Goal: Task Accomplishment & Management: Manage account settings

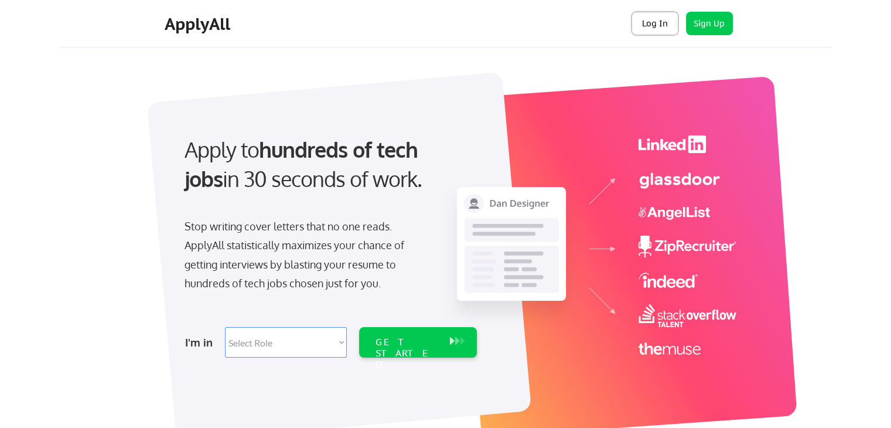
click at [652, 26] on button "Log In" at bounding box center [654, 23] width 47 height 23
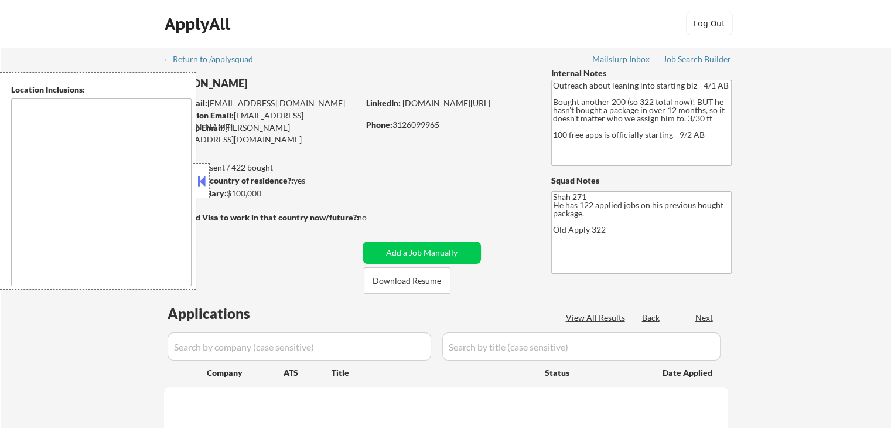
type textarea "[GEOGRAPHIC_DATA], [GEOGRAPHIC_DATA] [GEOGRAPHIC_DATA], [GEOGRAPHIC_DATA] [GEOG…"
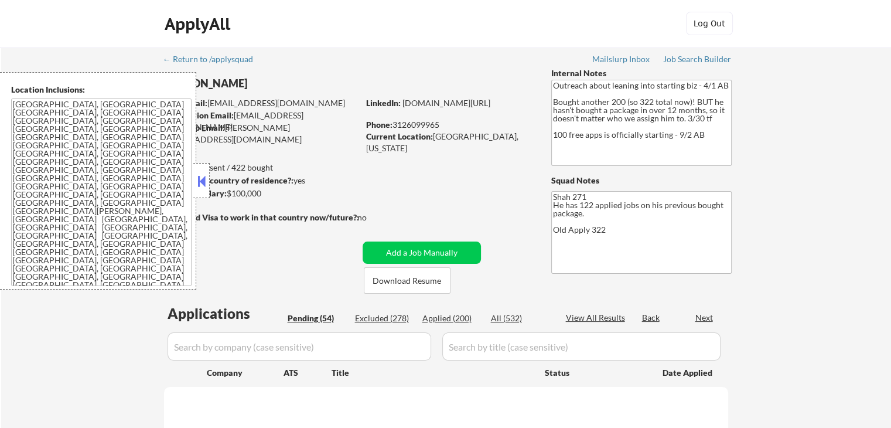
scroll to position [176, 0]
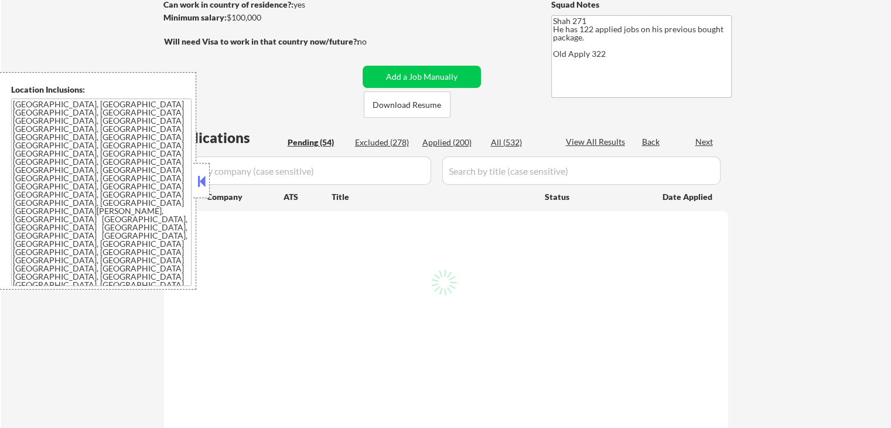
select select ""pending""
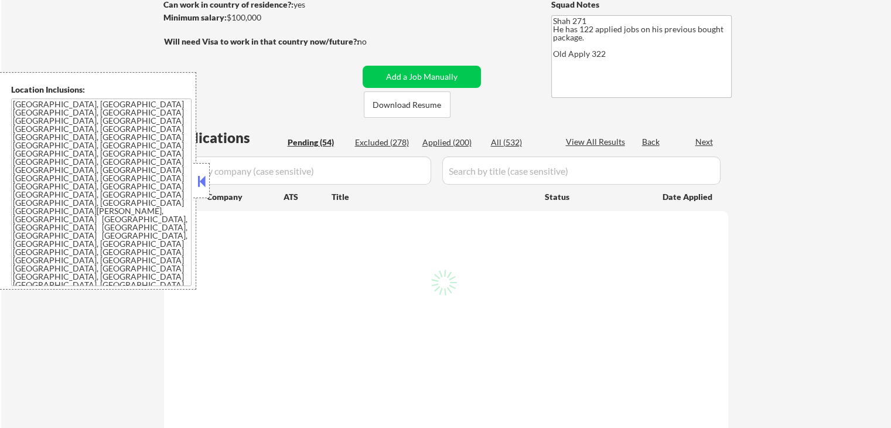
select select ""pending""
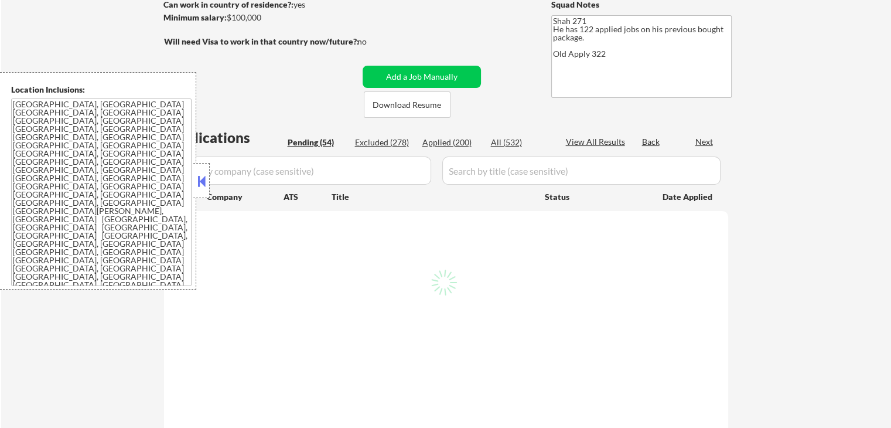
select select ""pending""
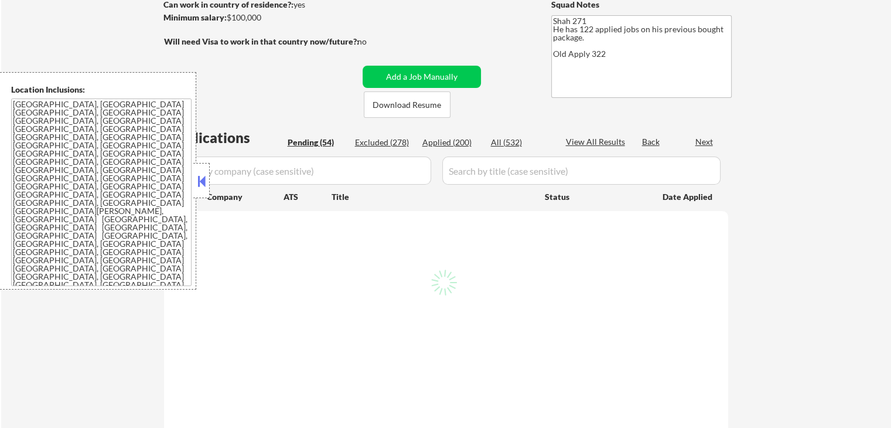
select select ""pending""
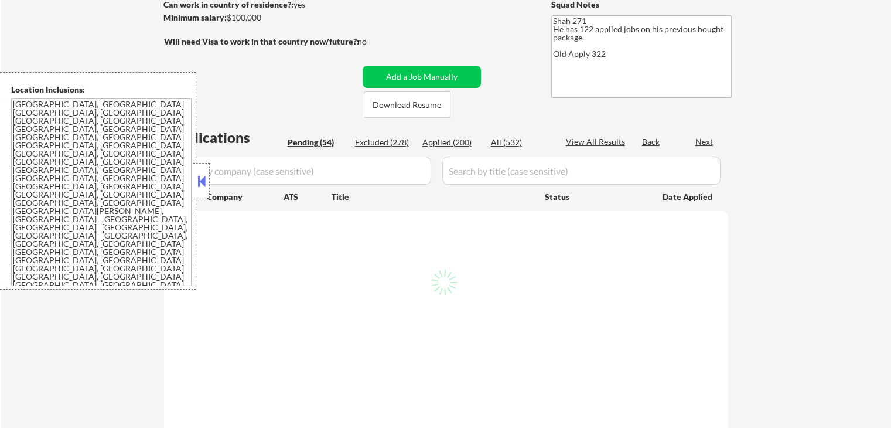
select select ""pending""
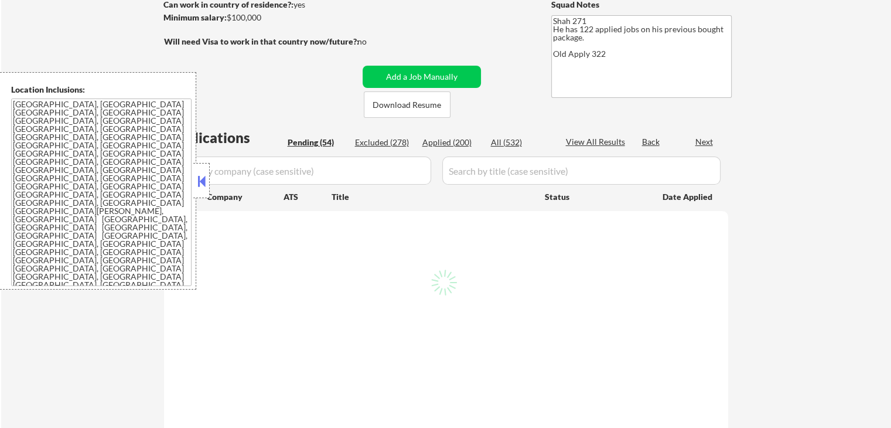
select select ""pending""
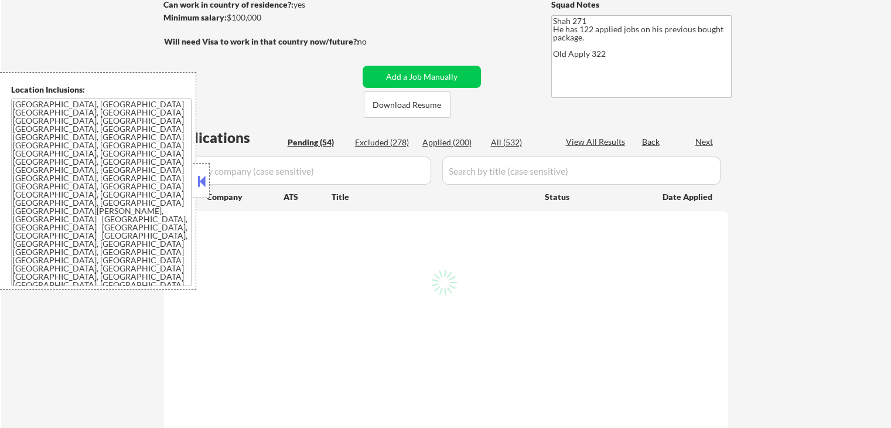
select select ""pending""
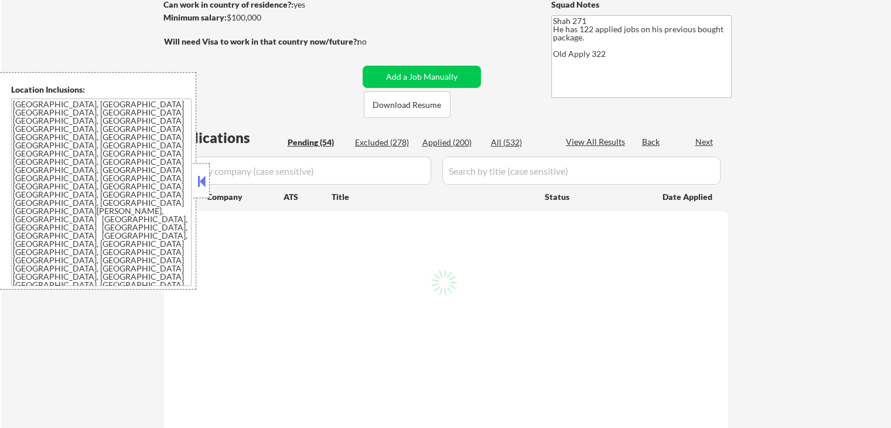
select select ""pending""
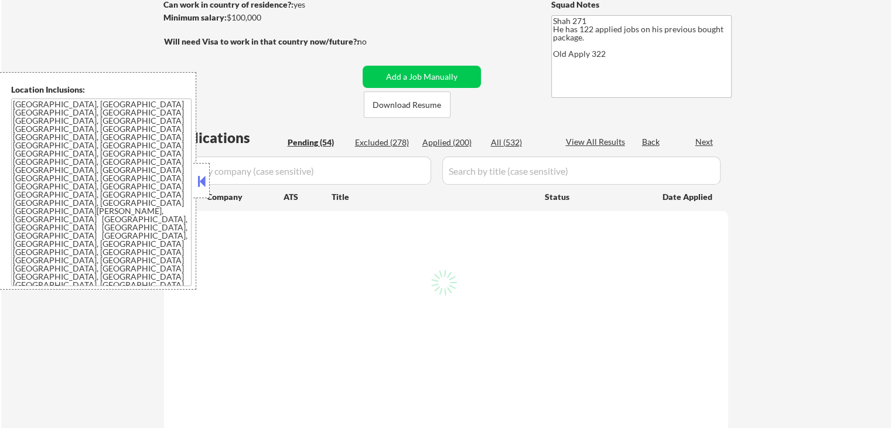
select select ""pending""
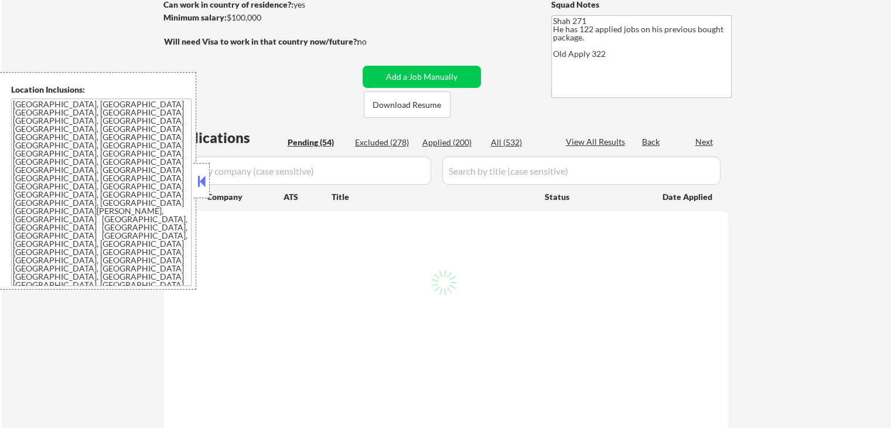
select select ""pending""
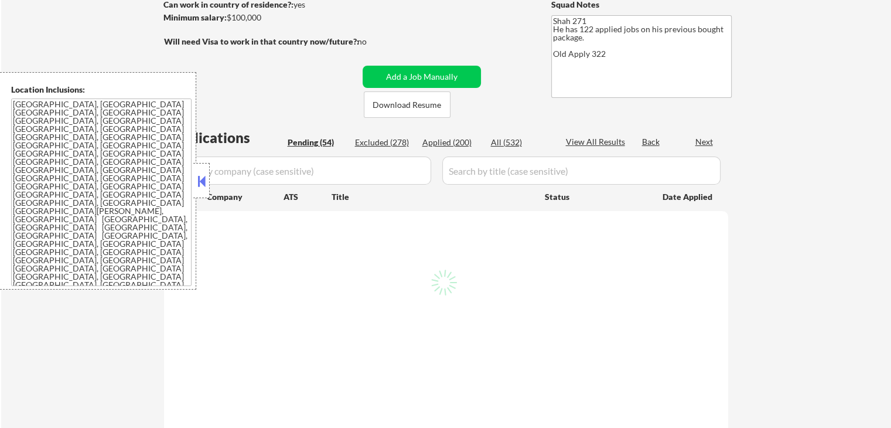
select select ""pending""
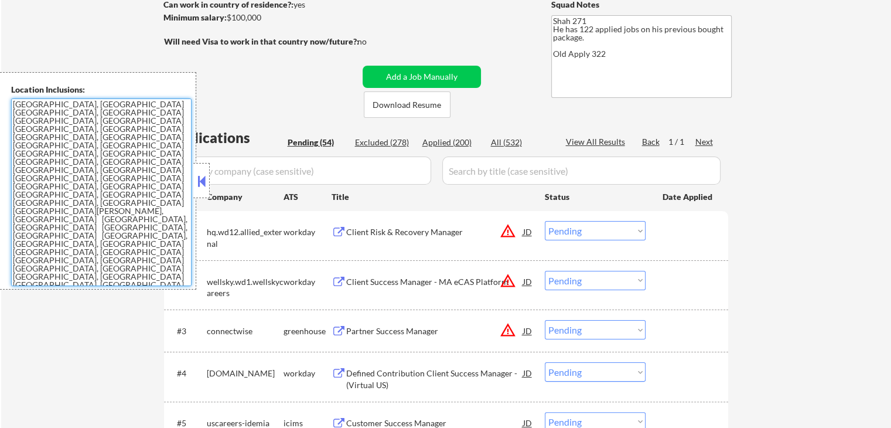
drag, startPoint x: 44, startPoint y: 249, endPoint x: 12, endPoint y: 106, distance: 147.1
click at [12, 106] on textarea "San Francisco, CA Daly City, CA South San Francisco, CA Brisbane, CA Colma, CA …" at bounding box center [101, 191] width 180 height 187
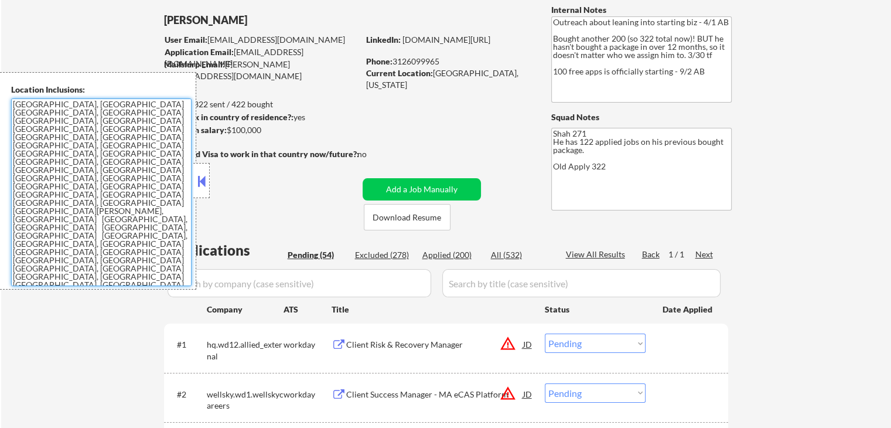
scroll to position [0, 0]
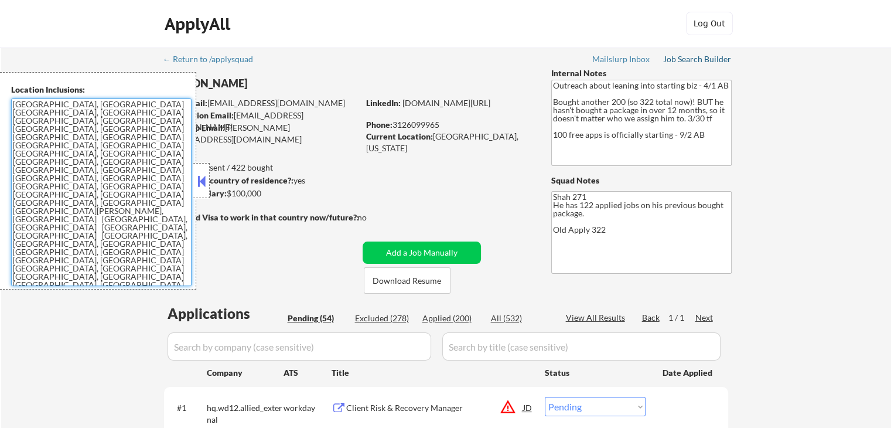
click at [691, 61] on div "Job Search Builder" at bounding box center [697, 59] width 69 height 8
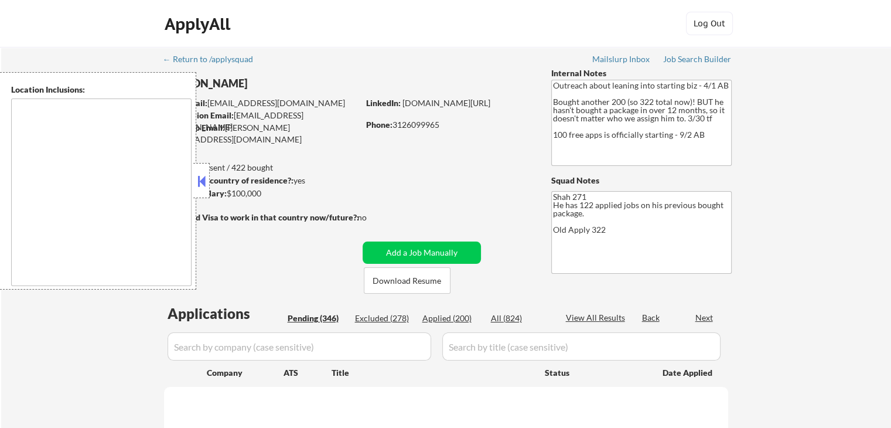
type textarea "San Francisco, CA Daly City, CA South San Francisco, CA Brisbane, CA Colma, CA …"
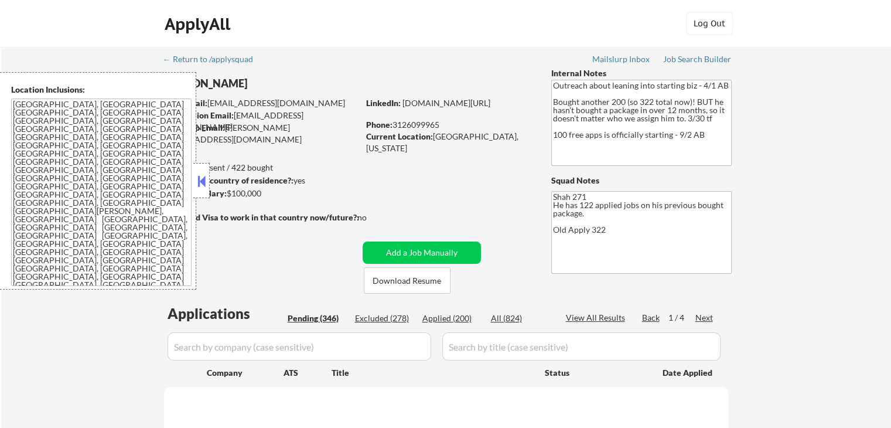
select select ""pending""
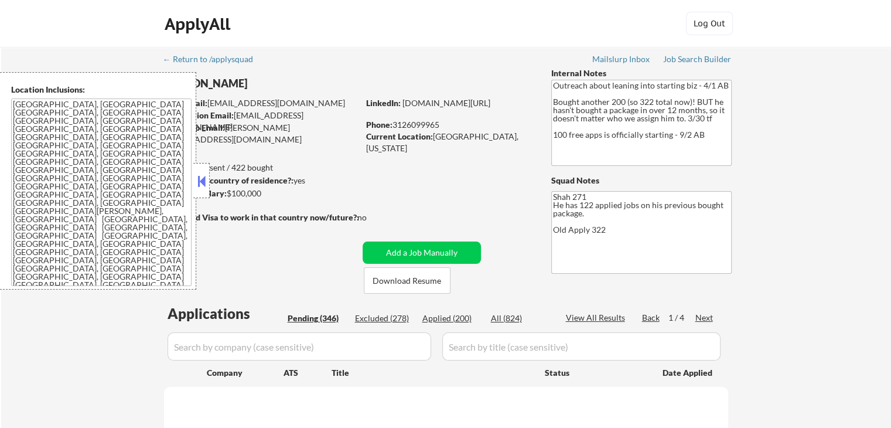
select select ""pending""
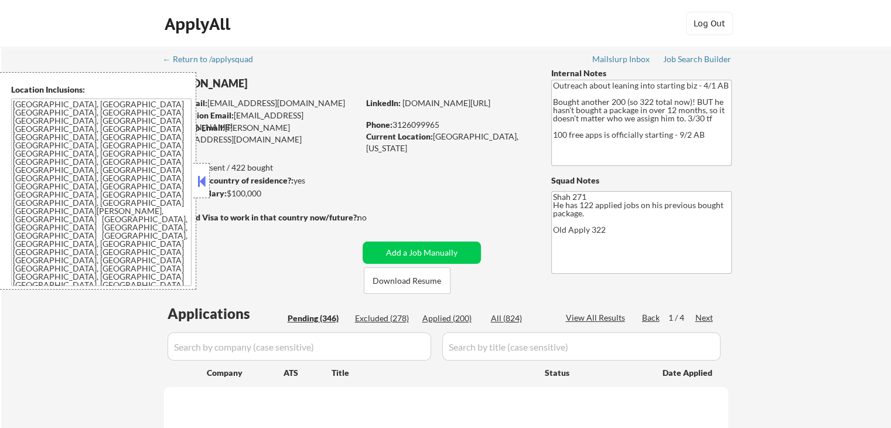
select select ""pending""
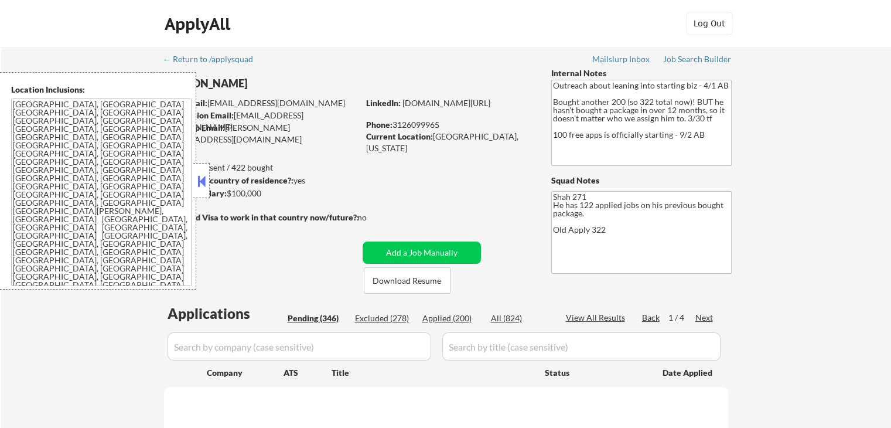
select select ""pending""
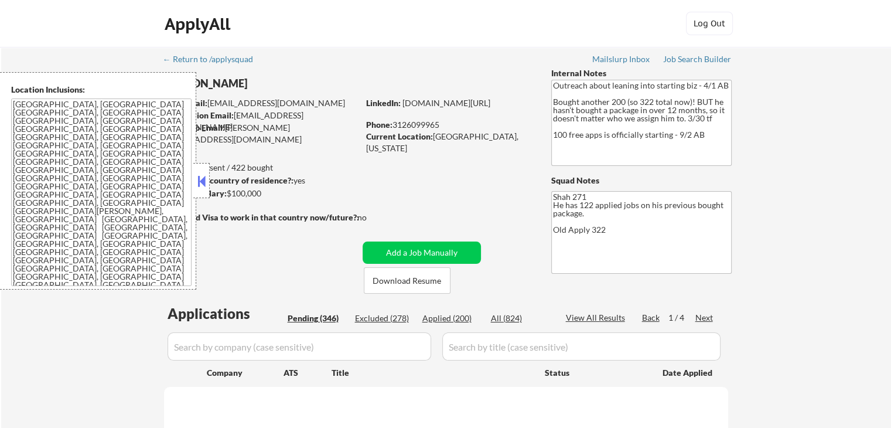
select select ""pending""
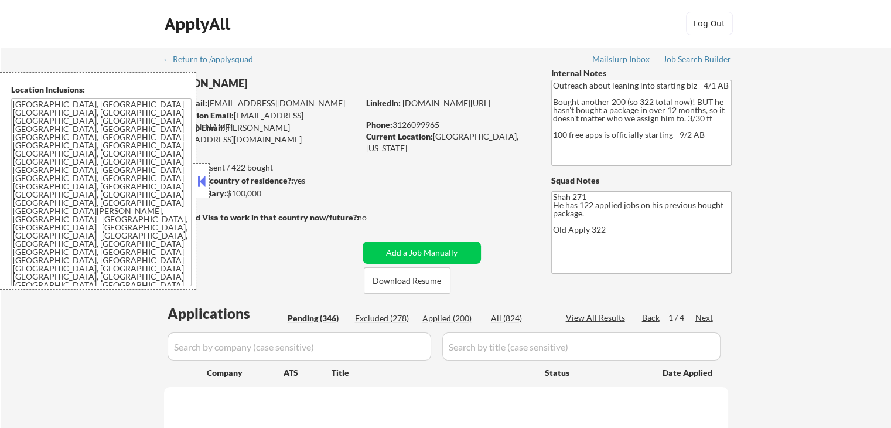
select select ""pending""
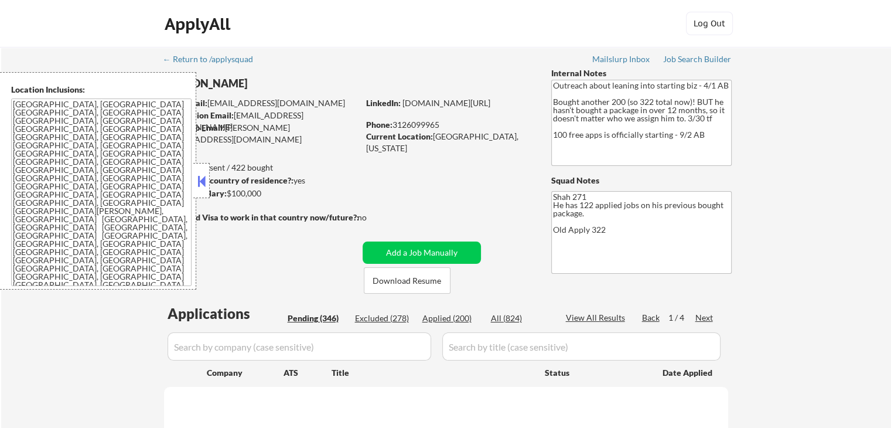
select select ""pending""
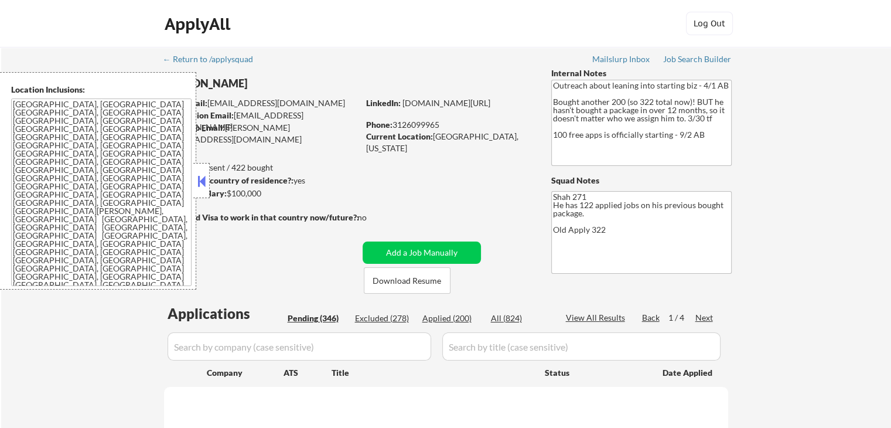
select select ""pending""
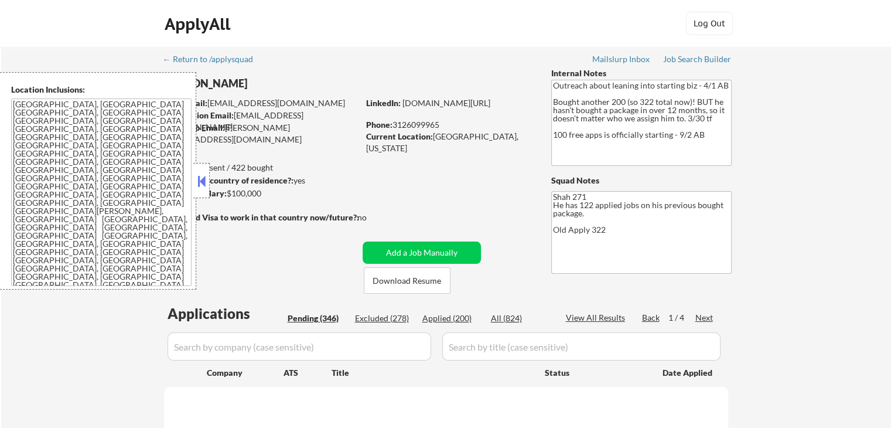
select select ""pending""
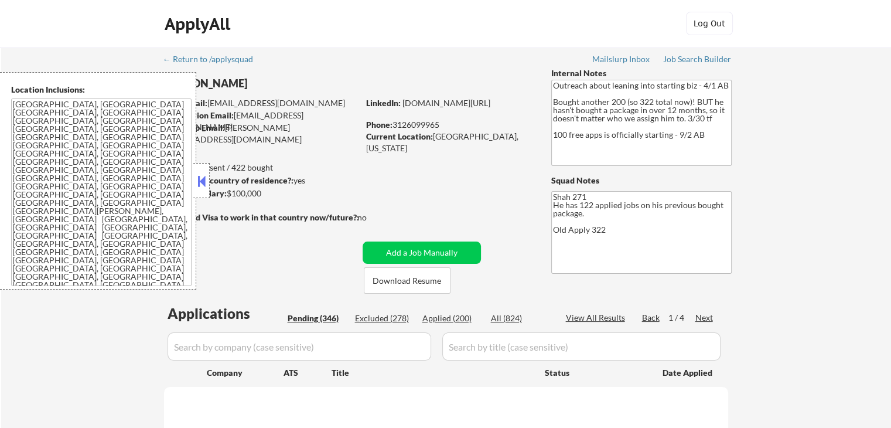
select select ""pending""
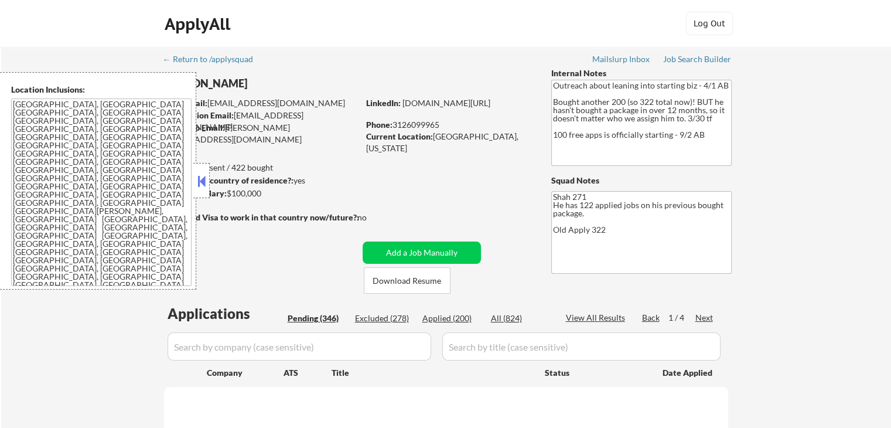
select select ""pending""
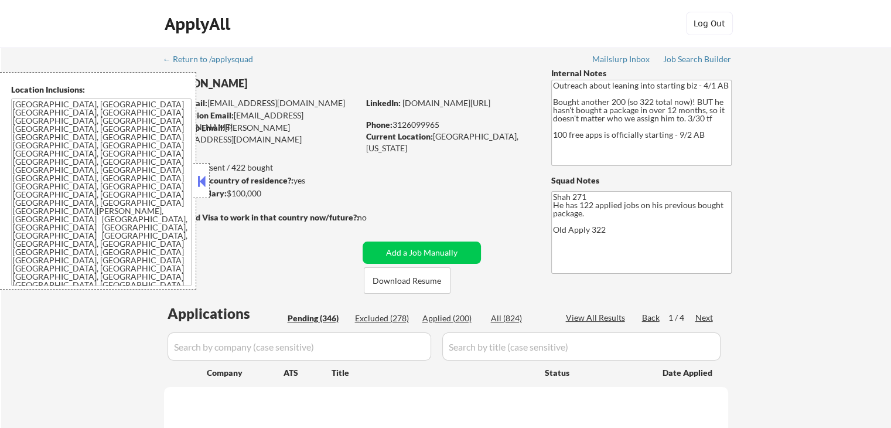
select select ""pending""
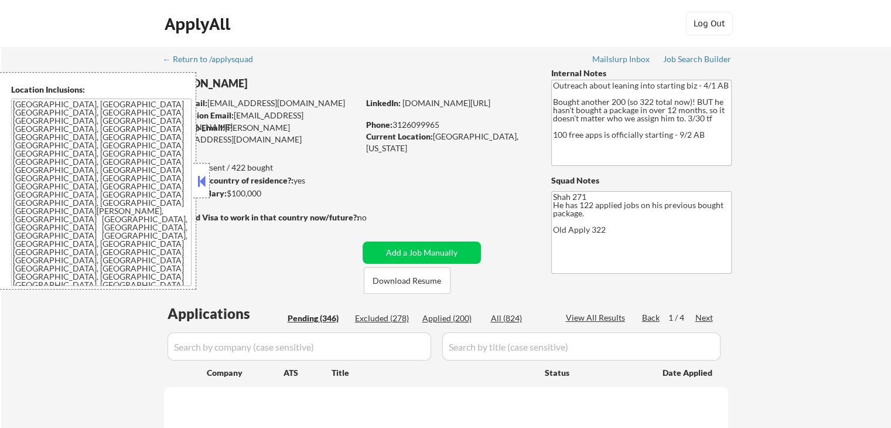
select select ""pending""
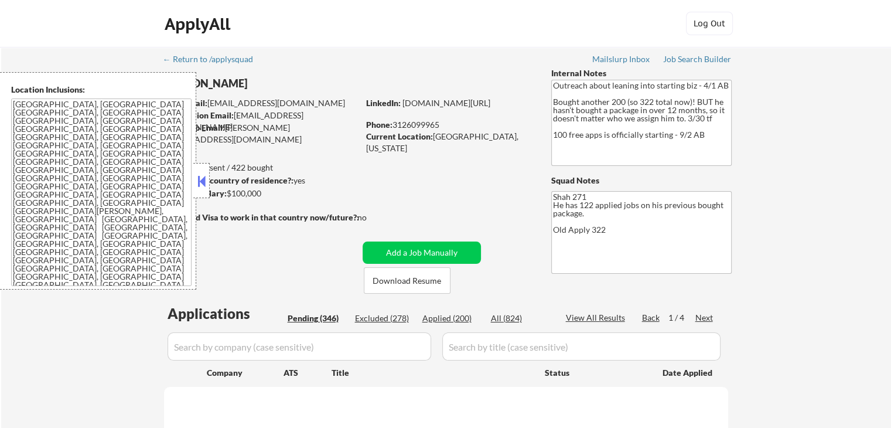
select select ""pending""
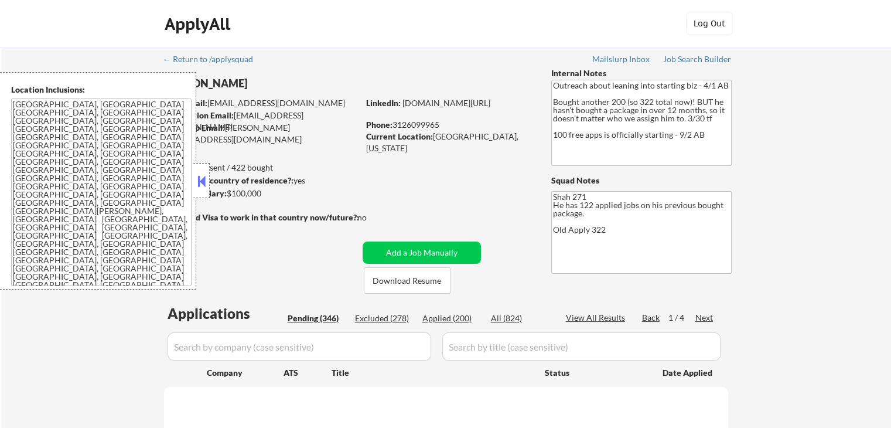
select select ""pending""
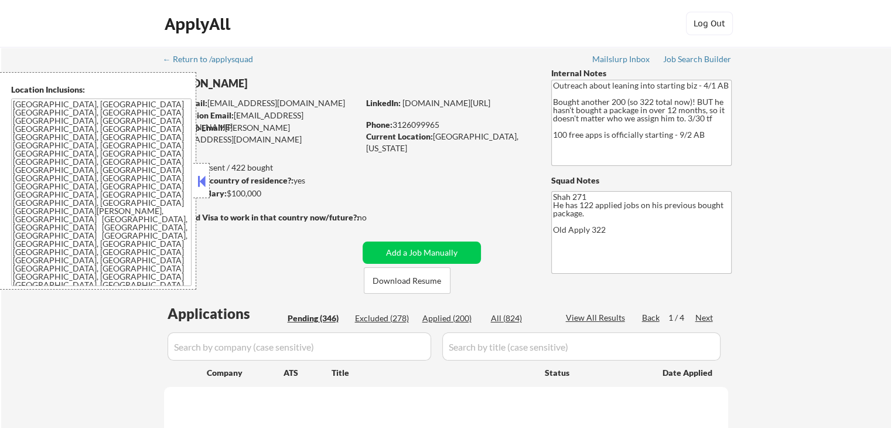
select select ""pending""
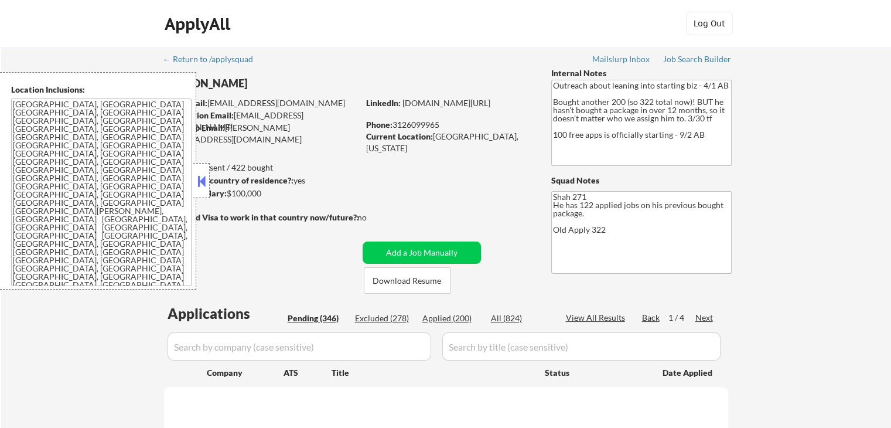
select select ""pending""
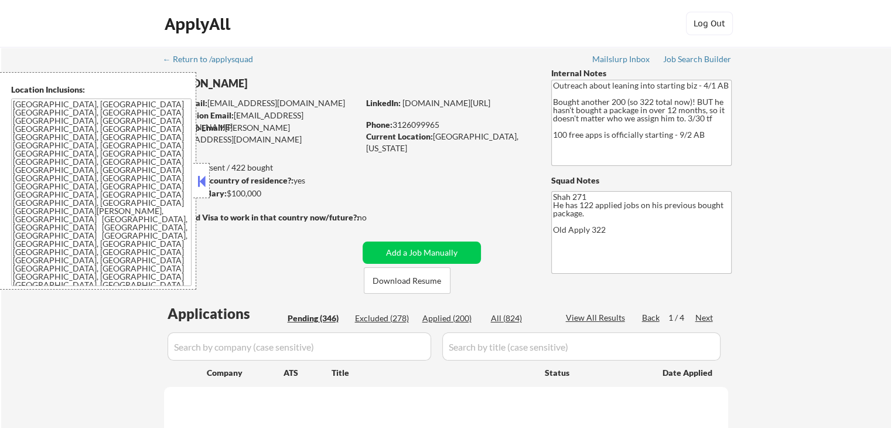
select select ""pending""
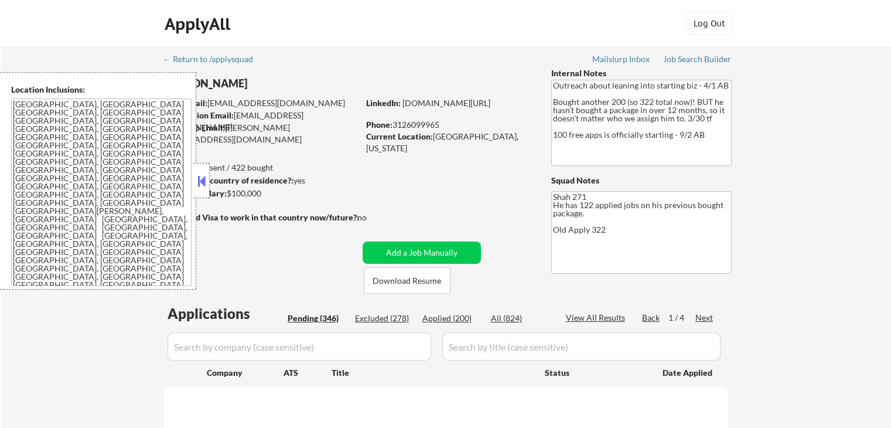
select select ""pending""
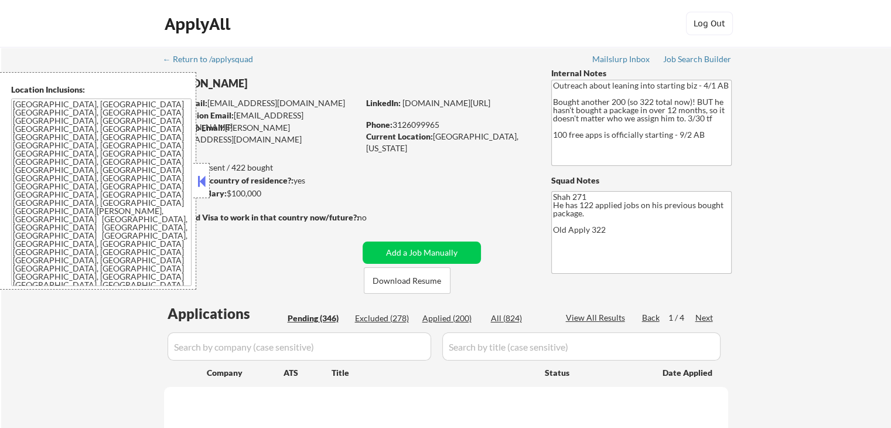
select select ""pending""
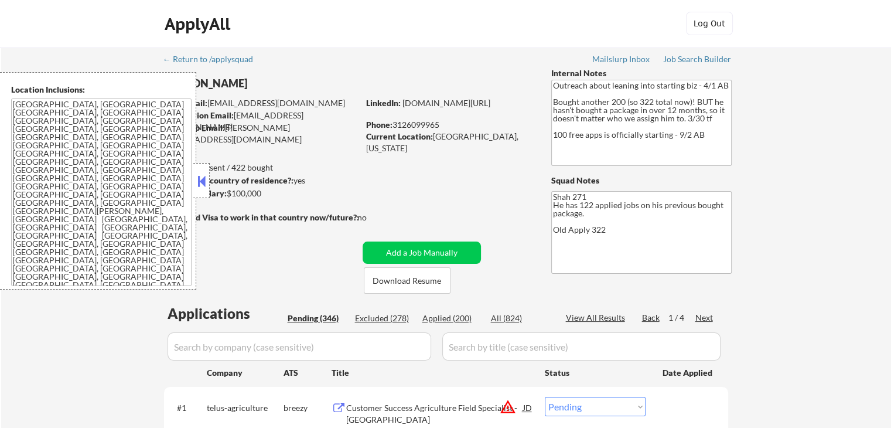
click at [200, 171] on div at bounding box center [201, 180] width 16 height 35
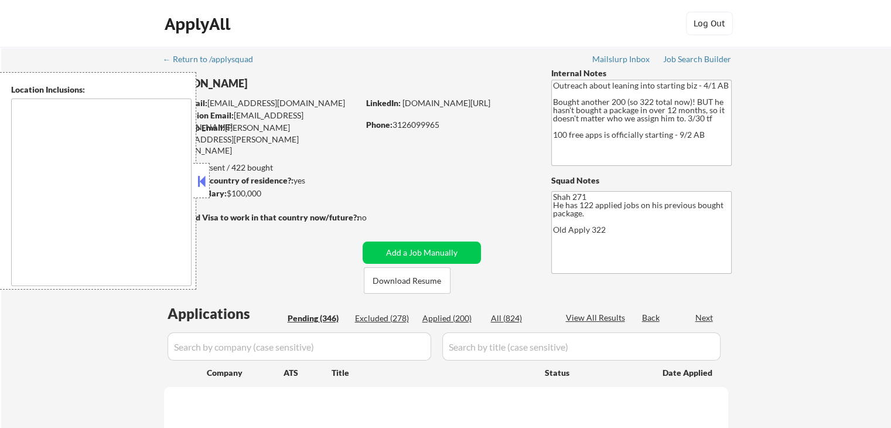
type textarea "[GEOGRAPHIC_DATA], [GEOGRAPHIC_DATA] [GEOGRAPHIC_DATA], [GEOGRAPHIC_DATA] [GEOG…"
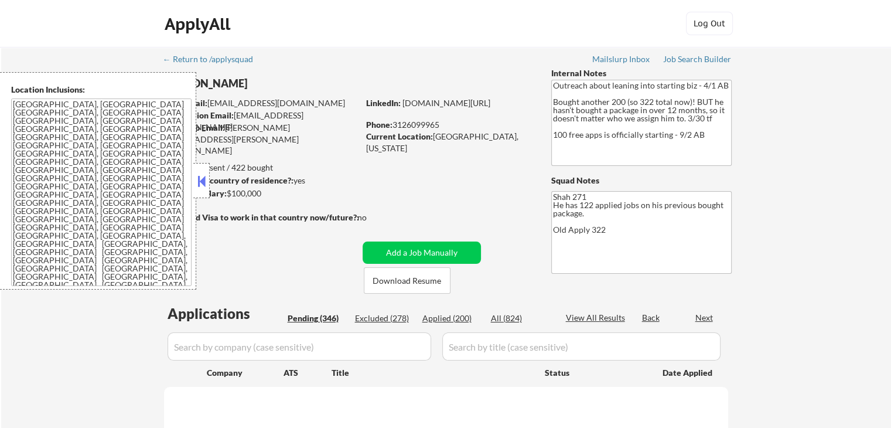
select select ""pending""
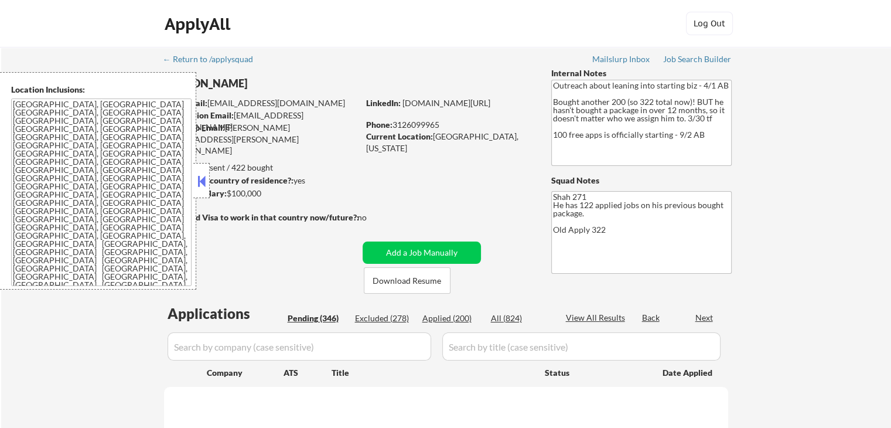
select select ""pending""
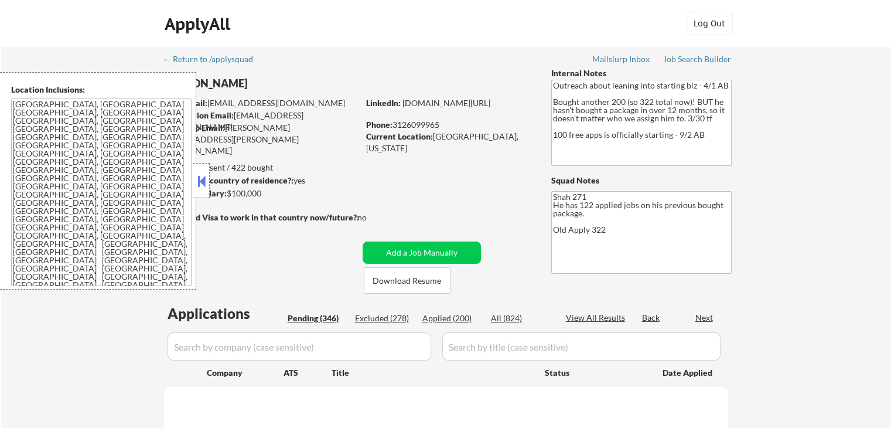
select select ""pending""
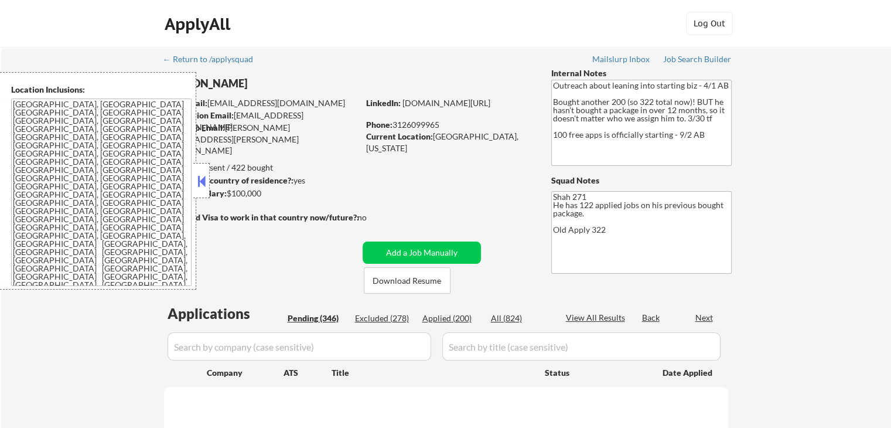
select select ""pending""
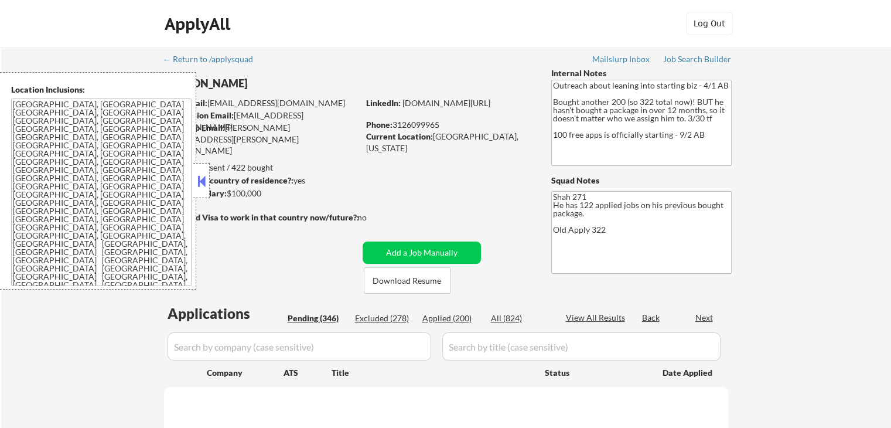
select select ""pending""
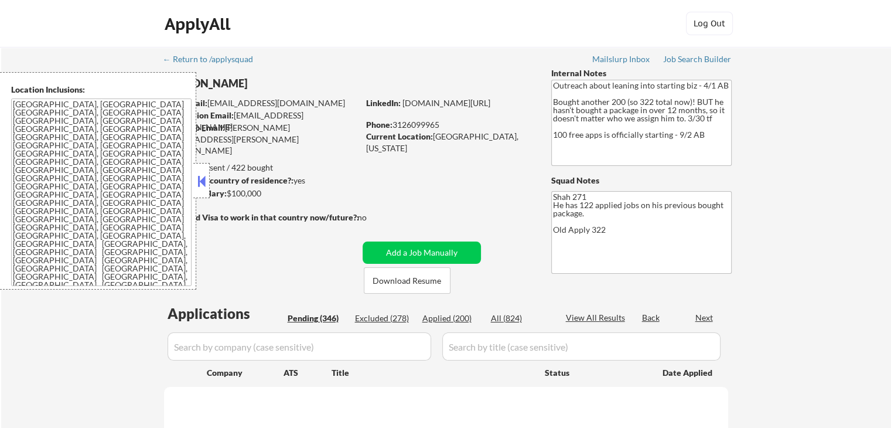
select select ""pending""
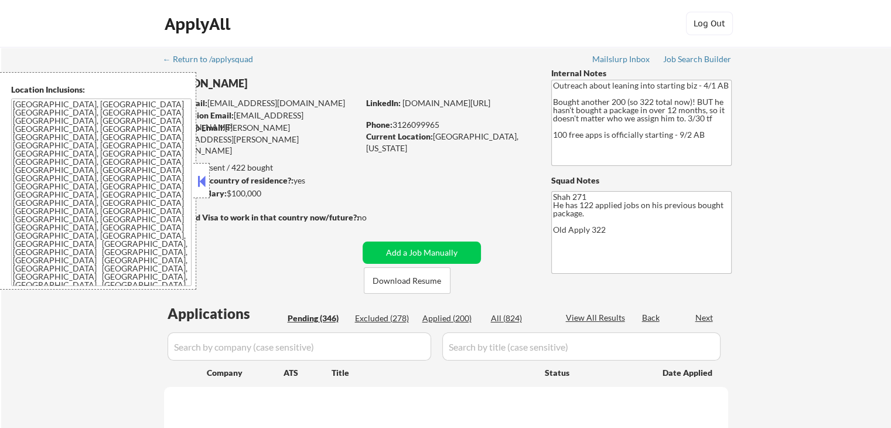
select select ""pending""
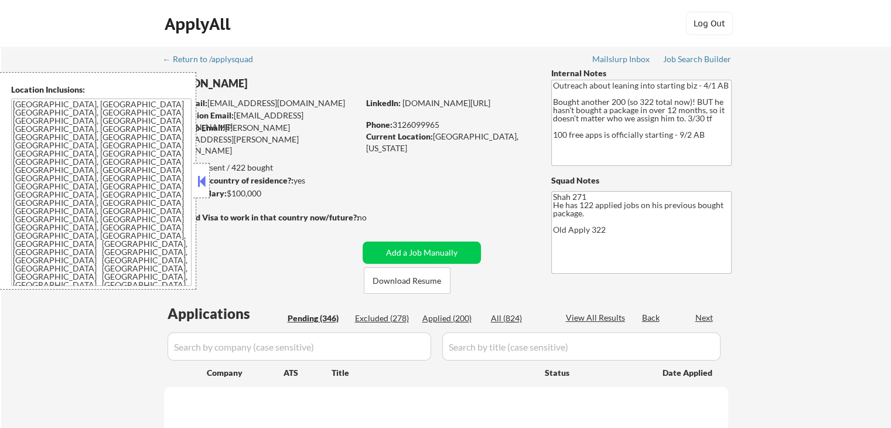
select select ""pending""
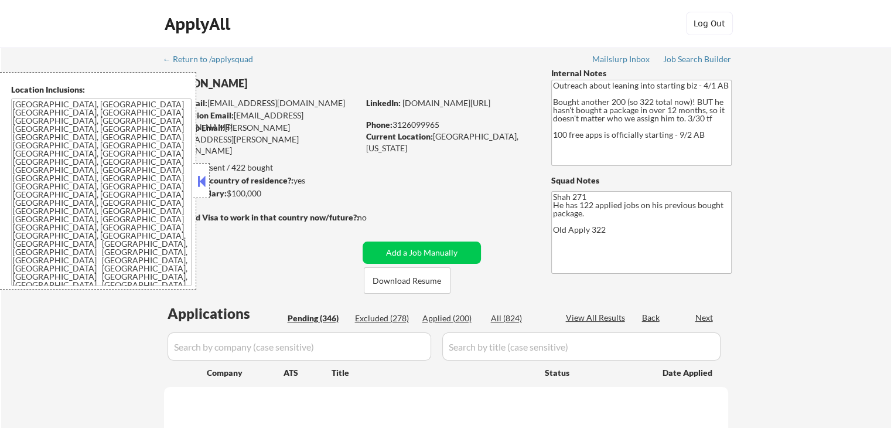
select select ""pending""
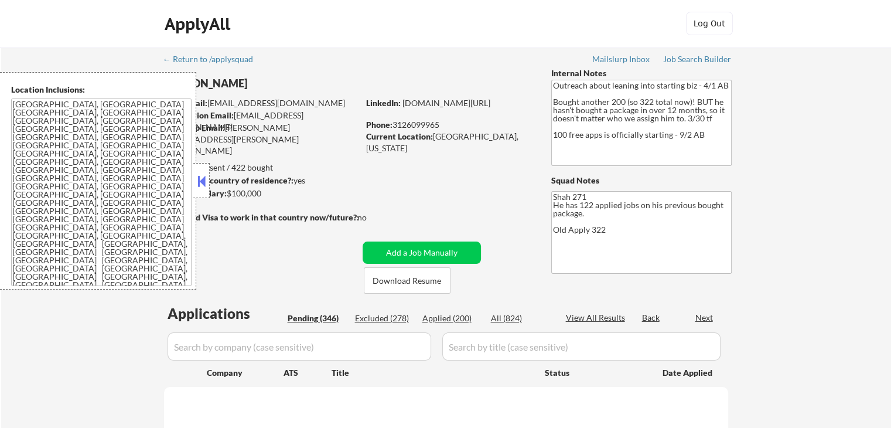
select select ""pending""
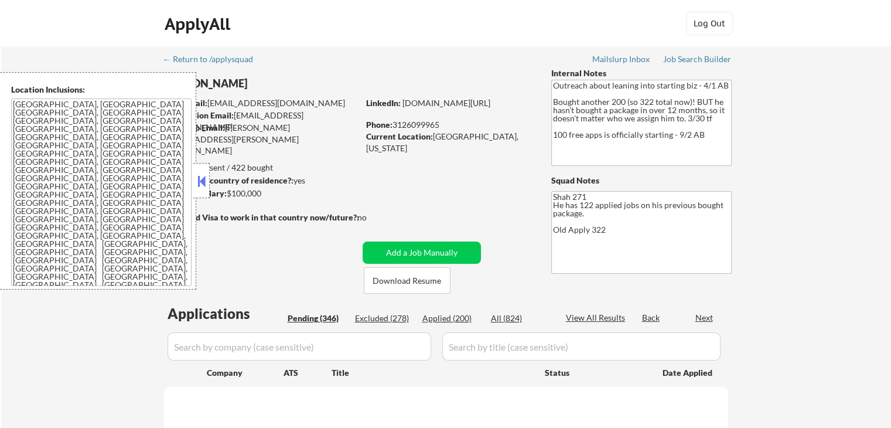
select select ""pending""
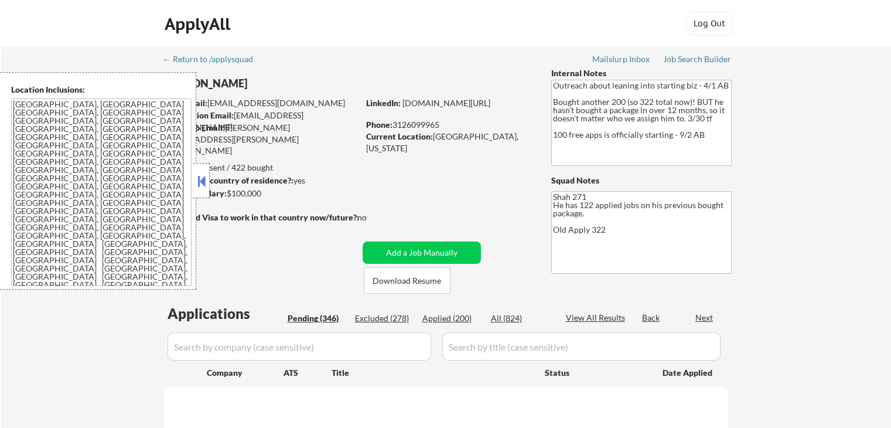
select select ""pending""
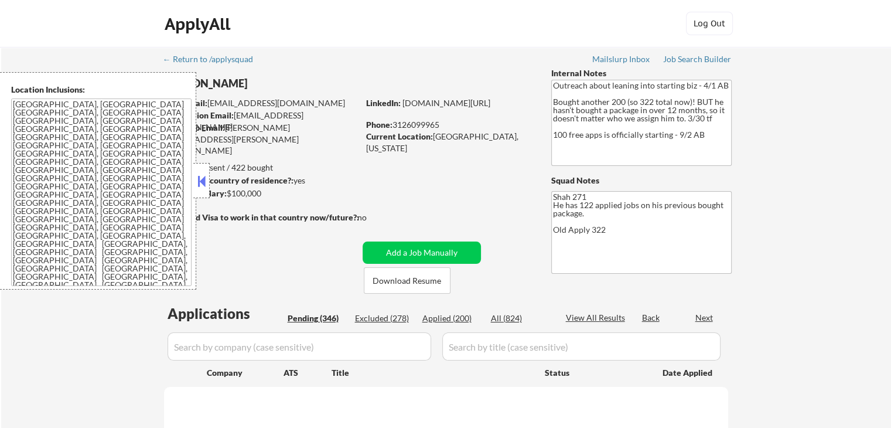
select select ""pending""
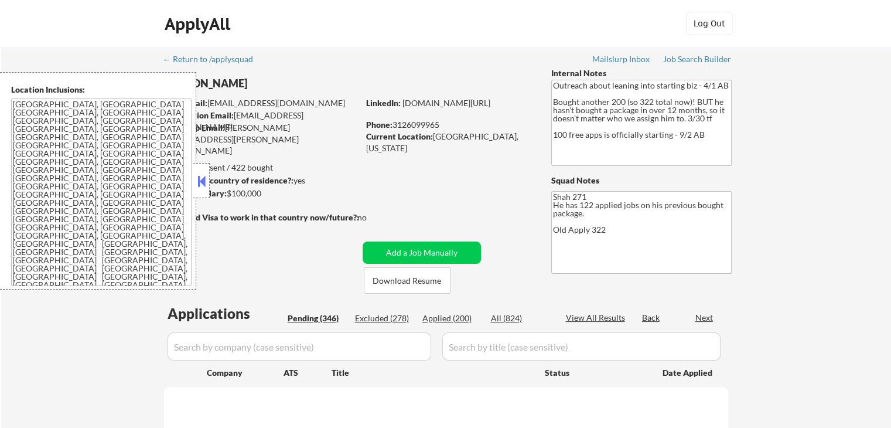
select select ""pending""
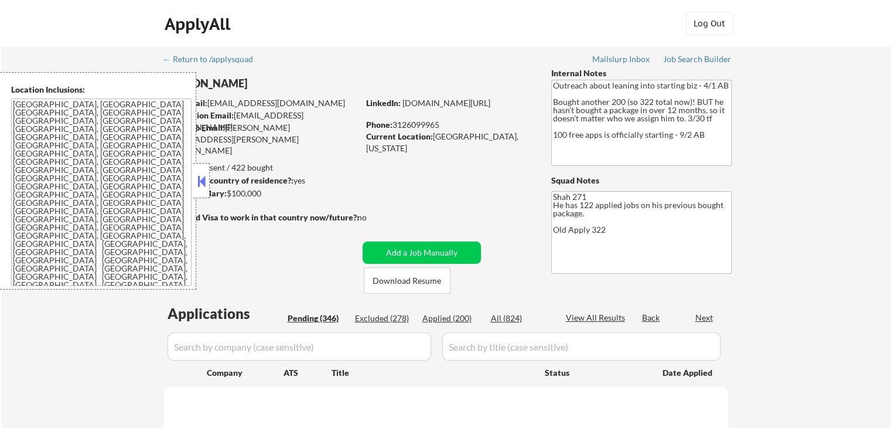
select select ""pending""
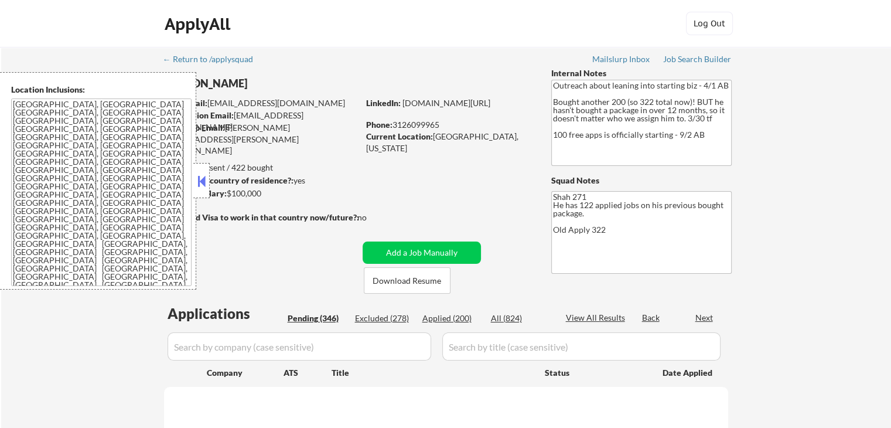
select select ""pending""
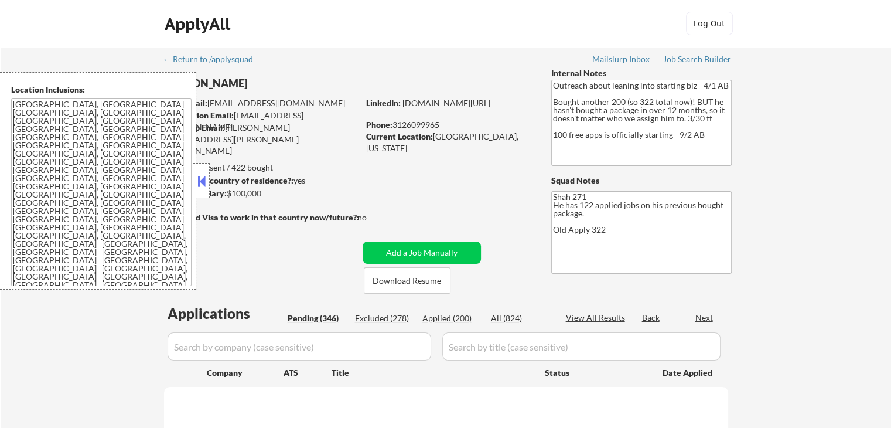
select select ""pending""
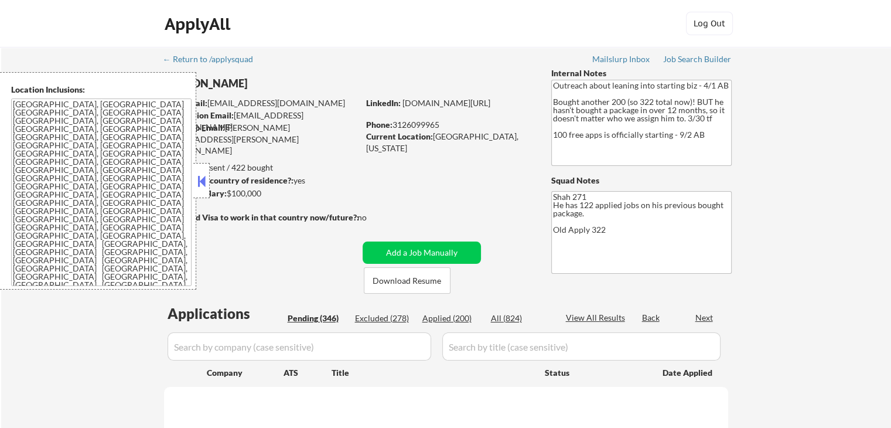
select select ""pending""
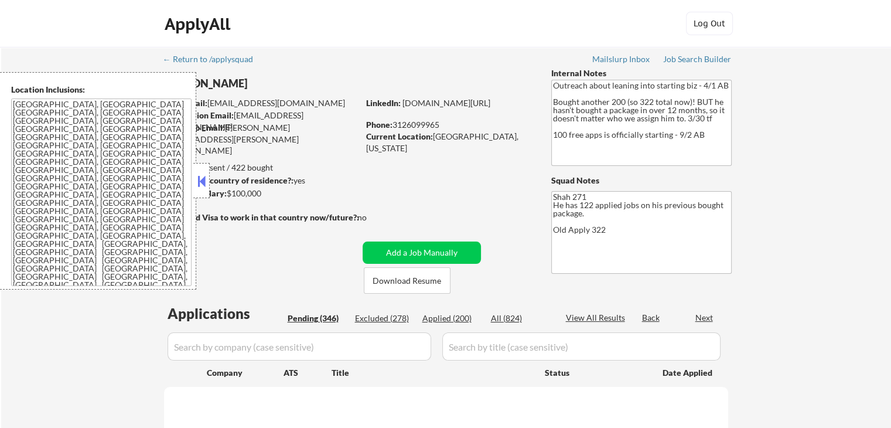
select select ""pending""
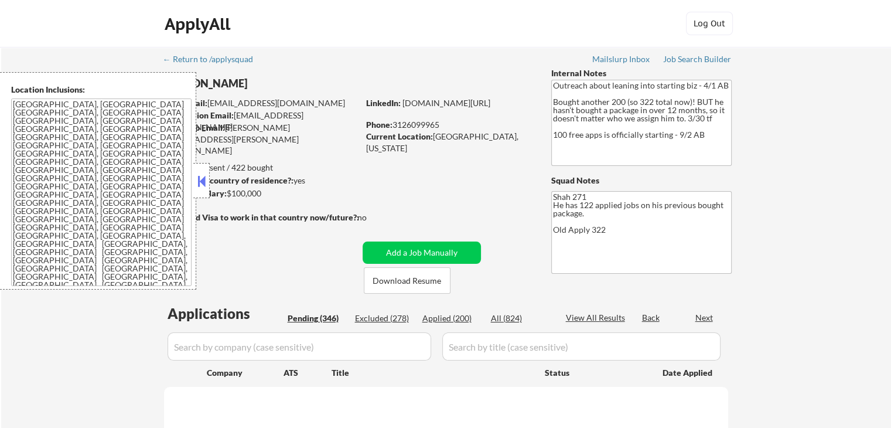
select select ""pending""
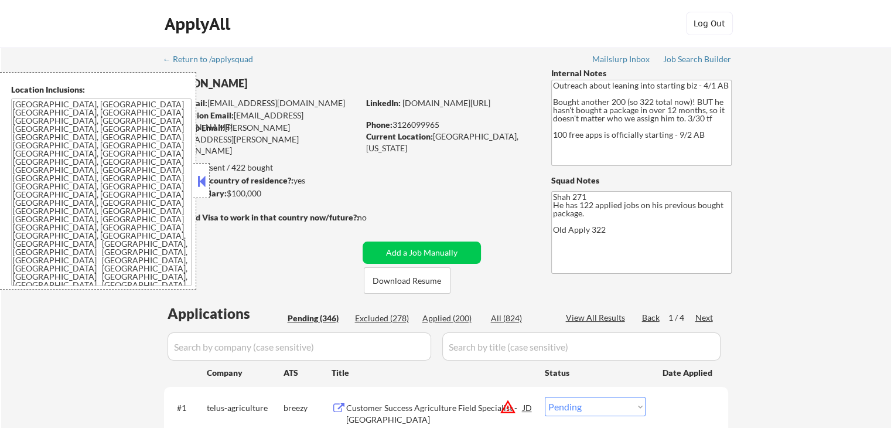
click at [198, 176] on button at bounding box center [201, 181] width 13 height 18
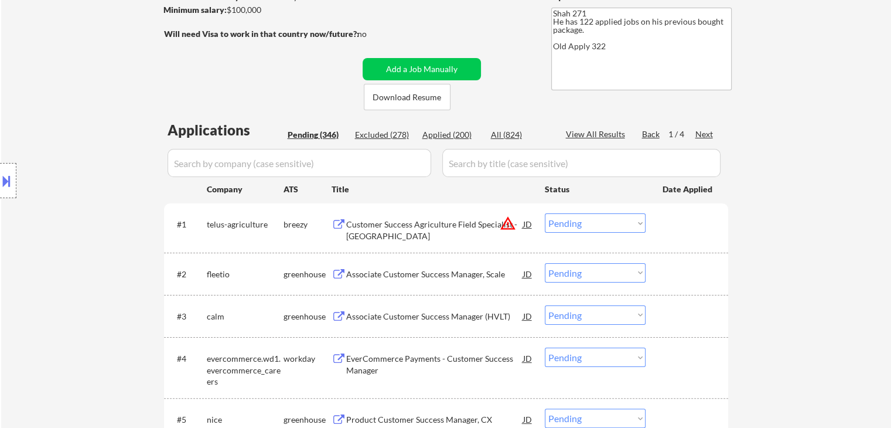
scroll to position [234, 0]
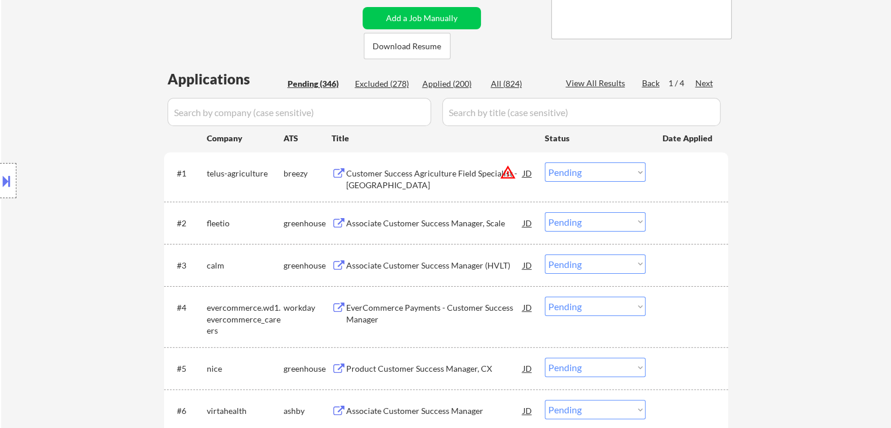
click at [361, 220] on div "Associate Customer Success Manager, Scale" at bounding box center [434, 223] width 177 height 12
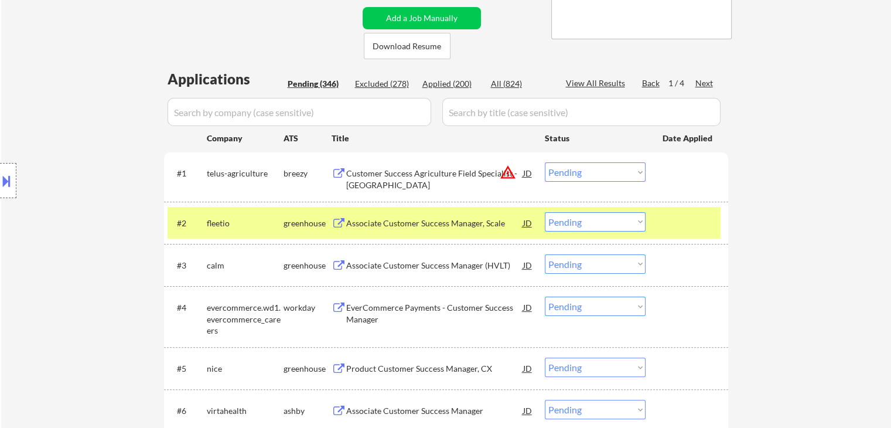
click at [354, 261] on div "Associate Customer Success Manager (HVLT)" at bounding box center [434, 265] width 177 height 12
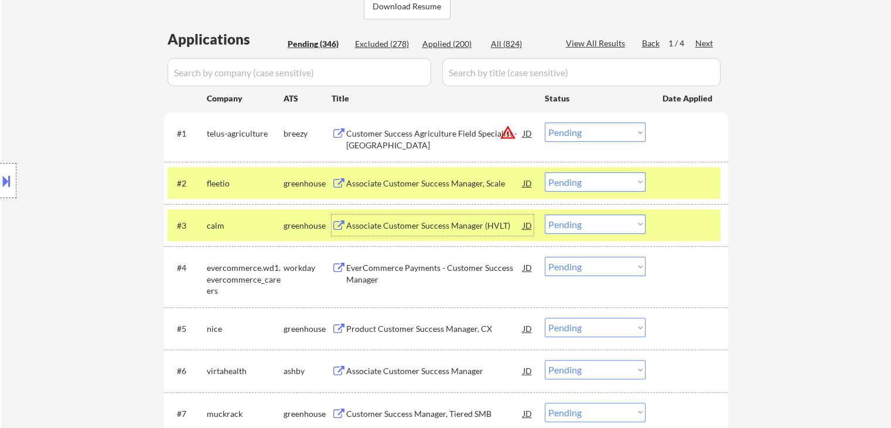
scroll to position [293, 0]
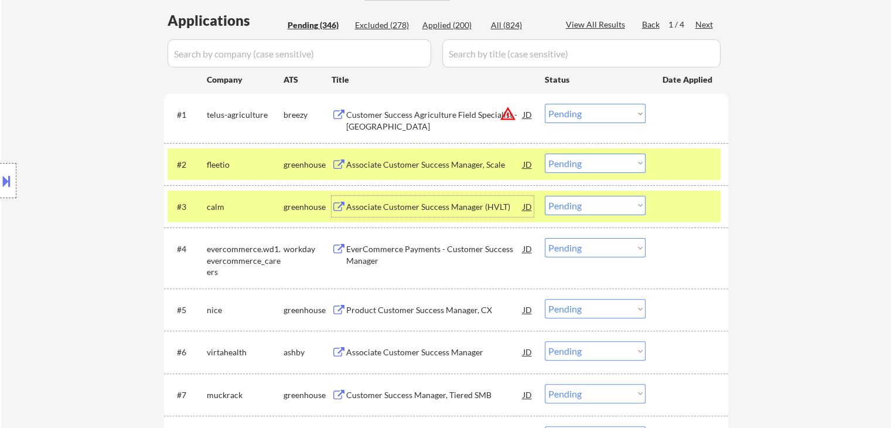
click at [594, 169] on select "Choose an option... Pending Applied Excluded (Questions) Excluded (Expired) Exc…" at bounding box center [595, 162] width 101 height 19
click at [545, 153] on select "Choose an option... Pending Applied Excluded (Questions) Excluded (Expired) Exc…" at bounding box center [595, 162] width 101 height 19
select select ""pending""
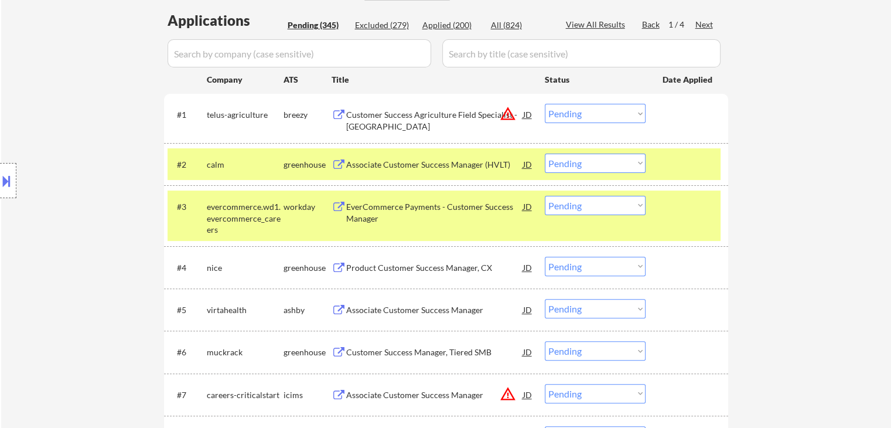
click at [354, 270] on div "Product Customer Success Manager, CX" at bounding box center [434, 268] width 177 height 12
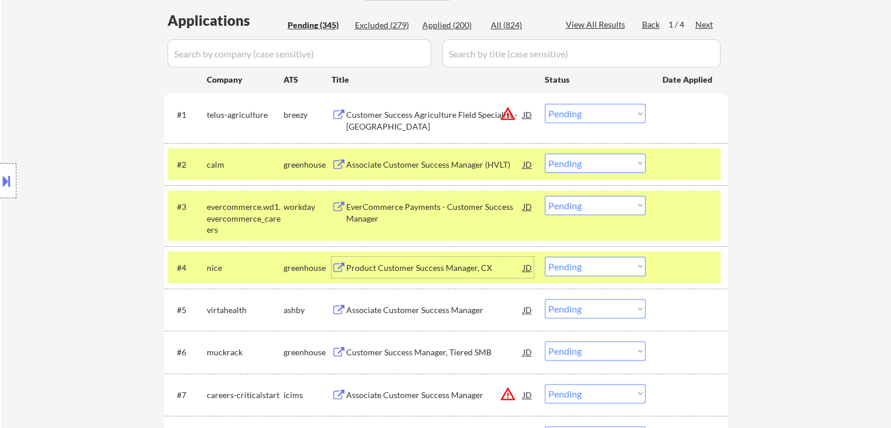
click at [364, 305] on div "Associate Customer Success Manager" at bounding box center [434, 310] width 177 height 12
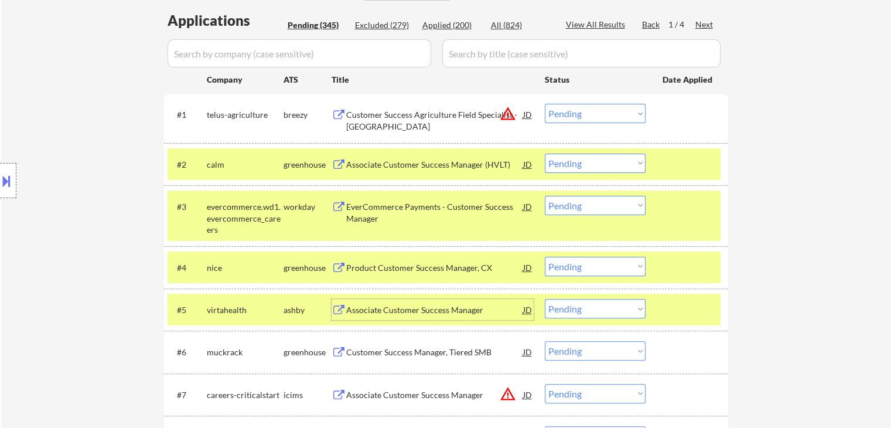
click at [346, 356] on div "Customer Success Manager, Tiered SMB" at bounding box center [434, 352] width 177 height 12
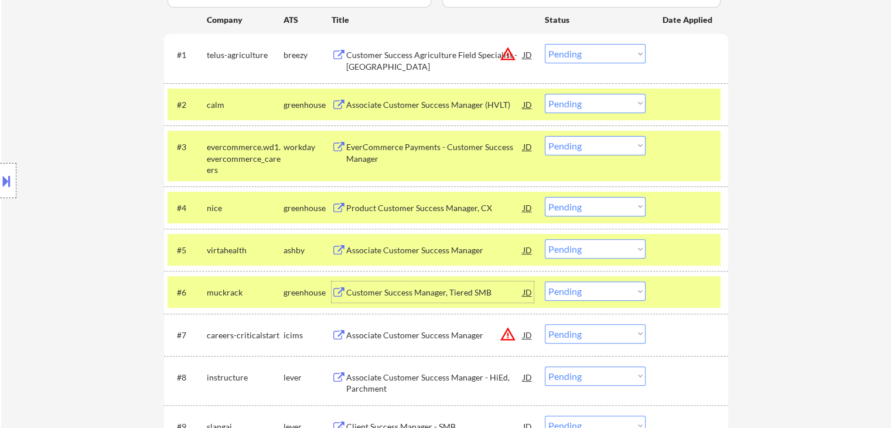
scroll to position [410, 0]
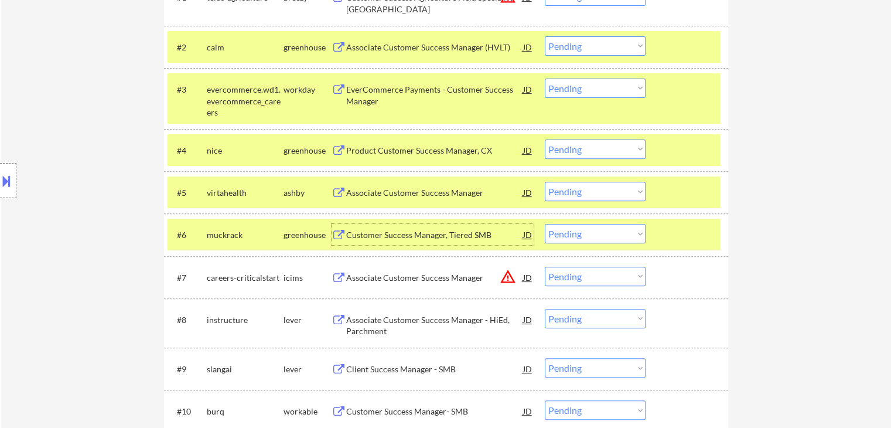
click at [606, 151] on select "Choose an option... Pending Applied Excluded (Questions) Excluded (Expired) Exc…" at bounding box center [595, 148] width 101 height 19
click at [545, 139] on select "Choose an option... Pending Applied Excluded (Questions) Excluded (Expired) Exc…" at bounding box center [595, 148] width 101 height 19
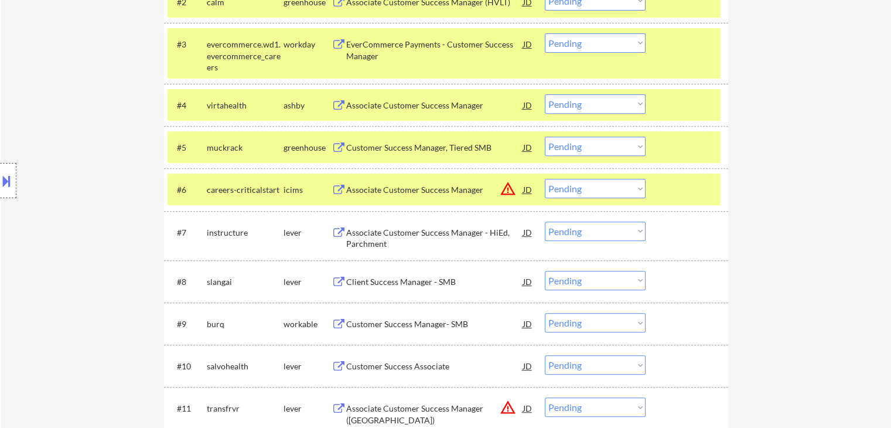
scroll to position [469, 0]
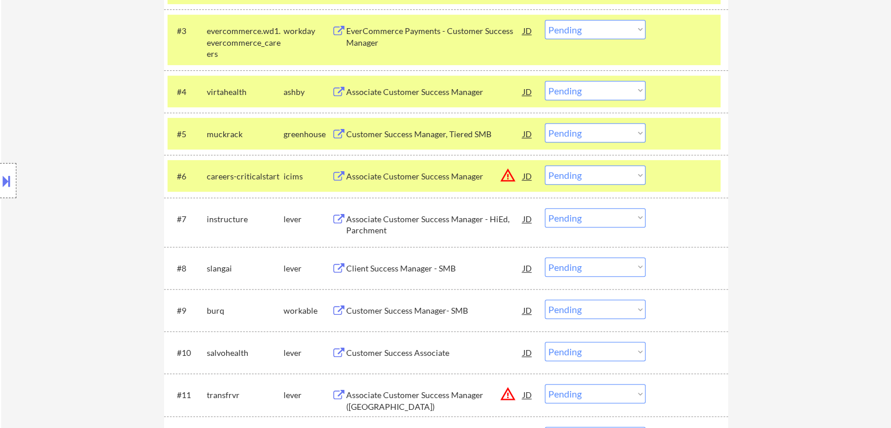
click at [590, 91] on select "Choose an option... Pending Applied Excluded (Questions) Excluded (Expired) Exc…" at bounding box center [595, 90] width 101 height 19
click at [545, 81] on select "Choose an option... Pending Applied Excluded (Questions) Excluded (Expired) Exc…" at bounding box center [595, 90] width 101 height 19
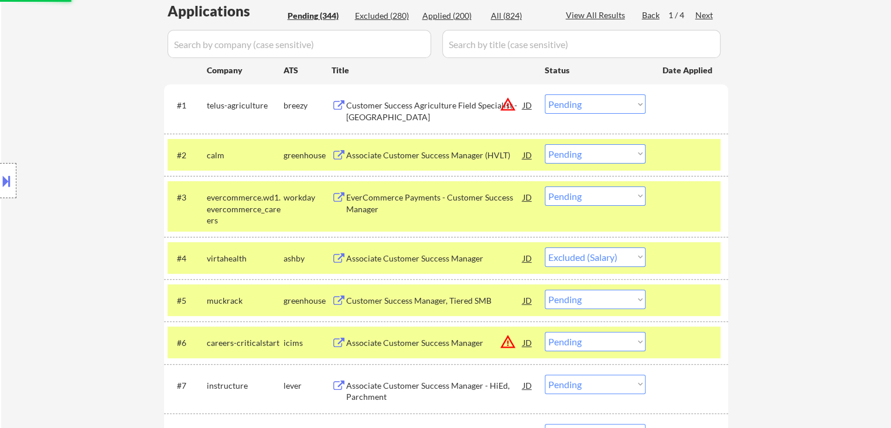
scroll to position [293, 0]
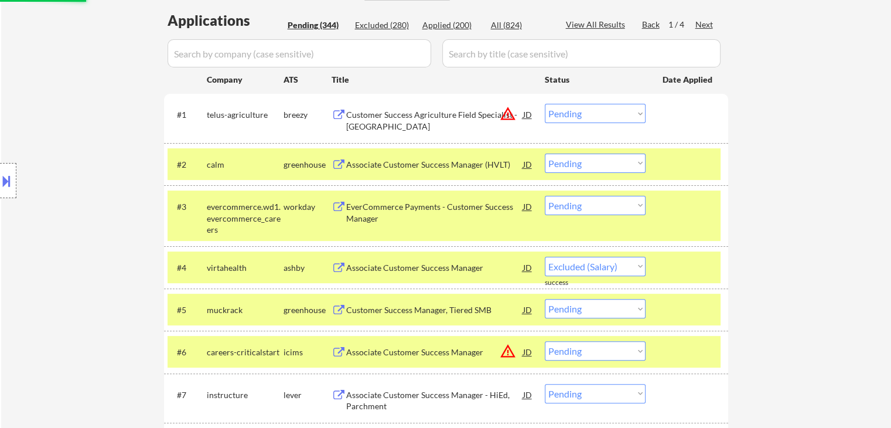
select select ""pending""
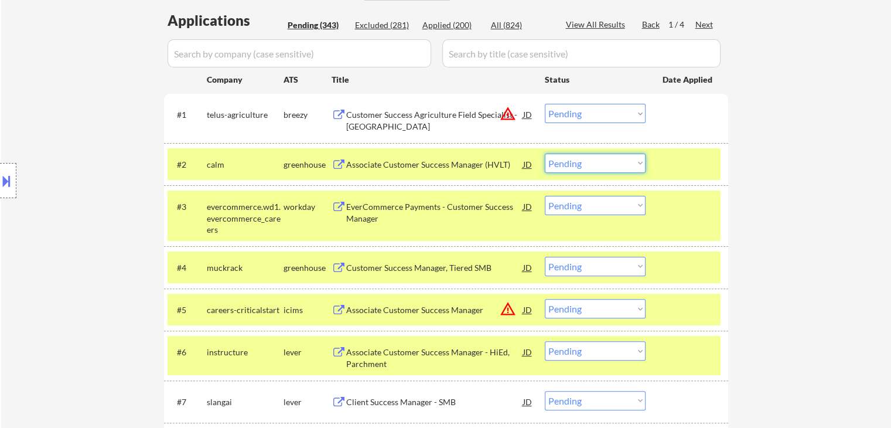
click at [599, 168] on select "Choose an option... Pending Applied Excluded (Questions) Excluded (Expired) Exc…" at bounding box center [595, 162] width 101 height 19
click at [545, 153] on select "Choose an option... Pending Applied Excluded (Questions) Excluded (Expired) Exc…" at bounding box center [595, 162] width 101 height 19
select select ""pending""
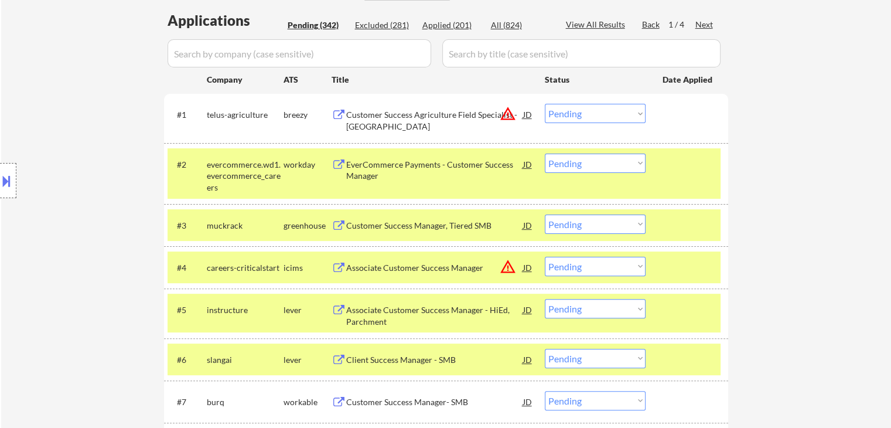
click at [351, 224] on div "Customer Success Manager, Tiered SMB" at bounding box center [434, 226] width 177 height 12
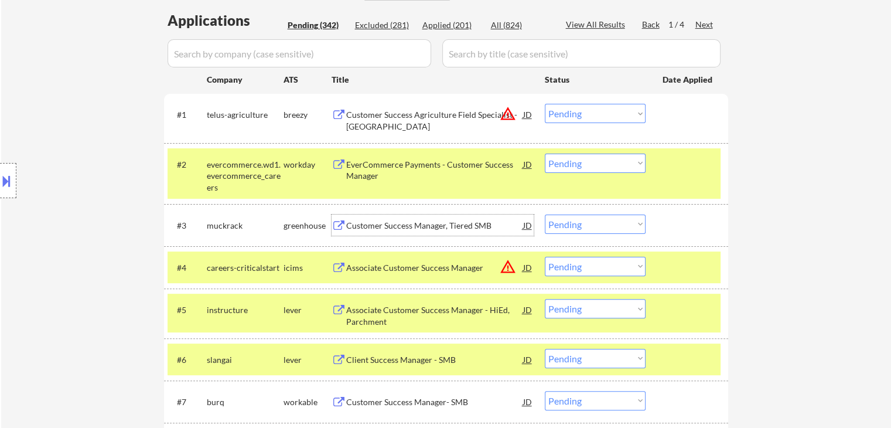
drag, startPoint x: 590, startPoint y: 225, endPoint x: 593, endPoint y: 233, distance: 7.6
click at [592, 228] on select "Choose an option... Pending Applied Excluded (Questions) Excluded (Expired) Exc…" at bounding box center [595, 223] width 101 height 19
click at [545, 214] on select "Choose an option... Pending Applied Excluded (Questions) Excluded (Expired) Exc…" at bounding box center [595, 223] width 101 height 19
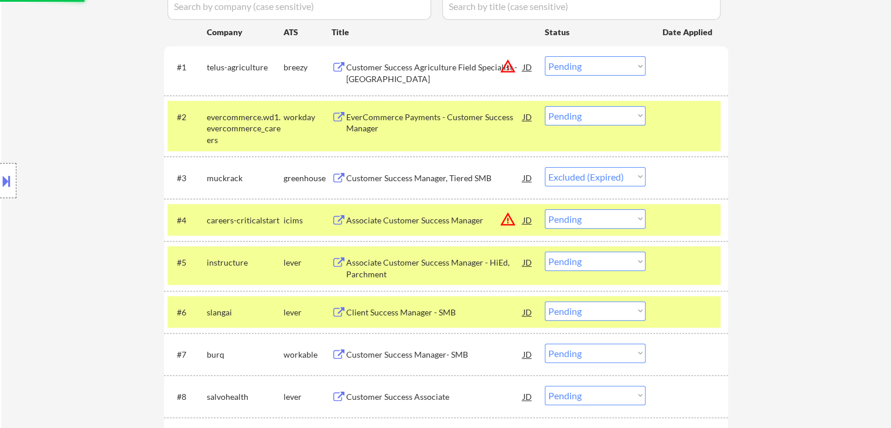
scroll to position [410, 0]
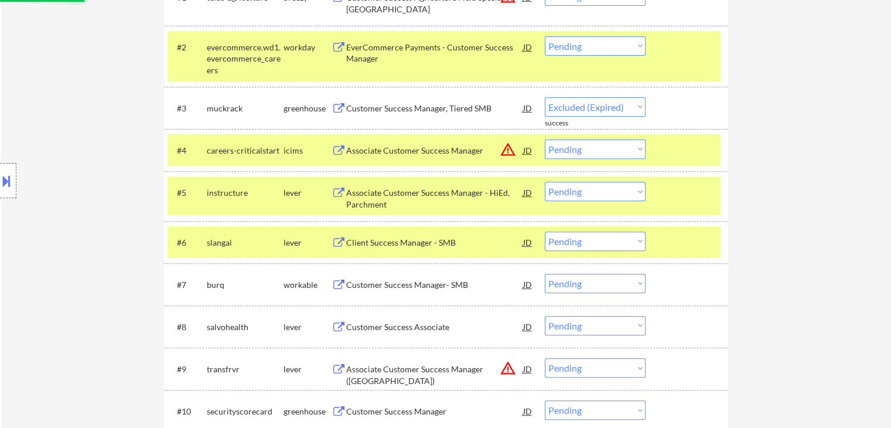
click at [366, 198] on div "Associate Customer Success Manager - HiEd, Parchment" at bounding box center [434, 198] width 177 height 23
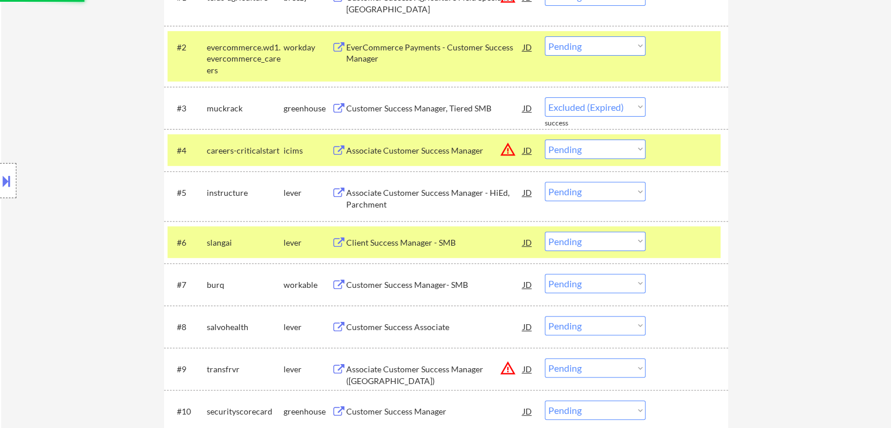
select select ""pending""
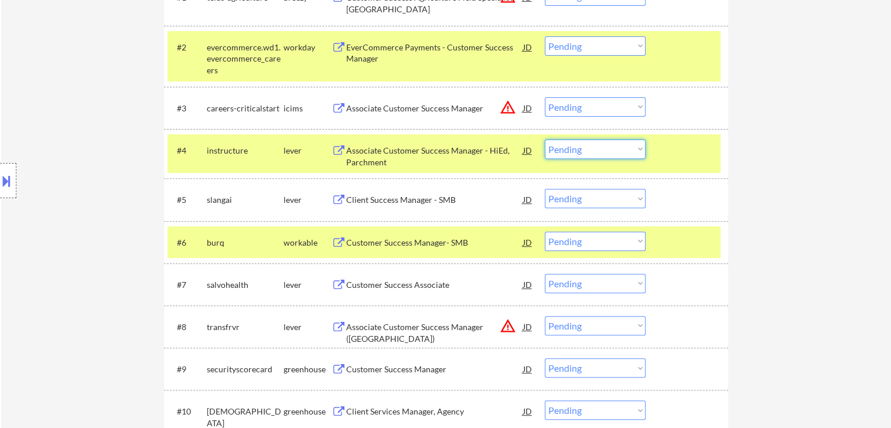
drag, startPoint x: 575, startPoint y: 151, endPoint x: 581, endPoint y: 158, distance: 9.5
click at [576, 151] on select "Choose an option... Pending Applied Excluded (Questions) Excluded (Expired) Exc…" at bounding box center [595, 148] width 101 height 19
click at [545, 139] on select "Choose an option... Pending Applied Excluded (Questions) Excluded (Expired) Exc…" at bounding box center [595, 148] width 101 height 19
click at [362, 201] on div "Client Success Manager - SMB" at bounding box center [434, 200] width 177 height 12
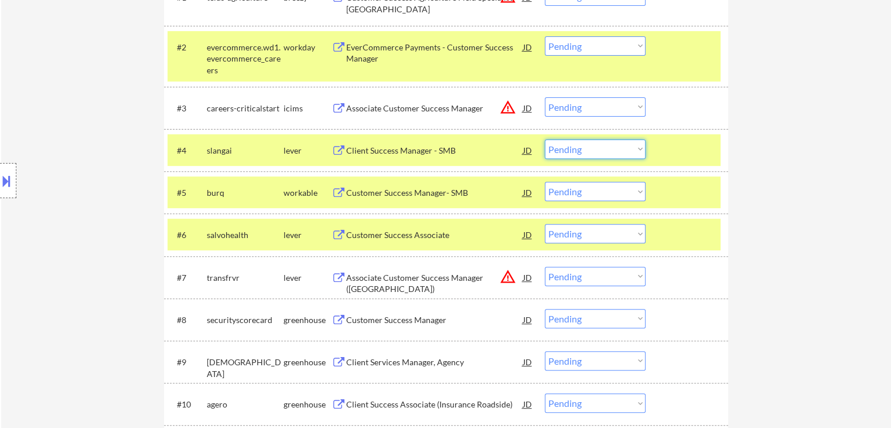
drag, startPoint x: 586, startPoint y: 144, endPoint x: 585, endPoint y: 158, distance: 13.5
click at [587, 145] on select "Choose an option... Pending Applied Excluded (Questions) Excluded (Expired) Exc…" at bounding box center [595, 148] width 101 height 19
click at [545, 139] on select "Choose an option... Pending Applied Excluded (Questions) Excluded (Expired) Exc…" at bounding box center [595, 148] width 101 height 19
click at [433, 192] on div "Customer Success Manager- SMB" at bounding box center [434, 193] width 177 height 12
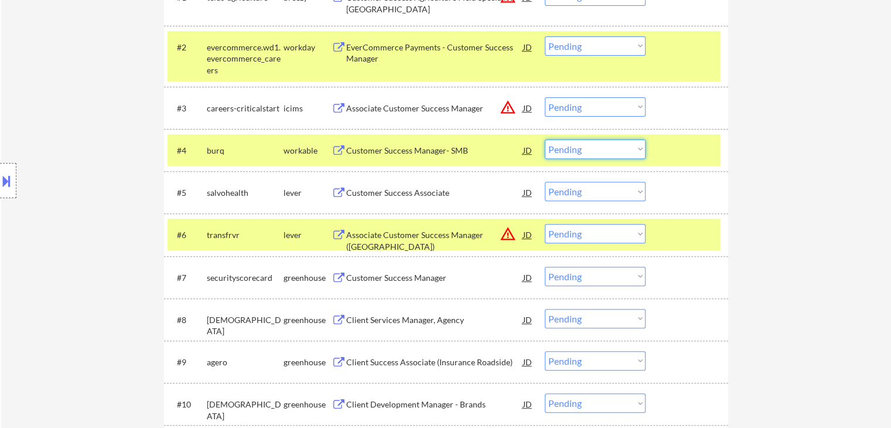
click at [587, 152] on select "Choose an option... Pending Applied Excluded (Questions) Excluded (Expired) Exc…" at bounding box center [595, 148] width 101 height 19
click at [545, 139] on select "Choose an option... Pending Applied Excluded (Questions) Excluded (Expired) Exc…" at bounding box center [595, 148] width 101 height 19
click at [386, 198] on div "Customer Success Associate" at bounding box center [434, 192] width 177 height 21
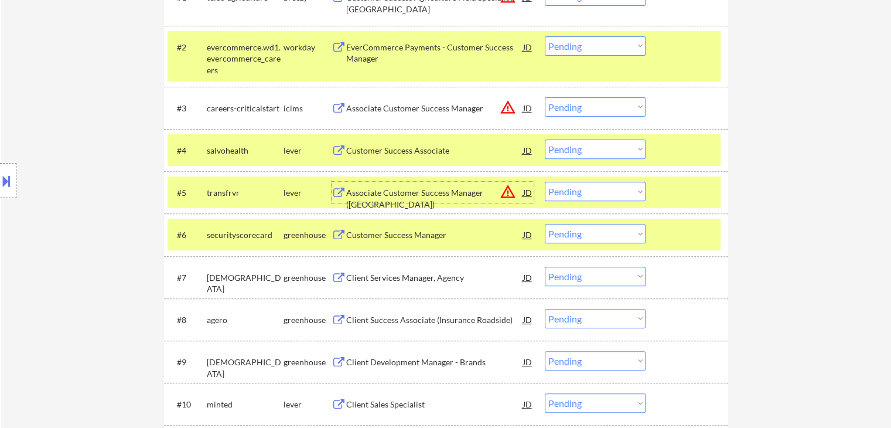
click at [608, 149] on select "Choose an option... Pending Applied Excluded (Questions) Excluded (Expired) Exc…" at bounding box center [595, 148] width 101 height 19
click at [545, 139] on select "Choose an option... Pending Applied Excluded (Questions) Excluded (Expired) Exc…" at bounding box center [595, 148] width 101 height 19
click at [411, 188] on div "Associate Customer Success Manager (MI)" at bounding box center [434, 198] width 177 height 23
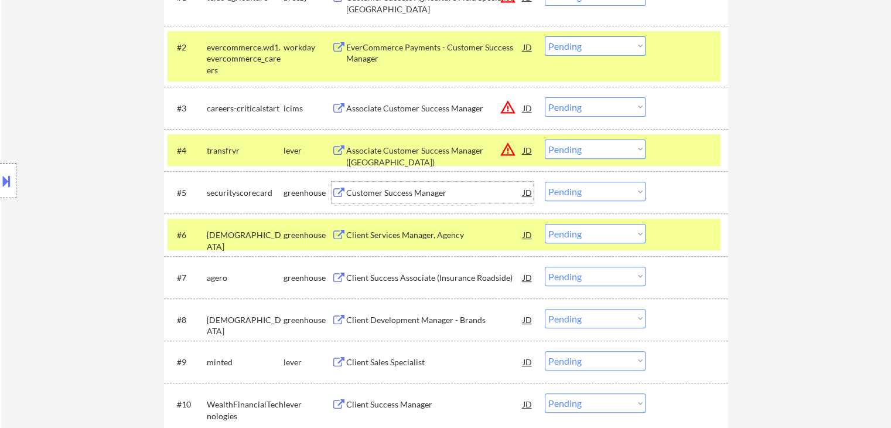
click at [577, 148] on select "Choose an option... Pending Applied Excluded (Questions) Excluded (Expired) Exc…" at bounding box center [595, 148] width 101 height 19
click at [545, 139] on select "Choose an option... Pending Applied Excluded (Questions) Excluded (Expired) Exc…" at bounding box center [595, 148] width 101 height 19
click at [387, 193] on div "Customer Success Manager" at bounding box center [434, 193] width 177 height 12
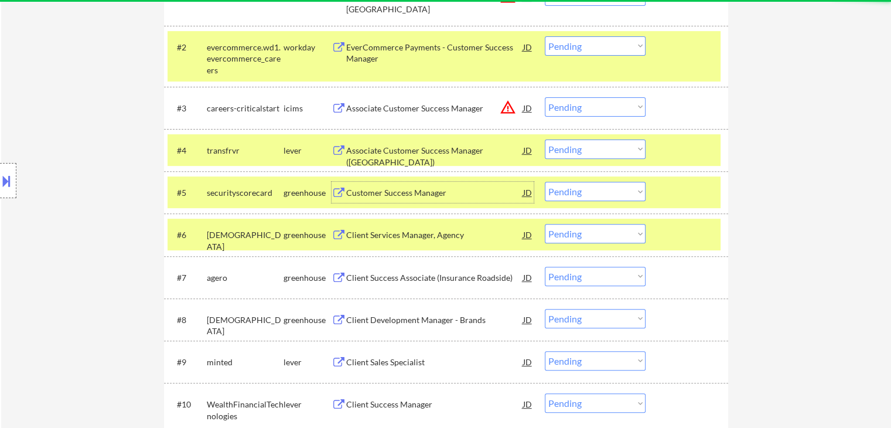
click at [344, 228] on div "Client Services Manager, Agency JD warning_amber" at bounding box center [432, 234] width 202 height 21
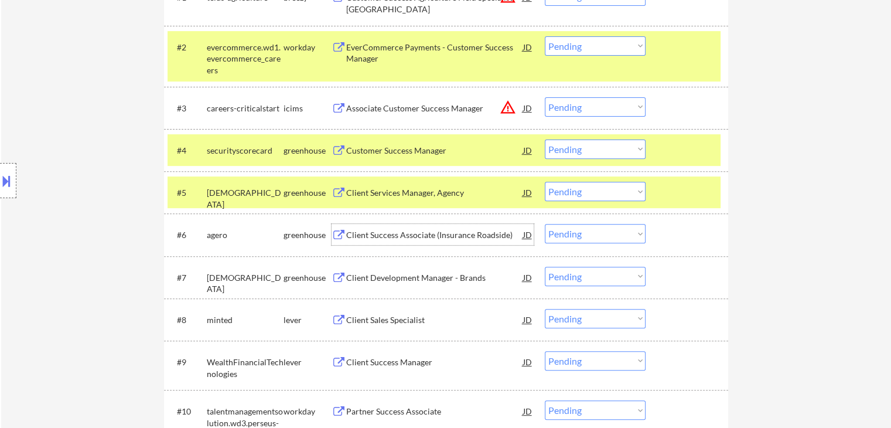
click at [594, 146] on select "Choose an option... Pending Applied Excluded (Questions) Excluded (Expired) Exc…" at bounding box center [595, 148] width 101 height 19
click at [545, 139] on select "Choose an option... Pending Applied Excluded (Questions) Excluded (Expired) Exc…" at bounding box center [595, 148] width 101 height 19
select select ""pending""
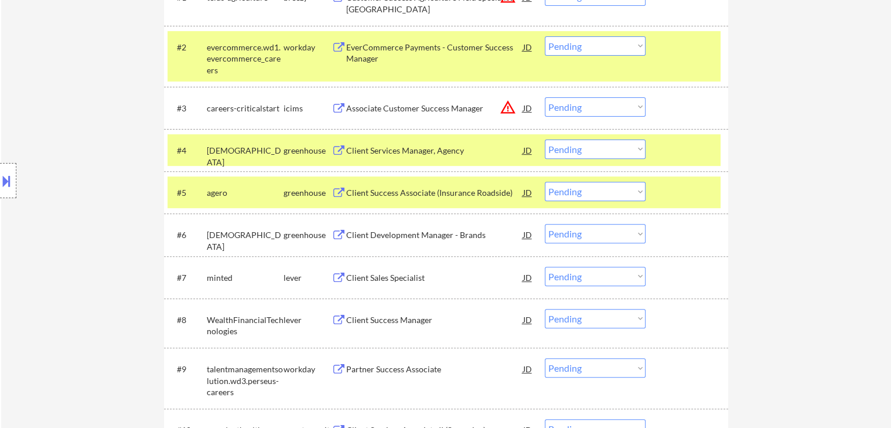
click at [370, 191] on div "Client Success Associate (Insurance Roadside)" at bounding box center [434, 193] width 177 height 12
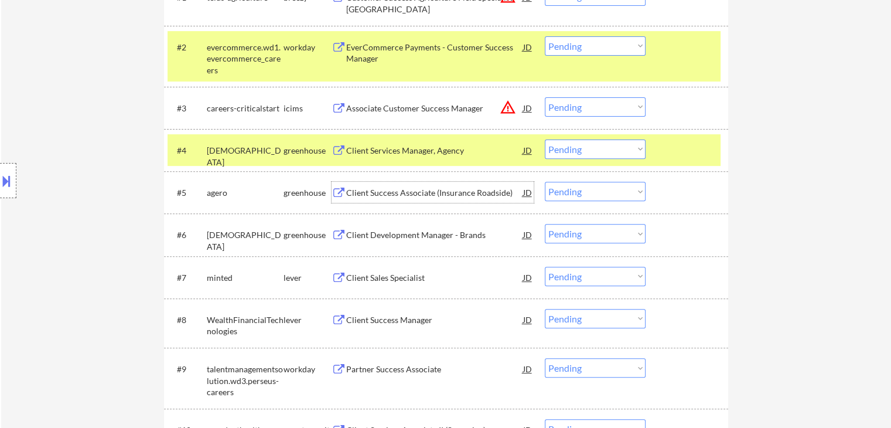
click at [596, 200] on select "Choose an option... Pending Applied Excluded (Questions) Excluded (Expired) Exc…" at bounding box center [595, 191] width 101 height 19
click at [545, 182] on select "Choose an option... Pending Applied Excluded (Questions) Excluded (Expired) Exc…" at bounding box center [595, 191] width 101 height 19
click at [413, 155] on div "Client Services Manager, Agency" at bounding box center [434, 151] width 177 height 12
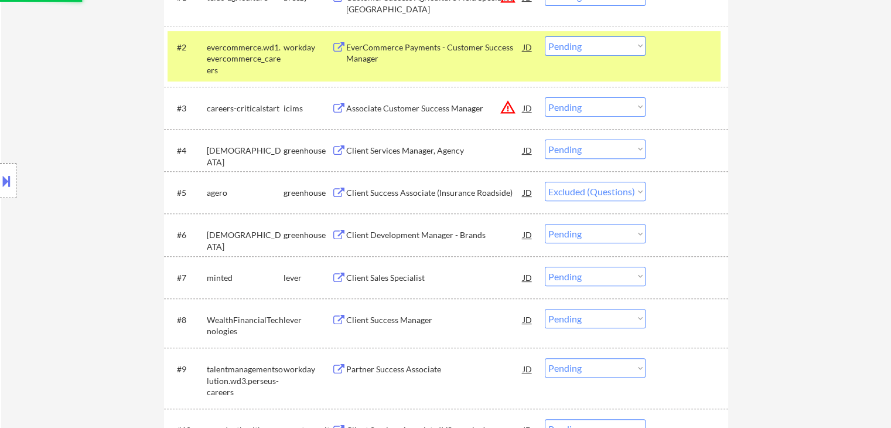
select select ""pending""
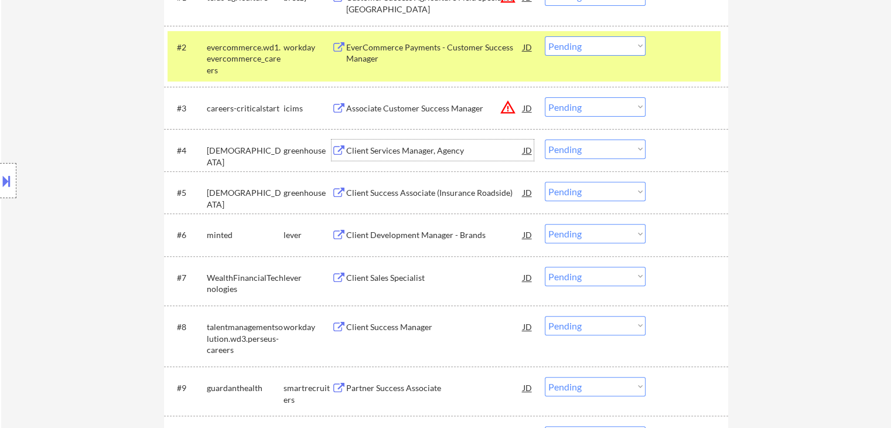
click at [574, 149] on select "Choose an option... Pending Applied Excluded (Questions) Excluded (Expired) Exc…" at bounding box center [595, 148] width 101 height 19
select select ""excluded__expired_""
click at [545, 139] on select "Choose an option... Pending Applied Excluded (Questions) Excluded (Expired) Exc…" at bounding box center [595, 148] width 101 height 19
click at [581, 107] on select "Choose an option... Pending Applied Excluded (Questions) Excluded (Expired) Exc…" at bounding box center [595, 106] width 101 height 19
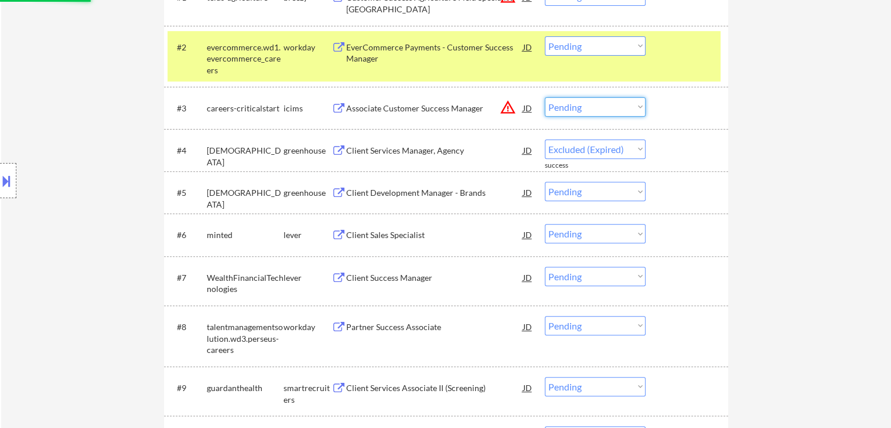
select select ""excluded__location_""
click at [545, 97] on select "Choose an option... Pending Applied Excluded (Questions) Excluded (Expired) Exc…" at bounding box center [595, 106] width 101 height 19
click at [368, 154] on div "Client Services Manager, Agency" at bounding box center [434, 151] width 177 height 12
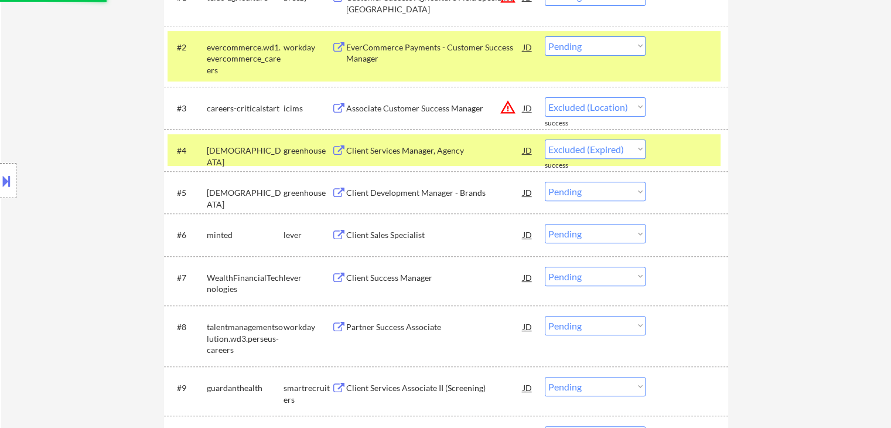
select select ""pending""
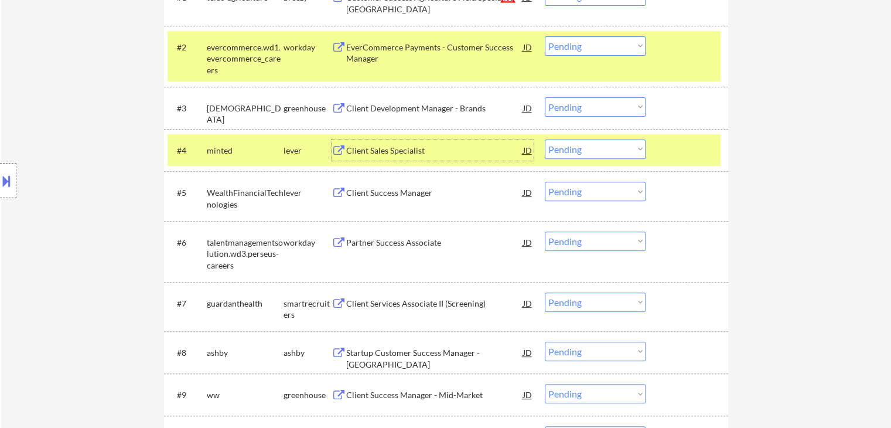
click at [355, 149] on div "Client Sales Specialist" at bounding box center [434, 151] width 177 height 12
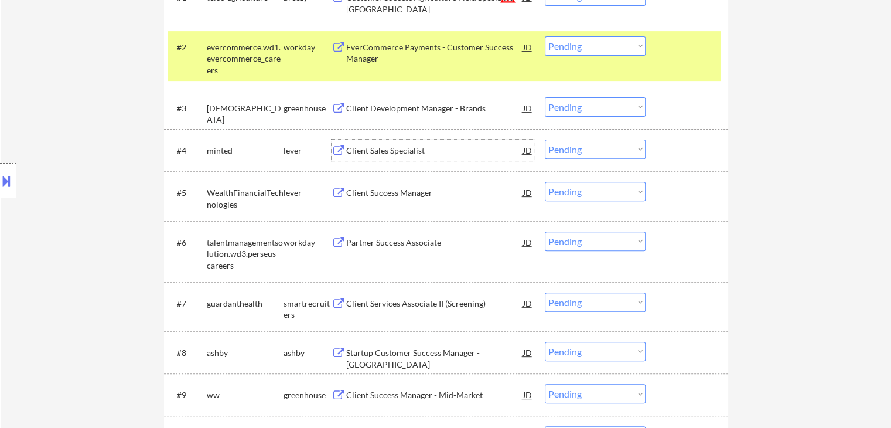
click at [581, 107] on select "Choose an option... Pending Applied Excluded (Questions) Excluded (Expired) Exc…" at bounding box center [595, 106] width 101 height 19
click at [545, 97] on select "Choose an option... Pending Applied Excluded (Questions) Excluded (Expired) Exc…" at bounding box center [595, 106] width 101 height 19
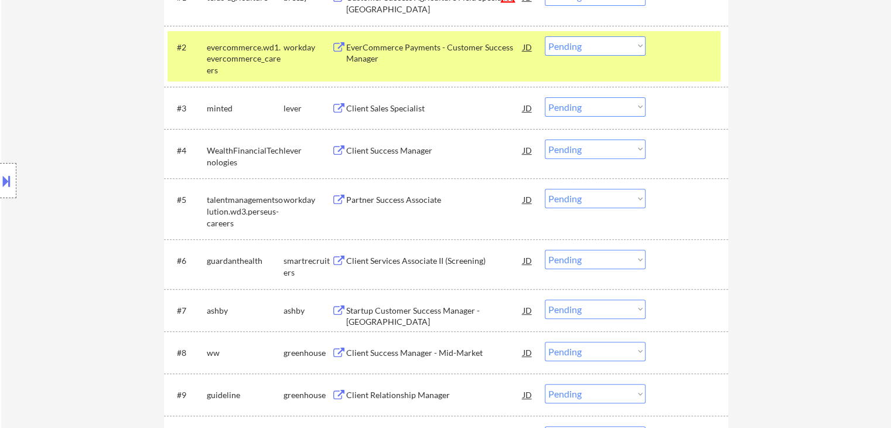
click at [597, 107] on select "Choose an option... Pending Applied Excluded (Questions) Excluded (Expired) Exc…" at bounding box center [595, 106] width 101 height 19
click at [545, 97] on select "Choose an option... Pending Applied Excluded (Questions) Excluded (Expired) Exc…" at bounding box center [595, 106] width 101 height 19
click at [377, 262] on div "Client Services Associate II (Screening)" at bounding box center [434, 261] width 177 height 12
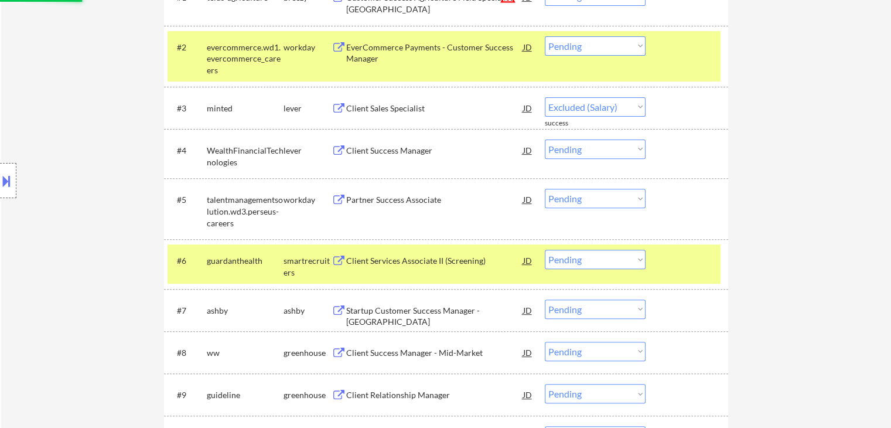
select select ""pending""
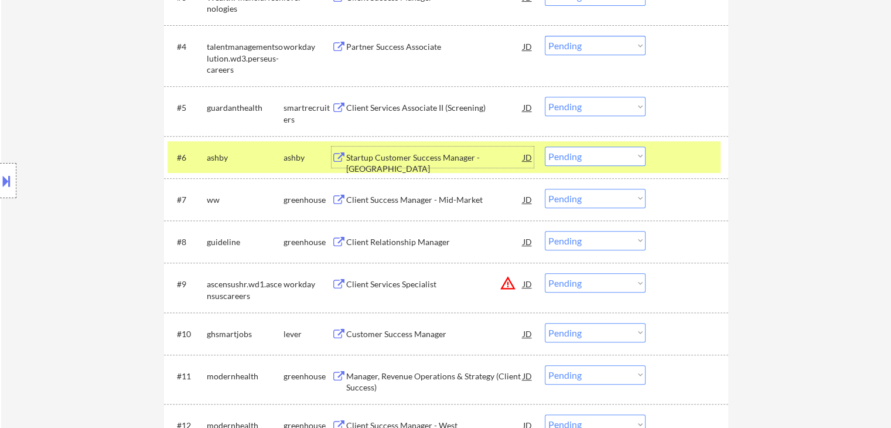
scroll to position [527, 0]
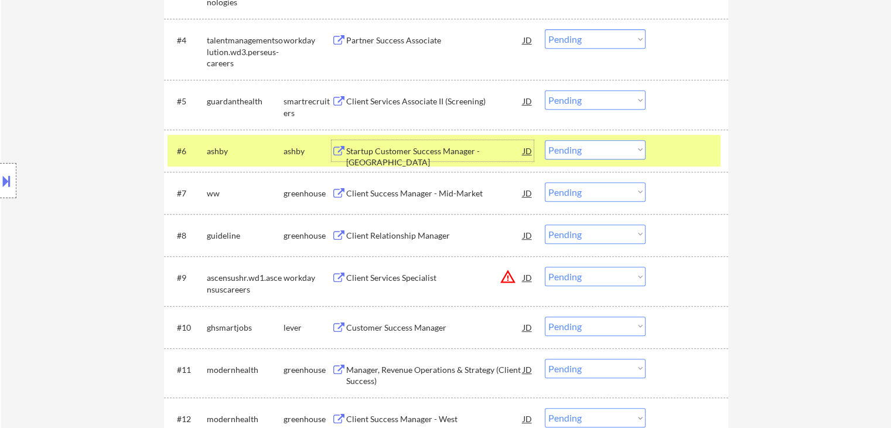
click at [385, 152] on div "Startup Customer Success Manager - Americas" at bounding box center [434, 156] width 177 height 23
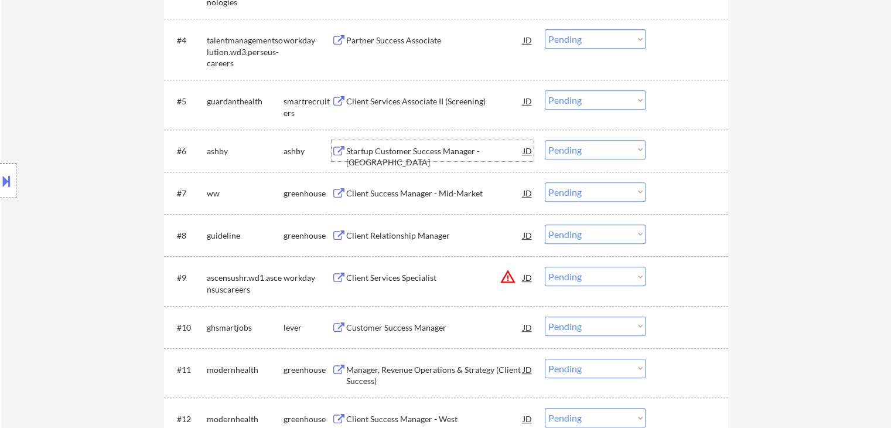
drag, startPoint x: 599, startPoint y: 148, endPoint x: 600, endPoint y: 155, distance: 7.1
click at [599, 148] on select "Choose an option... Pending Applied Excluded (Questions) Excluded (Expired) Exc…" at bounding box center [595, 149] width 101 height 19
click at [545, 140] on select "Choose an option... Pending Applied Excluded (Questions) Excluded (Expired) Exc…" at bounding box center [595, 149] width 101 height 19
click at [398, 181] on div "#7 ww greenhouse Client Success Manager - Mid-Market JD warning_amber Choose an…" at bounding box center [443, 193] width 553 height 32
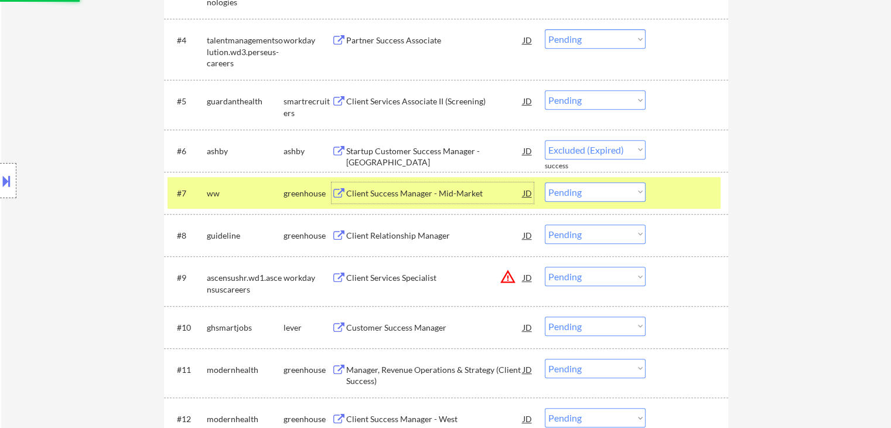
click at [388, 190] on div "Client Success Manager - Mid-Market" at bounding box center [434, 193] width 177 height 12
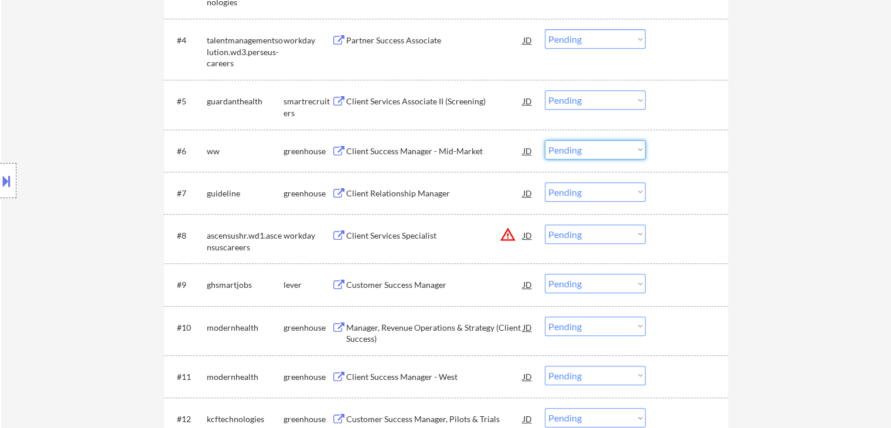
drag, startPoint x: 592, startPoint y: 148, endPoint x: 593, endPoint y: 155, distance: 7.1
click at [593, 149] on select "Choose an option... Pending Applied Excluded (Questions) Excluded (Expired) Exc…" at bounding box center [595, 149] width 101 height 19
click at [545, 140] on select "Choose an option... Pending Applied Excluded (Questions) Excluded (Expired) Exc…" at bounding box center [595, 149] width 101 height 19
select select ""pending""
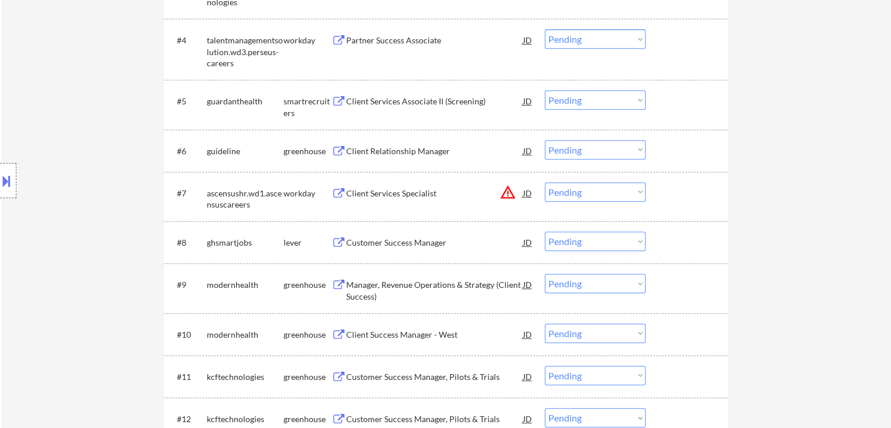
click at [597, 100] on select "Choose an option... Pending Applied Excluded (Questions) Excluded (Expired) Exc…" at bounding box center [595, 99] width 101 height 19
click at [545, 90] on select "Choose an option... Pending Applied Excluded (Questions) Excluded (Expired) Exc…" at bounding box center [595, 99] width 101 height 19
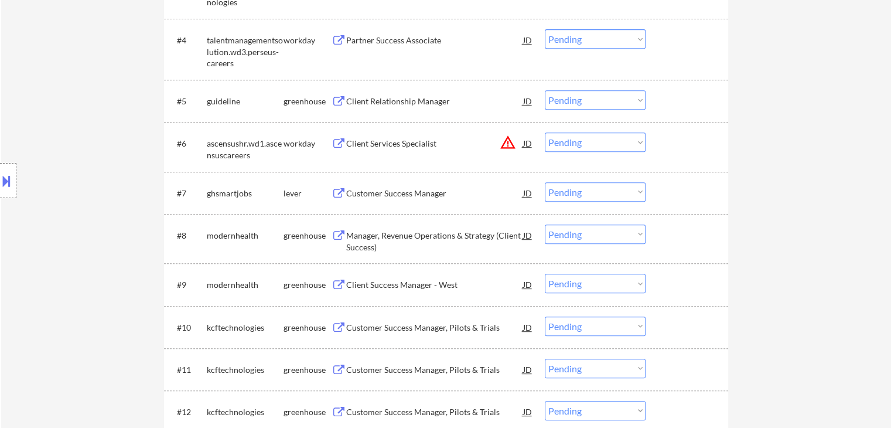
click at [359, 102] on div "Client Relationship Manager" at bounding box center [434, 101] width 177 height 12
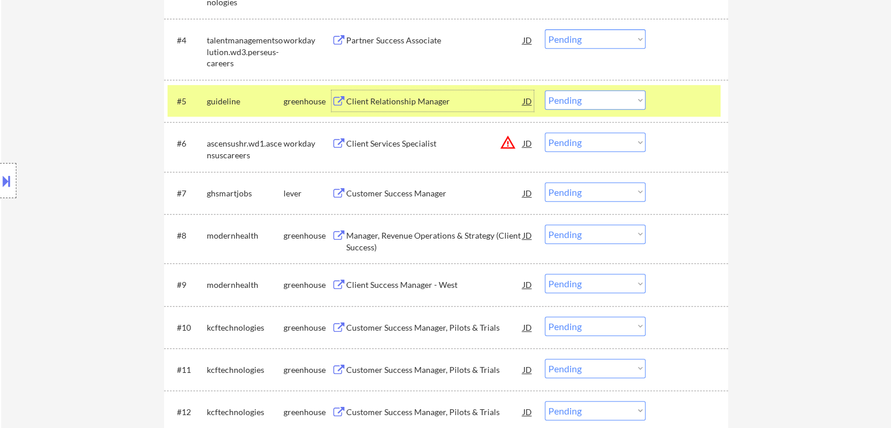
click at [608, 100] on select "Choose an option... Pending Applied Excluded (Questions) Excluded (Expired) Exc…" at bounding box center [595, 99] width 101 height 19
click at [545, 90] on select "Choose an option... Pending Applied Excluded (Questions) Excluded (Expired) Exc…" at bounding box center [595, 99] width 101 height 19
click at [372, 192] on div "Customer Success Manager" at bounding box center [434, 193] width 177 height 12
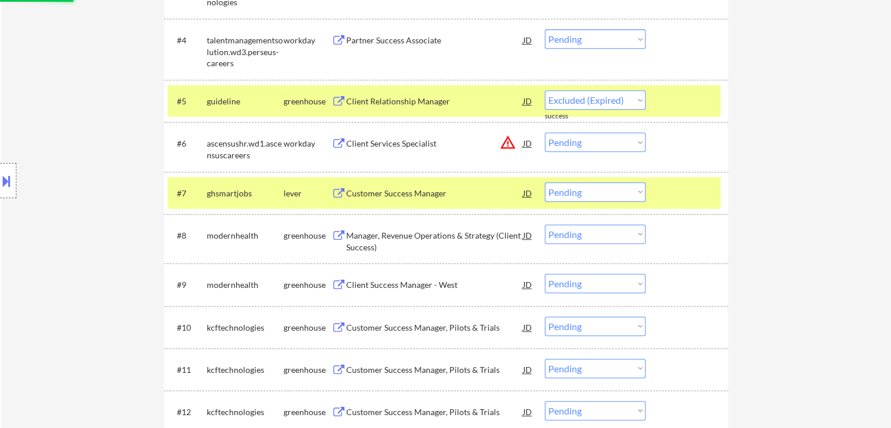
select select ""pending""
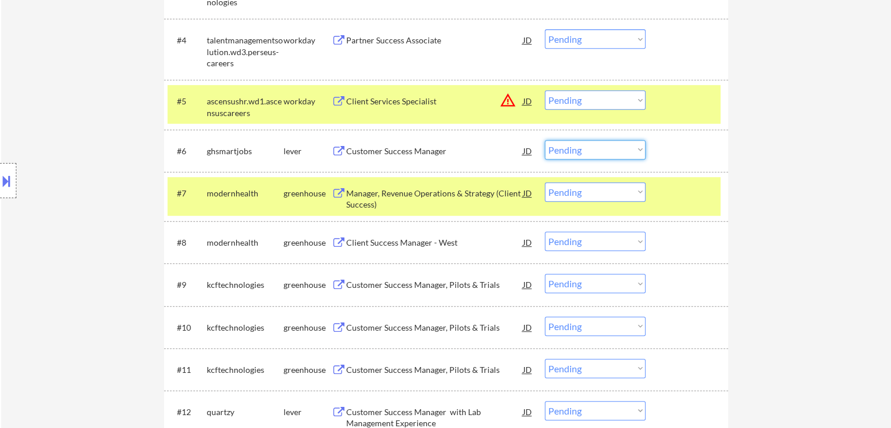
drag, startPoint x: 588, startPoint y: 141, endPoint x: 591, endPoint y: 148, distance: 7.6
click at [588, 141] on select "Choose an option... Pending Applied Excluded (Questions) Excluded (Expired) Exc…" at bounding box center [595, 149] width 101 height 19
click at [545, 140] on select "Choose an option... Pending Applied Excluded (Questions) Excluded (Expired) Exc…" at bounding box center [595, 149] width 101 height 19
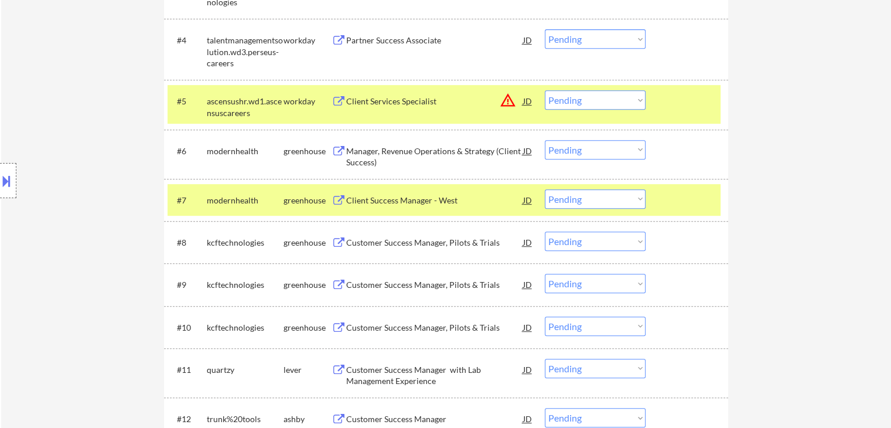
click at [392, 151] on div "Manager, Revenue Operations & Strategy (Client Success)" at bounding box center [434, 156] width 177 height 23
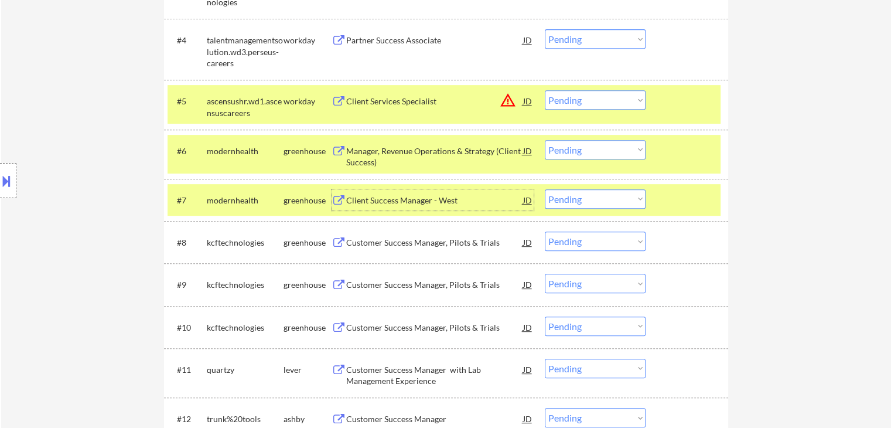
click at [355, 191] on div "Client Success Manager - West" at bounding box center [434, 199] width 177 height 21
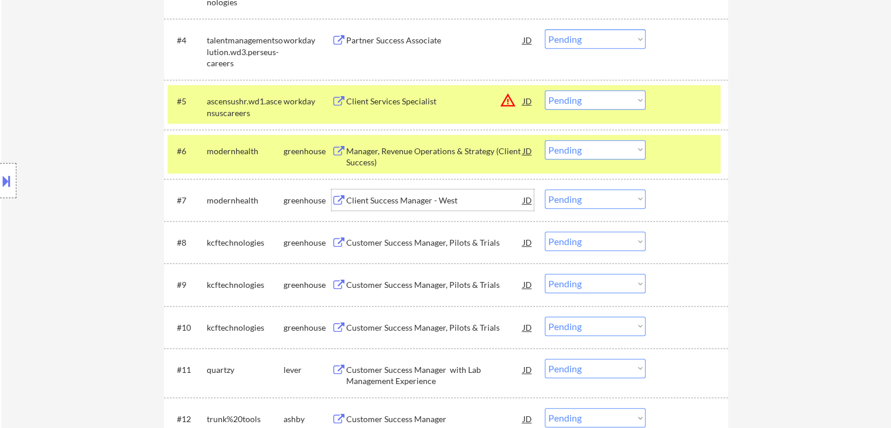
click at [571, 152] on select "Choose an option... Pending Applied Excluded (Questions) Excluded (Expired) Exc…" at bounding box center [595, 149] width 101 height 19
click at [545, 140] on select "Choose an option... Pending Applied Excluded (Questions) Excluded (Expired) Exc…" at bounding box center [595, 149] width 101 height 19
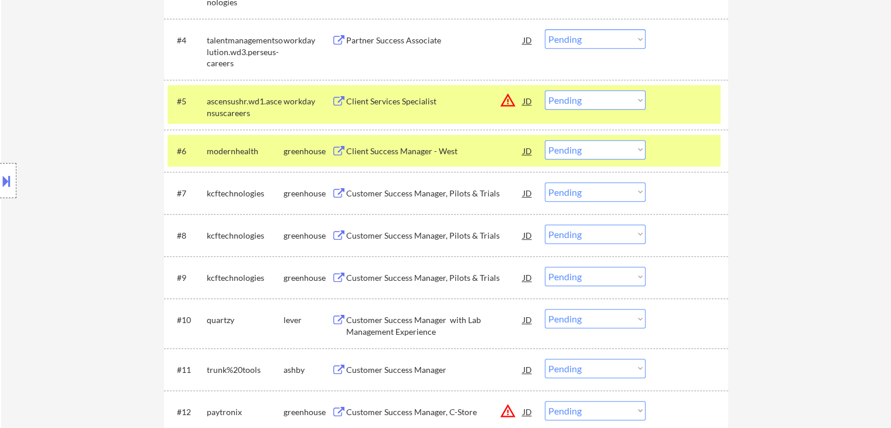
click at [577, 152] on select "Choose an option... Pending Applied Excluded (Questions) Excluded (Expired) Exc…" at bounding box center [595, 149] width 101 height 19
click at [545, 140] on select "Choose an option... Pending Applied Excluded (Questions) Excluded (Expired) Exc…" at bounding box center [595, 149] width 101 height 19
click at [572, 109] on select "Choose an option... Pending Applied Excluded (Questions) Excluded (Expired) Exc…" at bounding box center [595, 99] width 101 height 19
select select ""pending""
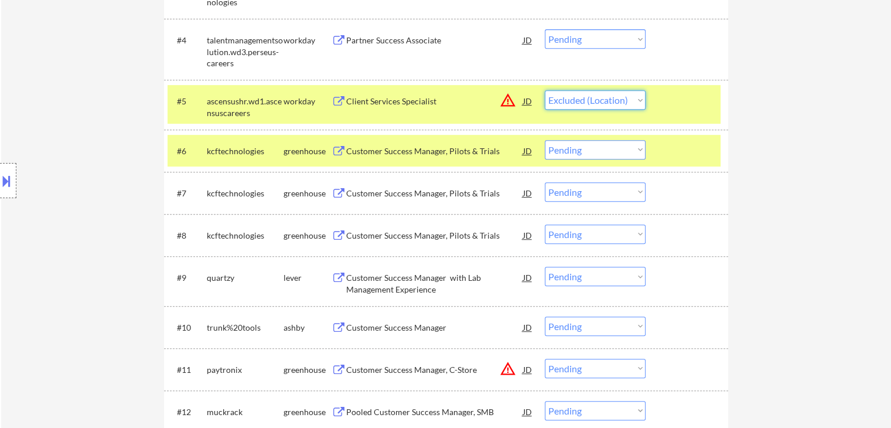
click at [545, 90] on select "Choose an option... Pending Applied Excluded (Questions) Excluded (Expired) Exc…" at bounding box center [595, 99] width 101 height 19
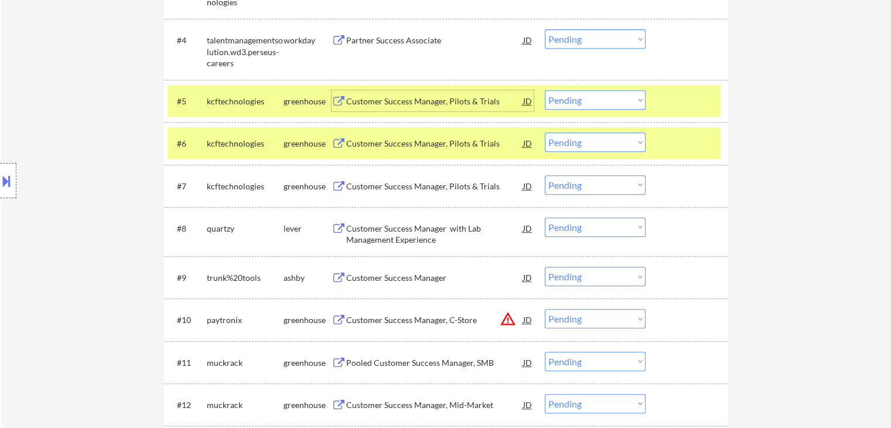
click at [366, 95] on div "Customer Success Manager, Pilots & Trials" at bounding box center [434, 101] width 177 height 12
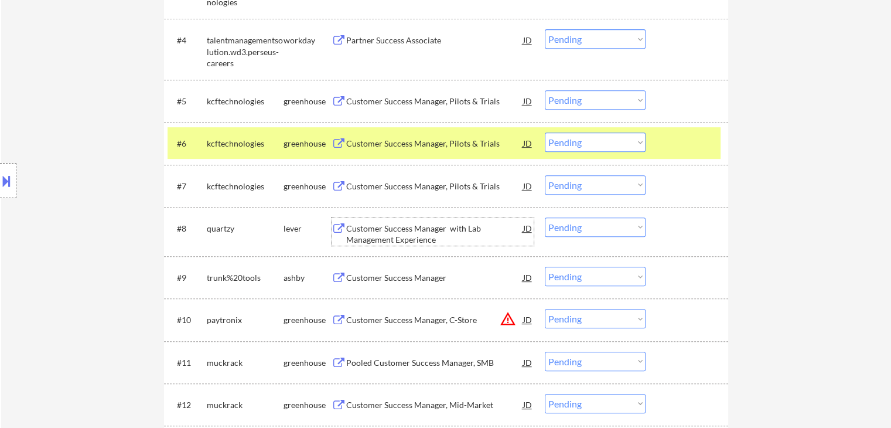
click at [388, 227] on div "Customer Success Manager with Lab Management Experience" at bounding box center [434, 234] width 177 height 23
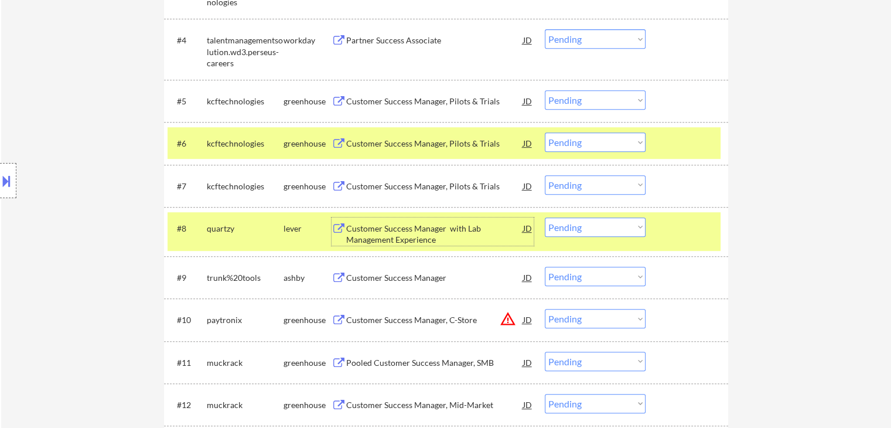
click at [603, 101] on select "Choose an option... Pending Applied Excluded (Questions) Excluded (Expired) Exc…" at bounding box center [595, 99] width 101 height 19
click at [545, 90] on select "Choose an option... Pending Applied Excluded (Questions) Excluded (Expired) Exc…" at bounding box center [595, 99] width 101 height 19
select select ""pending""
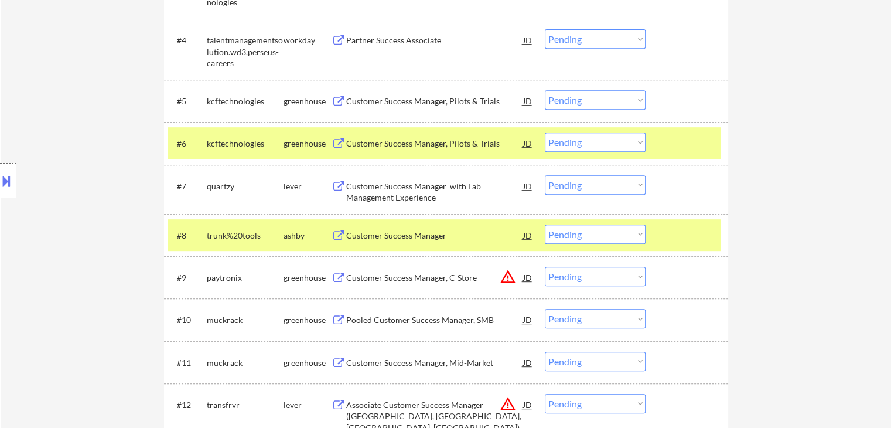
drag, startPoint x: 594, startPoint y: 184, endPoint x: 596, endPoint y: 192, distance: 7.8
click at [596, 191] on select "Choose an option... Pending Applied Excluded (Questions) Excluded (Expired) Exc…" at bounding box center [595, 184] width 101 height 19
click at [545, 175] on select "Choose an option... Pending Applied Excluded (Questions) Excluded (Expired) Exc…" at bounding box center [595, 184] width 101 height 19
select select ""pending""
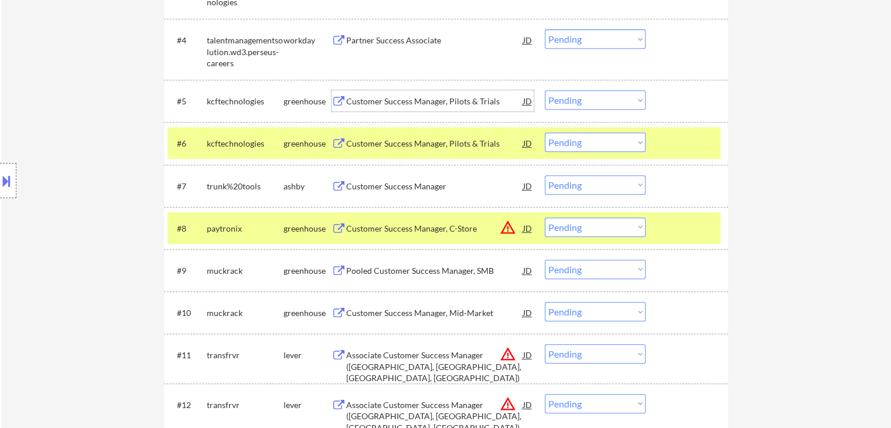
click at [403, 94] on div "Customer Success Manager, Pilots & Trials" at bounding box center [434, 100] width 177 height 21
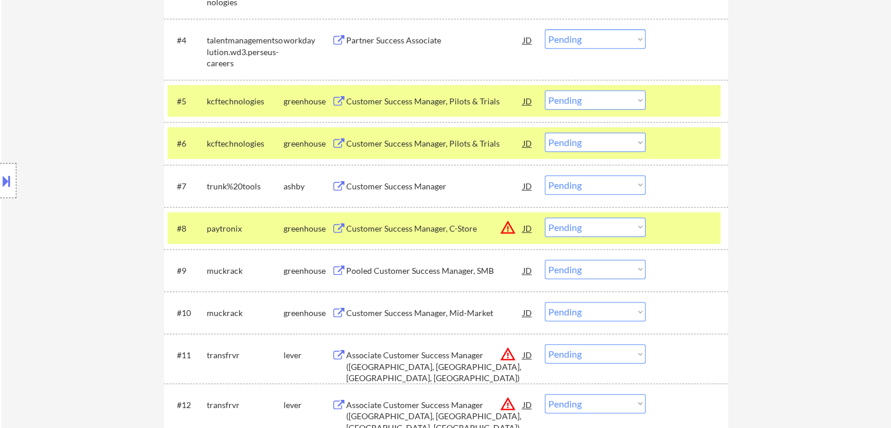
click at [384, 126] on div "#6 kcftechnologies greenhouse Customer Success Manager, Pilots & Trials JD warn…" at bounding box center [446, 143] width 564 height 42
click at [382, 141] on div "Customer Success Manager, Pilots & Trials" at bounding box center [434, 144] width 177 height 12
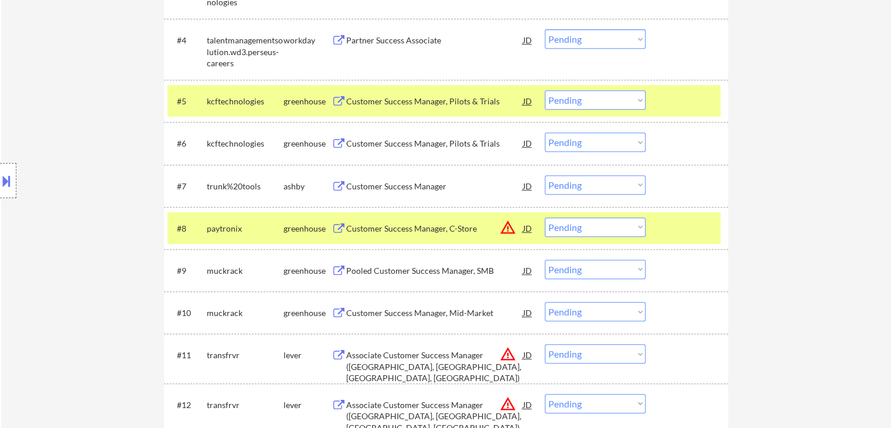
click at [381, 185] on div "Customer Success Manager" at bounding box center [434, 186] width 177 height 12
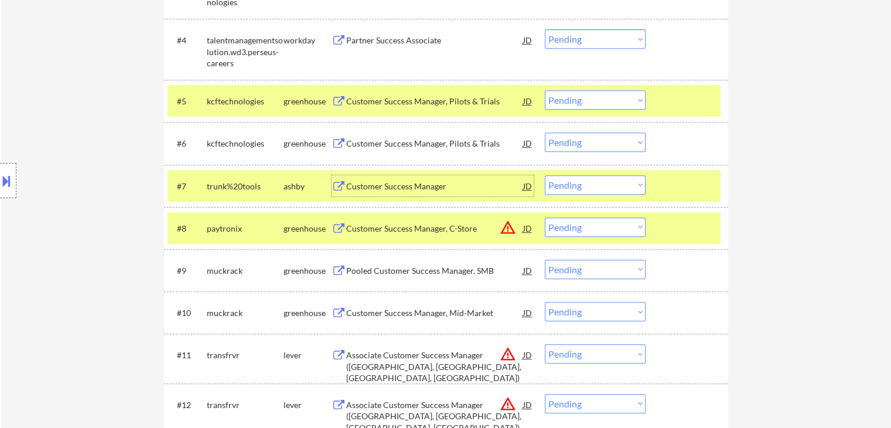
drag, startPoint x: 579, startPoint y: 139, endPoint x: 580, endPoint y: 145, distance: 5.9
click at [579, 139] on select "Choose an option... Pending Applied Excluded (Questions) Excluded (Expired) Exc…" at bounding box center [595, 141] width 101 height 19
select select ""excluded__expired_""
click at [545, 132] on select "Choose an option... Pending Applied Excluded (Questions) Excluded (Expired) Exc…" at bounding box center [595, 141] width 101 height 19
click at [582, 88] on div "#5 kcftechnologies greenhouse Customer Success Manager, Pilots & Trials JD warn…" at bounding box center [443, 101] width 553 height 32
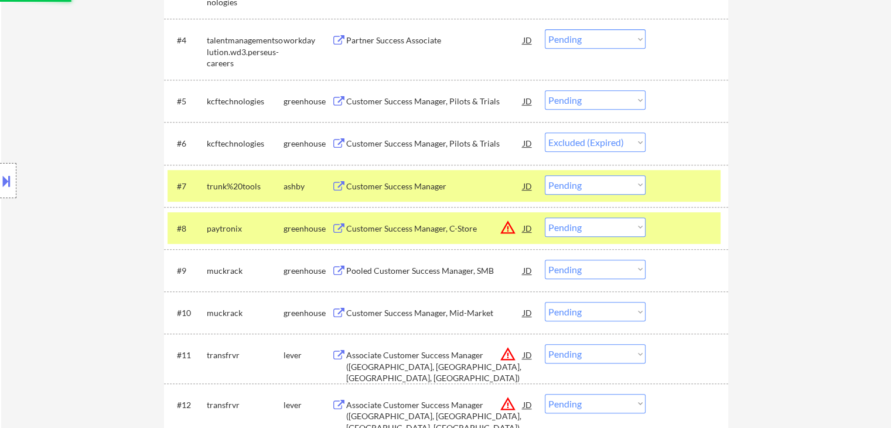
drag, startPoint x: 582, startPoint y: 95, endPoint x: 582, endPoint y: 107, distance: 12.3
click at [582, 95] on select "Choose an option... Pending Applied Excluded (Questions) Excluded (Expired) Exc…" at bounding box center [595, 99] width 101 height 19
select select ""excluded__expired_""
click at [545, 90] on select "Choose an option... Pending Applied Excluded (Questions) Excluded (Expired) Exc…" at bounding box center [595, 99] width 101 height 19
select select ""pending""
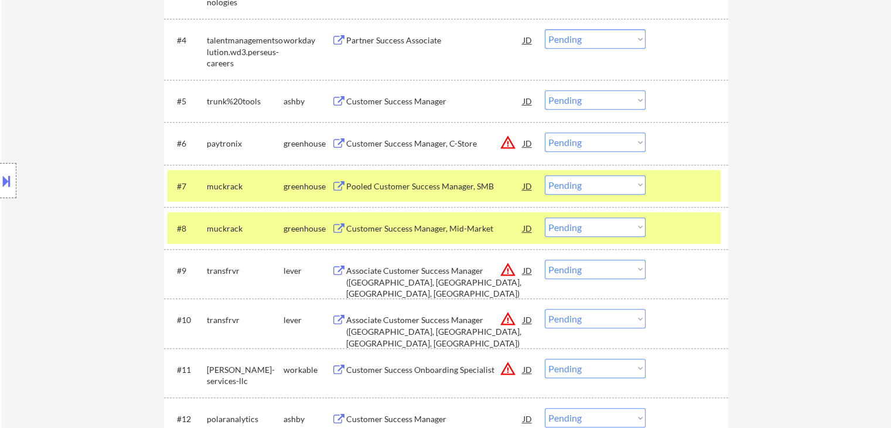
drag, startPoint x: 570, startPoint y: 98, endPoint x: 573, endPoint y: 108, distance: 10.2
click at [572, 99] on select "Choose an option... Pending Applied Excluded (Questions) Excluded (Expired) Exc…" at bounding box center [595, 99] width 101 height 19
click at [545, 90] on select "Choose an option... Pending Applied Excluded (Questions) Excluded (Expired) Exc…" at bounding box center [595, 99] width 101 height 19
select select ""pending""
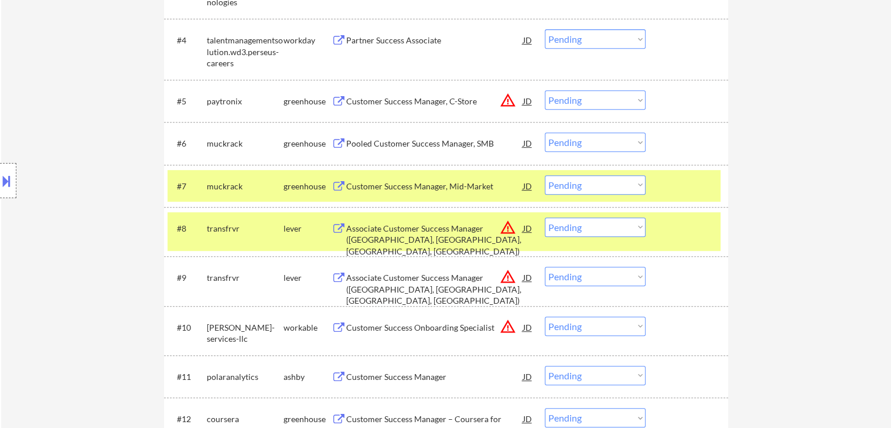
click at [395, 99] on div "Customer Success Manager, C-Store" at bounding box center [434, 101] width 177 height 12
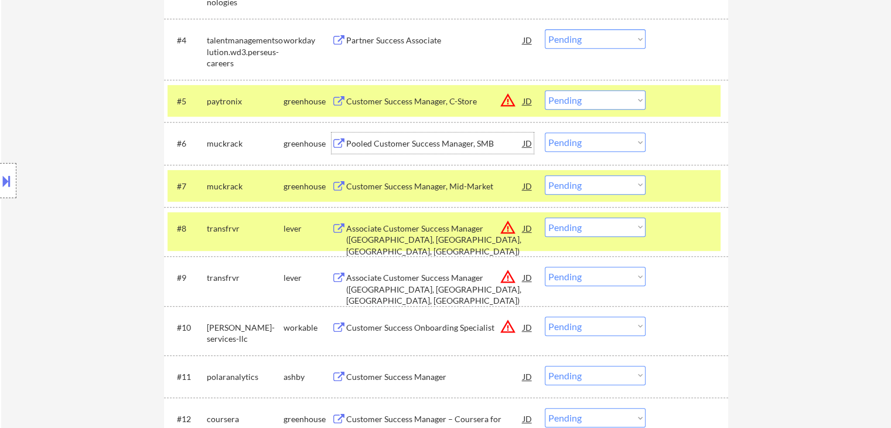
click at [375, 136] on div "Pooled Customer Success Manager, SMB" at bounding box center [434, 142] width 177 height 21
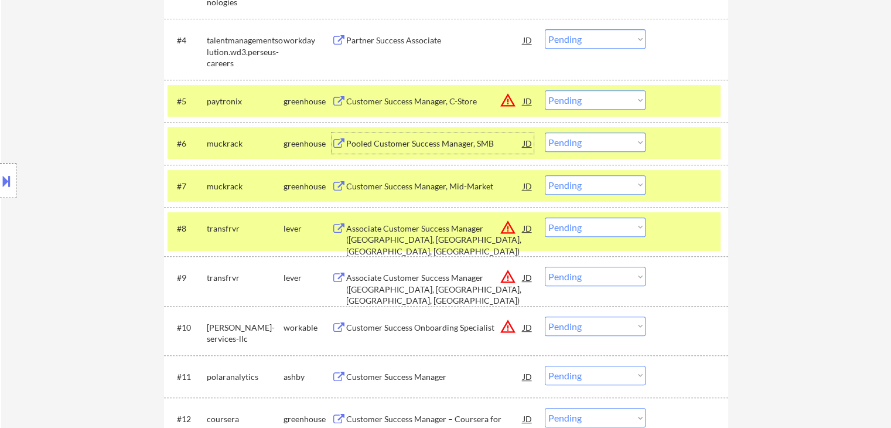
click at [408, 179] on div "Customer Success Manager, Mid-Market" at bounding box center [434, 185] width 177 height 21
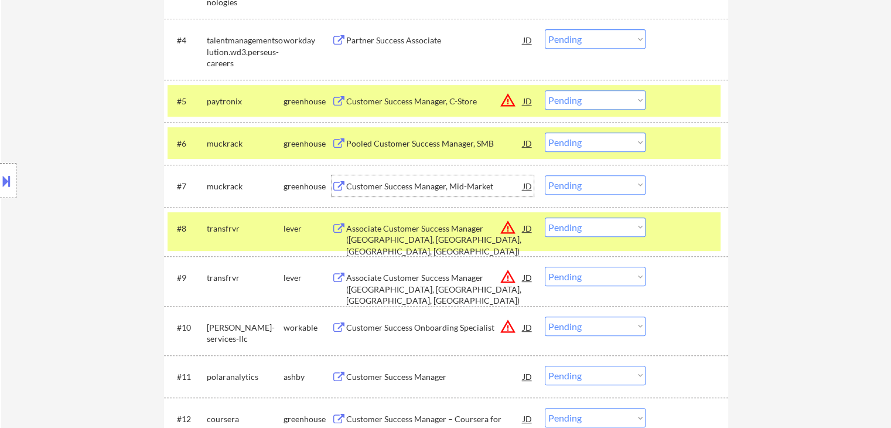
click at [611, 144] on select "Choose an option... Pending Applied Excluded (Questions) Excluded (Expired) Exc…" at bounding box center [595, 141] width 101 height 19
click at [545, 132] on select "Choose an option... Pending Applied Excluded (Questions) Excluded (Expired) Exc…" at bounding box center [595, 141] width 101 height 19
select select ""pending""
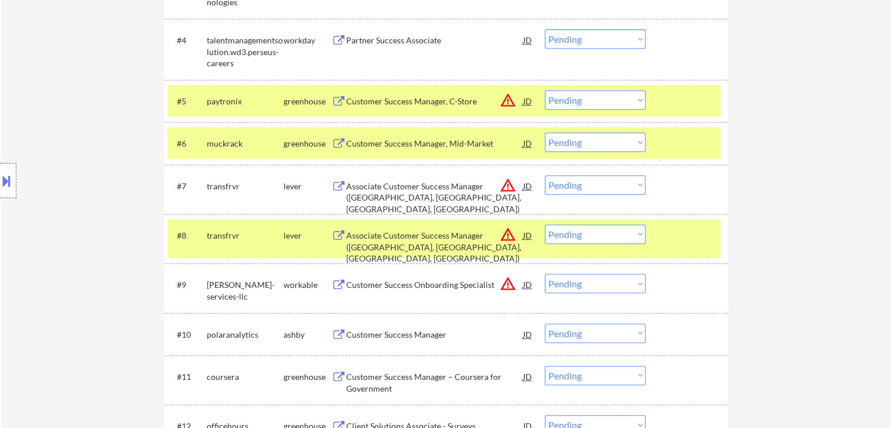
click at [599, 104] on select "Choose an option... Pending Applied Excluded (Questions) Excluded (Expired) Exc…" at bounding box center [595, 99] width 101 height 19
click at [545, 90] on select "Choose an option... Pending Applied Excluded (Questions) Excluded (Expired) Exc…" at bounding box center [595, 99] width 101 height 19
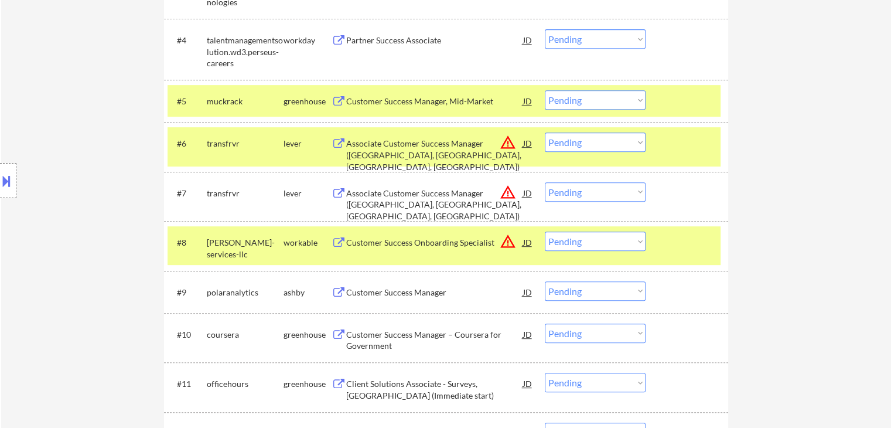
click at [476, 95] on div "Customer Success Manager, Mid-Market" at bounding box center [434, 101] width 177 height 12
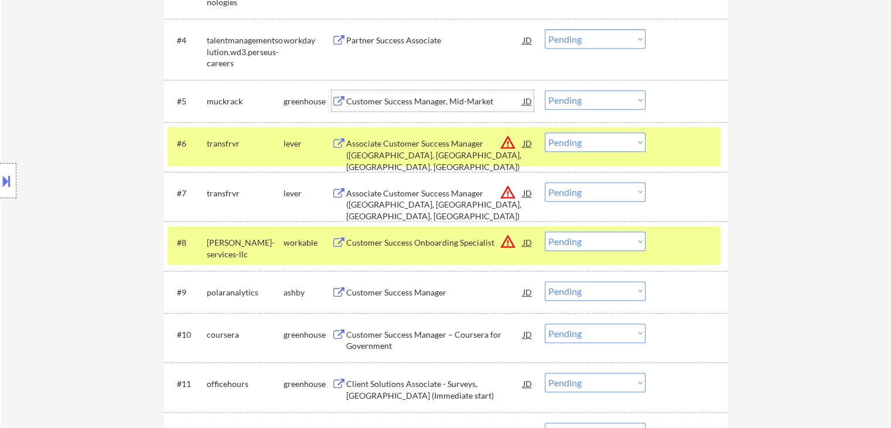
drag, startPoint x: 594, startPoint y: 97, endPoint x: 604, endPoint y: 107, distance: 13.7
click at [596, 97] on select "Choose an option... Pending Applied Excluded (Questions) Excluded (Expired) Exc…" at bounding box center [595, 99] width 101 height 19
click at [545, 90] on select "Choose an option... Pending Applied Excluded (Questions) Excluded (Expired) Exc…" at bounding box center [595, 99] width 101 height 19
select select ""pending""
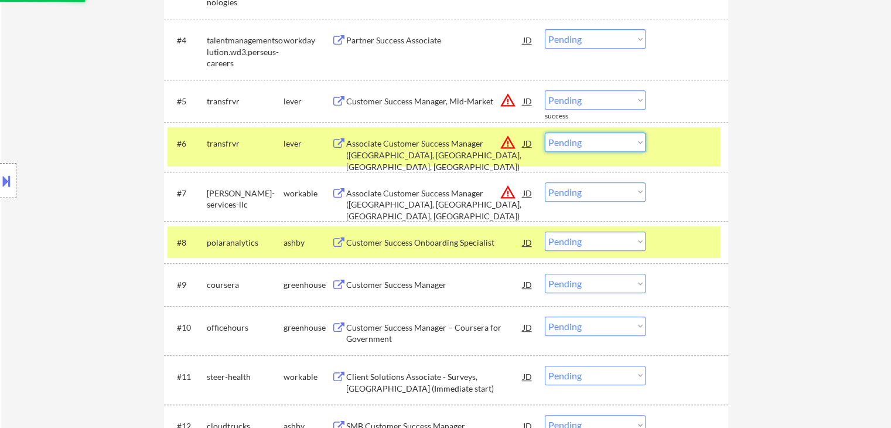
drag, startPoint x: 599, startPoint y: 141, endPoint x: 604, endPoint y: 151, distance: 10.8
click at [600, 141] on select "Choose an option... Pending Applied Excluded (Questions) Excluded (Expired) Exc…" at bounding box center [595, 141] width 101 height 19
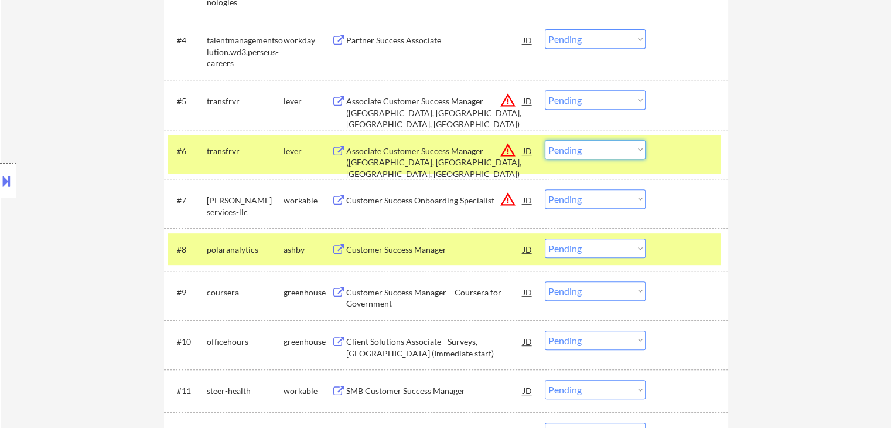
select select ""excluded__location_""
click at [545, 140] on select "Choose an option... Pending Applied Excluded (Questions) Excluded (Expired) Exc…" at bounding box center [595, 149] width 101 height 19
click at [593, 93] on select "Choose an option... Pending Applied Excluded (Questions) Excluded (Expired) Exc…" at bounding box center [595, 99] width 101 height 19
click at [545, 90] on select "Choose an option... Pending Applied Excluded (Questions) Excluded (Expired) Exc…" at bounding box center [595, 99] width 101 height 19
click at [384, 201] on div "Customer Success Onboarding Specialist" at bounding box center [434, 200] width 177 height 12
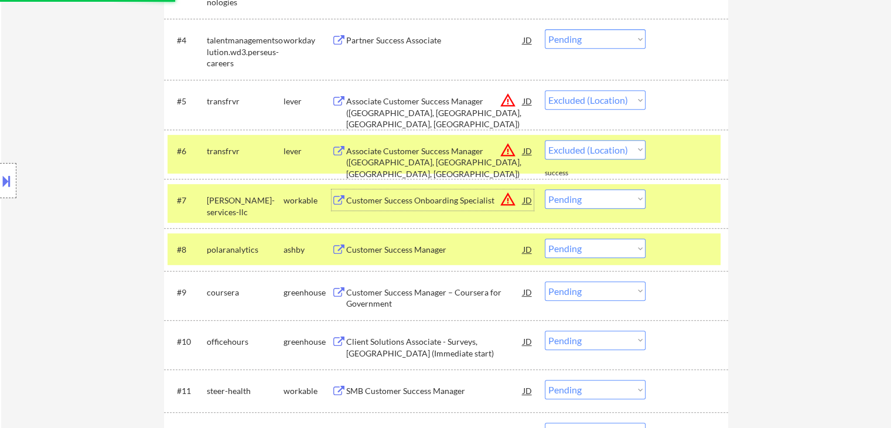
click at [386, 244] on div "Customer Success Manager" at bounding box center [434, 250] width 177 height 12
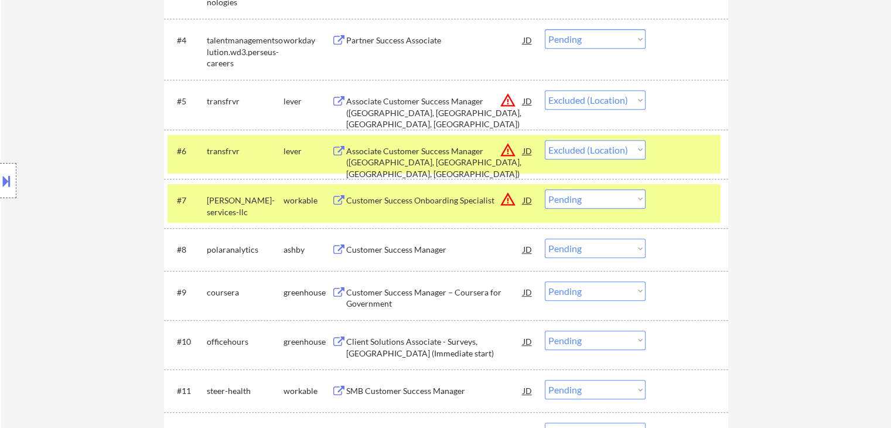
select select ""pending""
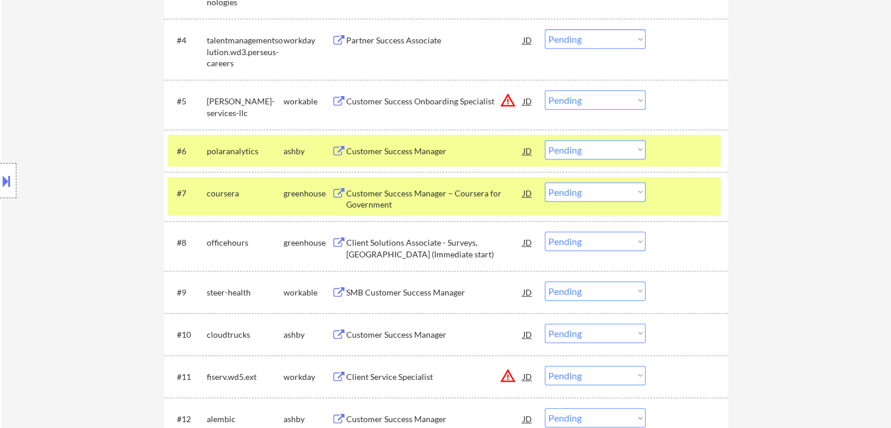
click at [609, 105] on select "Choose an option... Pending Applied Excluded (Questions) Excluded (Expired) Exc…" at bounding box center [595, 99] width 101 height 19
click at [545, 90] on select "Choose an option... Pending Applied Excluded (Questions) Excluded (Expired) Exc…" at bounding box center [595, 99] width 101 height 19
click at [365, 204] on div "Customer Success Manager – Coursera for Government" at bounding box center [434, 198] width 177 height 23
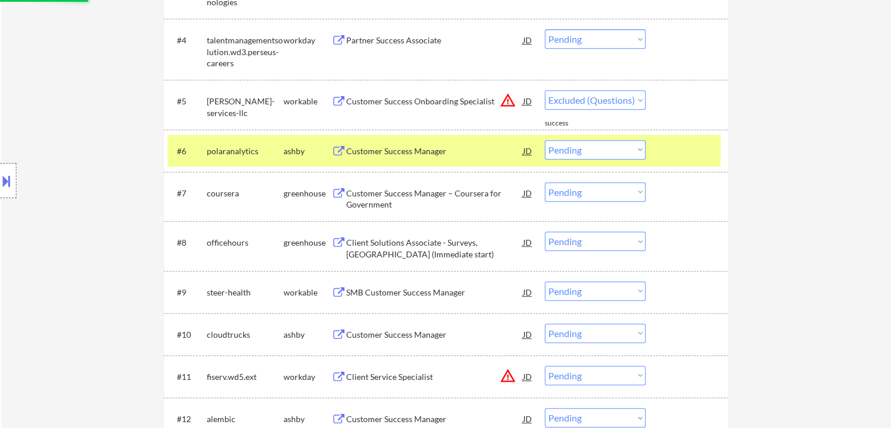
select select ""pending""
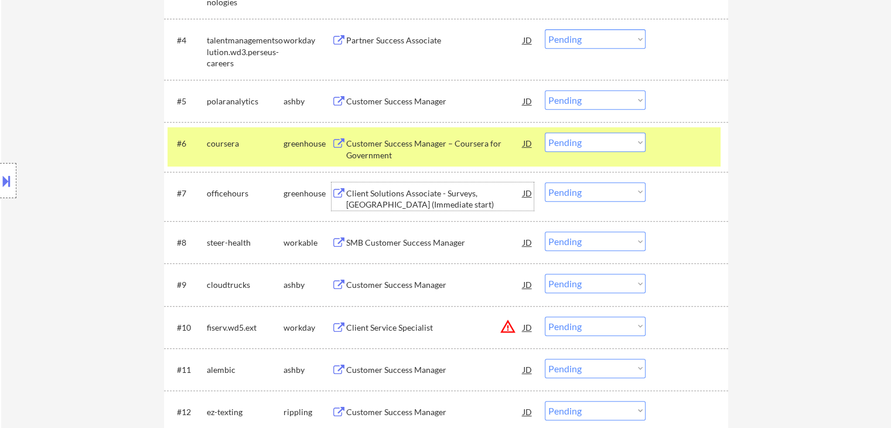
click at [614, 149] on select "Choose an option... Pending Applied Excluded (Questions) Excluded (Expired) Exc…" at bounding box center [595, 141] width 101 height 19
click at [721, 156] on div "#6 coursera greenhouse Customer Success Manager – Coursera for Government JD wa…" at bounding box center [446, 146] width 564 height 49
drag, startPoint x: 584, startPoint y: 144, endPoint x: 588, endPoint y: 150, distance: 7.1
click at [585, 144] on select "Choose an option... Pending Applied Excluded (Questions) Excluded (Expired) Exc…" at bounding box center [595, 141] width 101 height 19
click at [545, 132] on select "Choose an option... Pending Applied Excluded (Questions) Excluded (Expired) Exc…" at bounding box center [595, 141] width 101 height 19
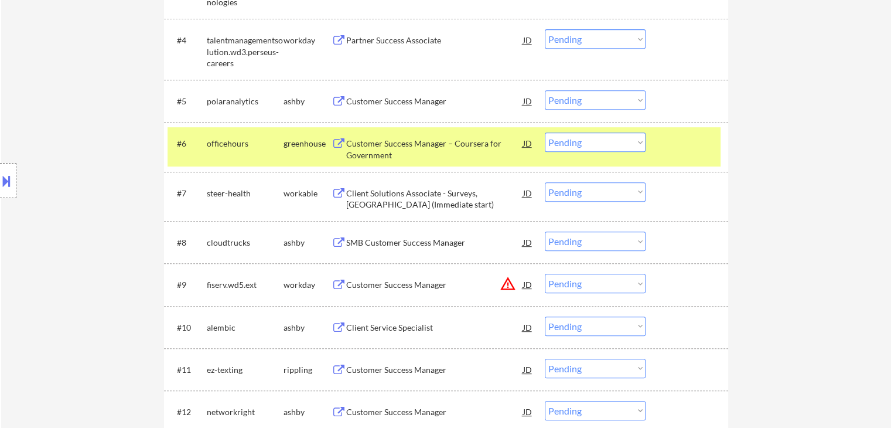
click at [370, 149] on div "Customer Success Manager – Coursera for Government" at bounding box center [434, 149] width 177 height 23
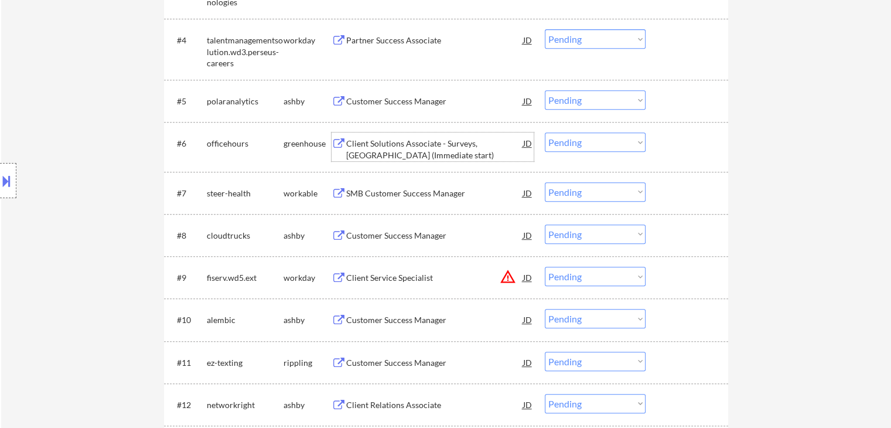
drag, startPoint x: 597, startPoint y: 137, endPoint x: 600, endPoint y: 143, distance: 6.3
click at [597, 137] on select "Choose an option... Pending Applied Excluded (Questions) Excluded (Expired) Exc…" at bounding box center [595, 141] width 101 height 19
click at [545, 132] on select "Choose an option... Pending Applied Excluded (Questions) Excluded (Expired) Exc…" at bounding box center [595, 141] width 101 height 19
select select ""pending""
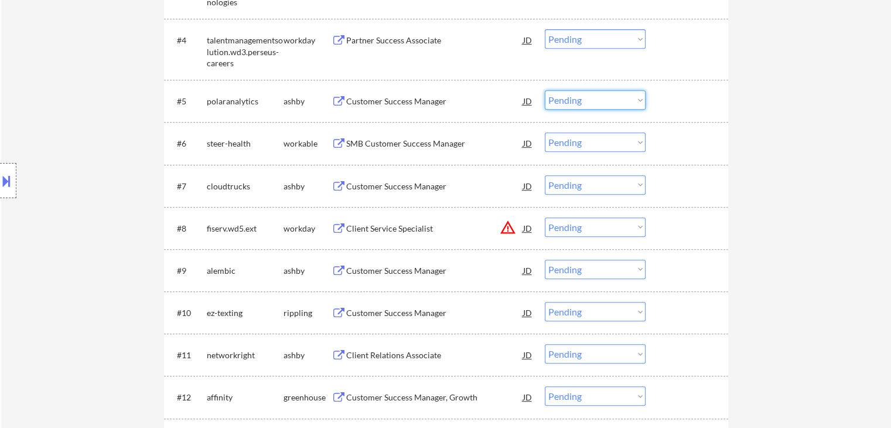
click at [627, 93] on select "Choose an option... Pending Applied Excluded (Questions) Excluded (Expired) Exc…" at bounding box center [595, 99] width 101 height 19
click at [545, 90] on select "Choose an option... Pending Applied Excluded (Questions) Excluded (Expired) Exc…" at bounding box center [595, 99] width 101 height 19
click at [365, 139] on div "SMB Customer Success Manager" at bounding box center [434, 144] width 177 height 12
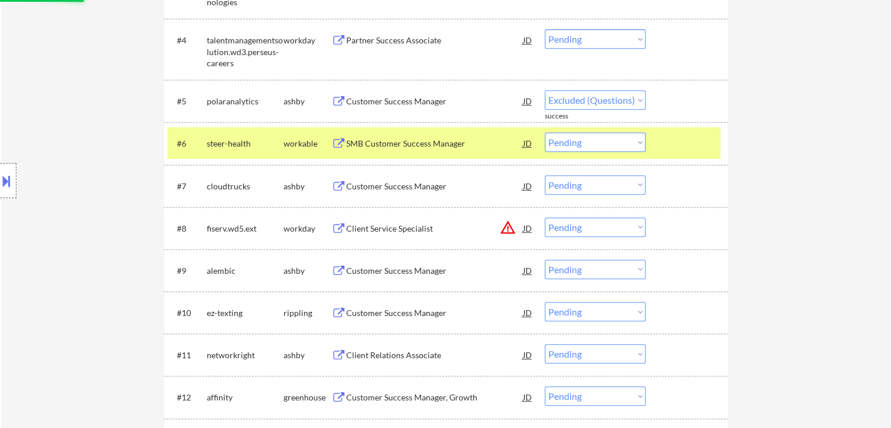
select select ""pending""
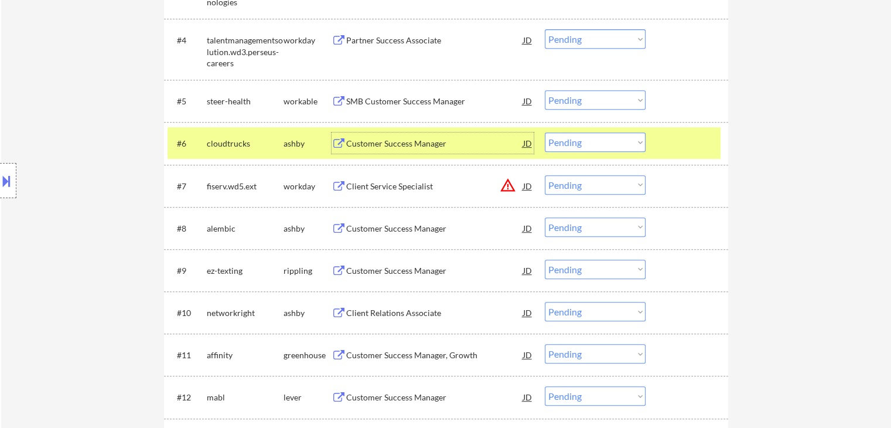
click at [384, 135] on div "Customer Success Manager" at bounding box center [434, 142] width 177 height 21
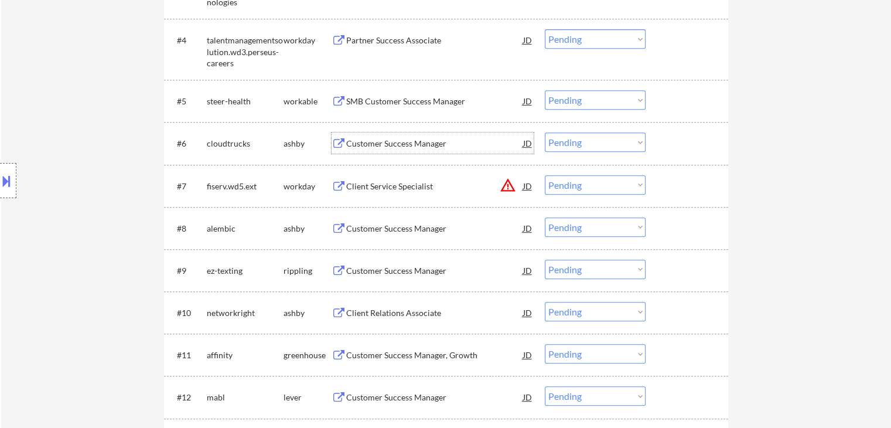
click at [601, 151] on select "Choose an option... Pending Applied Excluded (Questions) Excluded (Expired) Exc…" at bounding box center [595, 141] width 101 height 19
click at [545, 132] on select "Choose an option... Pending Applied Excluded (Questions) Excluded (Expired) Exc…" at bounding box center [595, 141] width 101 height 19
click at [391, 192] on div "Client Service Specialist" at bounding box center [434, 185] width 177 height 21
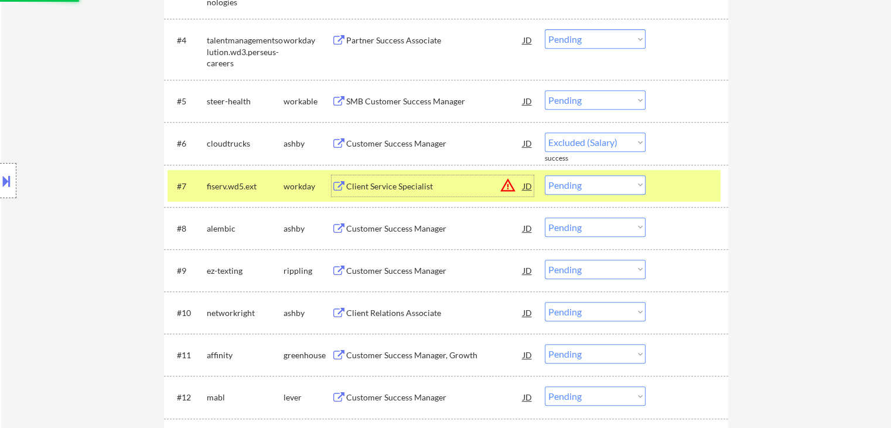
select select ""pending""
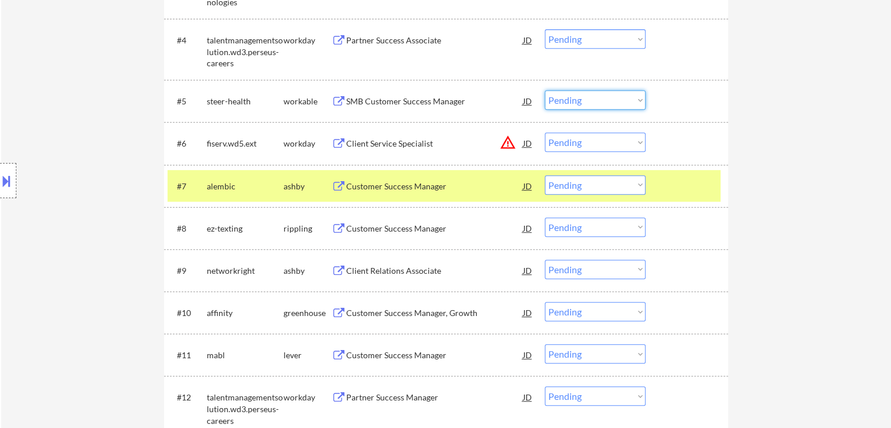
click at [569, 97] on select "Choose an option... Pending Applied Excluded (Questions) Excluded (Expired) Exc…" at bounding box center [595, 99] width 101 height 19
click at [545, 90] on select "Choose an option... Pending Applied Excluded (Questions) Excluded (Expired) Exc…" at bounding box center [595, 99] width 101 height 19
click at [365, 176] on div "Customer Success Manager" at bounding box center [434, 185] width 177 height 21
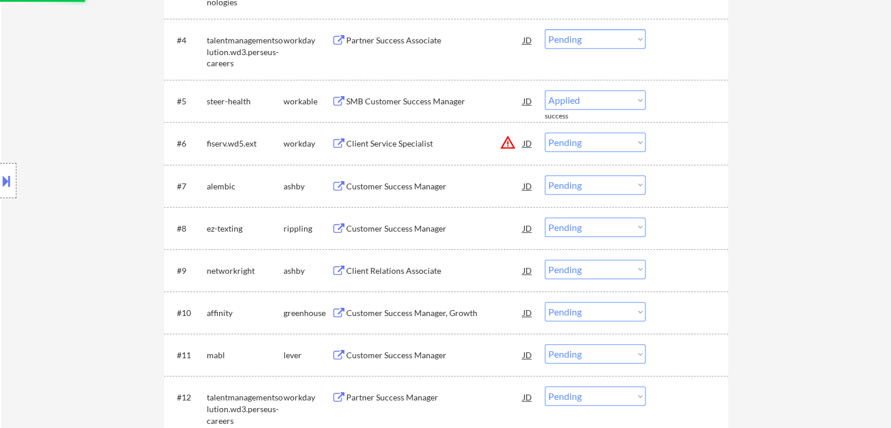
select select ""pending""
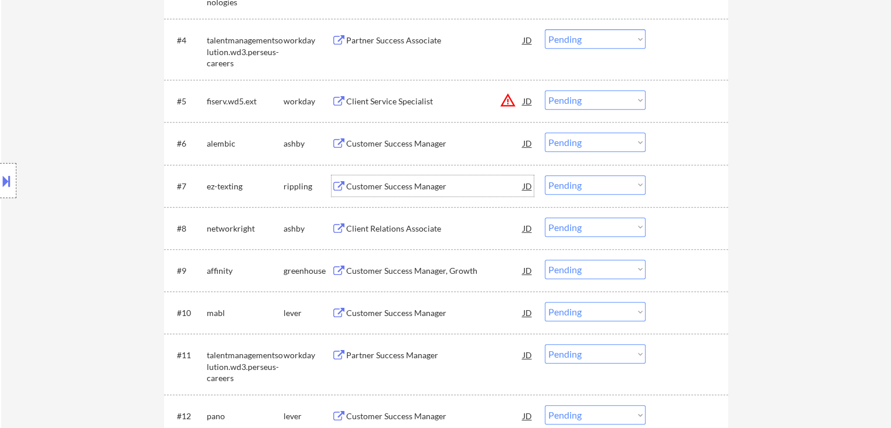
click at [361, 186] on div "Customer Success Manager" at bounding box center [434, 186] width 177 height 12
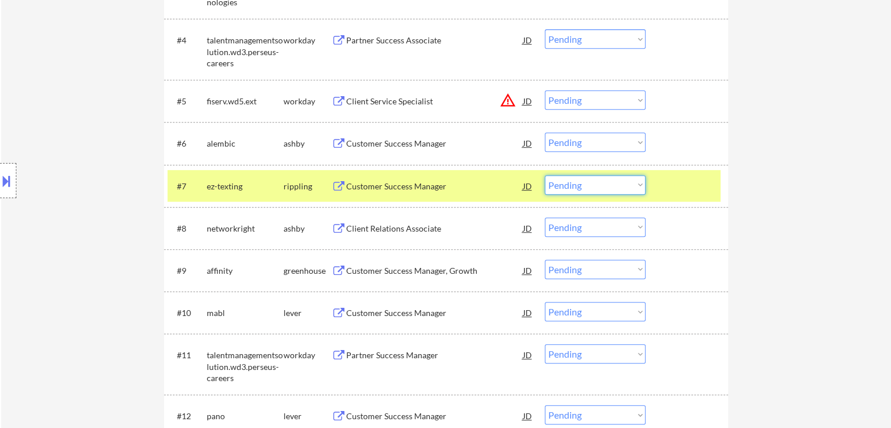
click at [600, 187] on select "Choose an option... Pending Applied Excluded (Questions) Excluded (Expired) Exc…" at bounding box center [595, 184] width 101 height 19
click at [545, 175] on select "Choose an option... Pending Applied Excluded (Questions) Excluded (Expired) Exc…" at bounding box center [595, 184] width 101 height 19
click at [396, 229] on div "Client Relations Associate" at bounding box center [434, 229] width 177 height 12
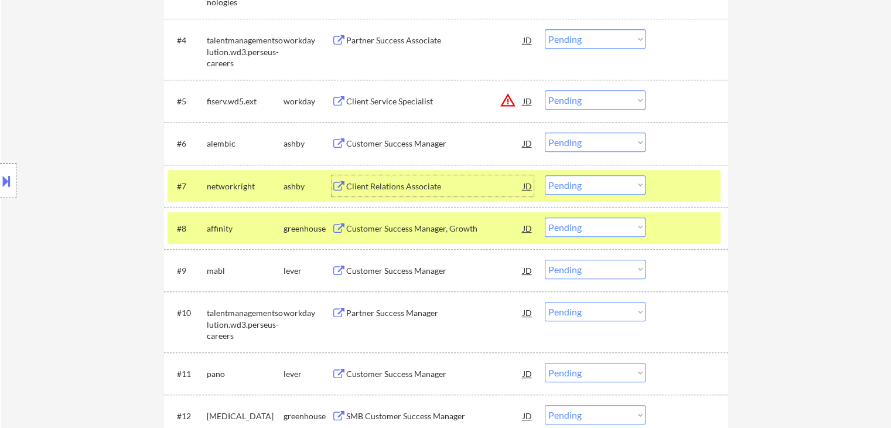
click at [402, 184] on div "Client Relations Associate" at bounding box center [434, 186] width 177 height 12
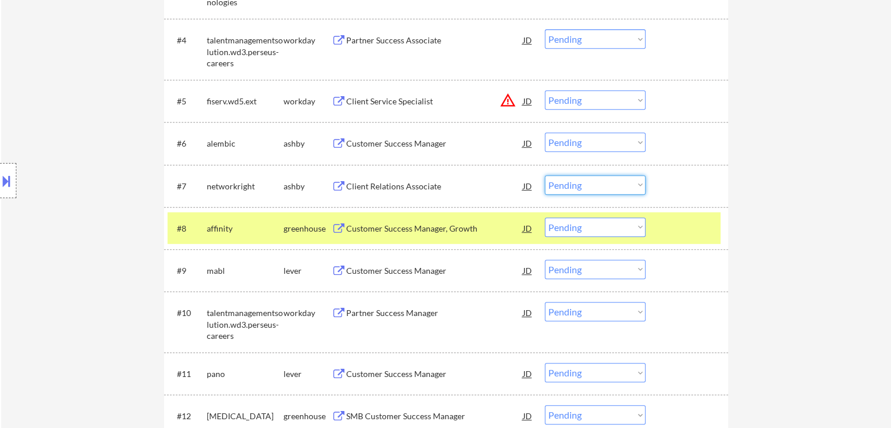
click at [603, 189] on select "Choose an option... Pending Applied Excluded (Questions) Excluded (Expired) Exc…" at bounding box center [595, 184] width 101 height 19
click at [545, 175] on select "Choose an option... Pending Applied Excluded (Questions) Excluded (Expired) Exc…" at bounding box center [595, 184] width 101 height 19
click at [384, 230] on div "Customer Success Manager, Growth" at bounding box center [434, 229] width 177 height 12
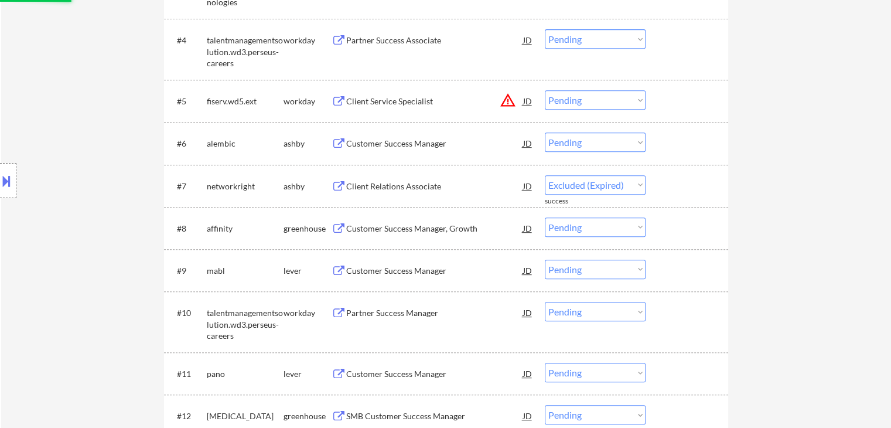
select select ""pending""
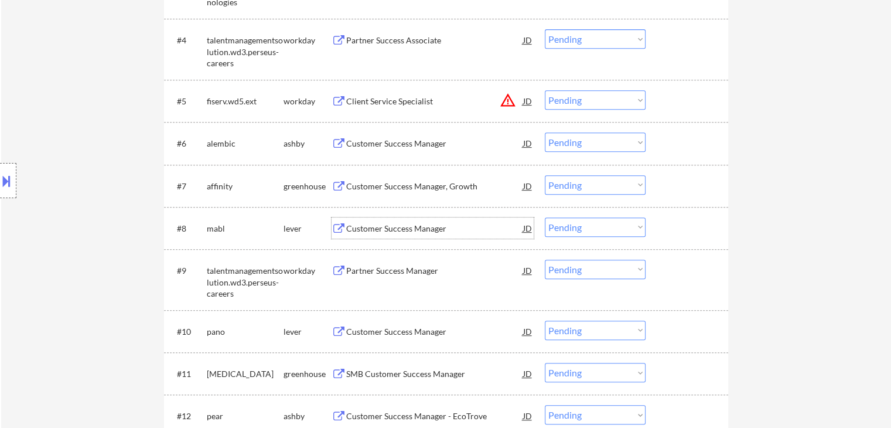
click at [593, 146] on select "Choose an option... Pending Applied Excluded (Questions) Excluded (Expired) Exc…" at bounding box center [595, 141] width 101 height 19
click at [545, 132] on select "Choose an option... Pending Applied Excluded (Questions) Excluded (Expired) Exc…" at bounding box center [595, 141] width 101 height 19
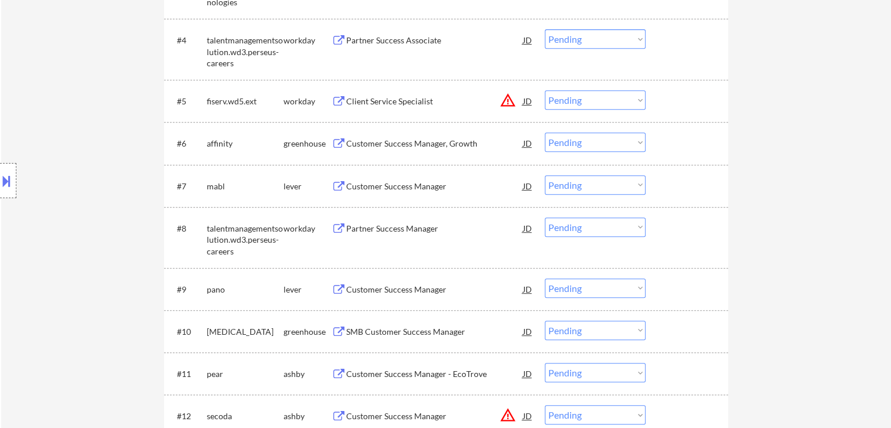
click at [607, 145] on select "Choose an option... Pending Applied Excluded (Questions) Excluded (Expired) Exc…" at bounding box center [595, 141] width 101 height 19
click at [545, 132] on select "Choose an option... Pending Applied Excluded (Questions) Excluded (Expired) Exc…" at bounding box center [595, 141] width 101 height 19
click at [404, 182] on div "Customer Success Manager" at bounding box center [434, 186] width 177 height 12
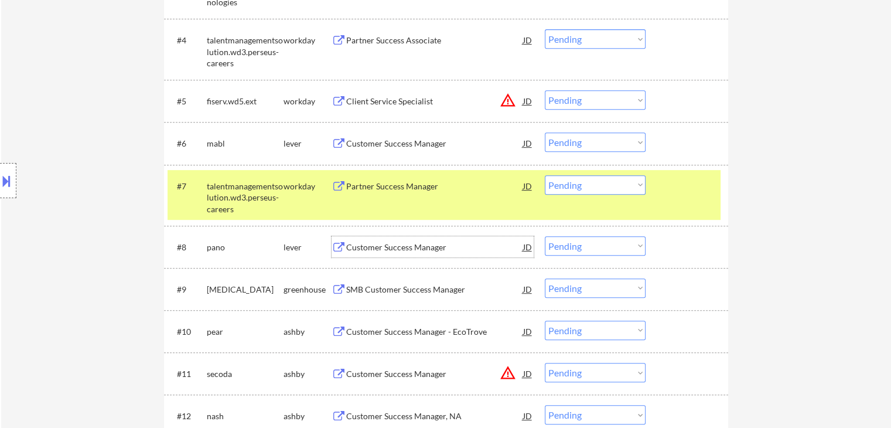
click at [368, 242] on div "Customer Success Manager" at bounding box center [434, 247] width 177 height 12
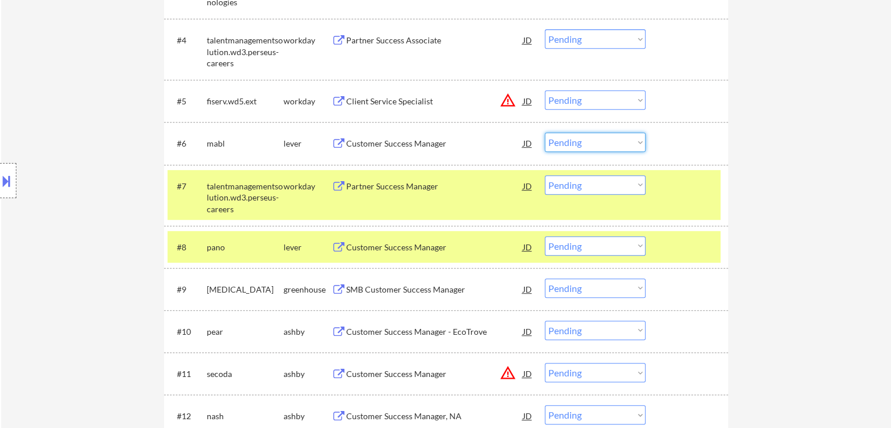
drag, startPoint x: 575, startPoint y: 143, endPoint x: 575, endPoint y: 151, distance: 7.1
click at [575, 143] on select "Choose an option... Pending Applied Excluded (Questions) Excluded (Expired) Exc…" at bounding box center [595, 141] width 101 height 19
click at [545, 132] on select "Choose an option... Pending Applied Excluded (Questions) Excluded (Expired) Exc…" at bounding box center [595, 141] width 101 height 19
select select ""pending""
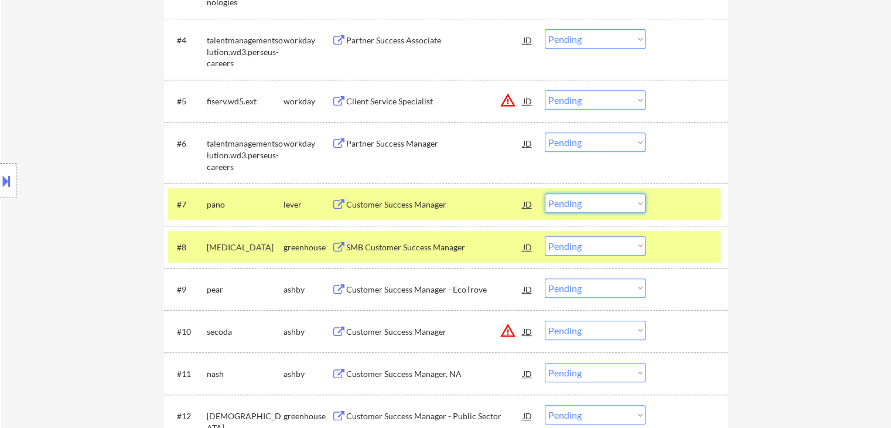
drag, startPoint x: 587, startPoint y: 202, endPoint x: 586, endPoint y: 211, distance: 9.4
click at [587, 202] on select "Choose an option... Pending Applied Excluded (Questions) Excluded (Expired) Exc…" at bounding box center [595, 202] width 101 height 19
click at [545, 193] on select "Choose an option... Pending Applied Excluded (Questions) Excluded (Expired) Exc…" at bounding box center [595, 202] width 101 height 19
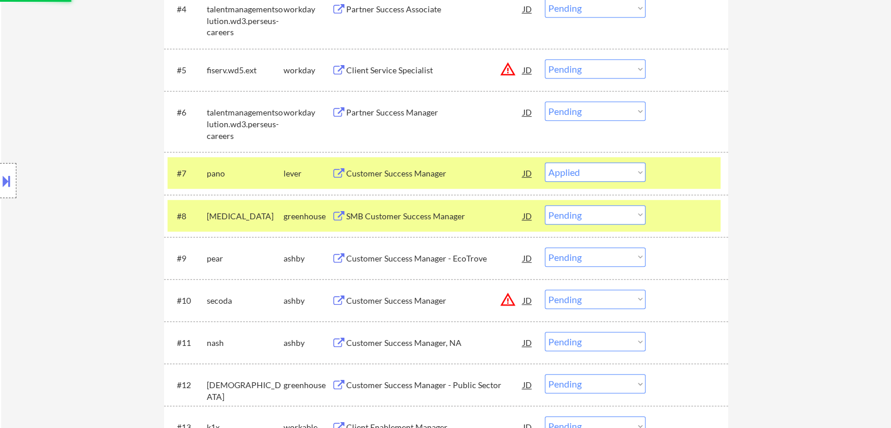
scroll to position [586, 0]
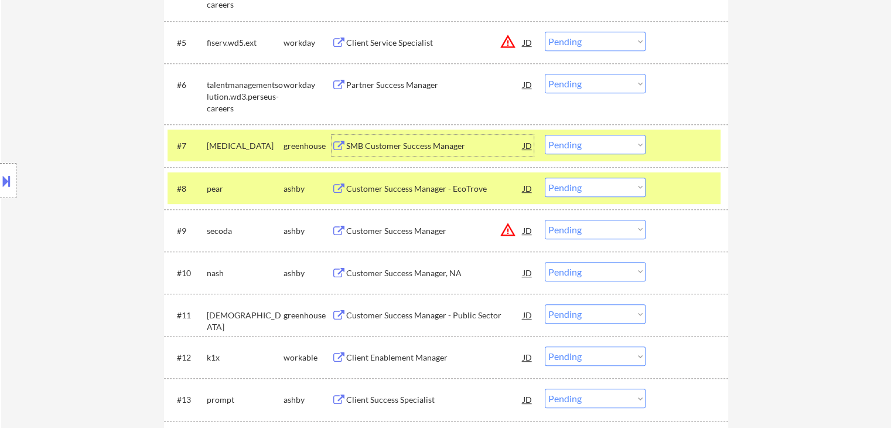
click at [371, 143] on div "SMB Customer Success Manager" at bounding box center [434, 146] width 177 height 12
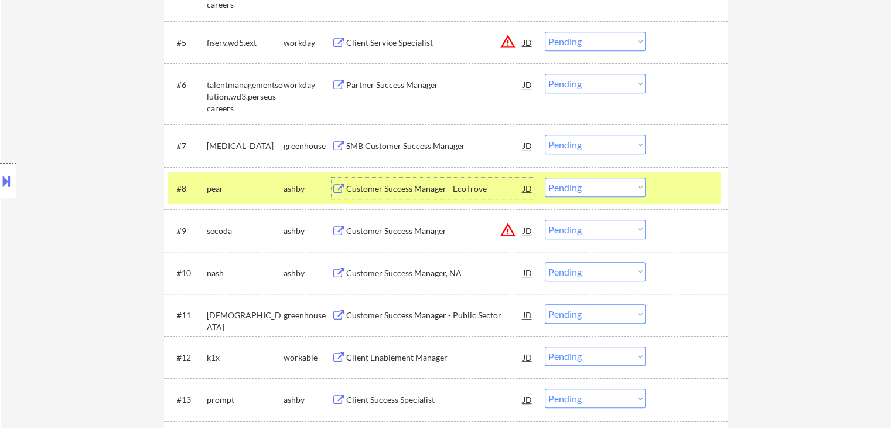
click at [379, 189] on div "Customer Success Manager - EcoTrove" at bounding box center [434, 189] width 177 height 12
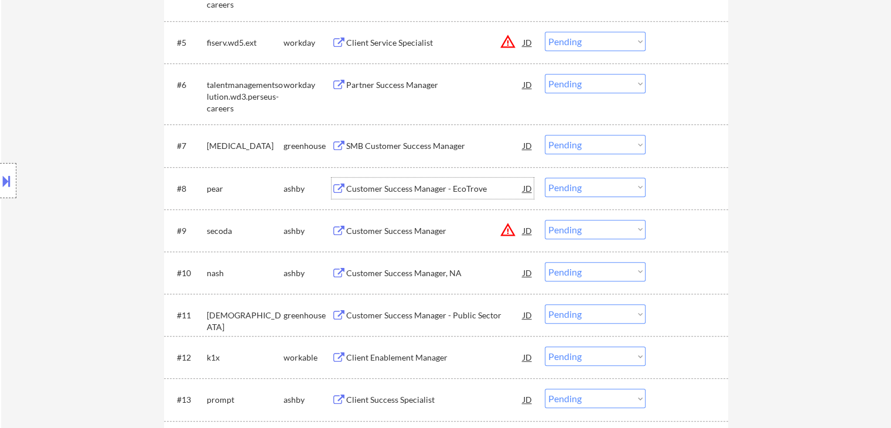
click at [577, 139] on select "Choose an option... Pending Applied Excluded (Questions) Excluded (Expired) Exc…" at bounding box center [595, 144] width 101 height 19
click at [545, 135] on select "Choose an option... Pending Applied Excluded (Questions) Excluded (Expired) Exc…" at bounding box center [595, 144] width 101 height 19
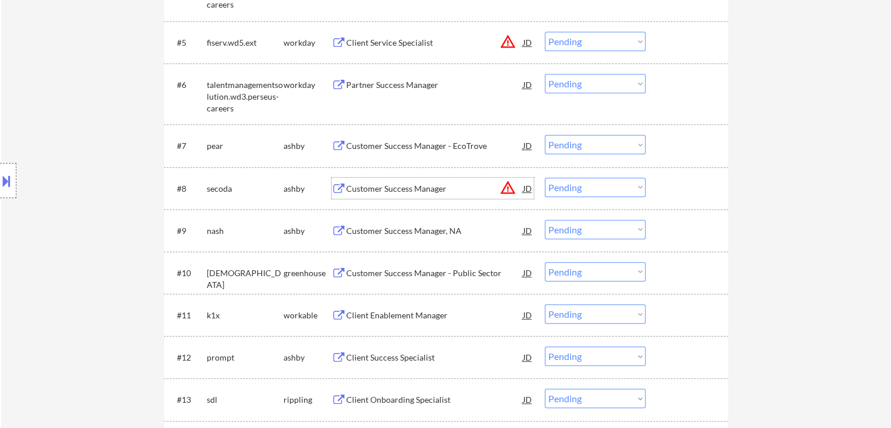
click at [363, 189] on div "Customer Success Manager" at bounding box center [434, 189] width 177 height 12
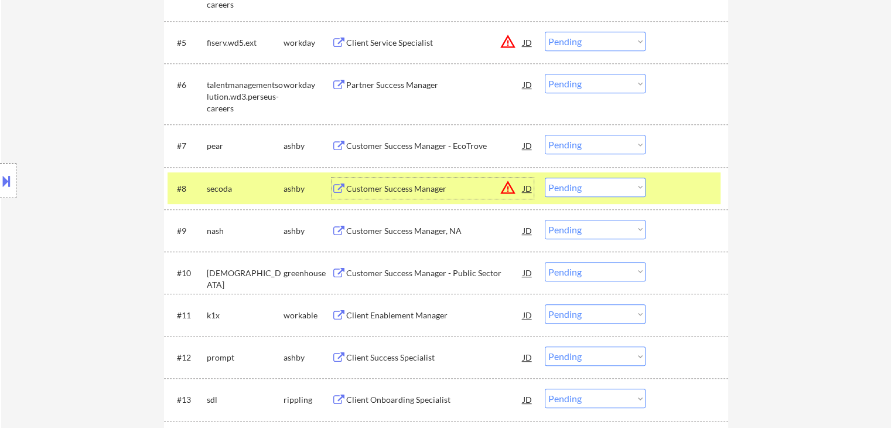
click at [587, 143] on select "Choose an option... Pending Applied Excluded (Questions) Excluded (Expired) Exc…" at bounding box center [595, 144] width 101 height 19
click at [545, 135] on select "Choose an option... Pending Applied Excluded (Questions) Excluded (Expired) Exc…" at bounding box center [595, 144] width 101 height 19
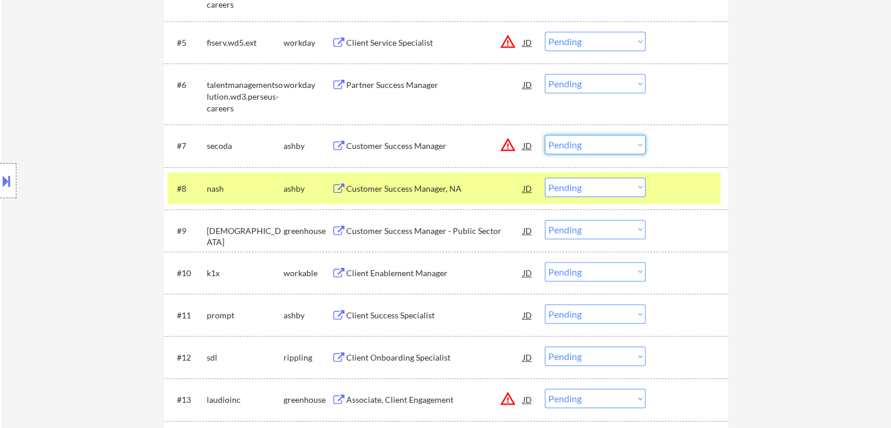
click at [579, 140] on select "Choose an option... Pending Applied Excluded (Questions) Excluded (Expired) Exc…" at bounding box center [595, 144] width 101 height 19
click at [545, 135] on select "Choose an option... Pending Applied Excluded (Questions) Excluded (Expired) Exc…" at bounding box center [595, 144] width 101 height 19
click at [460, 186] on div "Customer Success Manager, NA" at bounding box center [434, 189] width 177 height 12
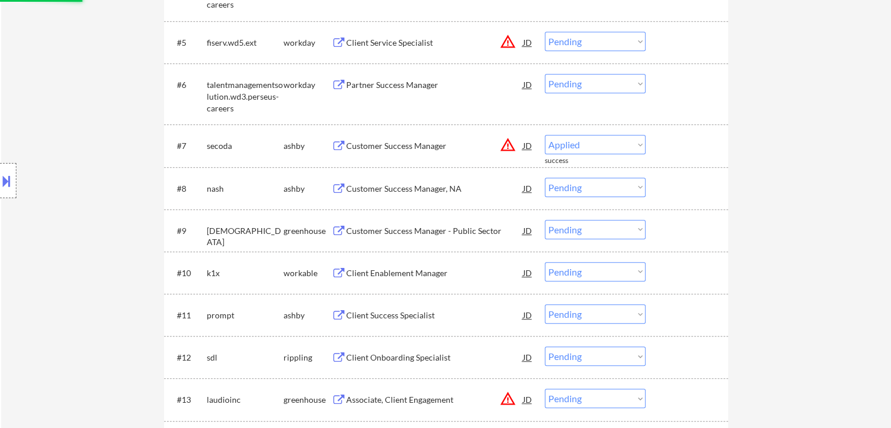
select select ""pending""
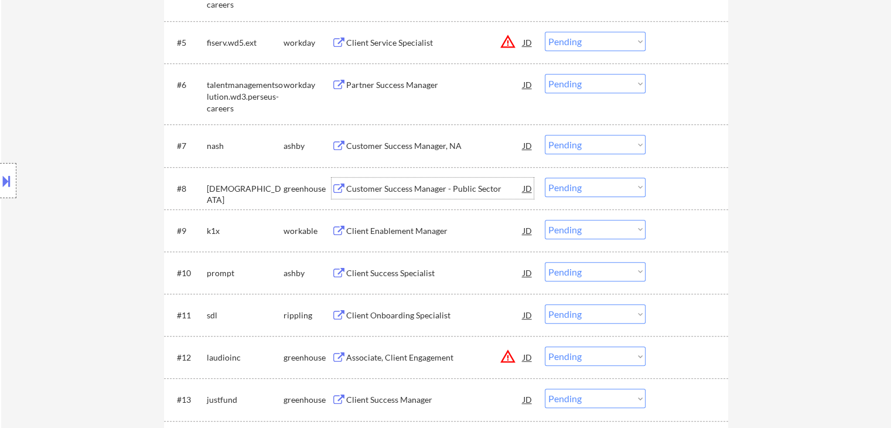
click at [363, 184] on div "Customer Success Manager - Public Sector" at bounding box center [434, 189] width 177 height 12
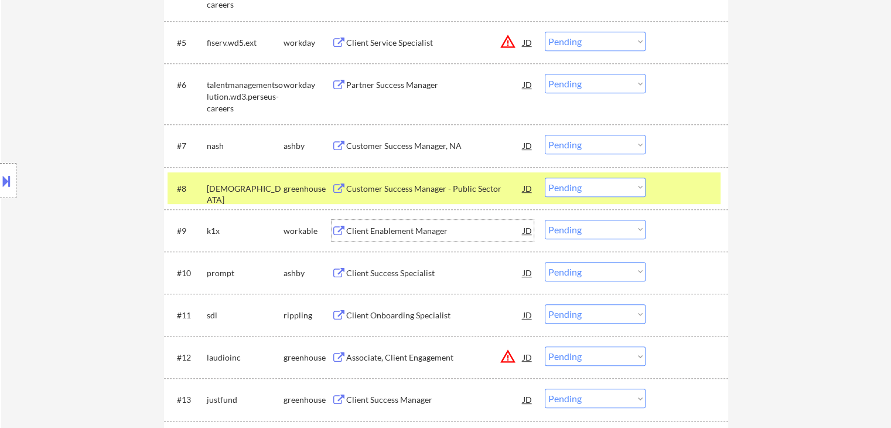
click at [353, 221] on div "Client Enablement Manager" at bounding box center [434, 230] width 177 height 21
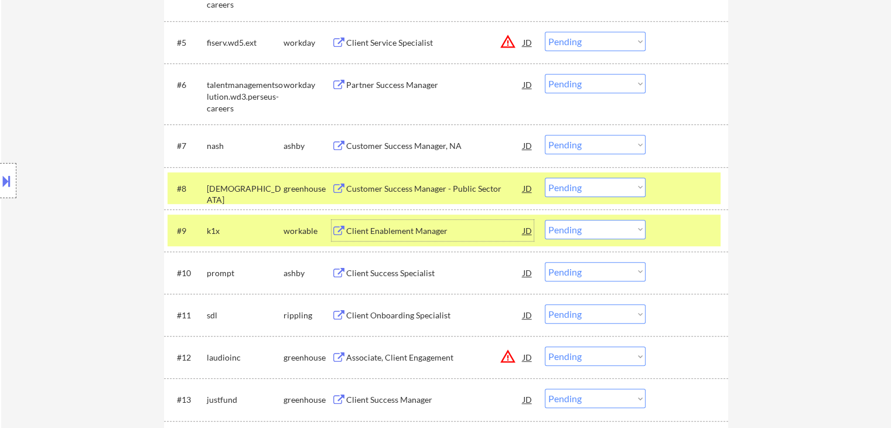
click at [565, 231] on select "Choose an option... Pending Applied Excluded (Questions) Excluded (Expired) Exc…" at bounding box center [595, 229] width 101 height 19
click at [545, 220] on select "Choose an option... Pending Applied Excluded (Questions) Excluded (Expired) Exc…" at bounding box center [595, 229] width 101 height 19
select select ""pending""
click at [591, 190] on select "Choose an option... Pending Applied Excluded (Questions) Excluded (Expired) Exc…" at bounding box center [595, 186] width 101 height 19
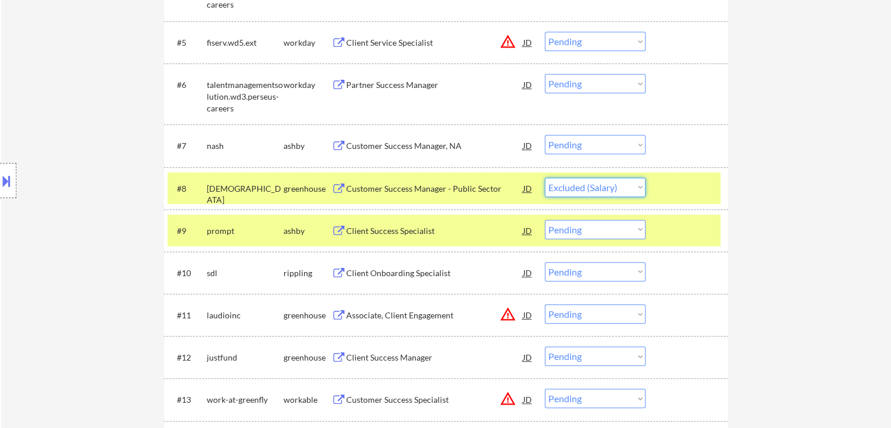
click at [545, 177] on select "Choose an option... Pending Applied Excluded (Questions) Excluded (Expired) Exc…" at bounding box center [595, 186] width 101 height 19
select select ""pending""
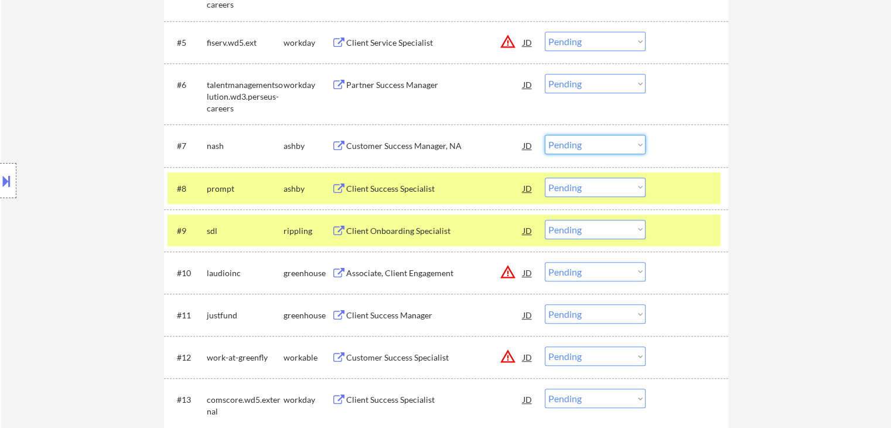
click at [594, 143] on select "Choose an option... Pending Applied Excluded (Questions) Excluded (Expired) Exc…" at bounding box center [595, 144] width 101 height 19
click at [545, 135] on select "Choose an option... Pending Applied Excluded (Questions) Excluded (Expired) Exc…" at bounding box center [595, 144] width 101 height 19
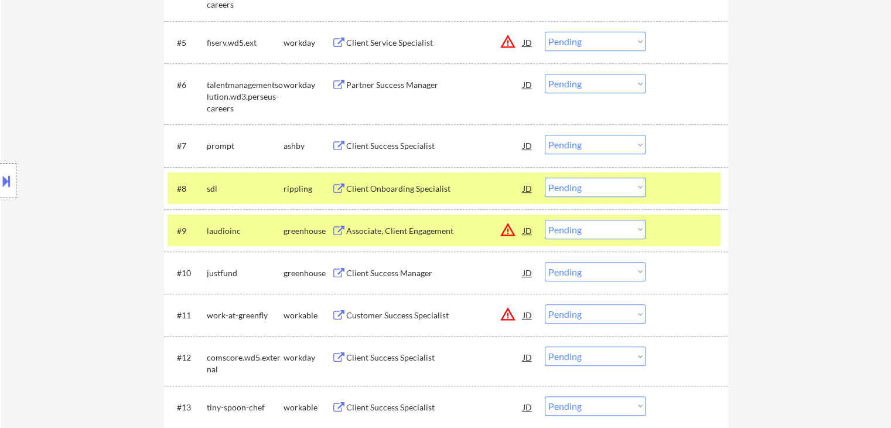
click at [382, 147] on div "Client Success Specialist" at bounding box center [434, 146] width 177 height 12
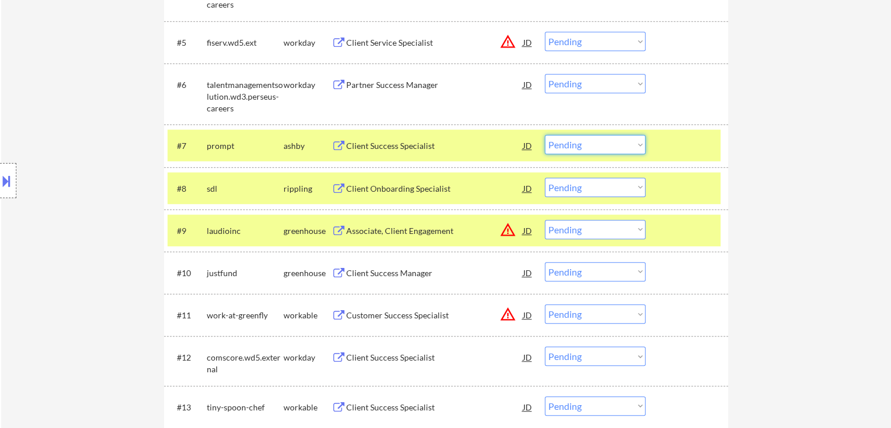
click at [599, 145] on select "Choose an option... Pending Applied Excluded (Questions) Excluded (Expired) Exc…" at bounding box center [595, 144] width 101 height 19
click at [545, 135] on select "Choose an option... Pending Applied Excluded (Questions) Excluded (Expired) Exc…" at bounding box center [595, 144] width 101 height 19
click at [377, 186] on div "Client Onboarding Specialist" at bounding box center [434, 189] width 177 height 12
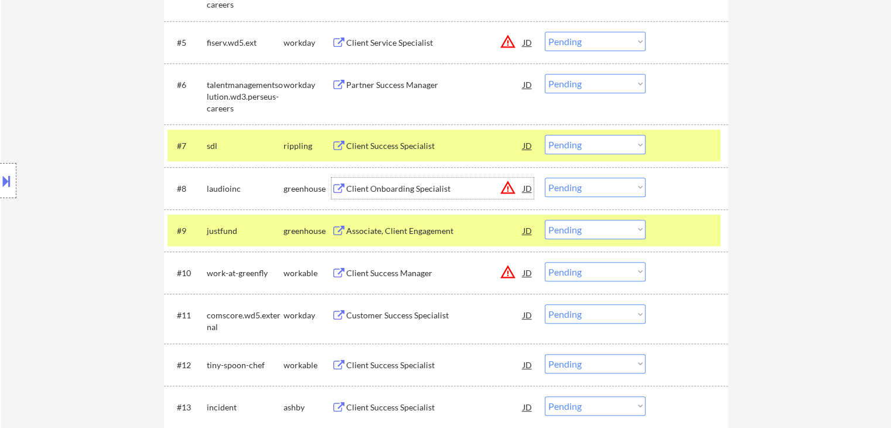
scroll to position [644, 0]
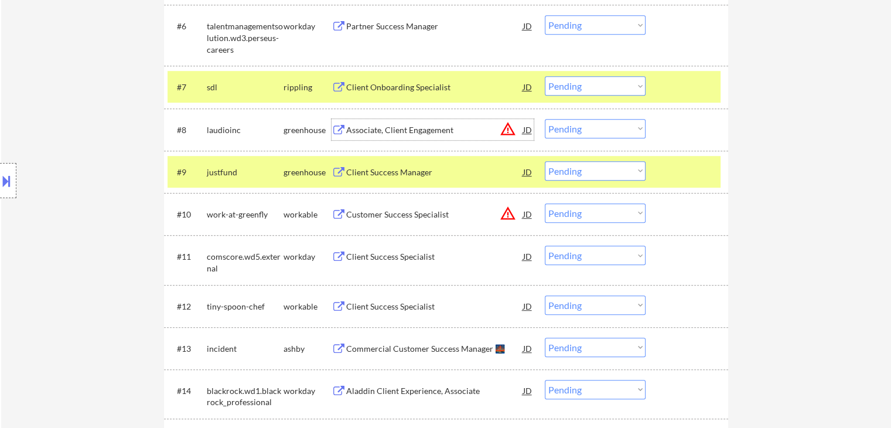
click at [586, 88] on select "Choose an option... Pending Applied Excluded (Questions) Excluded (Expired) Exc…" at bounding box center [595, 85] width 101 height 19
click at [545, 76] on select "Choose an option... Pending Applied Excluded (Questions) Excluded (Expired) Exc…" at bounding box center [595, 85] width 101 height 19
click at [412, 131] on div "Associate, Client Engagement" at bounding box center [434, 130] width 177 height 12
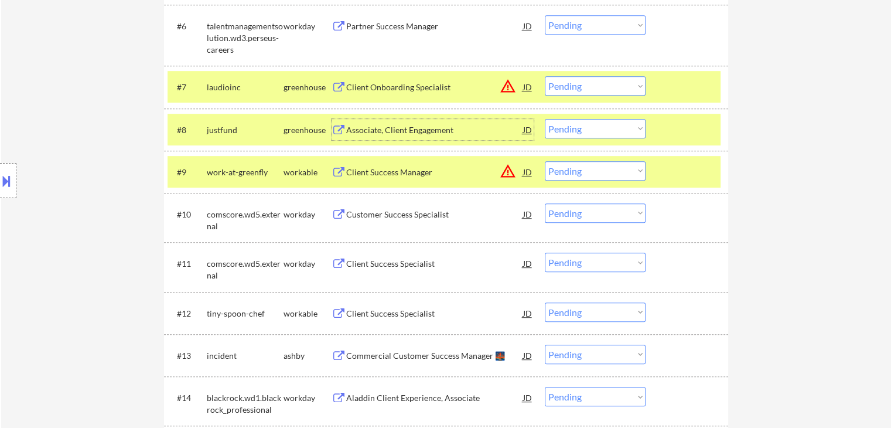
click at [566, 84] on select "Choose an option... Pending Applied Excluded (Questions) Excluded (Expired) Exc…" at bounding box center [595, 85] width 101 height 19
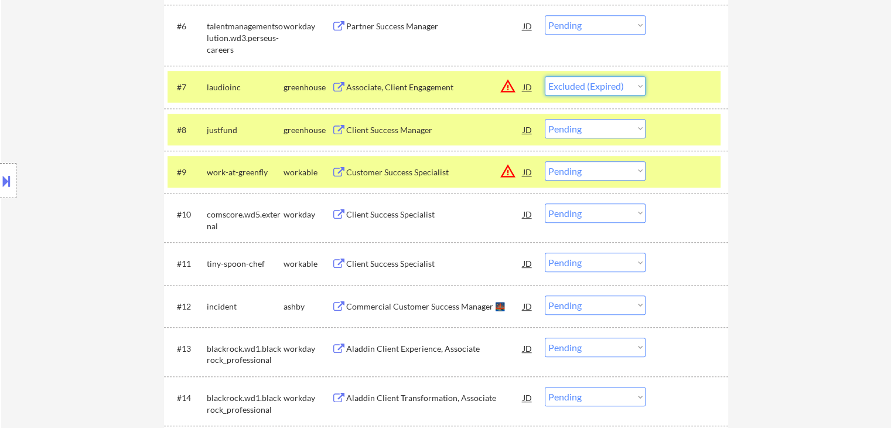
click at [545, 76] on select "Choose an option... Pending Applied Excluded (Questions) Excluded (Expired) Exc…" at bounding box center [595, 85] width 101 height 19
click at [398, 134] on div "Client Success Manager" at bounding box center [434, 130] width 177 height 12
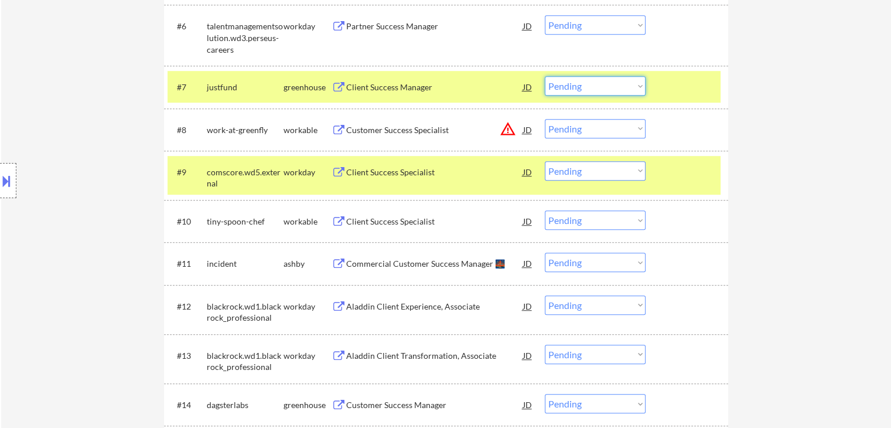
drag, startPoint x: 581, startPoint y: 86, endPoint x: 586, endPoint y: 92, distance: 7.5
click at [581, 86] on select "Choose an option... Pending Applied Excluded (Questions) Excluded (Expired) Exc…" at bounding box center [595, 85] width 101 height 19
click at [545, 76] on select "Choose an option... Pending Applied Excluded (Questions) Excluded (Expired) Exc…" at bounding box center [595, 85] width 101 height 19
click at [443, 127] on div "Customer Success Specialist" at bounding box center [434, 130] width 177 height 12
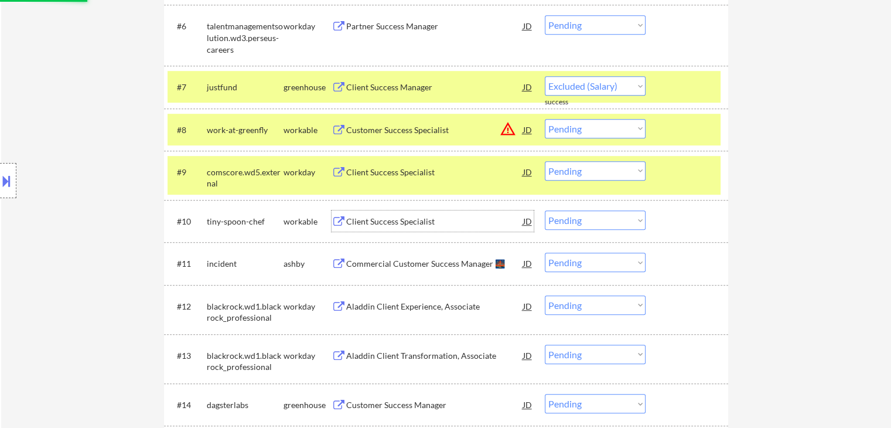
click at [365, 221] on div "Client Success Specialist" at bounding box center [434, 222] width 177 height 12
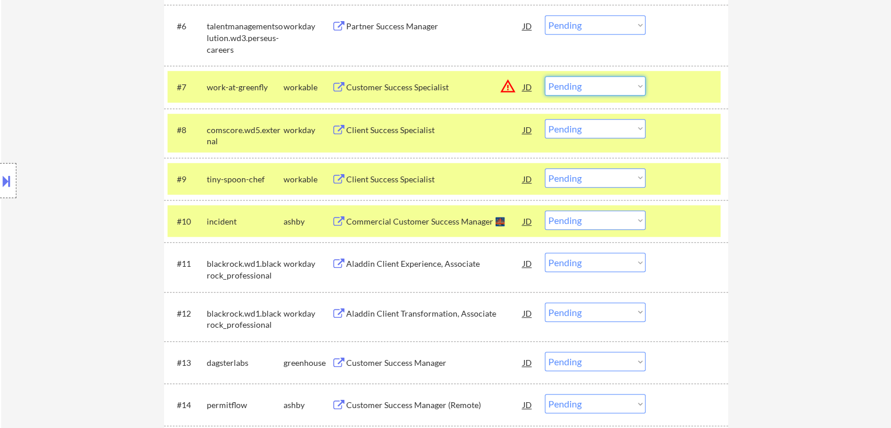
click at [586, 87] on select "Choose an option... Pending Applied Excluded (Questions) Excluded (Expired) Exc…" at bounding box center [595, 85] width 101 height 19
click at [545, 76] on select "Choose an option... Pending Applied Excluded (Questions) Excluded (Expired) Exc…" at bounding box center [595, 85] width 101 height 19
select select ""pending""
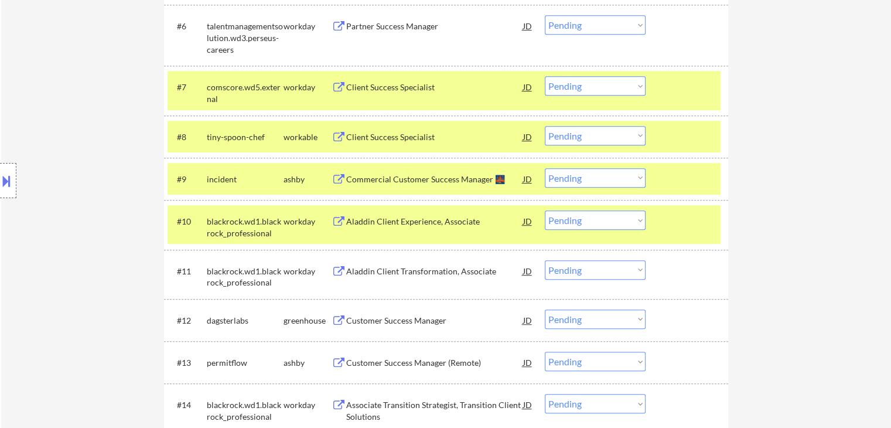
scroll to position [703, 0]
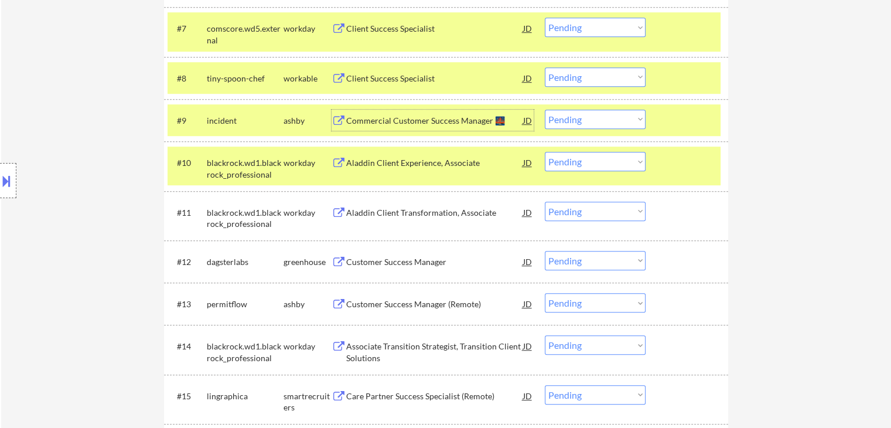
click at [441, 121] on div "Commercial Customer Success Manager 🌉" at bounding box center [434, 121] width 177 height 12
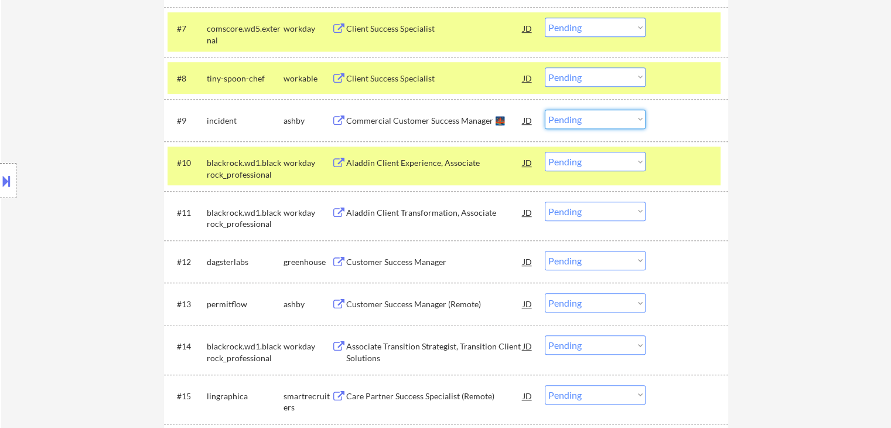
click at [590, 116] on select "Choose an option... Pending Applied Excluded (Questions) Excluded (Expired) Exc…" at bounding box center [595, 119] width 101 height 19
click at [545, 110] on select "Choose an option... Pending Applied Excluded (Questions) Excluded (Expired) Exc…" at bounding box center [595, 119] width 101 height 19
click at [385, 79] on div "Client Success Specialist" at bounding box center [434, 79] width 177 height 12
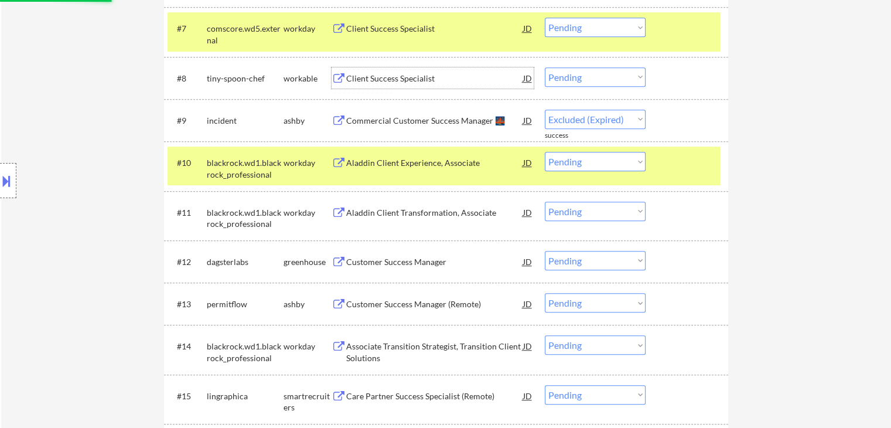
select select ""pending""
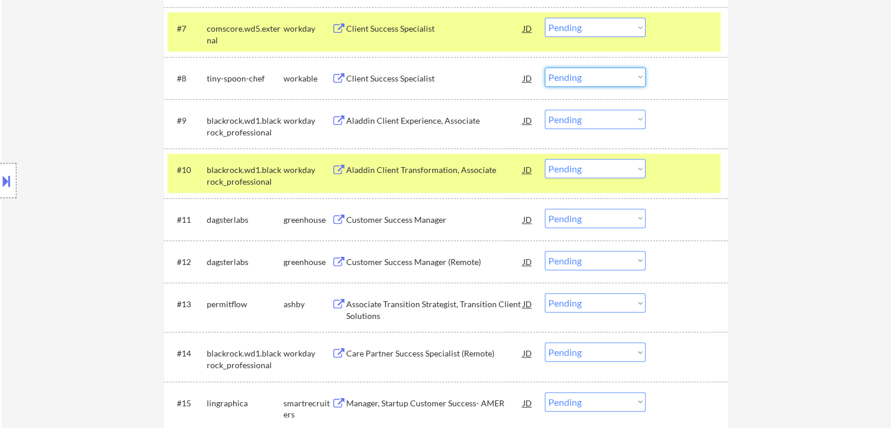
drag, startPoint x: 592, startPoint y: 79, endPoint x: 596, endPoint y: 86, distance: 7.6
click at [592, 79] on select "Choose an option... Pending Applied Excluded (Questions) Excluded (Expired) Exc…" at bounding box center [595, 76] width 101 height 19
click at [545, 67] on select "Choose an option... Pending Applied Excluded (Questions) Excluded (Expired) Exc…" at bounding box center [595, 76] width 101 height 19
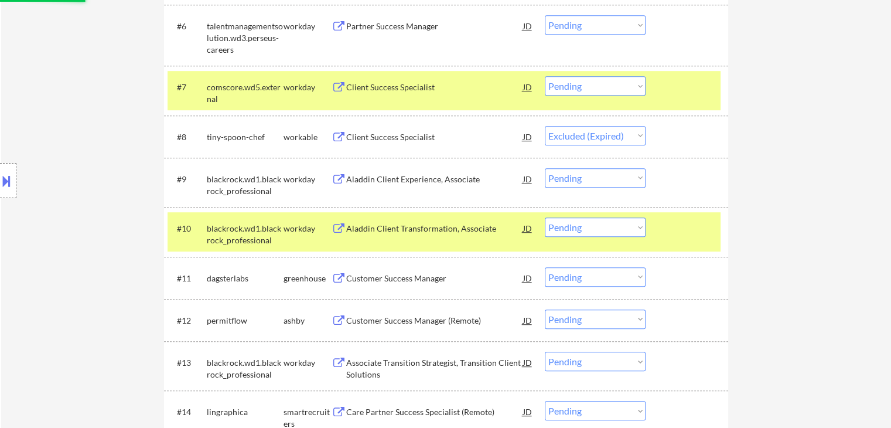
scroll to position [586, 0]
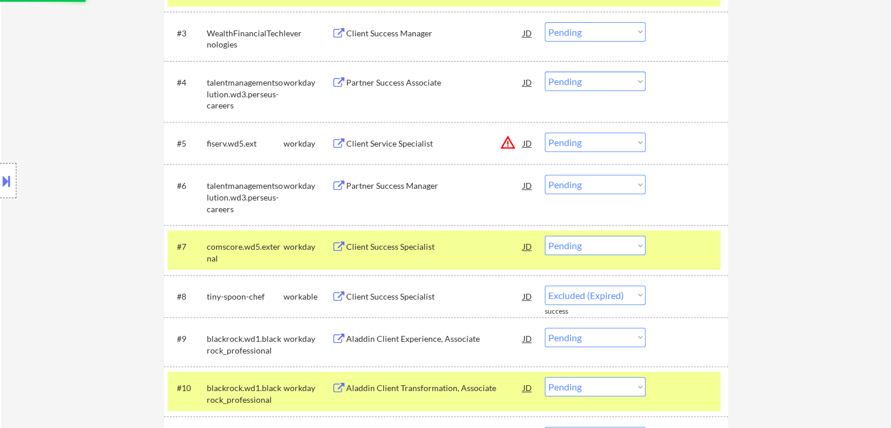
select select ""pending""
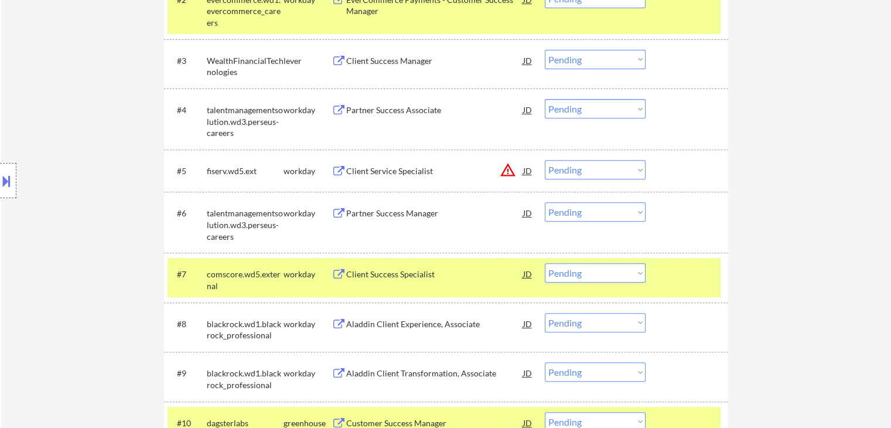
scroll to position [527, 0]
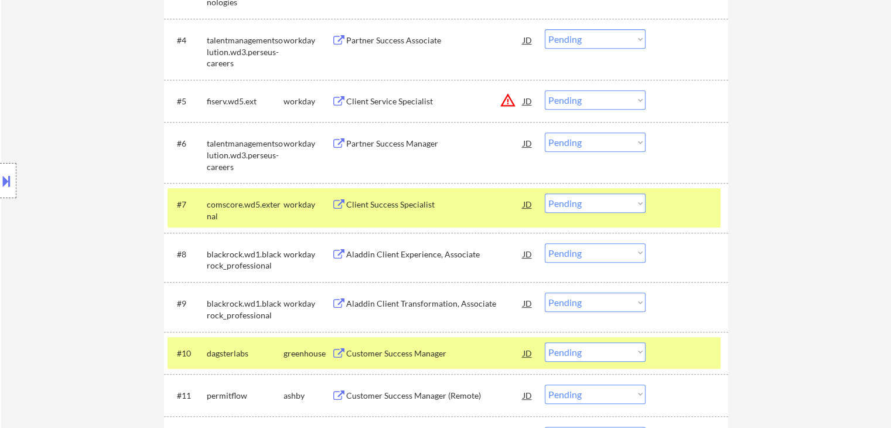
click at [570, 105] on select "Choose an option... Pending Applied Excluded (Questions) Excluded (Expired) Exc…" at bounding box center [595, 99] width 101 height 19
click at [545, 90] on select "Choose an option... Pending Applied Excluded (Questions) Excluded (Expired) Exc…" at bounding box center [595, 99] width 101 height 19
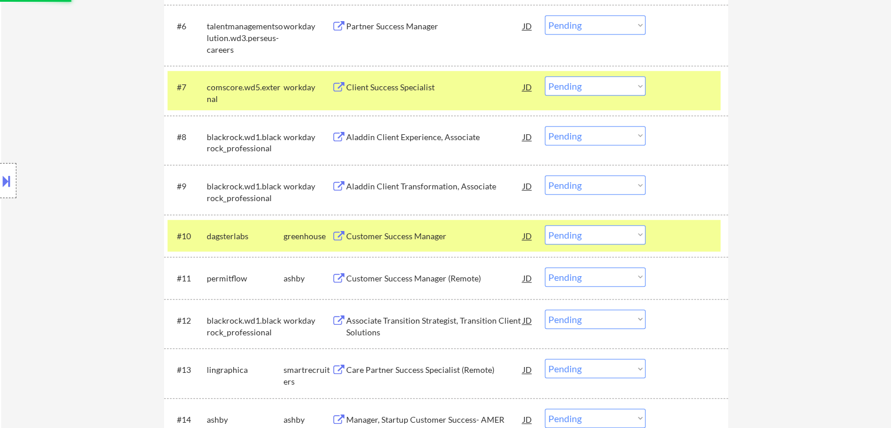
scroll to position [703, 0]
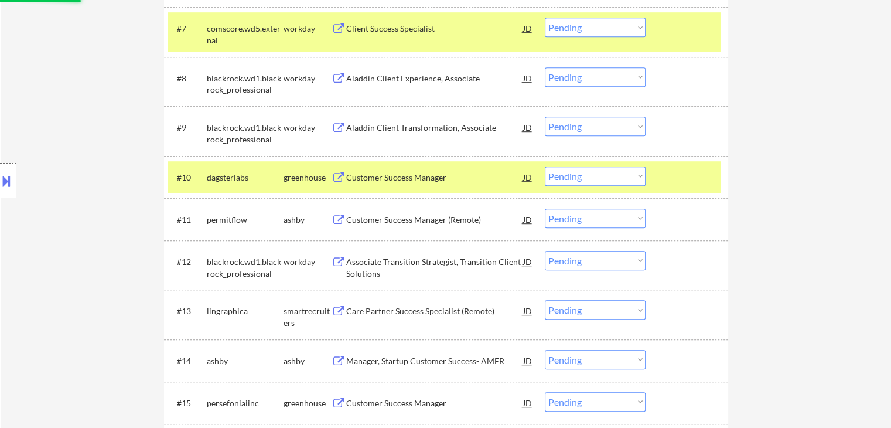
click at [411, 176] on div "Customer Success Manager" at bounding box center [434, 178] width 177 height 12
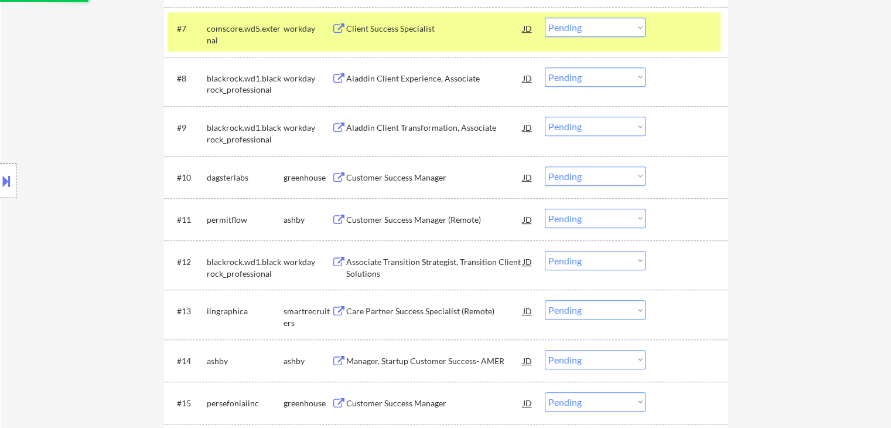
select select ""pending""
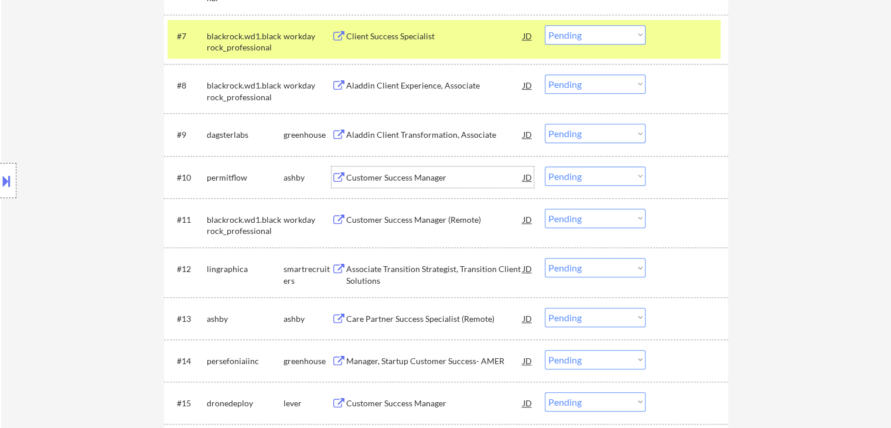
click at [363, 177] on div "Customer Success Manager" at bounding box center [434, 178] width 177 height 12
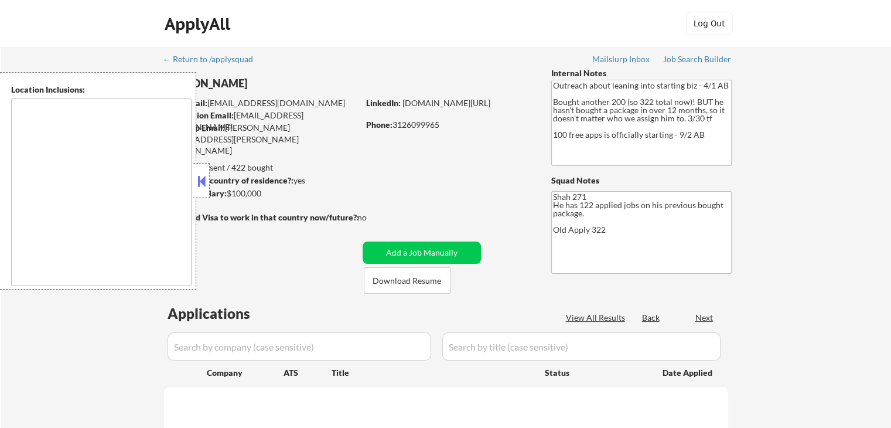
type textarea "[GEOGRAPHIC_DATA], [GEOGRAPHIC_DATA] [GEOGRAPHIC_DATA], [GEOGRAPHIC_DATA] [GEOG…"
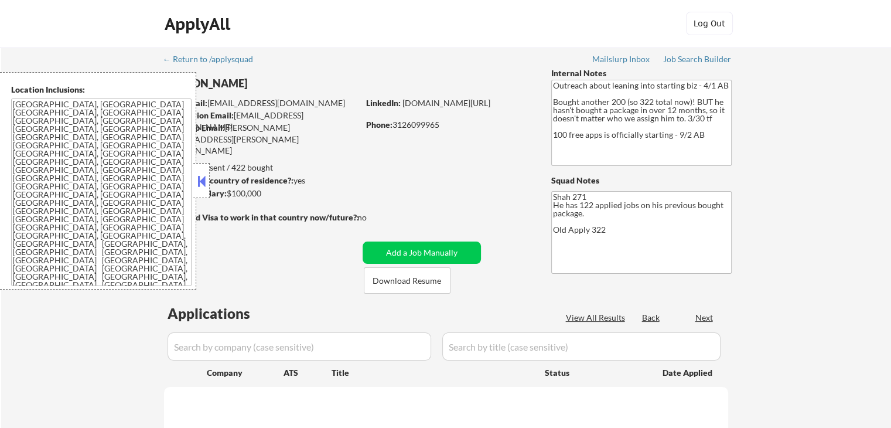
select select ""pending""
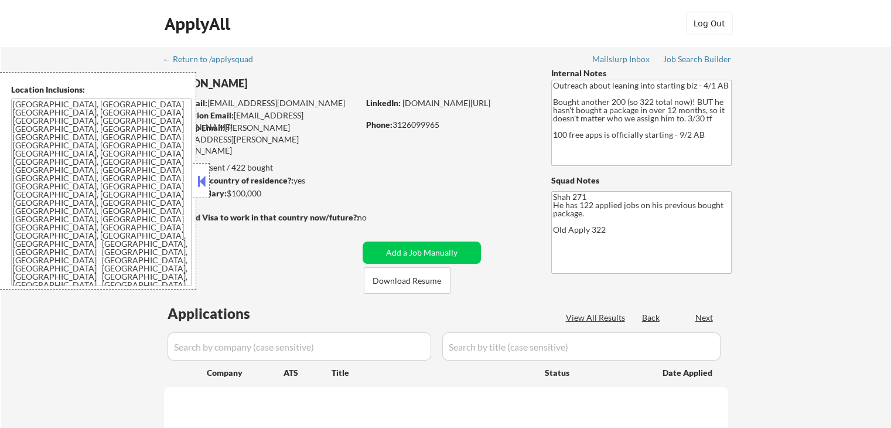
select select ""pending""
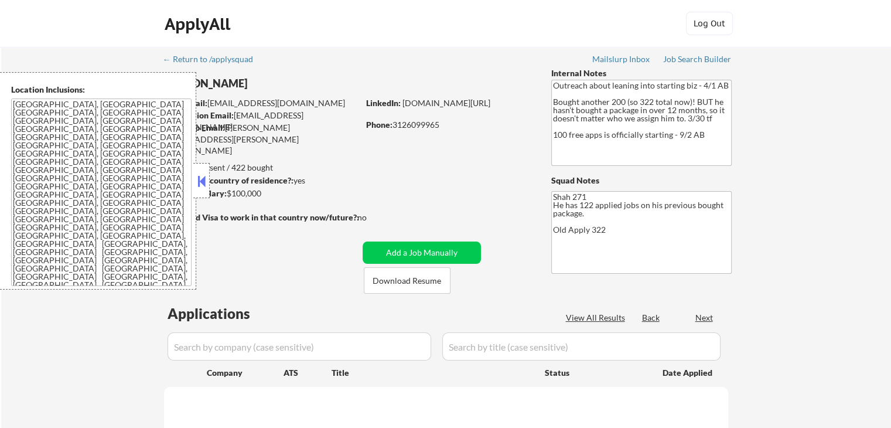
select select ""pending""
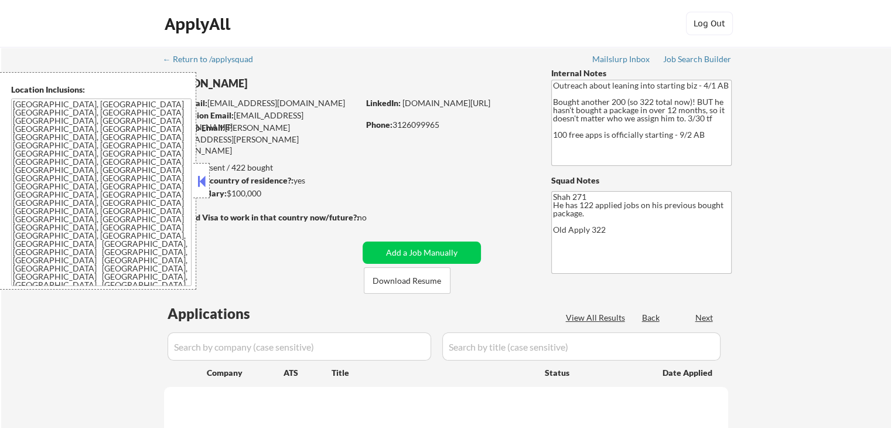
select select ""pending""
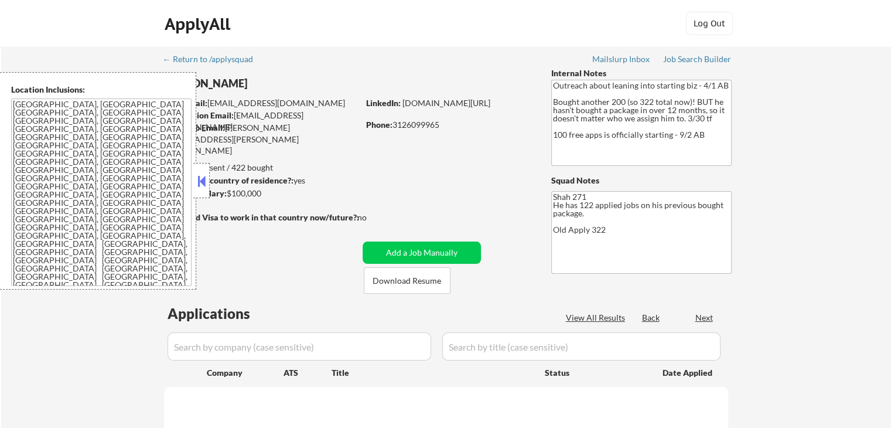
select select ""pending""
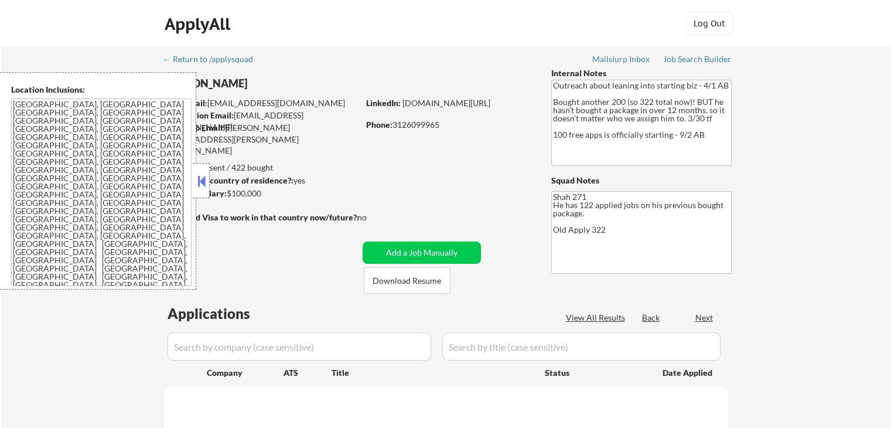
select select ""pending""
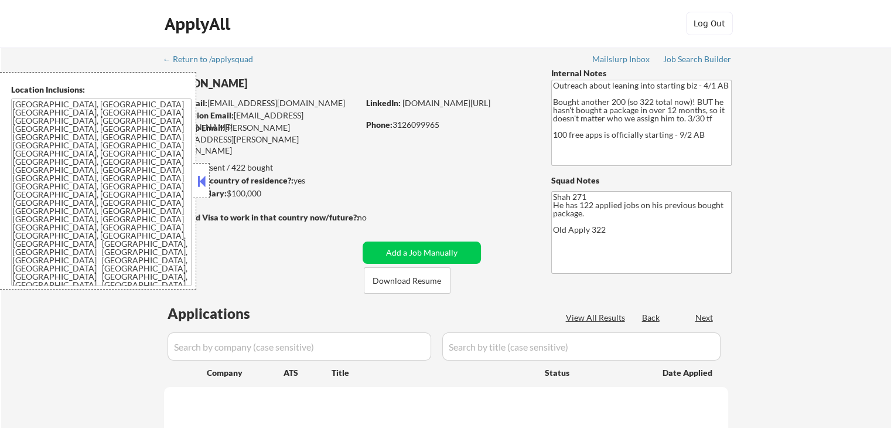
select select ""pending""
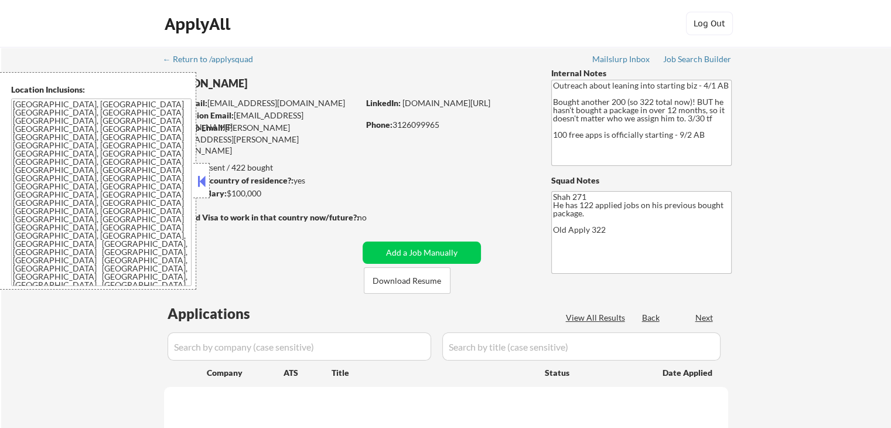
select select ""pending""
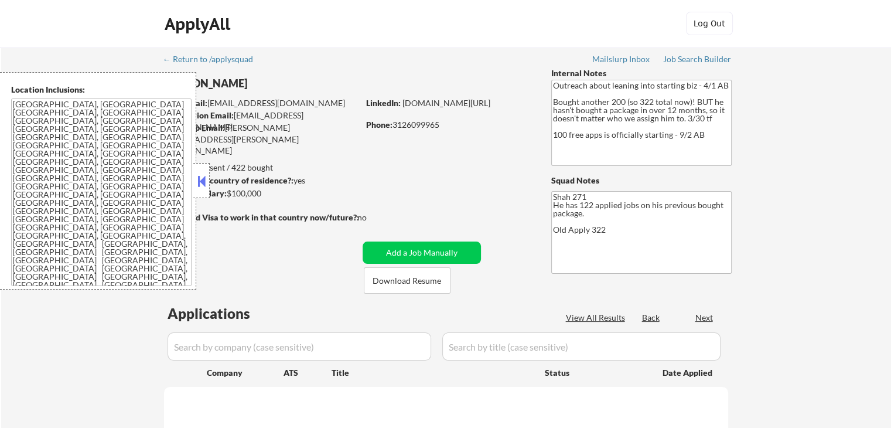
select select ""pending""
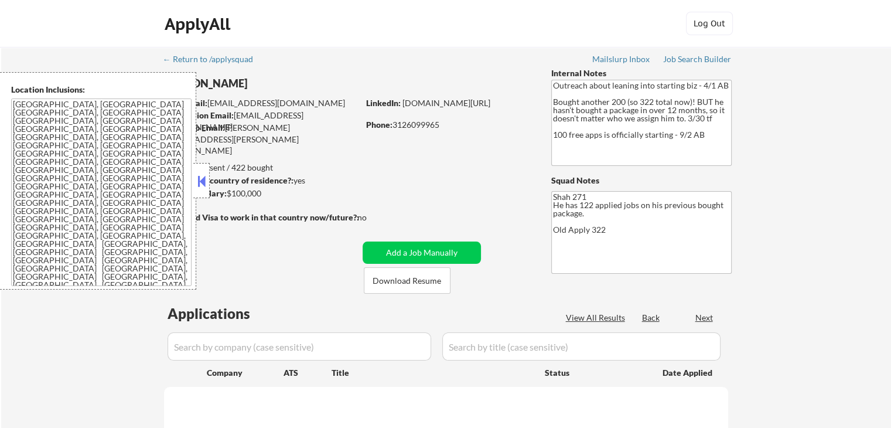
select select ""pending""
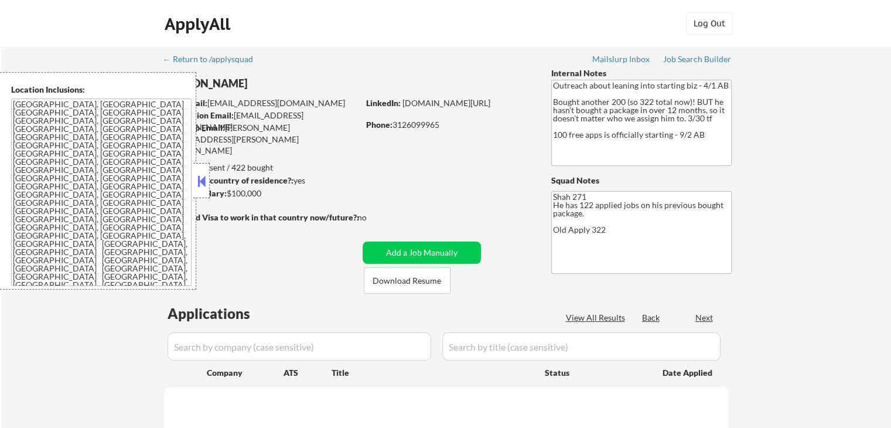
select select ""pending""
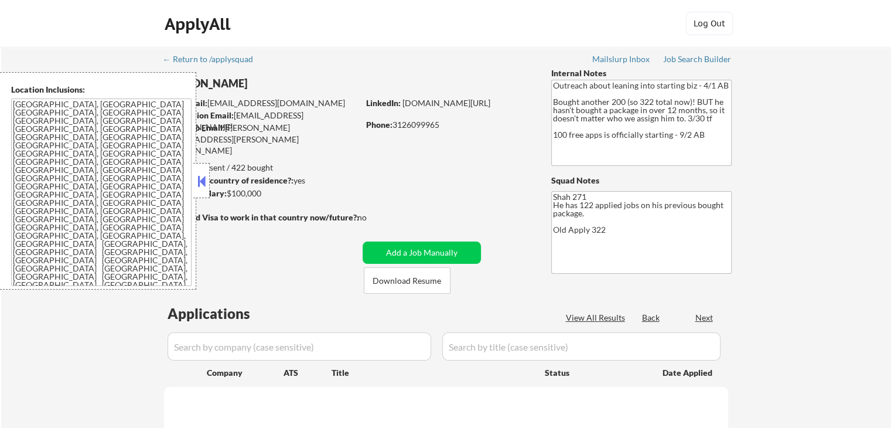
select select ""pending""
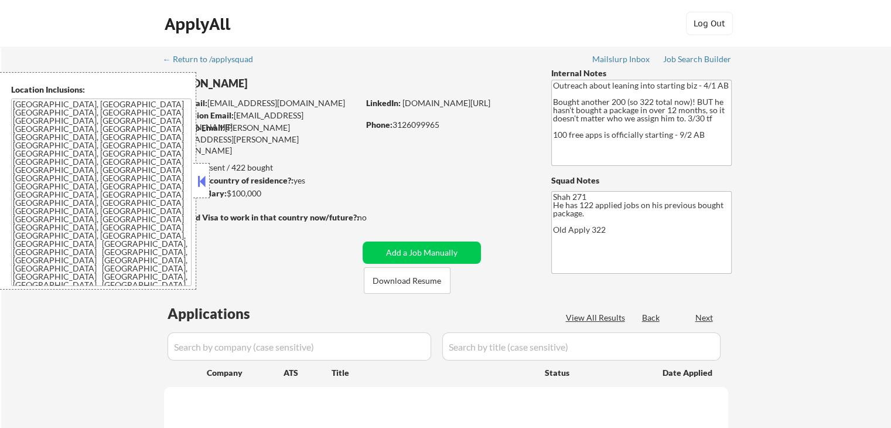
select select ""pending""
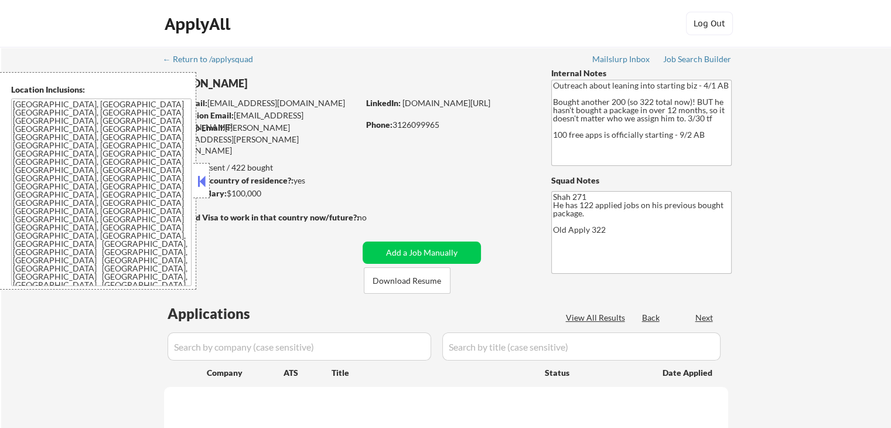
select select ""pending""
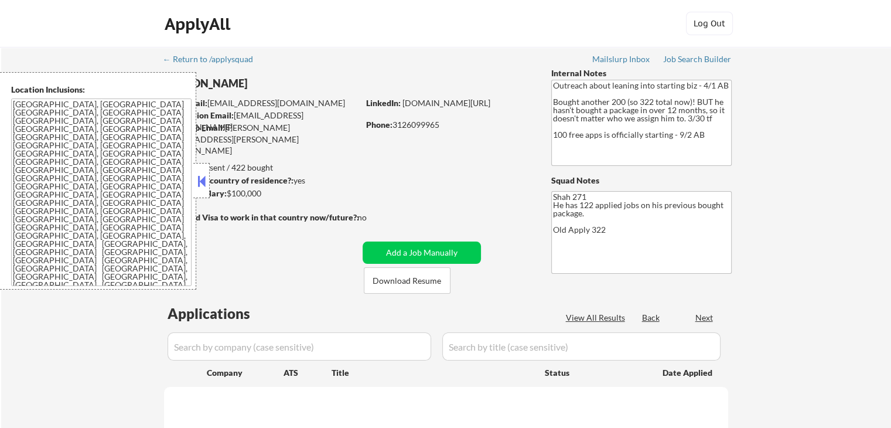
select select ""pending""
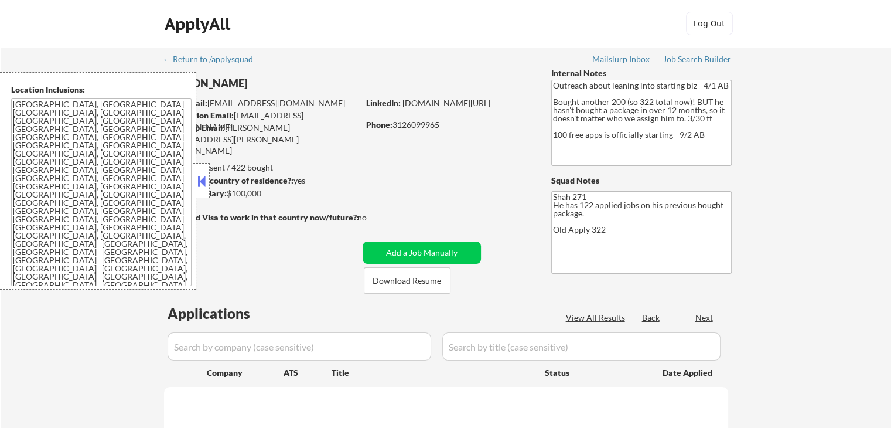
select select ""pending""
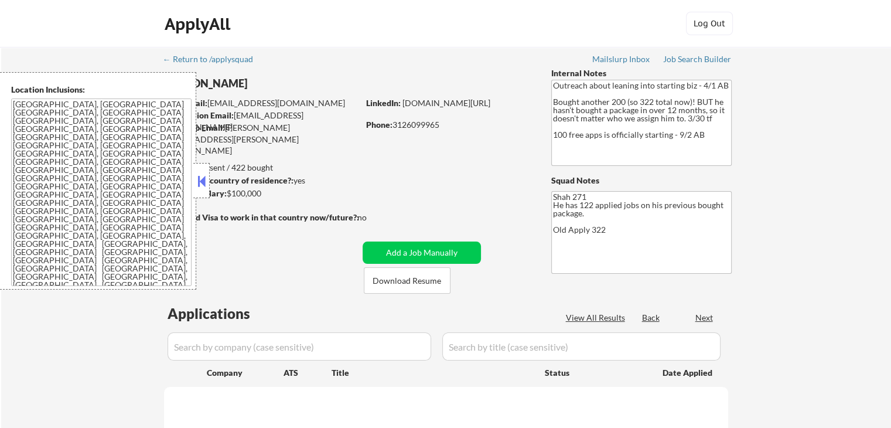
select select ""pending""
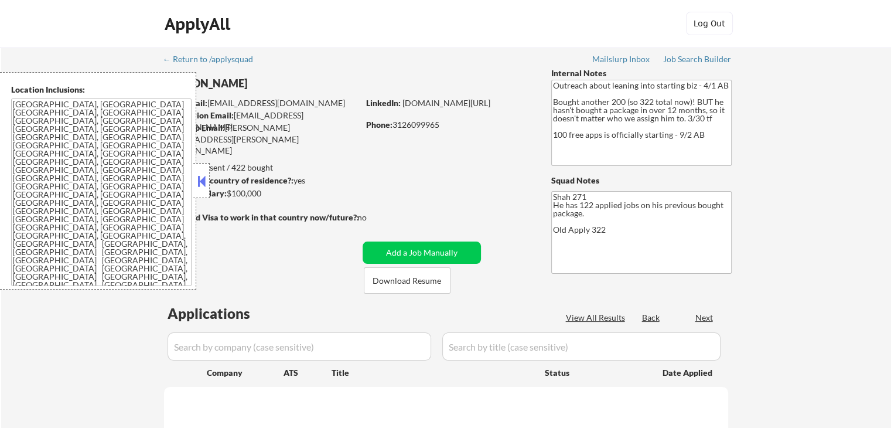
select select ""pending""
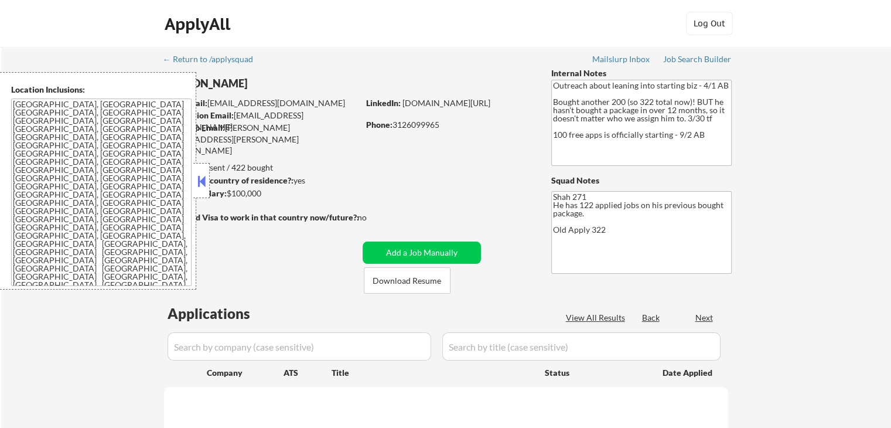
select select ""pending""
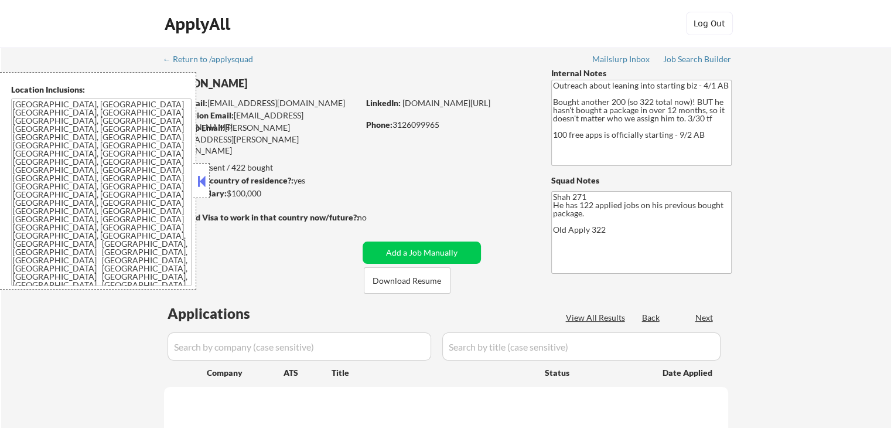
select select ""pending""
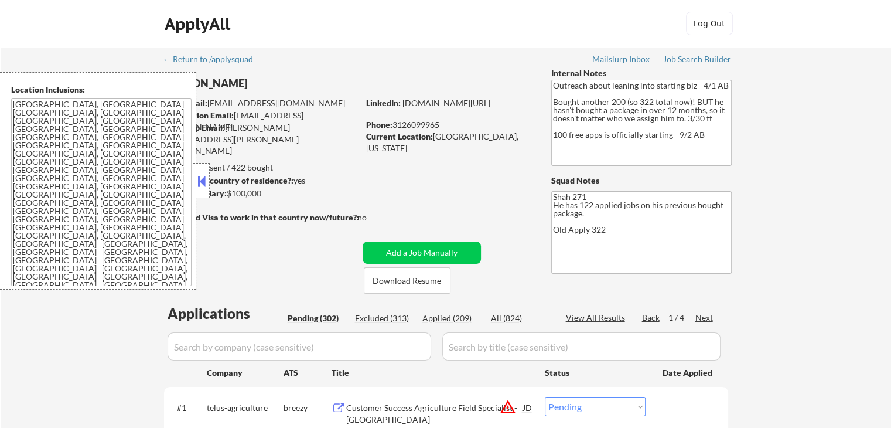
select select ""pending""
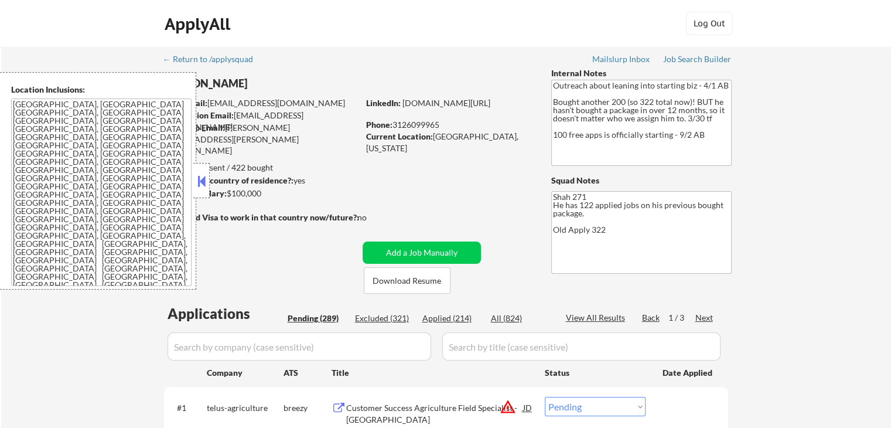
select select ""pending""
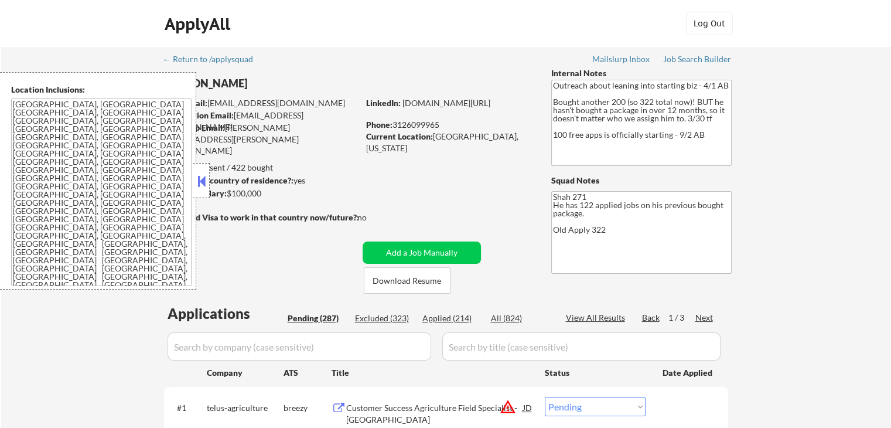
select select ""pending""
select select ""excluded__salary_""
select select ""excluded__expired_""
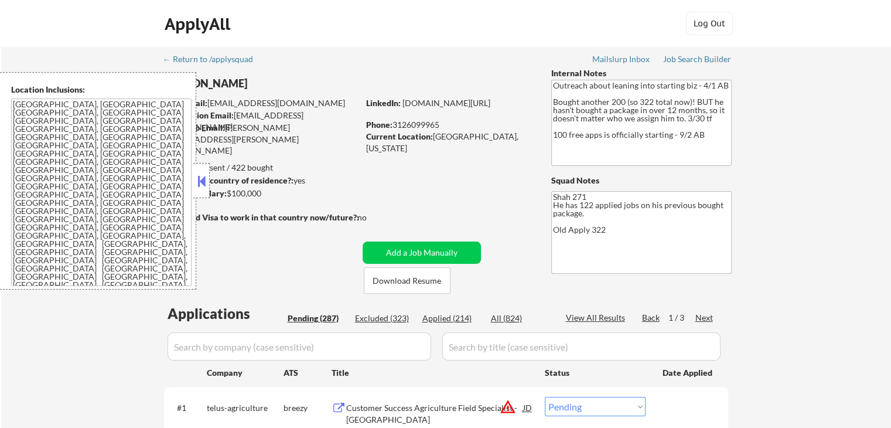
select select ""excluded__salary_""
select select ""excluded__location_""
select select ""excluded__expired_""
select select ""excluded__salary_""
select select ""excluded__expired_""
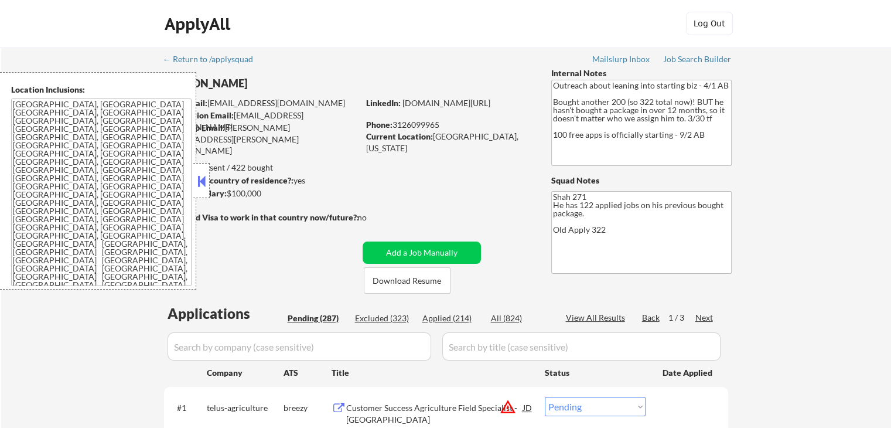
select select ""pending""
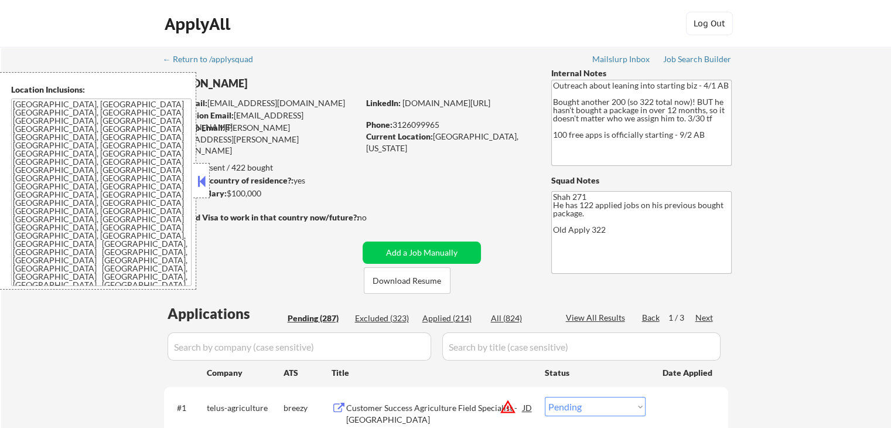
select select ""pending""
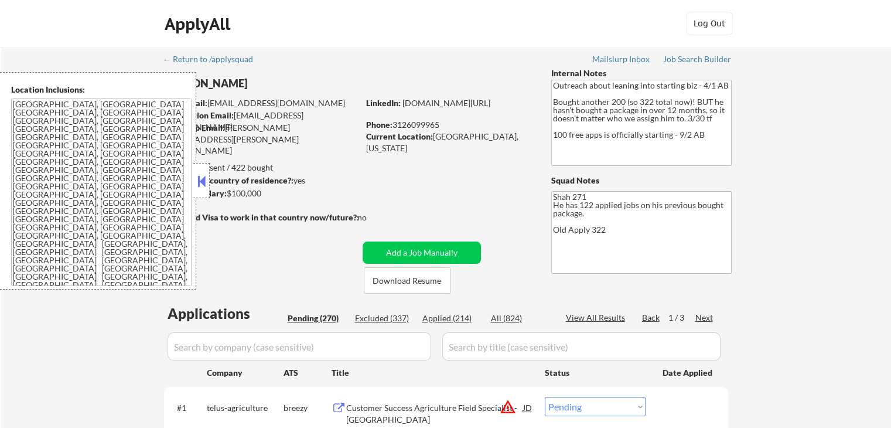
select select ""pending""
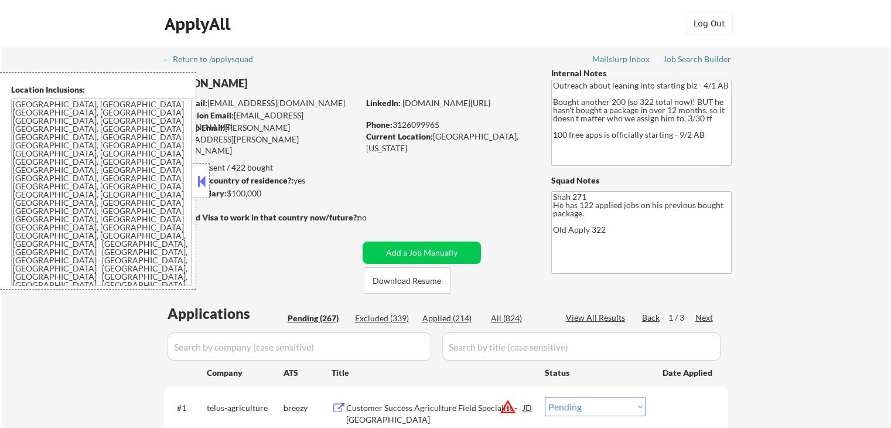
select select ""pending""
click at [200, 184] on button at bounding box center [201, 181] width 13 height 18
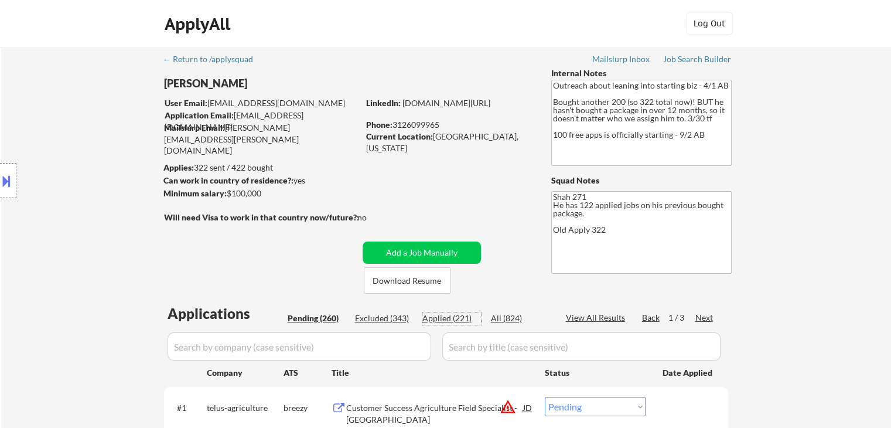
click at [463, 319] on div "Applied (221)" at bounding box center [451, 318] width 59 height 12
select select ""applied""
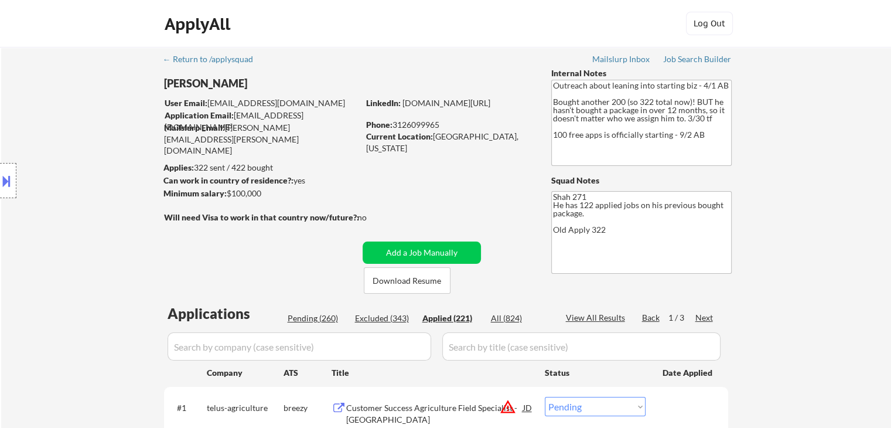
select select ""applied""
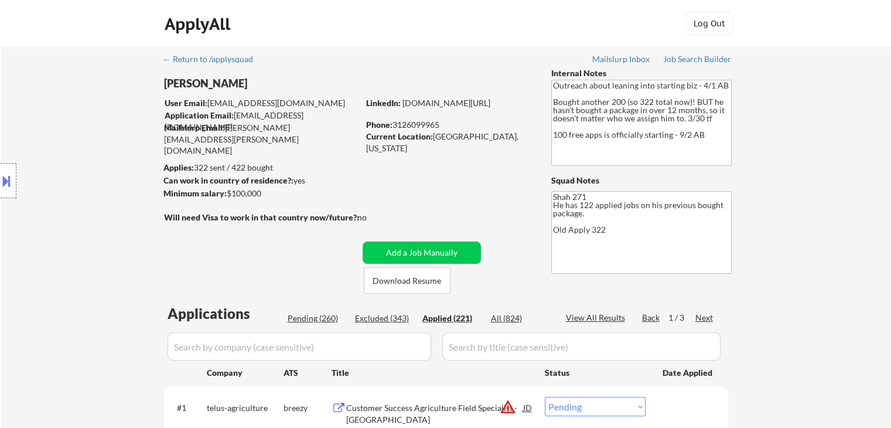
select select ""applied""
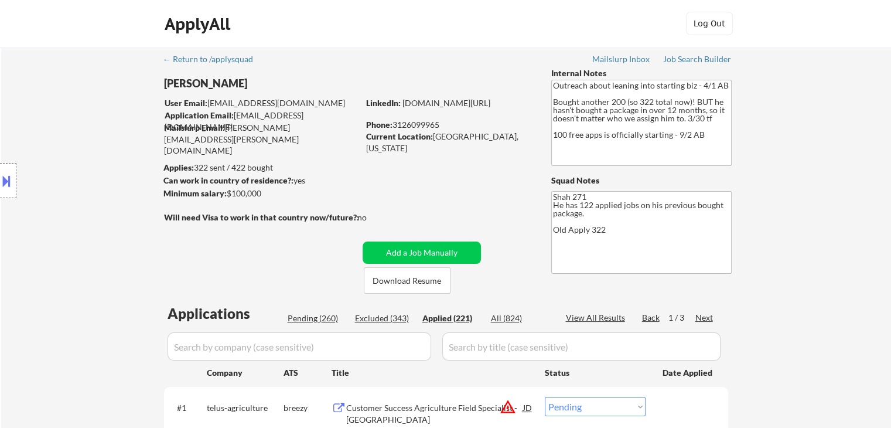
select select ""applied""
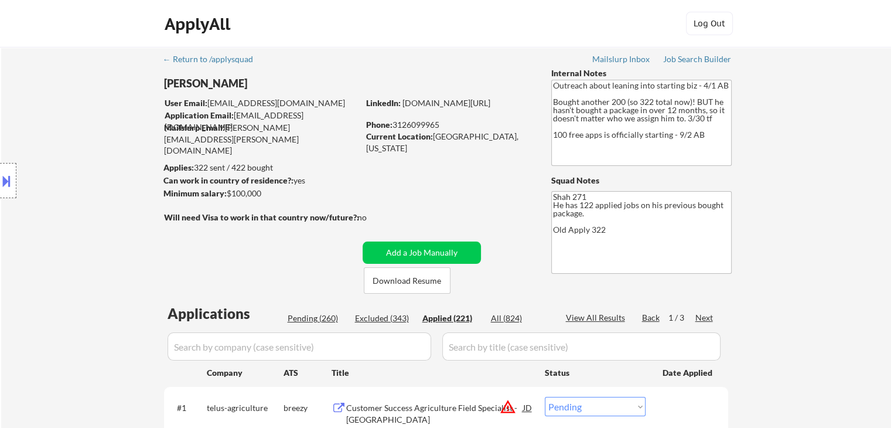
select select ""applied""
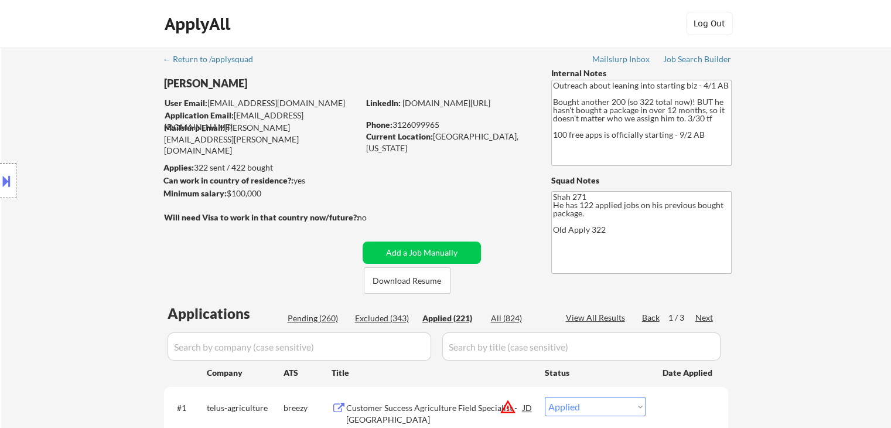
select select ""applied""
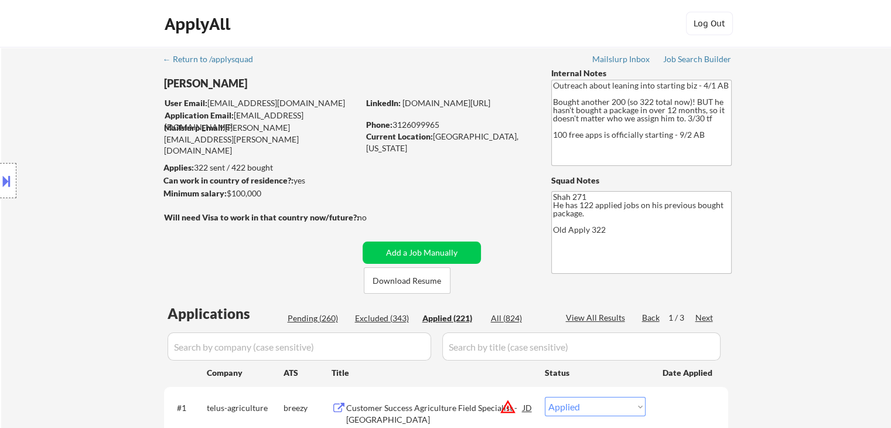
select select ""applied""
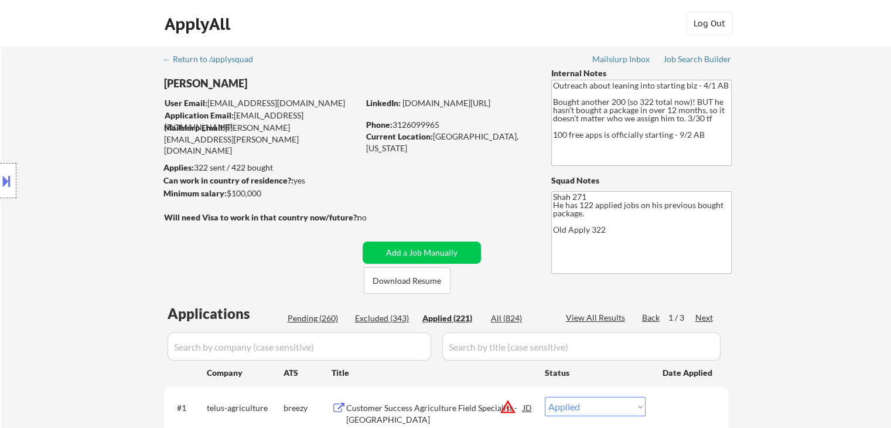
select select ""applied""
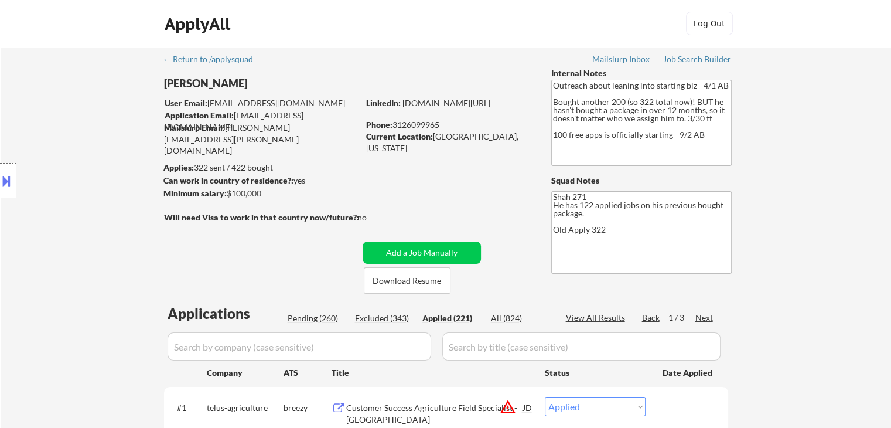
select select ""applied""
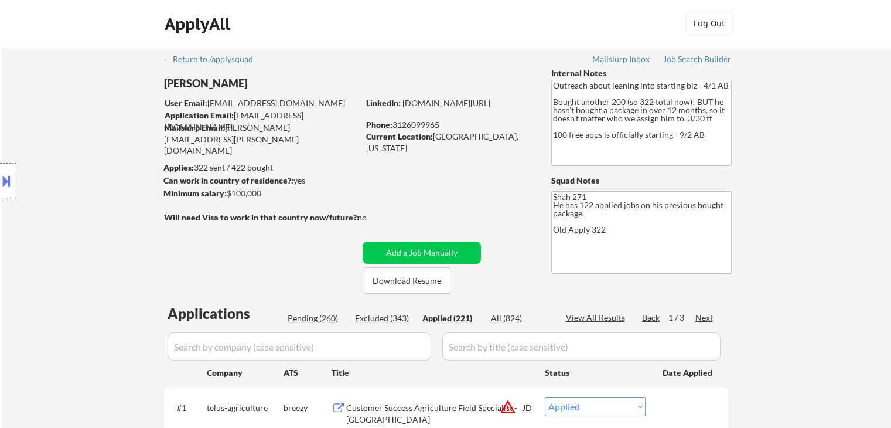
select select ""applied""
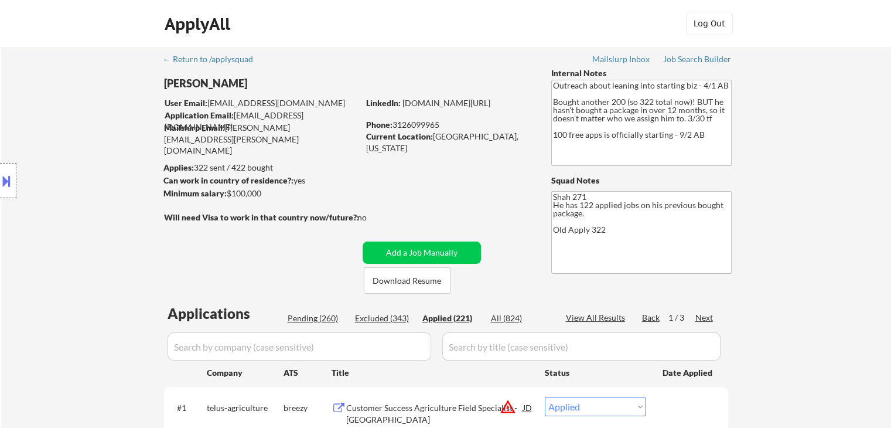
select select ""applied""
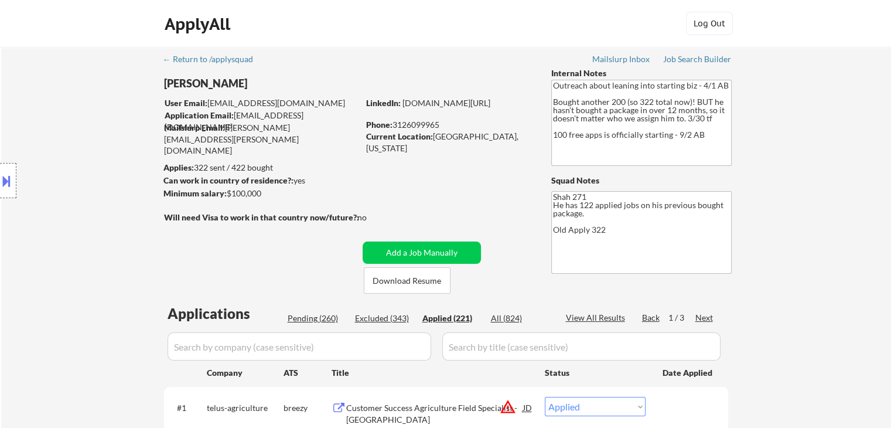
select select ""applied""
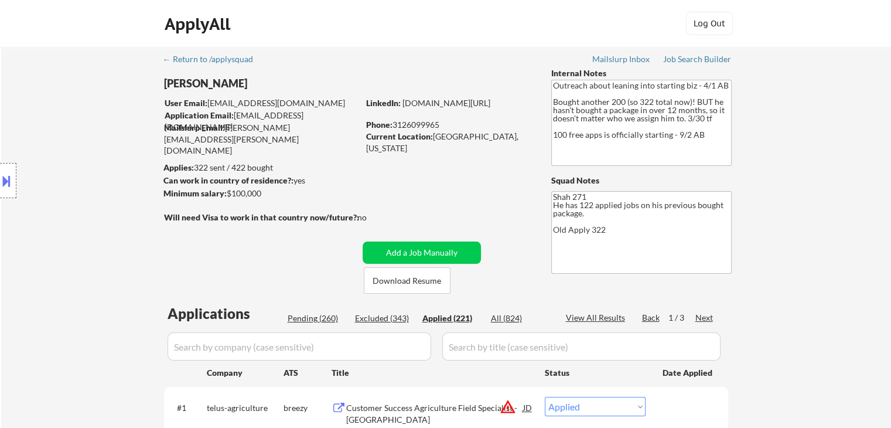
select select ""applied""
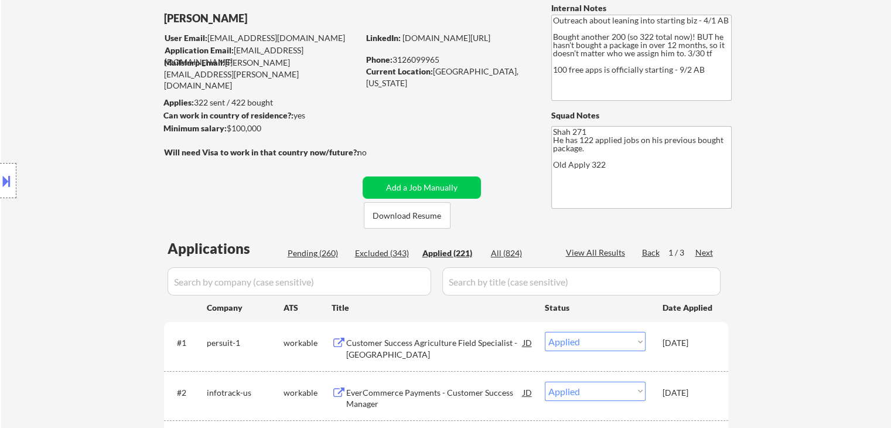
scroll to position [117, 0]
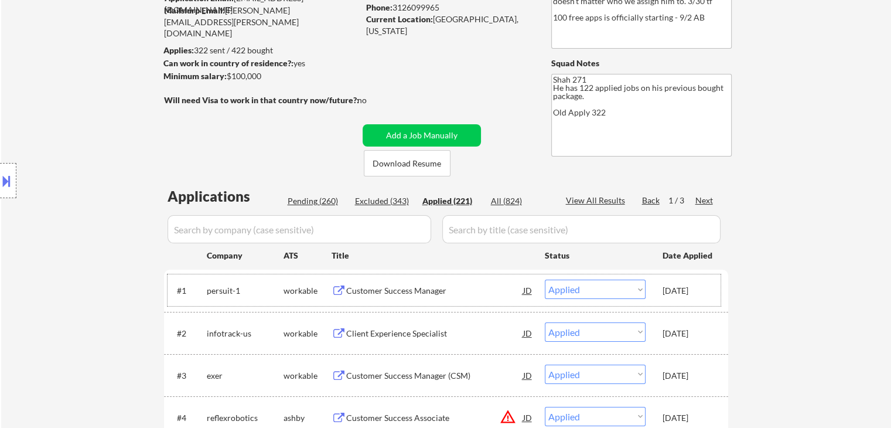
drag, startPoint x: 661, startPoint y: 289, endPoint x: 706, endPoint y: 291, distance: 45.2
click at [706, 291] on div "#1 persuit-1 workable Customer Success Manager JD warning_amber Choose an optio…" at bounding box center [443, 290] width 553 height 32
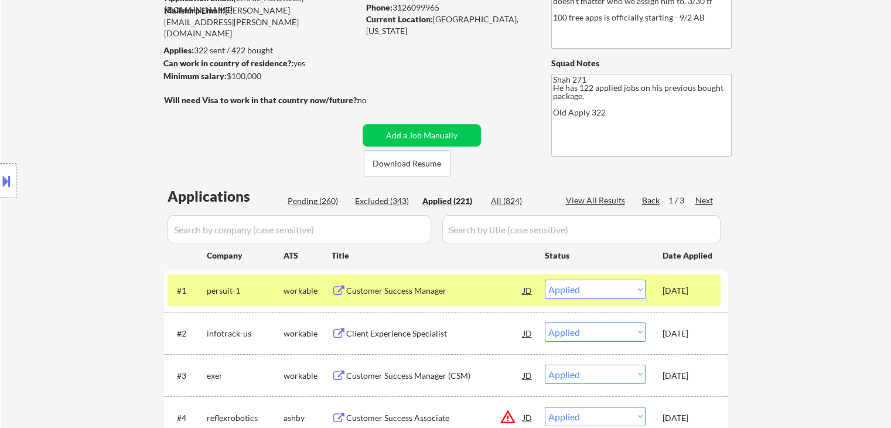
copy div "[DATE]"
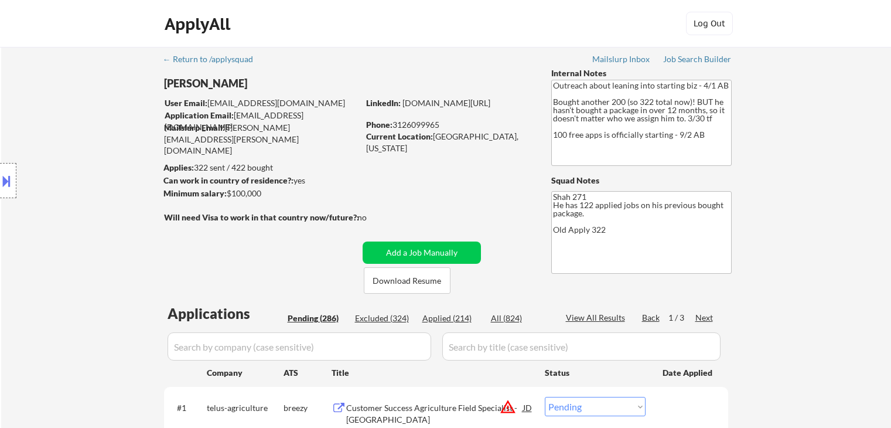
select select ""pending""
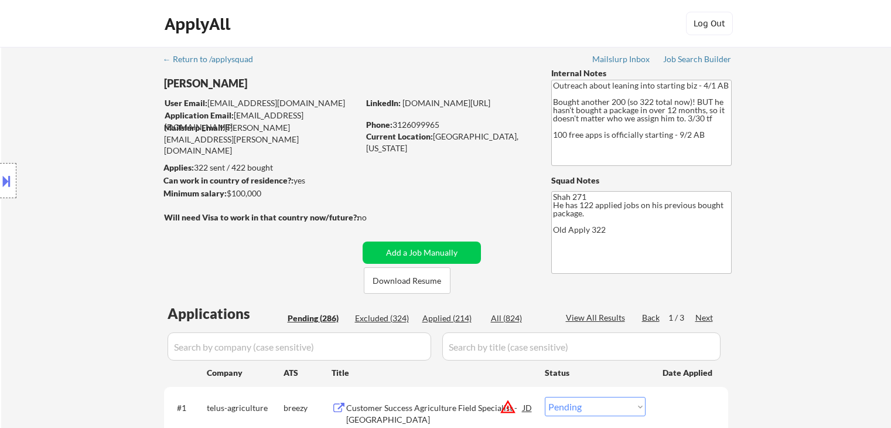
select select ""pending""
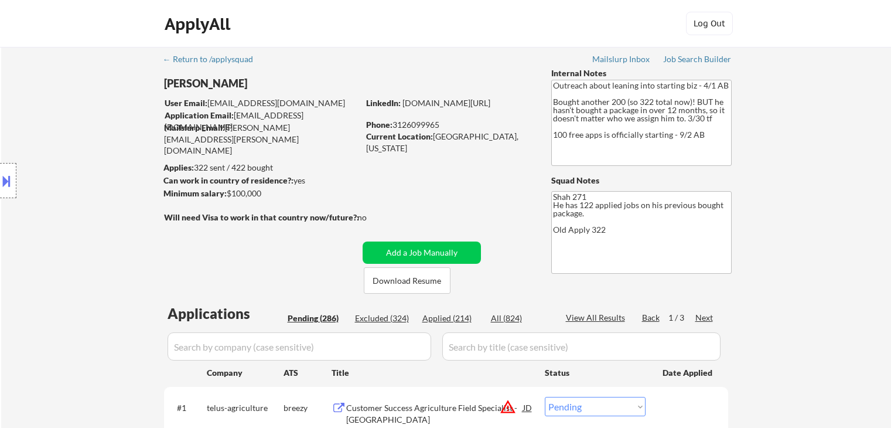
select select ""pending""
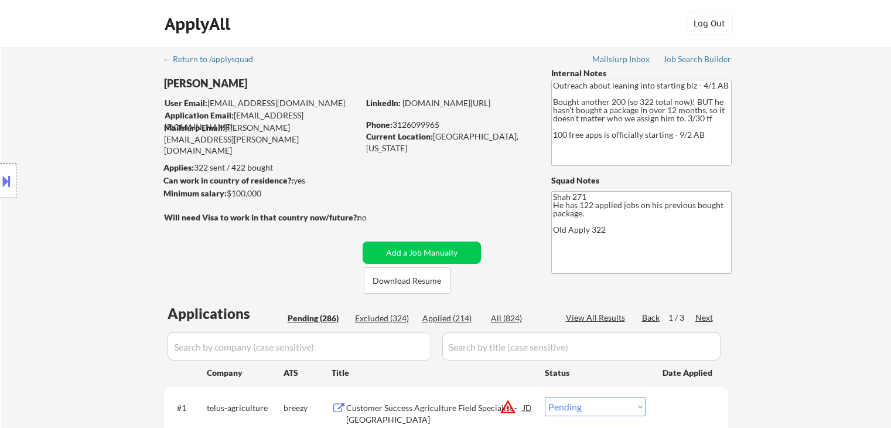
select select ""pending""
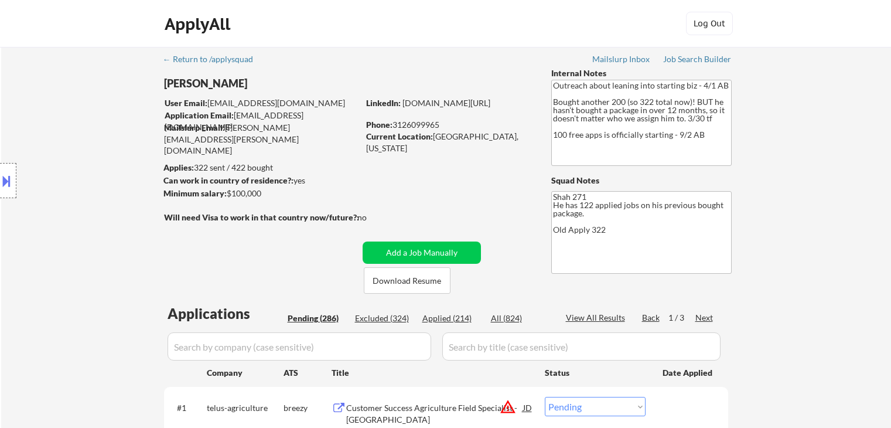
select select ""pending""
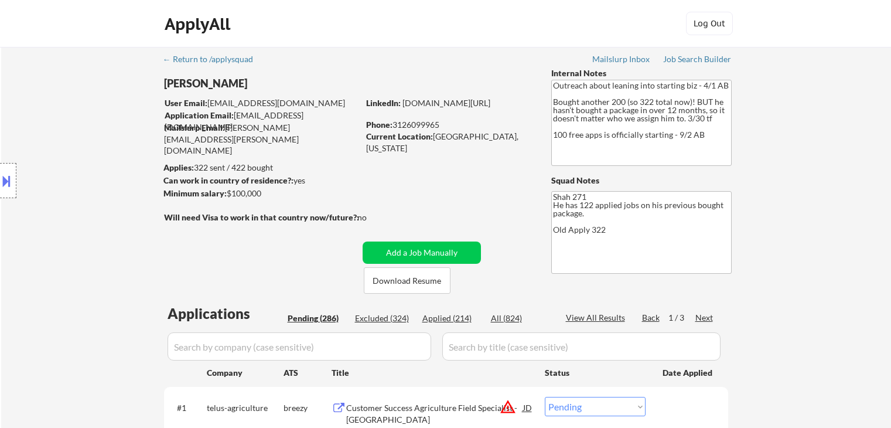
select select ""pending""
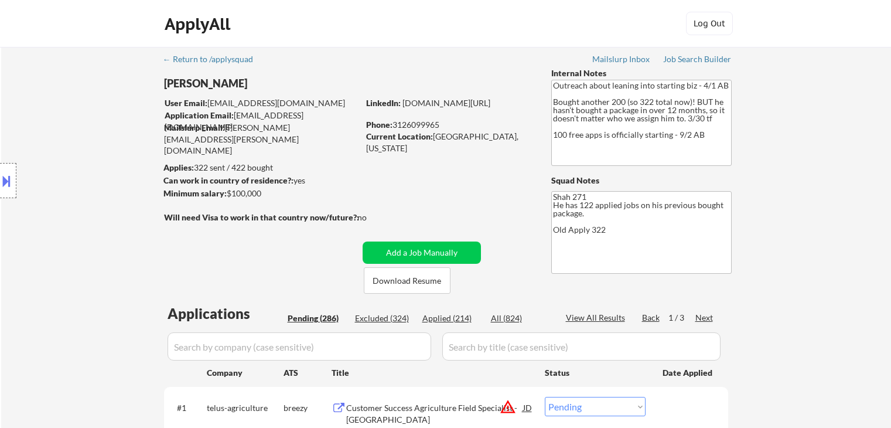
select select ""pending""
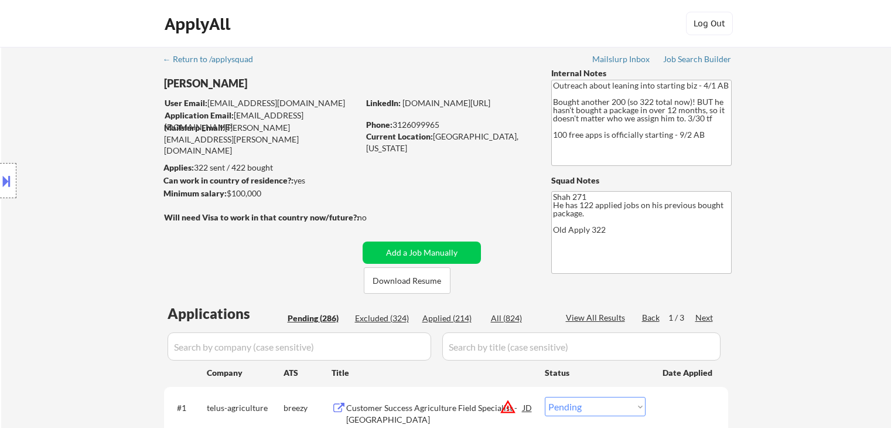
select select ""pending""
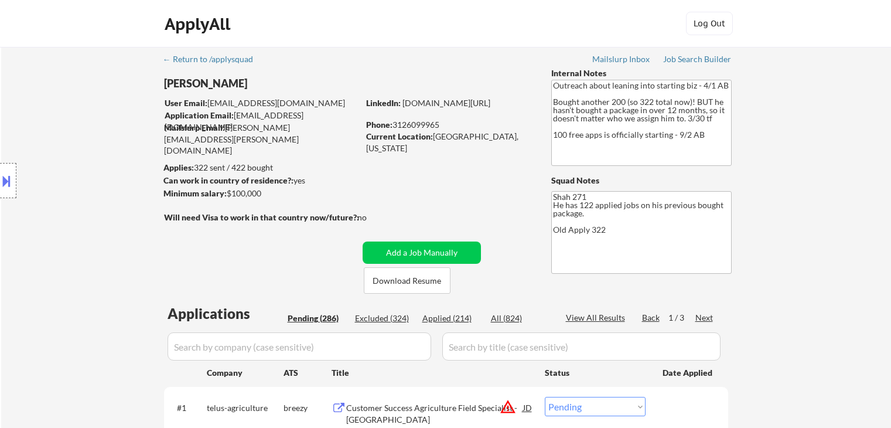
select select ""pending""
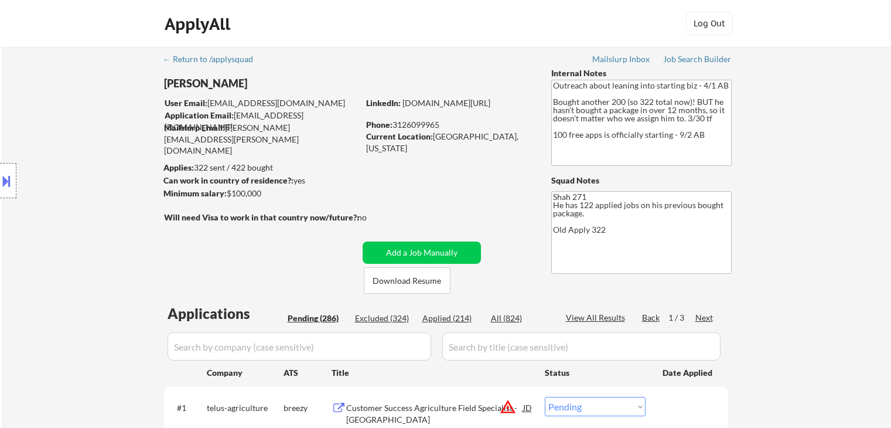
select select ""pending""
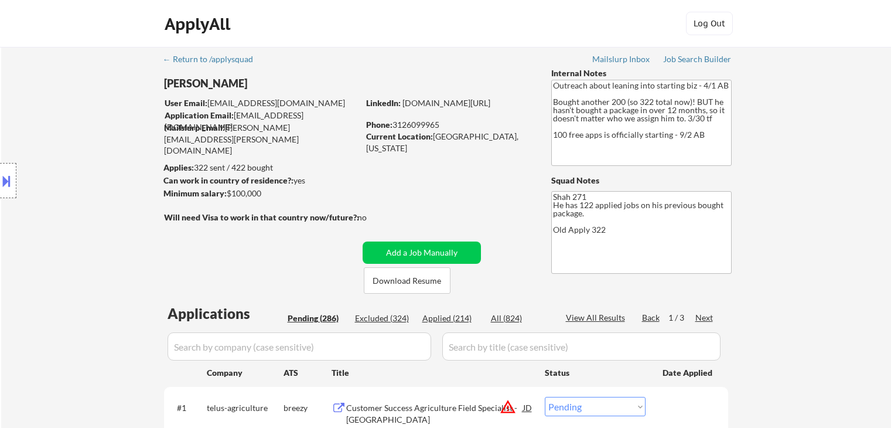
select select ""pending""
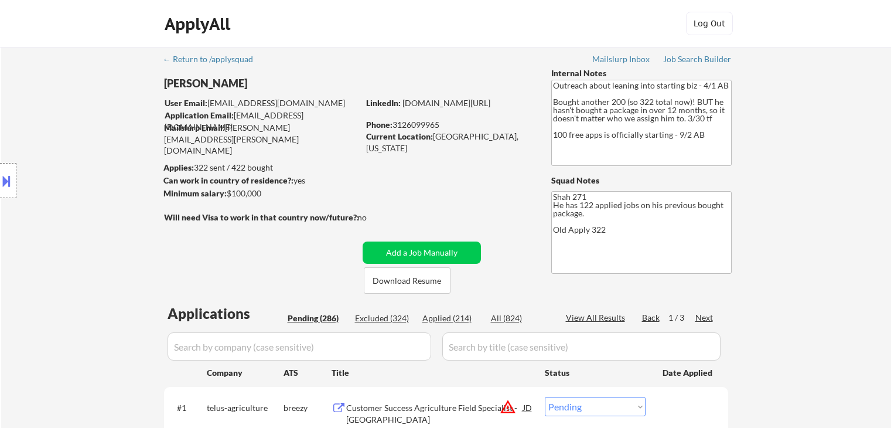
select select ""pending""
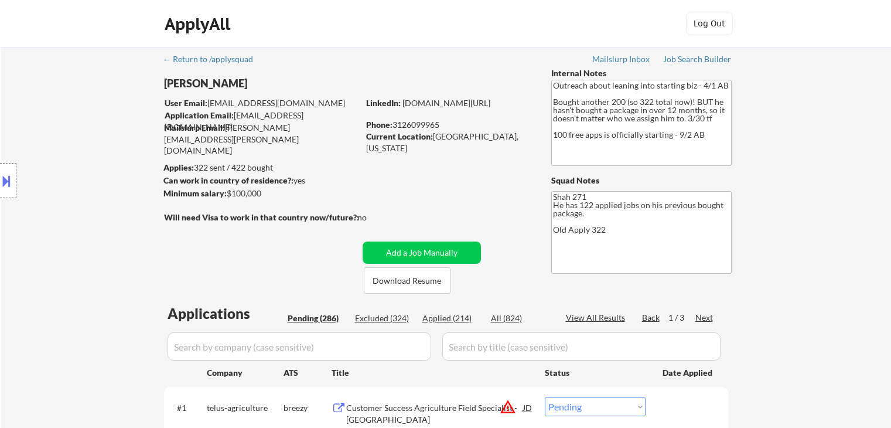
select select ""pending""
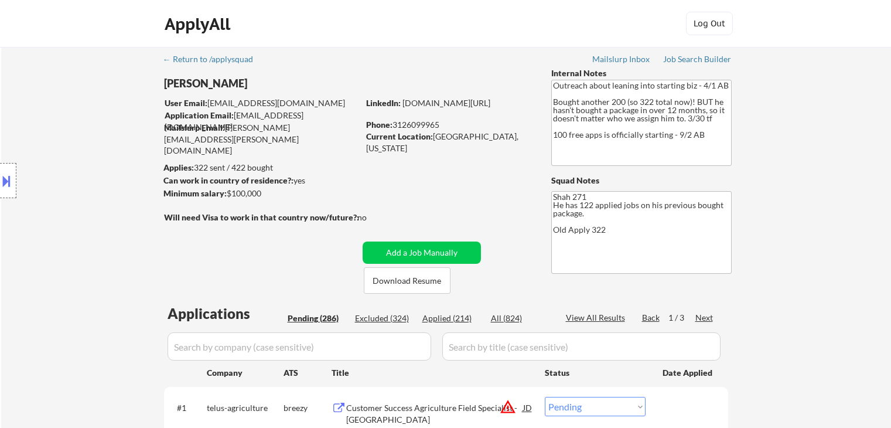
select select ""pending""
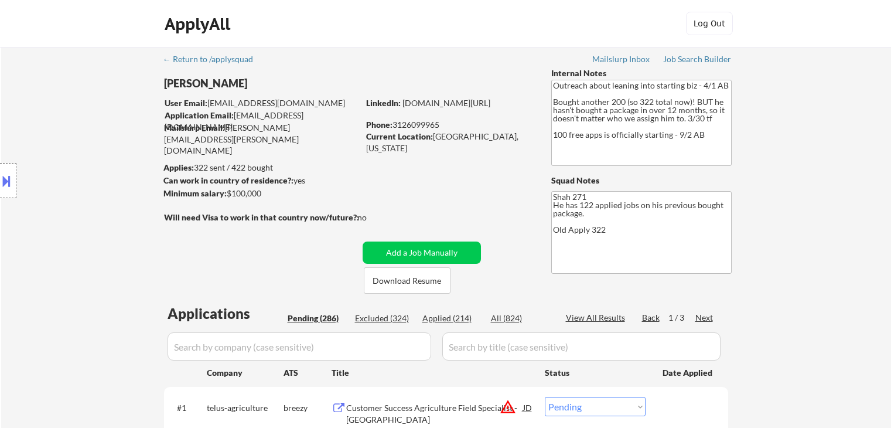
select select ""pending""
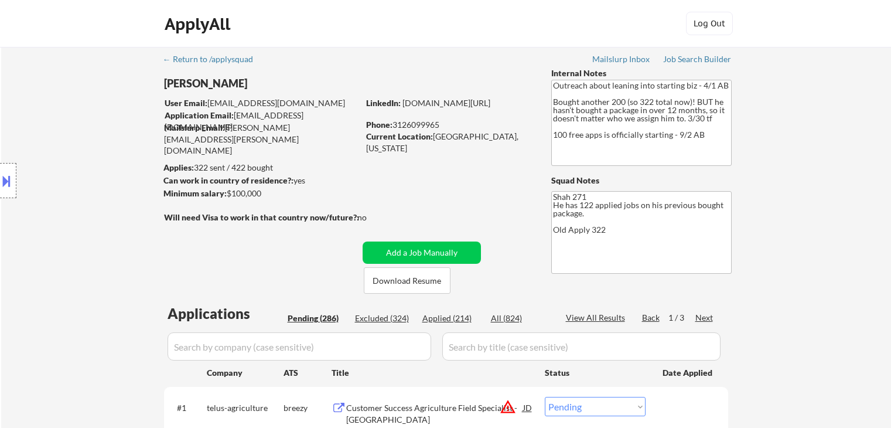
select select ""pending""
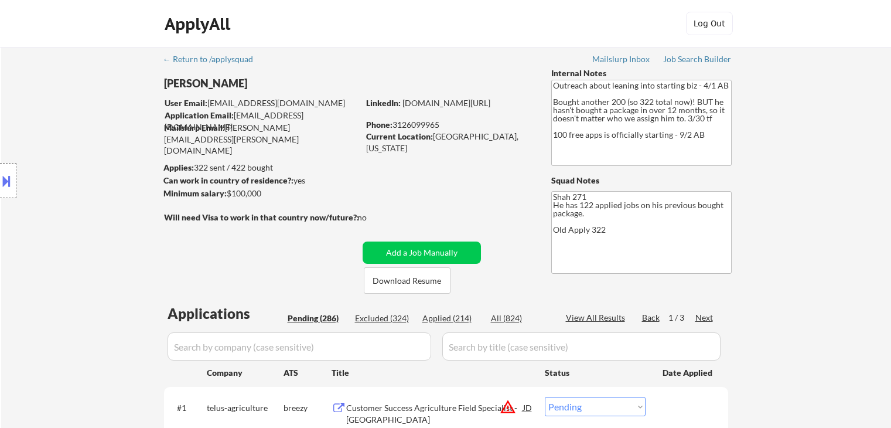
select select ""pending""
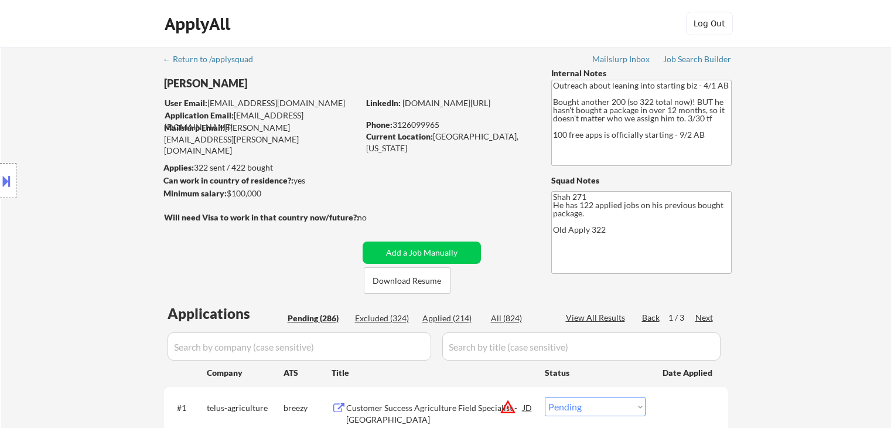
select select ""pending""
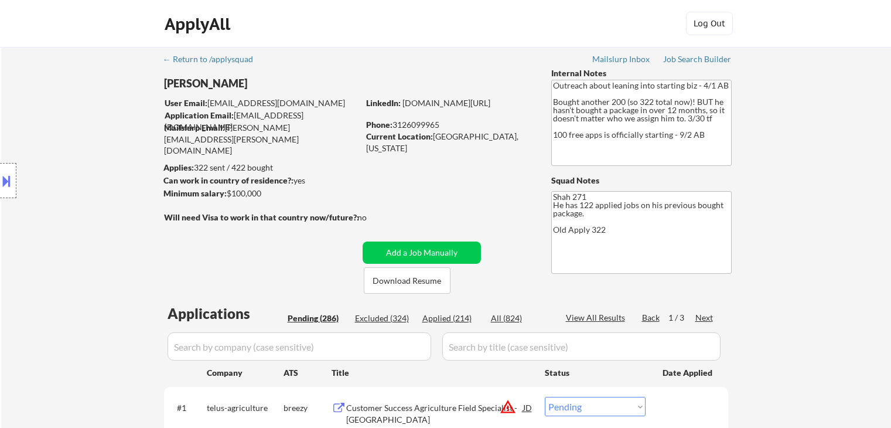
select select ""pending""
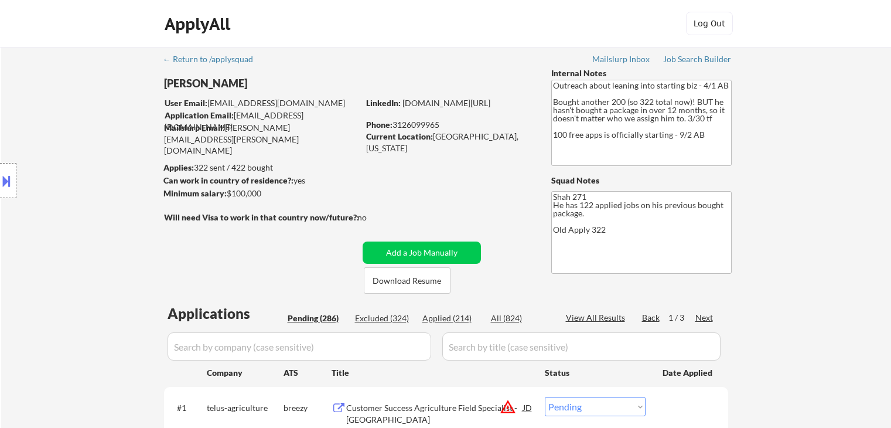
select select ""pending""
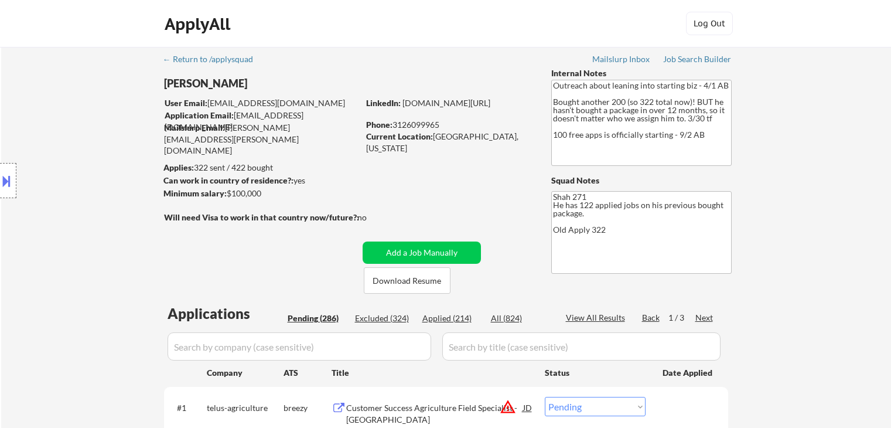
scroll to position [703, 0]
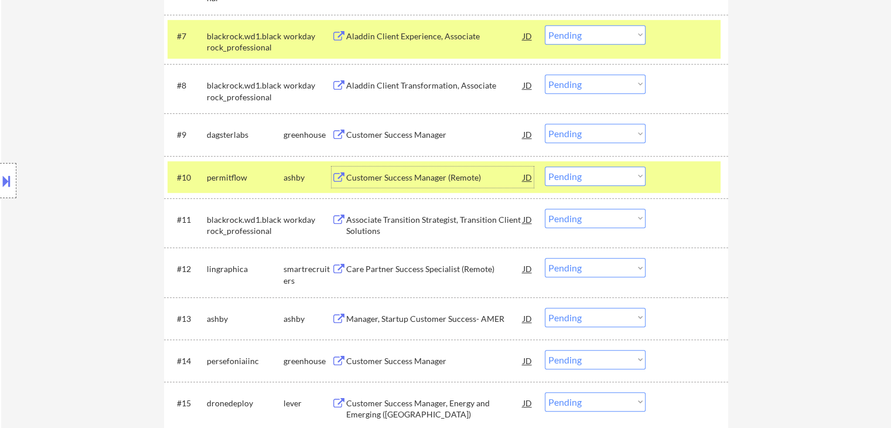
click at [597, 172] on select "Choose an option... Pending Applied Excluded (Questions) Excluded (Expired) Exc…" at bounding box center [595, 175] width 101 height 19
click at [545, 166] on select "Choose an option... Pending Applied Excluded (Questions) Excluded (Expired) Exc…" at bounding box center [595, 175] width 101 height 19
select select ""pending""
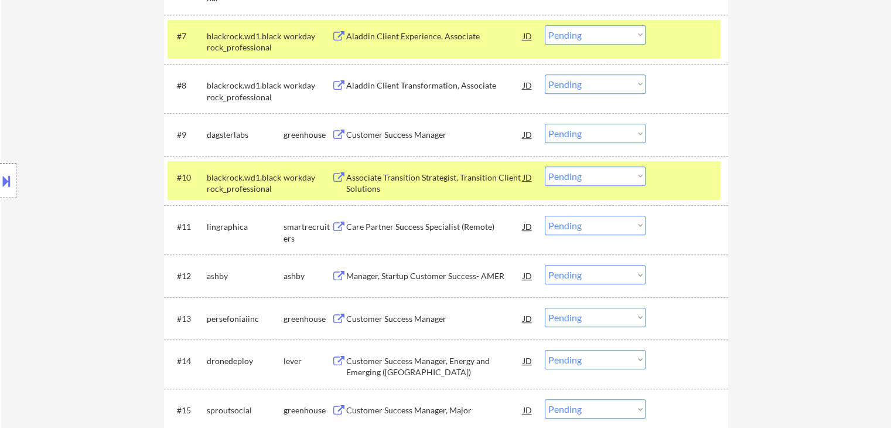
click at [589, 132] on select "Choose an option... Pending Applied Excluded (Questions) Excluded (Expired) Exc…" at bounding box center [595, 133] width 101 height 19
click at [545, 124] on select "Choose an option... Pending Applied Excluded (Questions) Excluded (Expired) Exc…" at bounding box center [595, 133] width 101 height 19
select select ""pending""
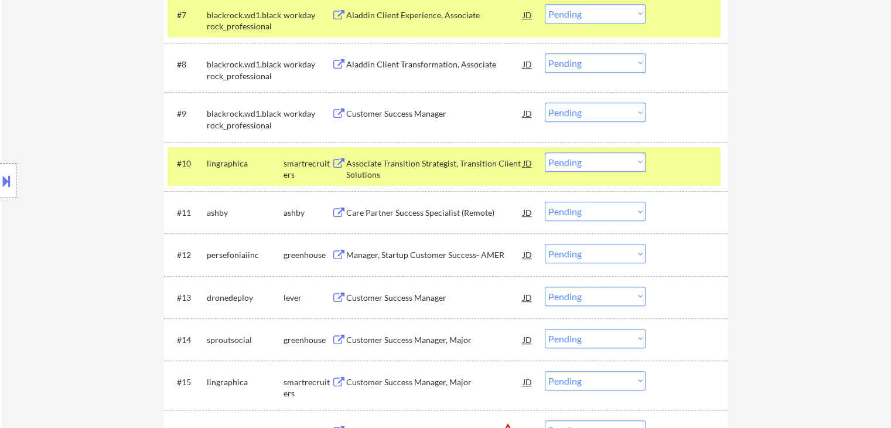
scroll to position [761, 0]
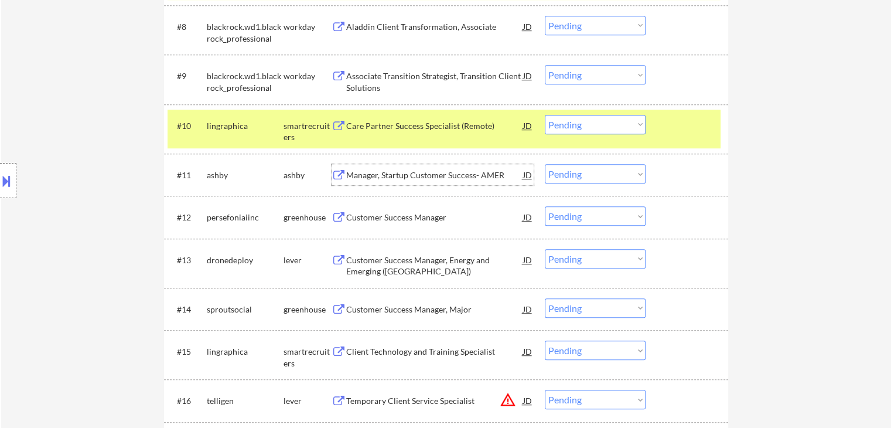
click at [363, 175] on div "Manager, Startup Customer Success- AMER" at bounding box center [434, 175] width 177 height 12
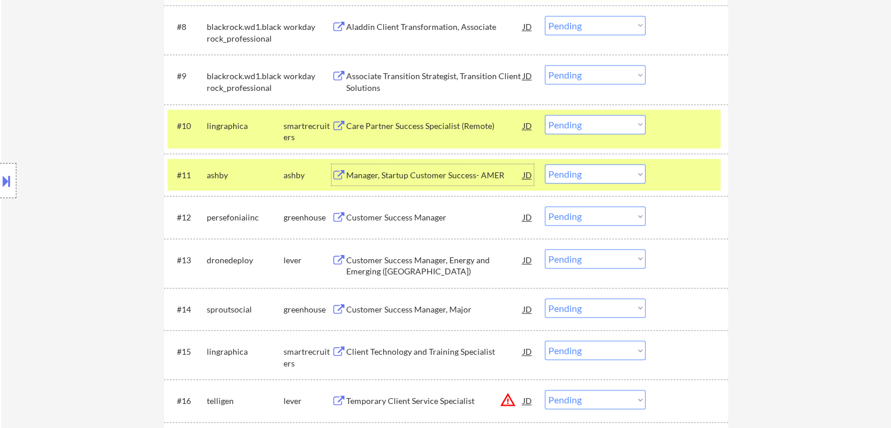
click at [363, 218] on div "Customer Success Manager" at bounding box center [434, 217] width 177 height 12
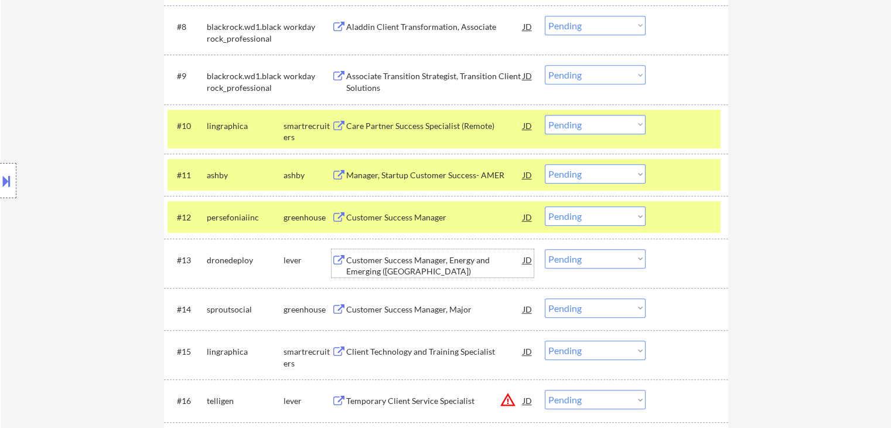
click at [382, 257] on div "Customer Success Manager, Energy and Emerging ([GEOGRAPHIC_DATA])" at bounding box center [434, 265] width 177 height 23
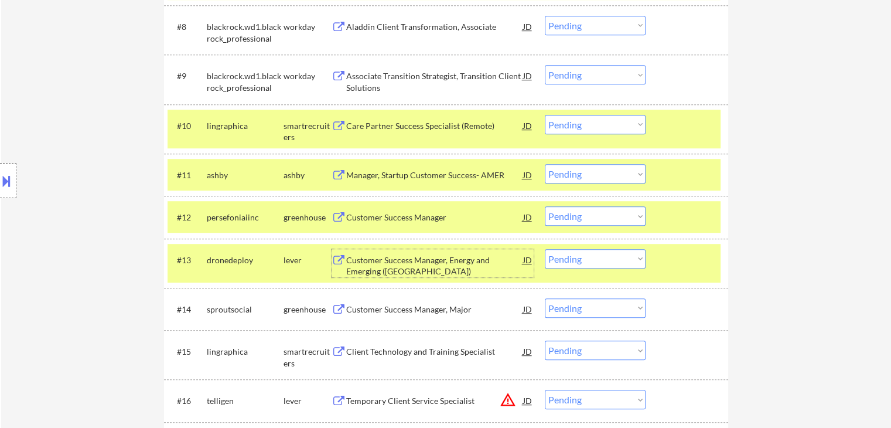
drag, startPoint x: 580, startPoint y: 258, endPoint x: 589, endPoint y: 267, distance: 12.0
click at [585, 262] on select "Choose an option... Pending Applied Excluded (Questions) Excluded (Expired) Exc…" at bounding box center [595, 258] width 101 height 19
select select ""excluded__expired_""
click at [545, 249] on select "Choose an option... Pending Applied Excluded (Questions) Excluded (Expired) Exc…" at bounding box center [595, 258] width 101 height 19
click at [587, 220] on select "Choose an option... Pending Applied Excluded (Questions) Excluded (Expired) Exc…" at bounding box center [595, 215] width 101 height 19
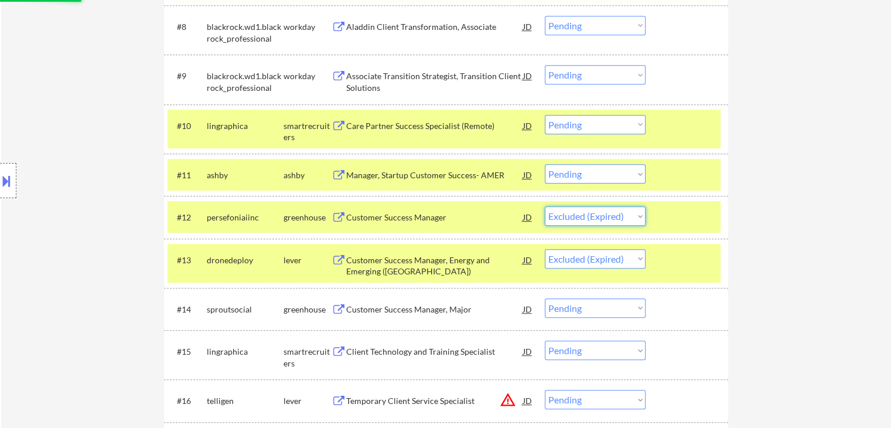
click at [545, 206] on select "Choose an option... Pending Applied Excluded (Questions) Excluded (Expired) Exc…" at bounding box center [595, 215] width 101 height 19
select select ""pending""
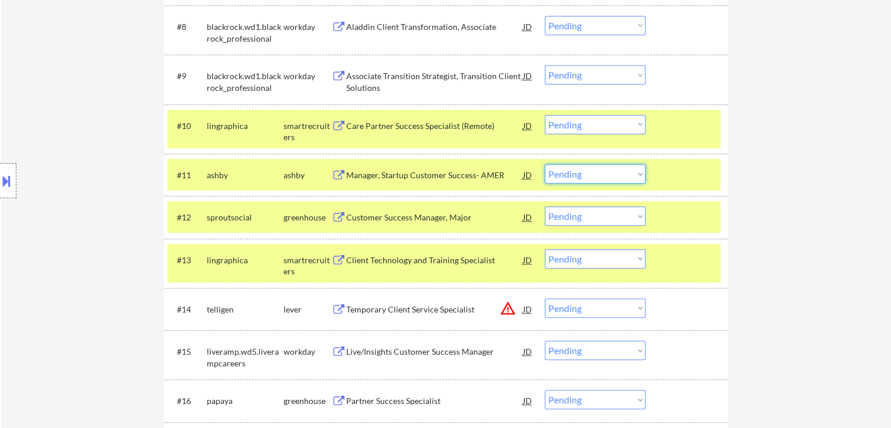
drag, startPoint x: 582, startPoint y: 175, endPoint x: 582, endPoint y: 181, distance: 6.5
click at [582, 175] on select "Choose an option... Pending Applied Excluded (Questions) Excluded (Expired) Exc…" at bounding box center [595, 173] width 101 height 19
click at [545, 164] on select "Choose an option... Pending Applied Excluded (Questions) Excluded (Expired) Exc…" at bounding box center [595, 173] width 101 height 19
select select ""pending""
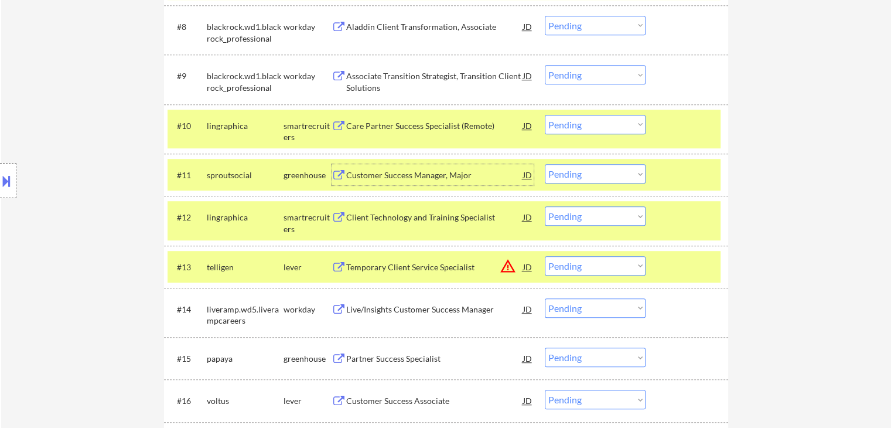
click at [352, 175] on div "Customer Success Manager, Major" at bounding box center [434, 175] width 177 height 12
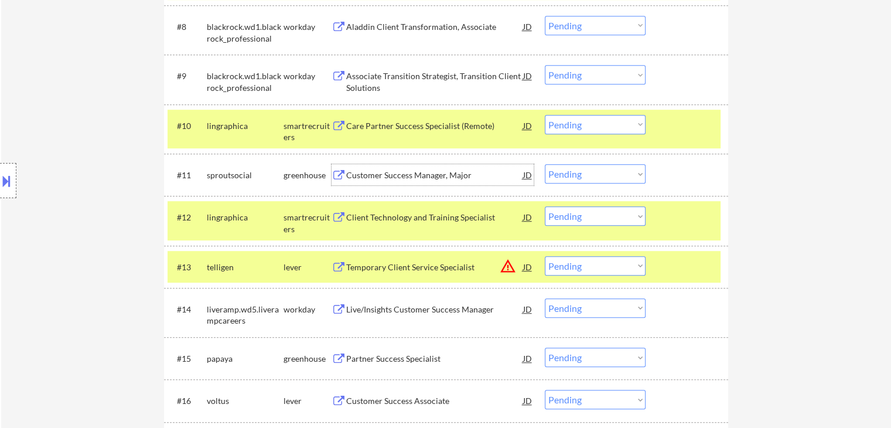
click at [370, 119] on div "Care Partner Success Specialist (Remote)" at bounding box center [434, 125] width 177 height 21
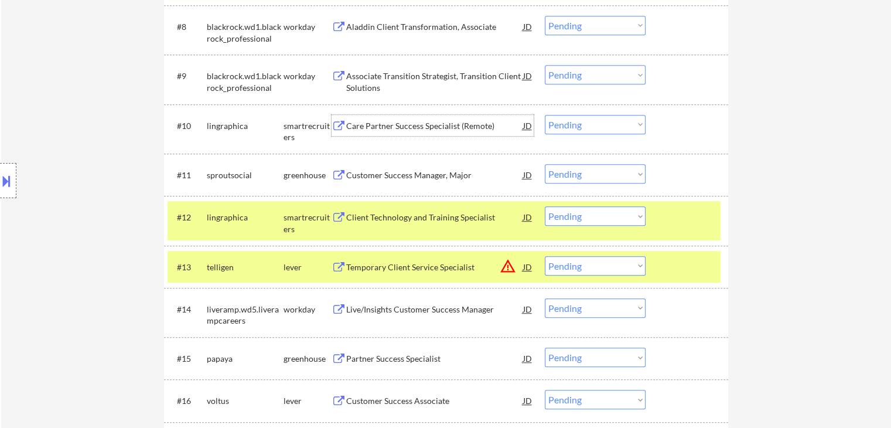
click at [390, 222] on div "Client Technology and Training Specialist" at bounding box center [434, 217] width 177 height 12
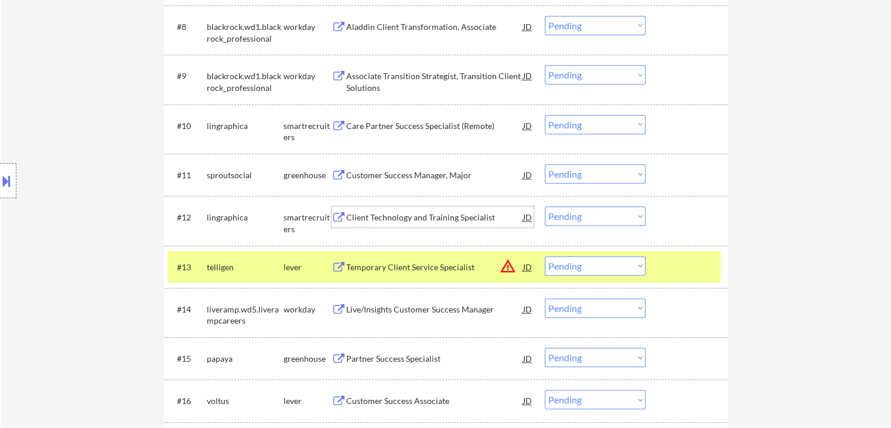
drag, startPoint x: 604, startPoint y: 213, endPoint x: 609, endPoint y: 223, distance: 11.0
click at [606, 213] on select "Choose an option... Pending Applied Excluded (Questions) Excluded (Expired) Exc…" at bounding box center [595, 215] width 101 height 19
click at [545, 206] on select "Choose an option... Pending Applied Excluded (Questions) Excluded (Expired) Exc…" at bounding box center [595, 215] width 101 height 19
click at [594, 129] on select "Choose an option... Pending Applied Excluded (Questions) Excluded (Expired) Exc…" at bounding box center [595, 124] width 101 height 19
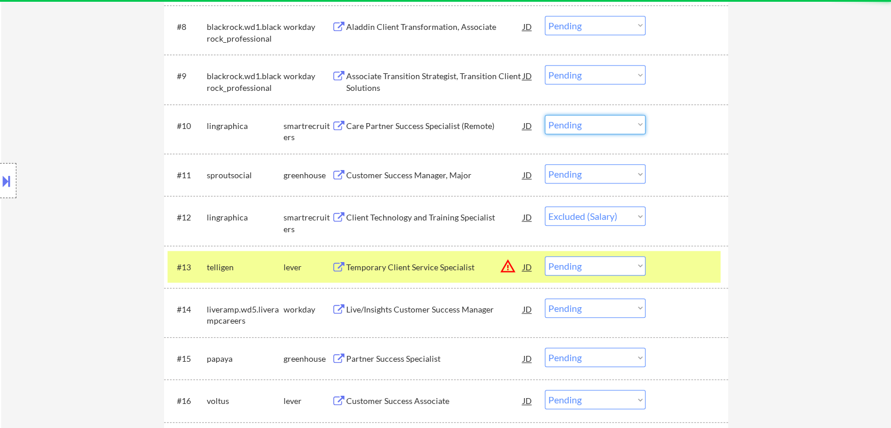
select select ""pending""
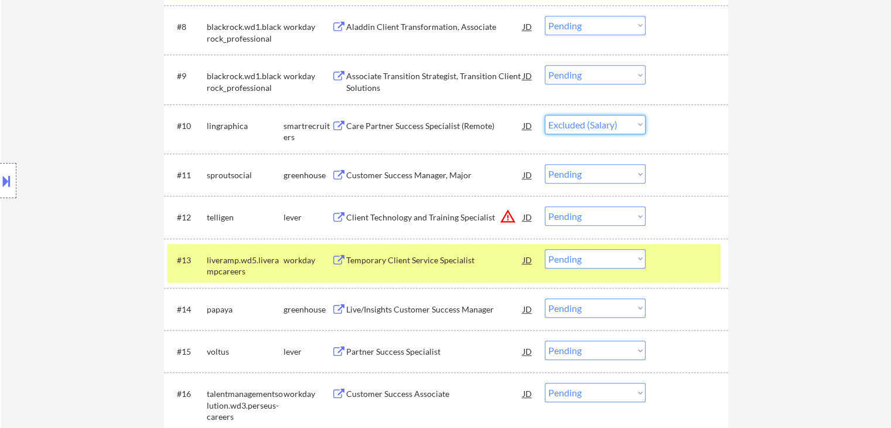
click at [545, 115] on select "Choose an option... Pending Applied Excluded (Questions) Excluded (Expired) Exc…" at bounding box center [595, 124] width 101 height 19
click at [415, 183] on div "Customer Success Manager, Major" at bounding box center [434, 174] width 177 height 21
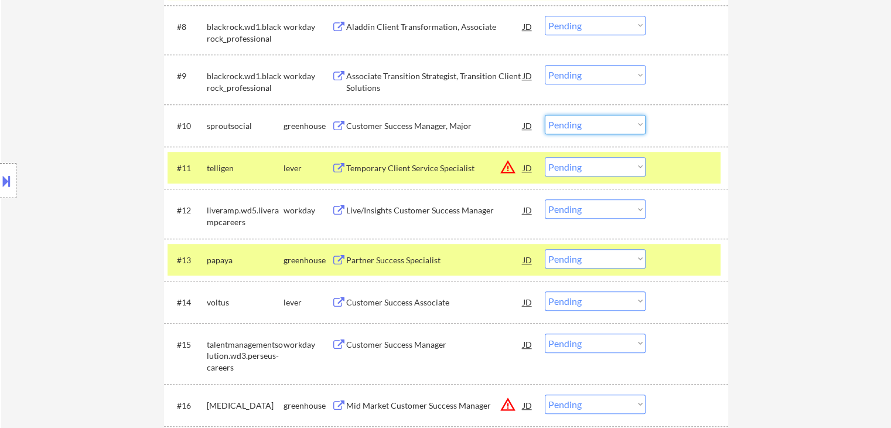
drag, startPoint x: 594, startPoint y: 122, endPoint x: 600, endPoint y: 132, distance: 10.8
click at [595, 122] on select "Choose an option... Pending Applied Excluded (Questions) Excluded (Expired) Exc…" at bounding box center [595, 124] width 101 height 19
click at [545, 115] on select "Choose an option... Pending Applied Excluded (Questions) Excluded (Expired) Exc…" at bounding box center [595, 124] width 101 height 19
click at [463, 172] on div "Temporary Client Service Specialist" at bounding box center [434, 168] width 177 height 12
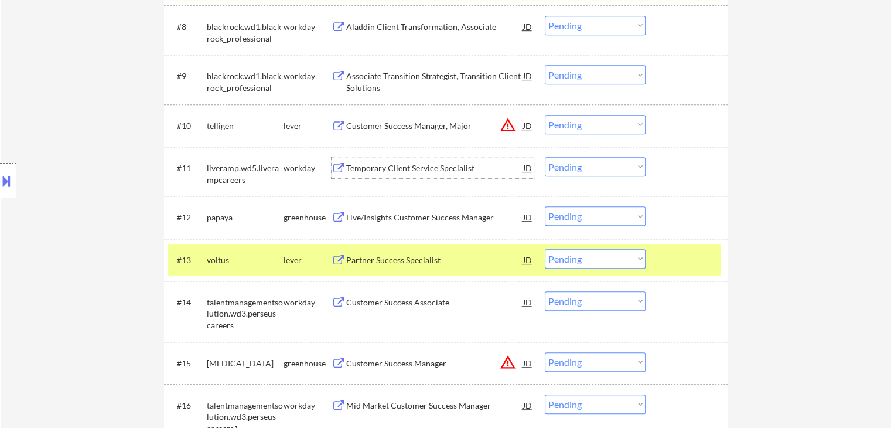
click at [576, 125] on select "Choose an option... Pending Applied Excluded (Questions) Excluded (Expired) Exc…" at bounding box center [595, 124] width 101 height 19
click at [545, 115] on select "Choose an option... Pending Applied Excluded (Questions) Excluded (Expired) Exc…" at bounding box center [595, 124] width 101 height 19
select select ""pending""
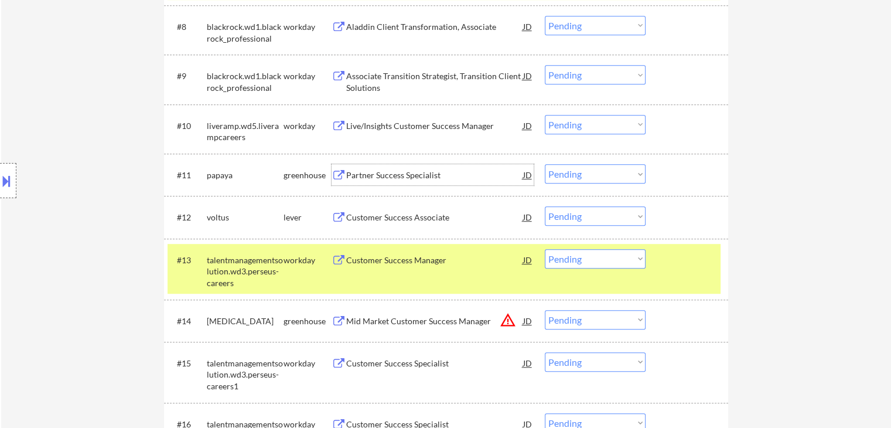
click at [349, 176] on div "Partner Success Specialist" at bounding box center [434, 175] width 177 height 12
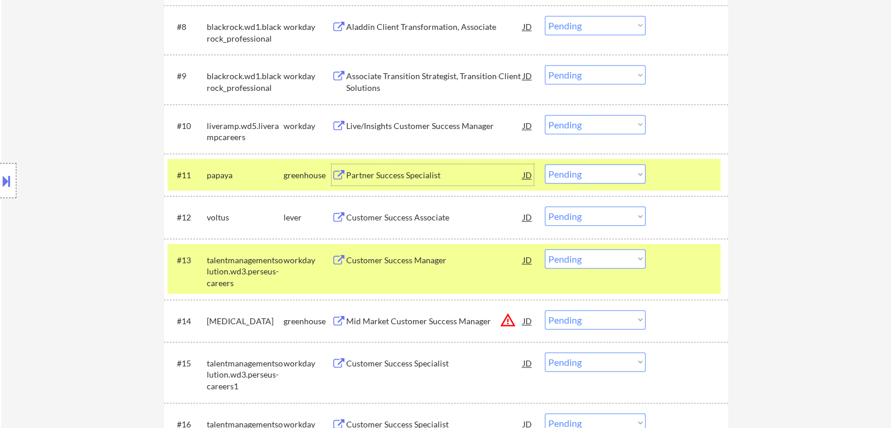
click at [358, 221] on div "Customer Success Associate" at bounding box center [434, 217] width 177 height 12
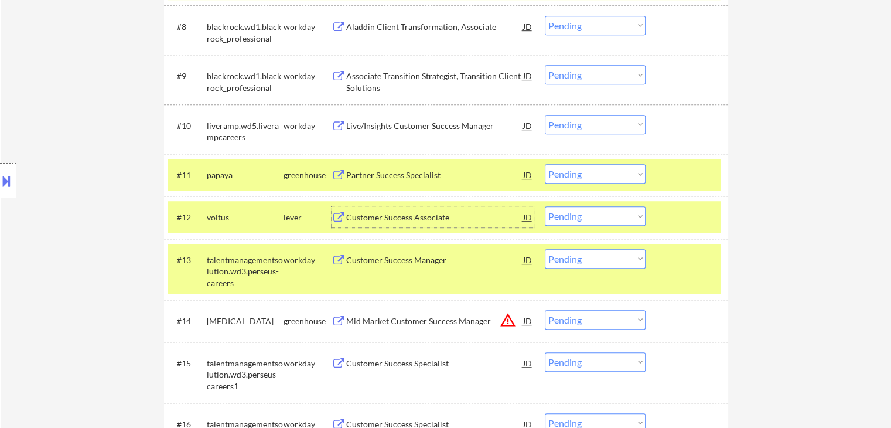
click at [358, 322] on div "Mid Market Customer Success Manager" at bounding box center [434, 321] width 177 height 12
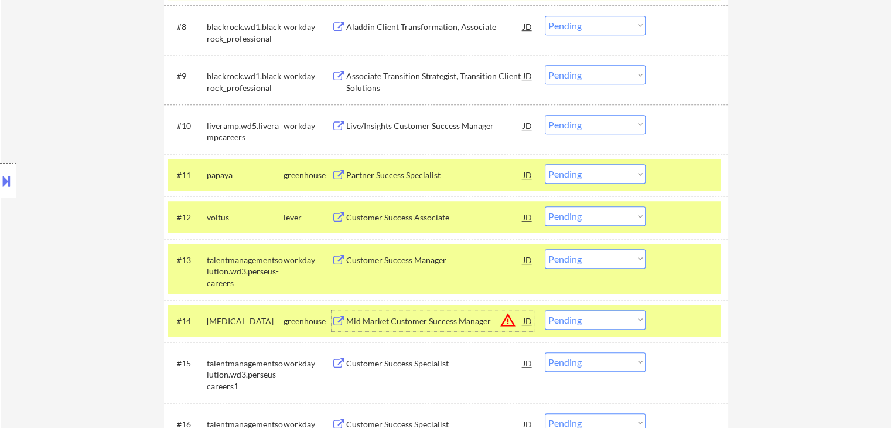
scroll to position [820, 0]
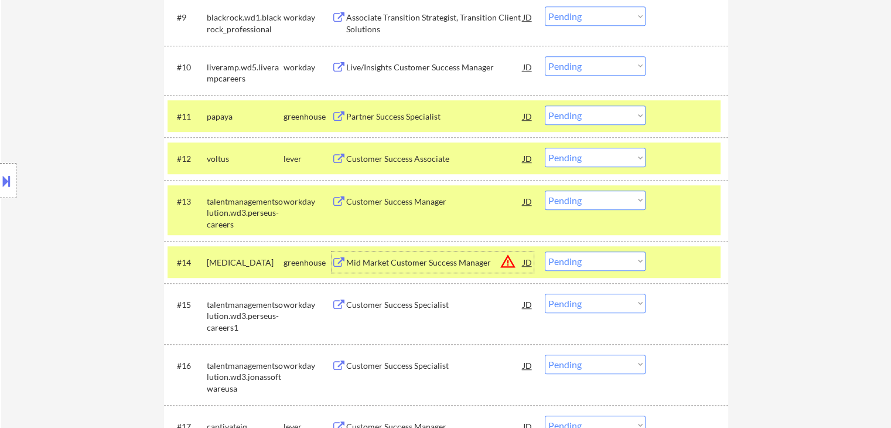
click at [607, 258] on select "Choose an option... Pending Applied Excluded (Questions) Excluded (Expired) Exc…" at bounding box center [595, 260] width 101 height 19
click at [545, 251] on select "Choose an option... Pending Applied Excluded (Questions) Excluded (Expired) Exc…" at bounding box center [595, 260] width 101 height 19
select select ""pending""
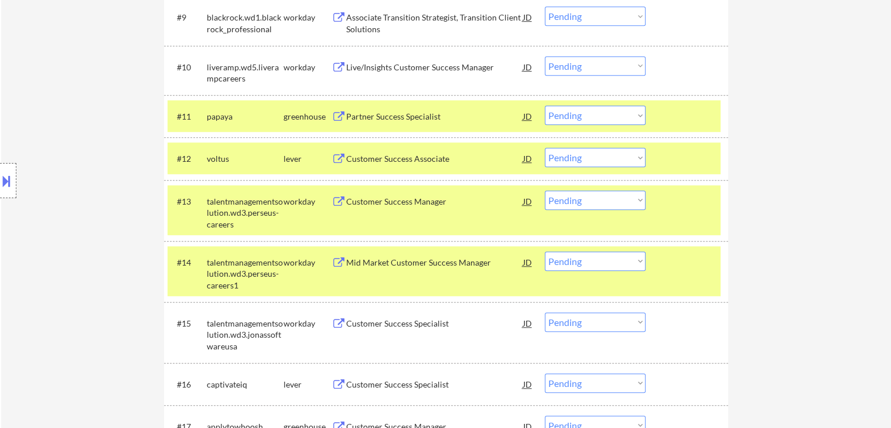
drag, startPoint x: 586, startPoint y: 160, endPoint x: 590, endPoint y: 166, distance: 7.1
click at [587, 162] on select "Choose an option... Pending Applied Excluded (Questions) Excluded (Expired) Exc…" at bounding box center [595, 157] width 101 height 19
select select ""excluded__salary_""
click at [545, 148] on select "Choose an option... Pending Applied Excluded (Questions) Excluded (Expired) Exc…" at bounding box center [595, 157] width 101 height 19
click at [596, 115] on select "Choose an option... Pending Applied Excluded (Questions) Excluded (Expired) Exc…" at bounding box center [595, 114] width 101 height 19
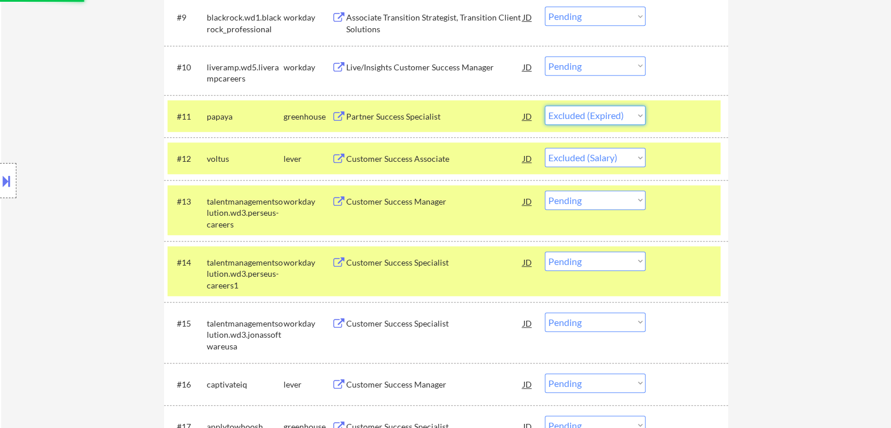
click at [545, 105] on select "Choose an option... Pending Applied Excluded (Questions) Excluded (Expired) Exc…" at bounding box center [595, 114] width 101 height 19
select select ""pending""
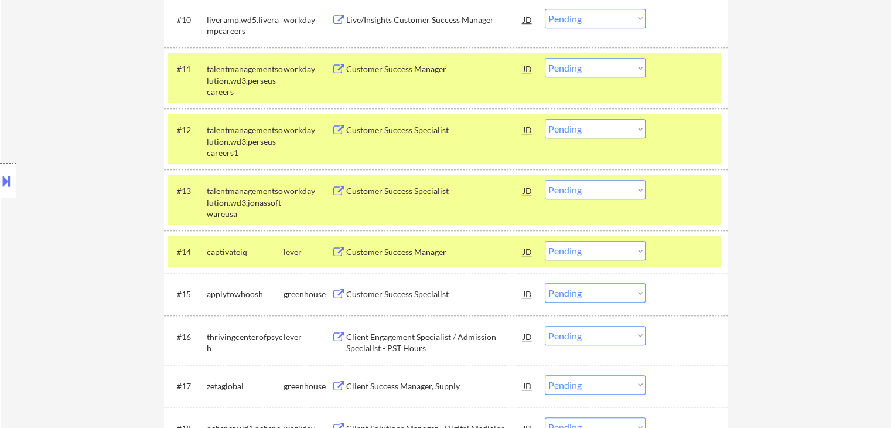
scroll to position [937, 0]
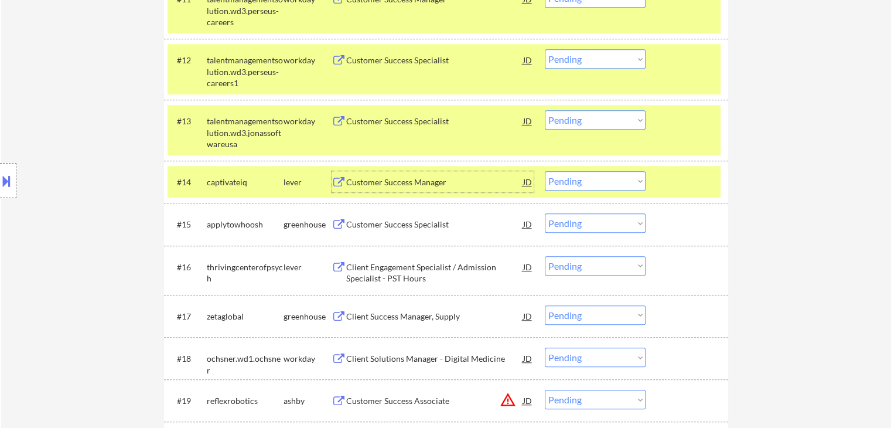
click at [360, 179] on div "Customer Success Manager" at bounding box center [434, 182] width 177 height 12
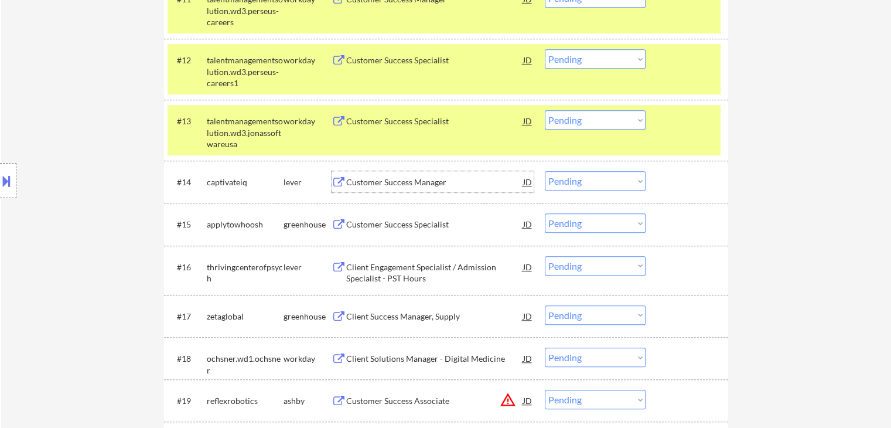
click at [0, 181] on button at bounding box center [6, 180] width 13 height 19
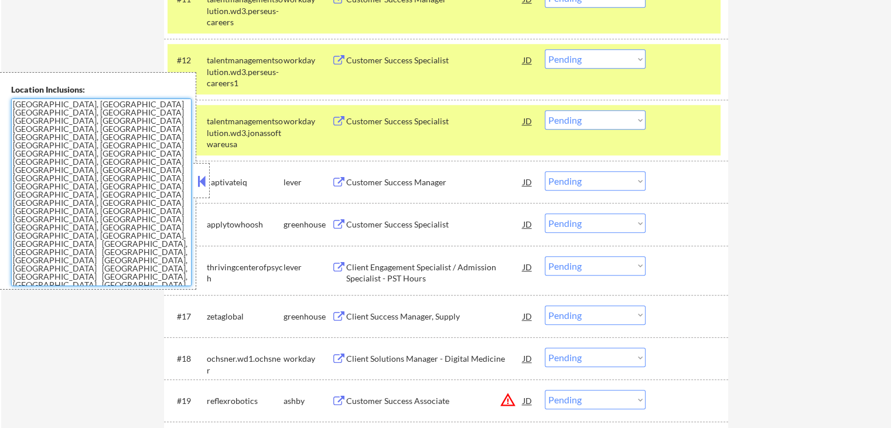
drag, startPoint x: 181, startPoint y: 234, endPoint x: 11, endPoint y: 102, distance: 215.3
click at [11, 102] on textarea "[GEOGRAPHIC_DATA], [GEOGRAPHIC_DATA] [GEOGRAPHIC_DATA], [GEOGRAPHIC_DATA] [GEOG…" at bounding box center [101, 191] width 180 height 187
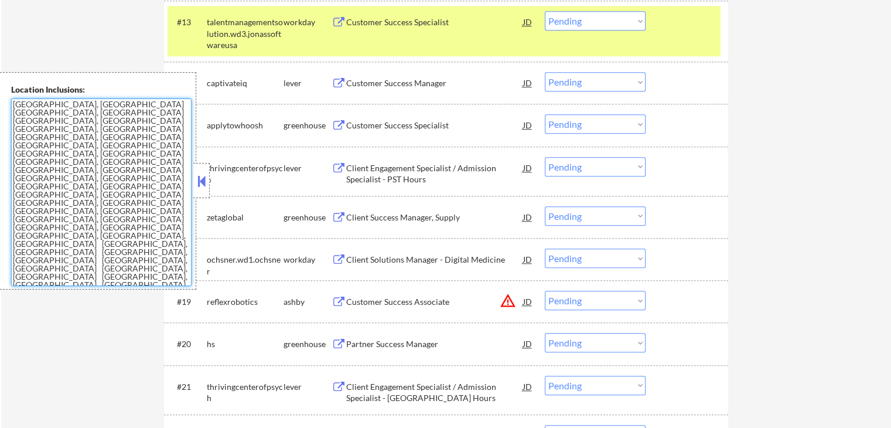
scroll to position [1054, 0]
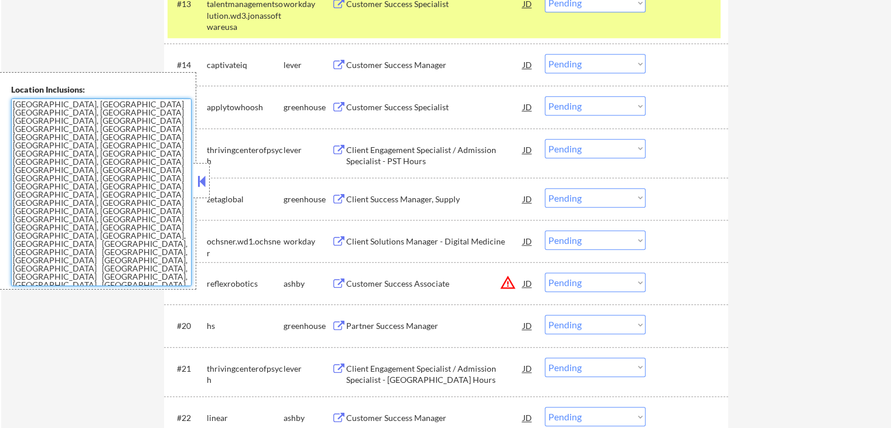
click at [361, 110] on div "Customer Success Specialist" at bounding box center [434, 107] width 177 height 12
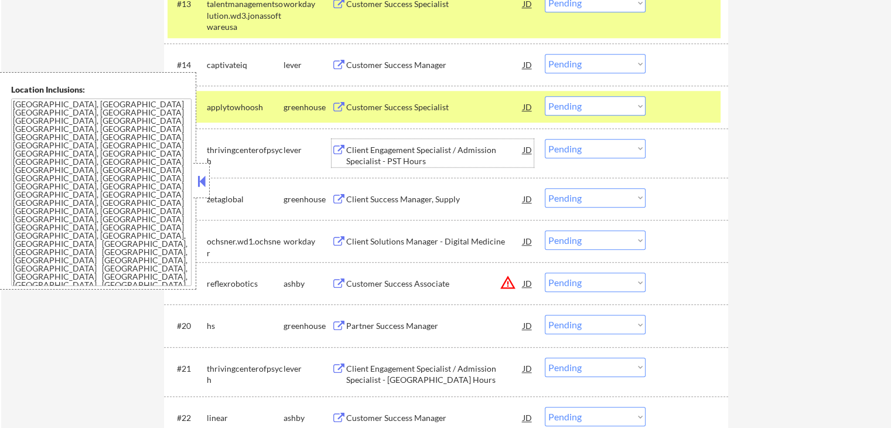
click at [363, 148] on div "Client Engagement Specialist / Admission Specialist - PST Hours" at bounding box center [434, 155] width 177 height 23
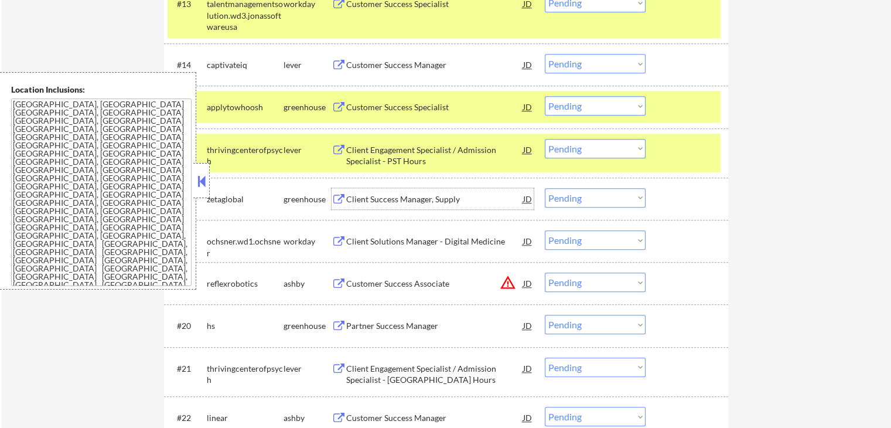
click at [354, 195] on div "Client Success Manager, Supply" at bounding box center [434, 199] width 177 height 12
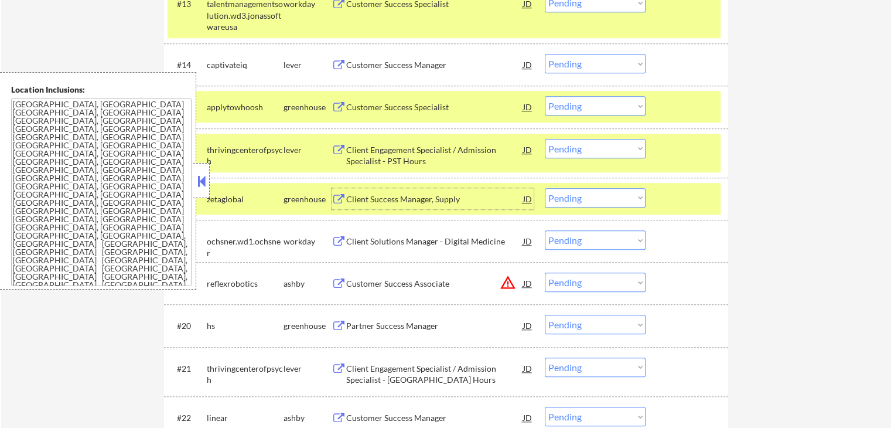
click at [600, 107] on select "Choose an option... Pending Applied Excluded (Questions) Excluded (Expired) Exc…" at bounding box center [595, 105] width 101 height 19
click at [545, 96] on select "Choose an option... Pending Applied Excluded (Questions) Excluded (Expired) Exc…" at bounding box center [595, 105] width 101 height 19
select select ""pending""
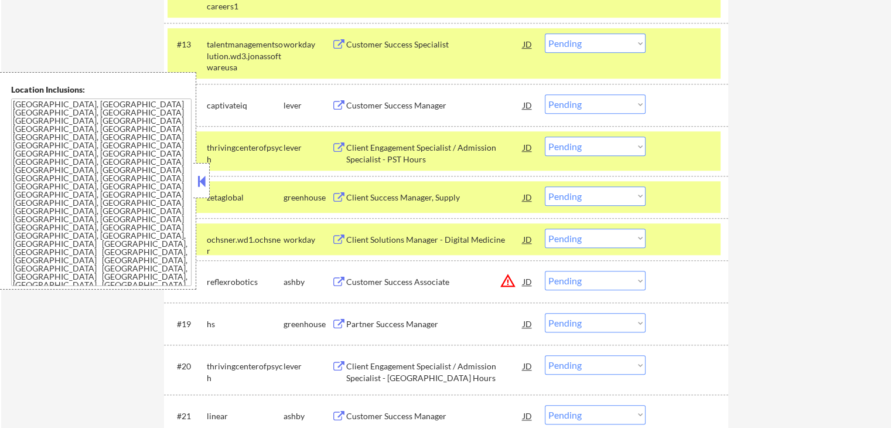
scroll to position [996, 0]
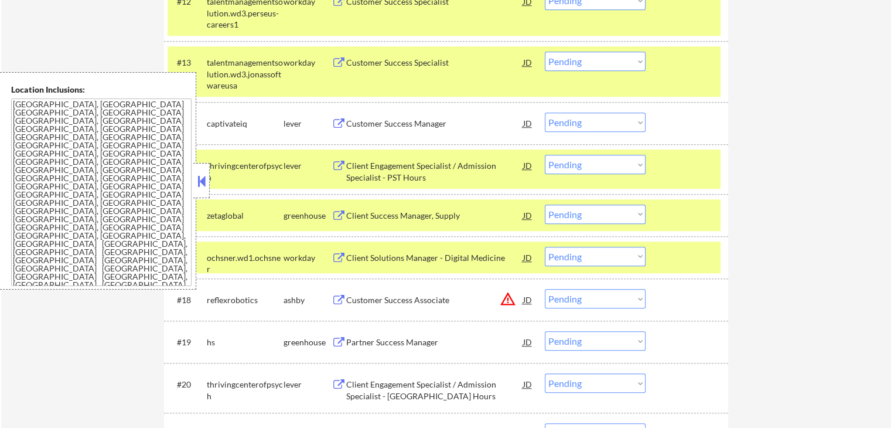
click at [595, 212] on select "Choose an option... Pending Applied Excluded (Questions) Excluded (Expired) Exc…" at bounding box center [595, 213] width 101 height 19
click at [545, 204] on select "Choose an option... Pending Applied Excluded (Questions) Excluded (Expired) Exc…" at bounding box center [595, 213] width 101 height 19
select select ""pending""
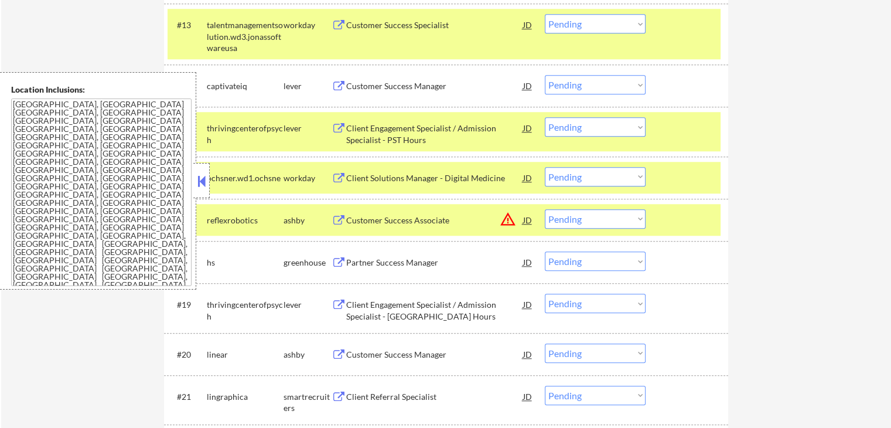
scroll to position [1054, 0]
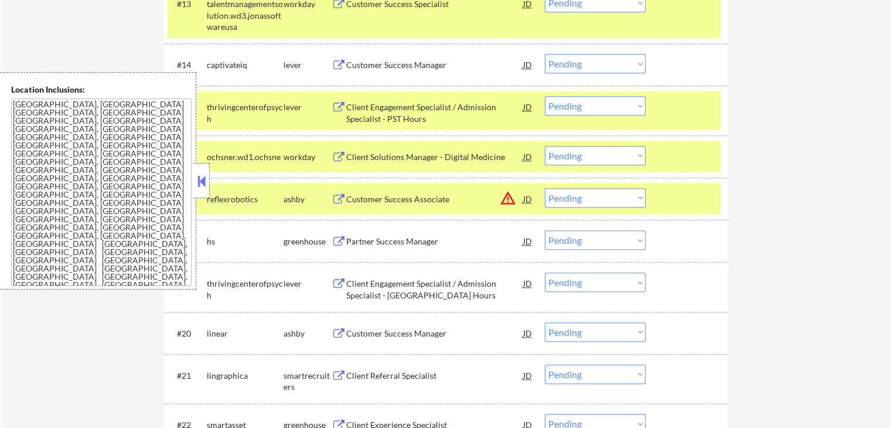
click at [608, 102] on select "Choose an option... Pending Applied Excluded (Questions) Excluded (Expired) Exc…" at bounding box center [595, 105] width 101 height 19
click at [545, 96] on select "Choose an option... Pending Applied Excluded (Questions) Excluded (Expired) Exc…" at bounding box center [595, 105] width 101 height 19
select select ""pending""
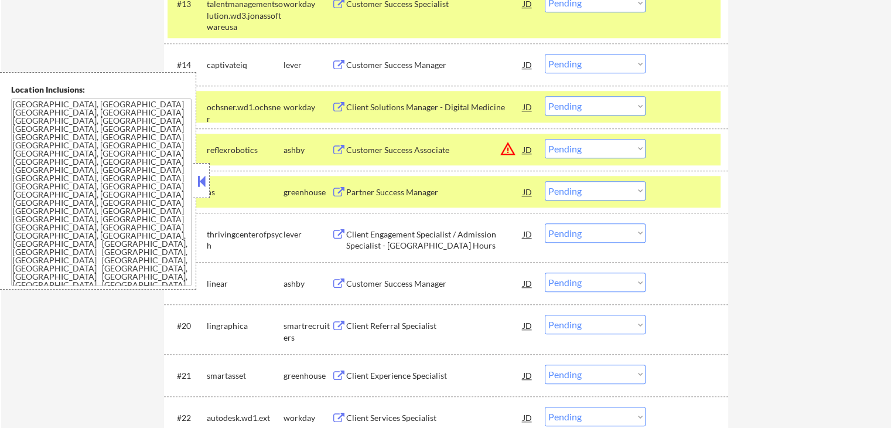
click at [532, 61] on div "JD" at bounding box center [528, 64] width 12 height 21
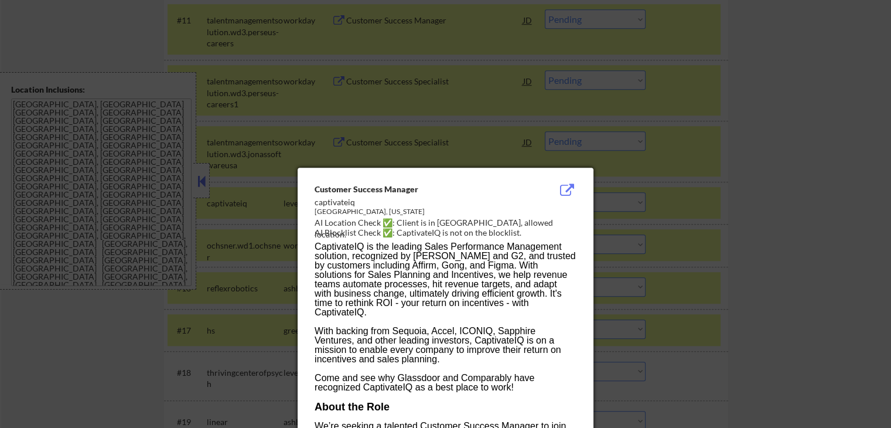
scroll to position [878, 0]
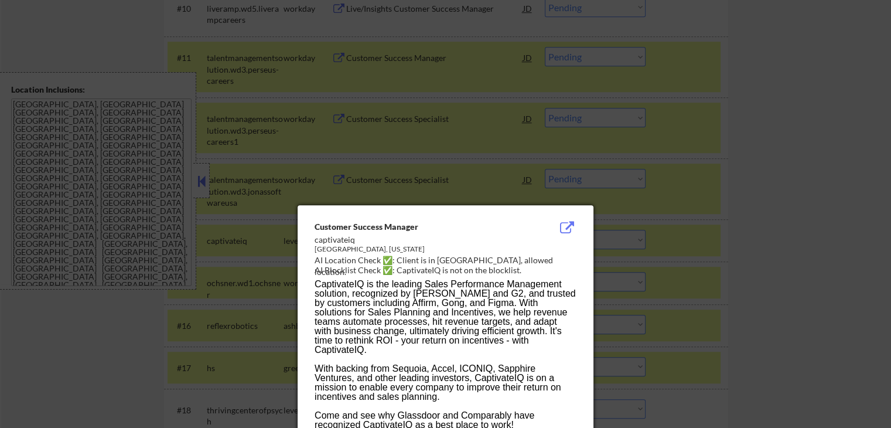
drag, startPoint x: 804, startPoint y: 179, endPoint x: 792, endPoint y: 176, distance: 11.9
click at [804, 179] on div at bounding box center [445, 214] width 891 height 428
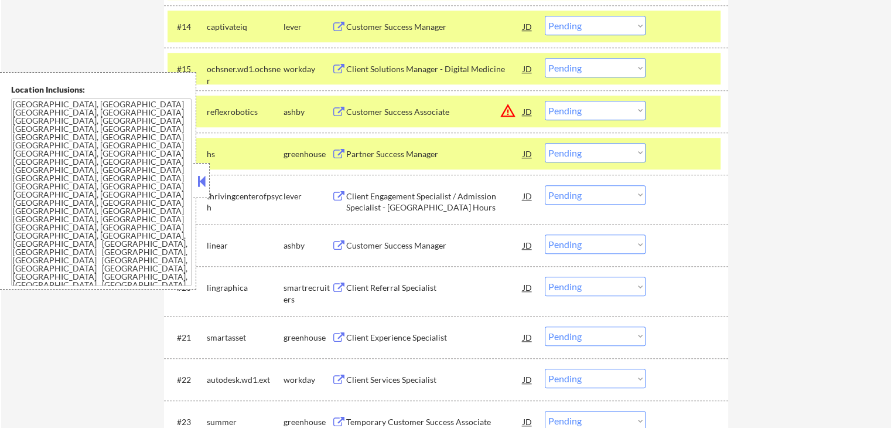
scroll to position [1113, 0]
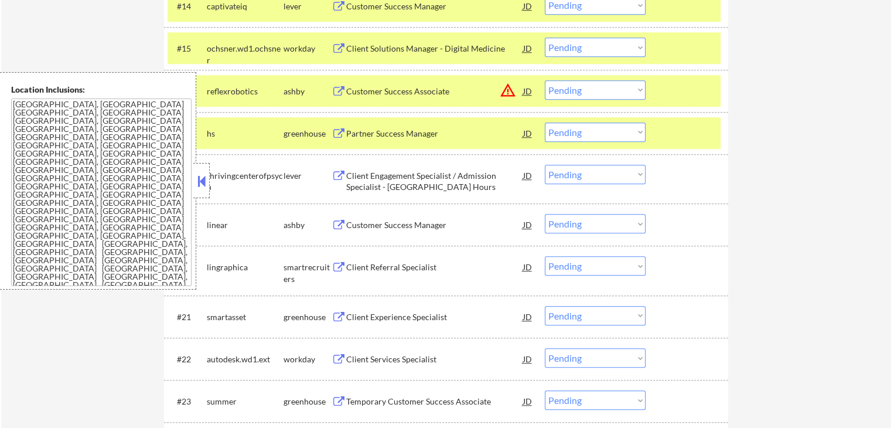
click at [367, 131] on div "Partner Success Manager" at bounding box center [434, 134] width 177 height 12
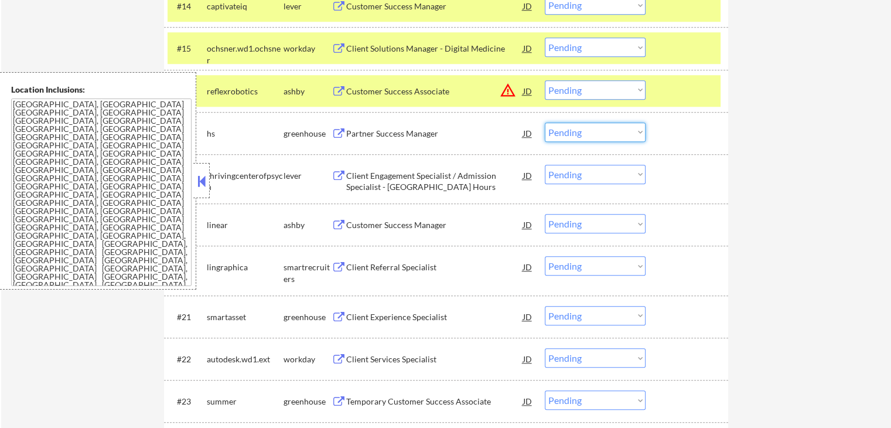
click at [581, 128] on select "Choose an option... Pending Applied Excluded (Questions) Excluded (Expired) Exc…" at bounding box center [595, 131] width 101 height 19
click at [545, 122] on select "Choose an option... Pending Applied Excluded (Questions) Excluded (Expired) Exc…" at bounding box center [595, 131] width 101 height 19
click at [587, 88] on select "Choose an option... Pending Applied Excluded (Questions) Excluded (Expired) Exc…" at bounding box center [595, 89] width 101 height 19
click at [428, 91] on div "Customer Success Associate" at bounding box center [434, 92] width 177 height 12
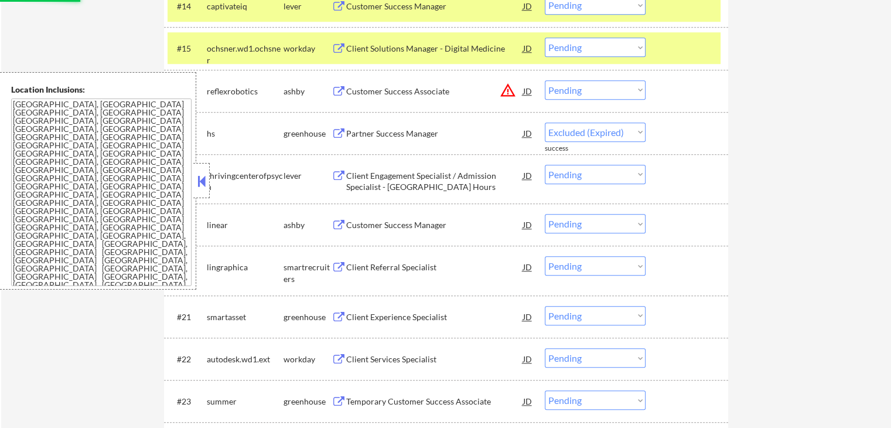
select select ""pending""
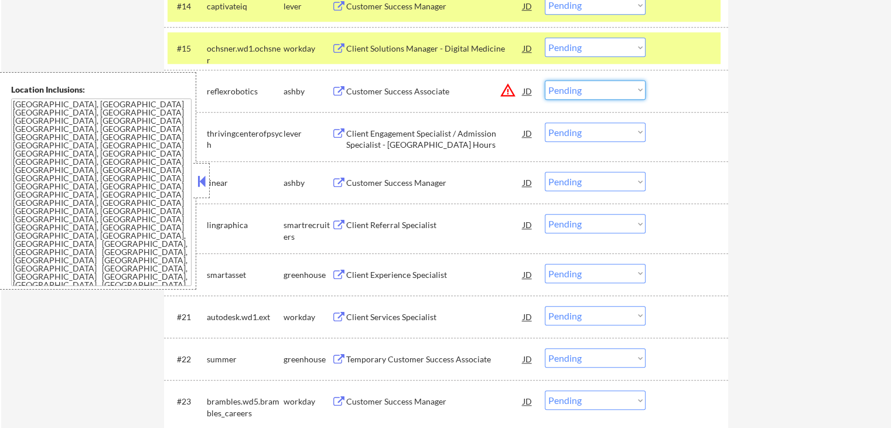
drag, startPoint x: 571, startPoint y: 85, endPoint x: 572, endPoint y: 92, distance: 7.1
click at [571, 85] on select "Choose an option... Pending Applied Excluded (Questions) Excluded (Expired) Exc…" at bounding box center [595, 89] width 101 height 19
click at [545, 80] on select "Choose an option... Pending Applied Excluded (Questions) Excluded (Expired) Exc…" at bounding box center [595, 89] width 101 height 19
click at [389, 134] on div "Client Engagement Specialist / Admission Specialist - [GEOGRAPHIC_DATA] Hours" at bounding box center [434, 139] width 177 height 23
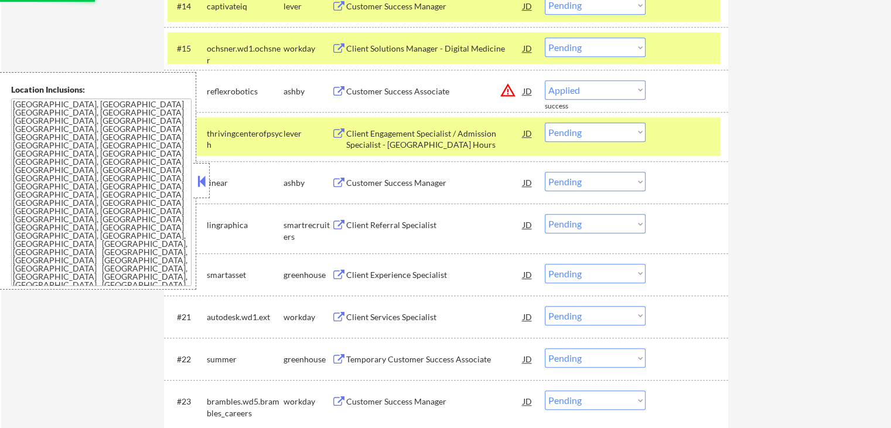
select select ""pending""
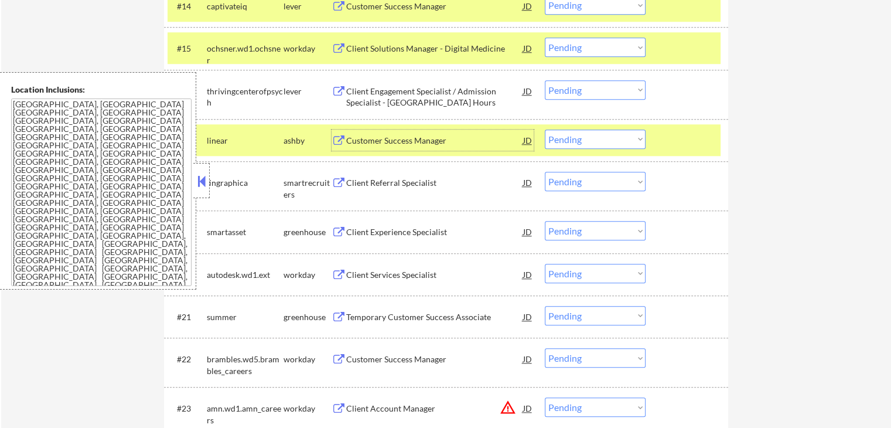
click at [391, 136] on div "Customer Success Manager" at bounding box center [434, 141] width 177 height 12
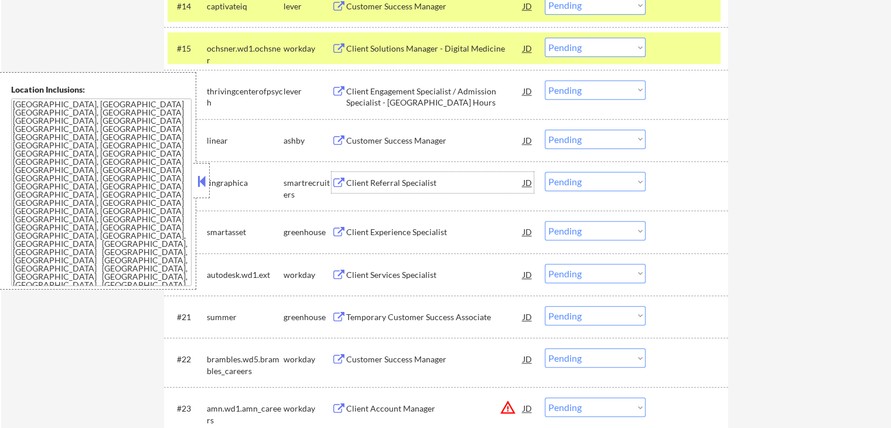
click at [370, 183] on div "Client Referral Specialist" at bounding box center [434, 183] width 177 height 12
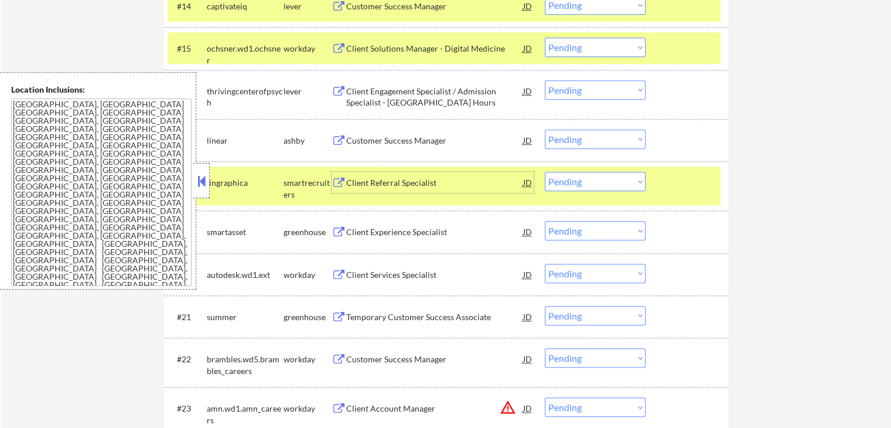
scroll to position [1171, 0]
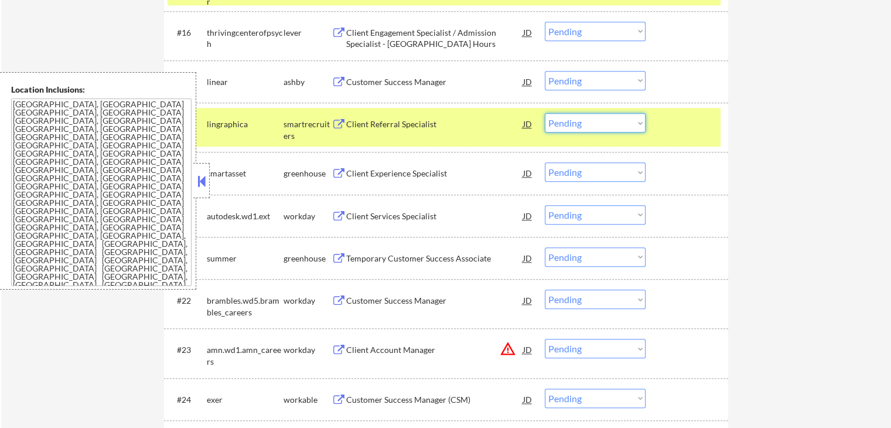
click at [616, 118] on select "Choose an option... Pending Applied Excluded (Questions) Excluded (Expired) Exc…" at bounding box center [595, 122] width 101 height 19
click at [545, 113] on select "Choose an option... Pending Applied Excluded (Questions) Excluded (Expired) Exc…" at bounding box center [595, 122] width 101 height 19
click at [372, 175] on div "Client Experience Specialist" at bounding box center [434, 173] width 177 height 12
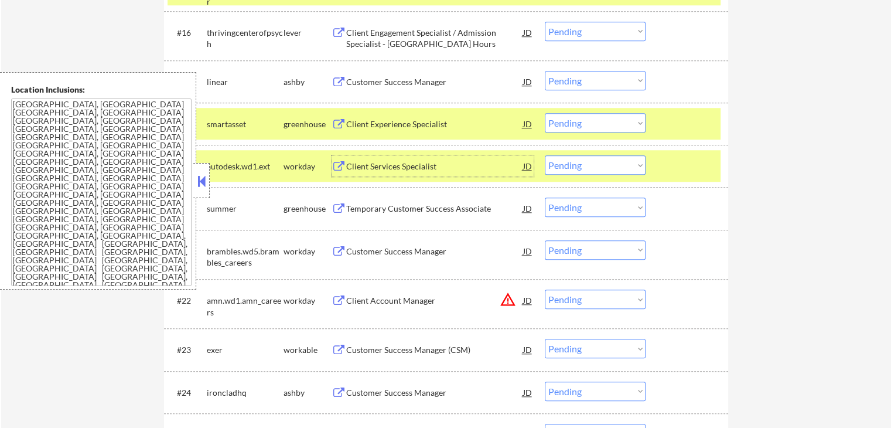
click at [583, 121] on select "Choose an option... Pending Applied Excluded (Questions) Excluded (Expired) Exc…" at bounding box center [595, 122] width 101 height 19
click at [410, 124] on div "Client Experience Specialist" at bounding box center [434, 124] width 177 height 12
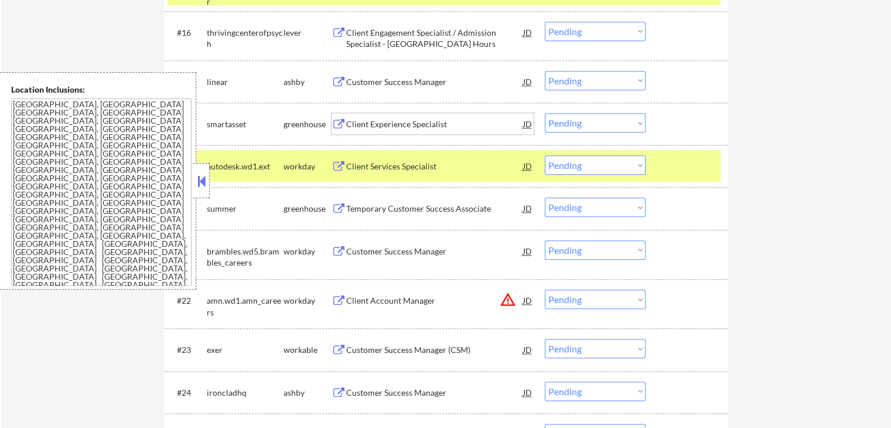
click at [607, 120] on select "Choose an option... Pending Applied Excluded (Questions) Excluded (Expired) Exc…" at bounding box center [595, 122] width 101 height 19
click at [545, 113] on select "Choose an option... Pending Applied Excluded (Questions) Excluded (Expired) Exc…" at bounding box center [595, 122] width 101 height 19
select select ""pending""
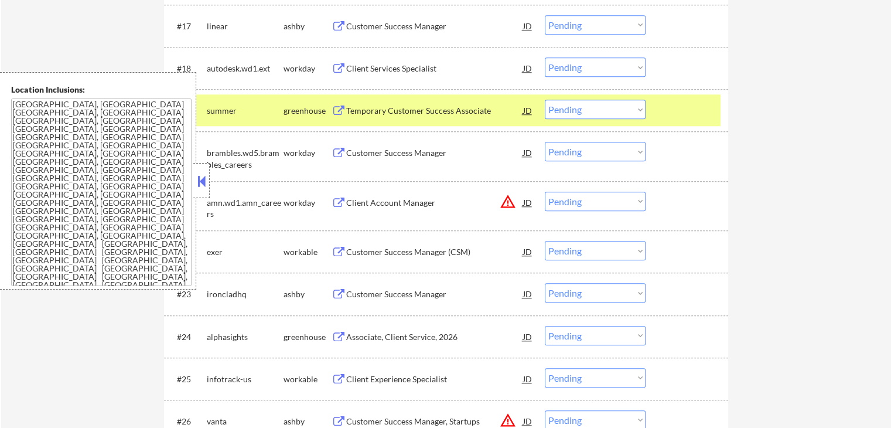
scroll to position [1230, 0]
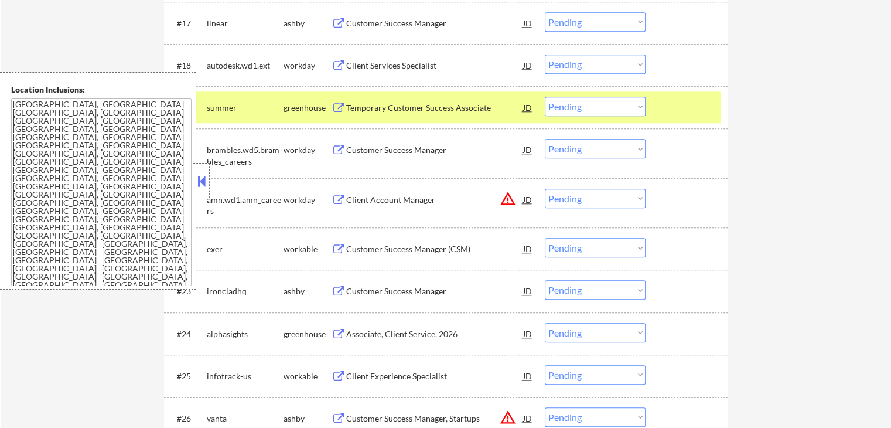
click at [351, 111] on div "Temporary Customer Success Associate" at bounding box center [434, 108] width 177 height 12
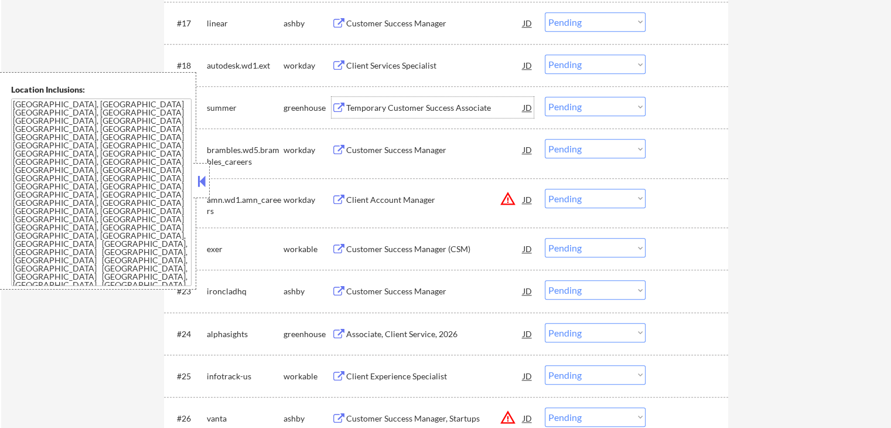
click at [593, 108] on select "Choose an option... Pending Applied Excluded (Questions) Excluded (Expired) Exc…" at bounding box center [595, 106] width 101 height 19
click at [545, 97] on select "Choose an option... Pending Applied Excluded (Questions) Excluded (Expired) Exc…" at bounding box center [595, 106] width 101 height 19
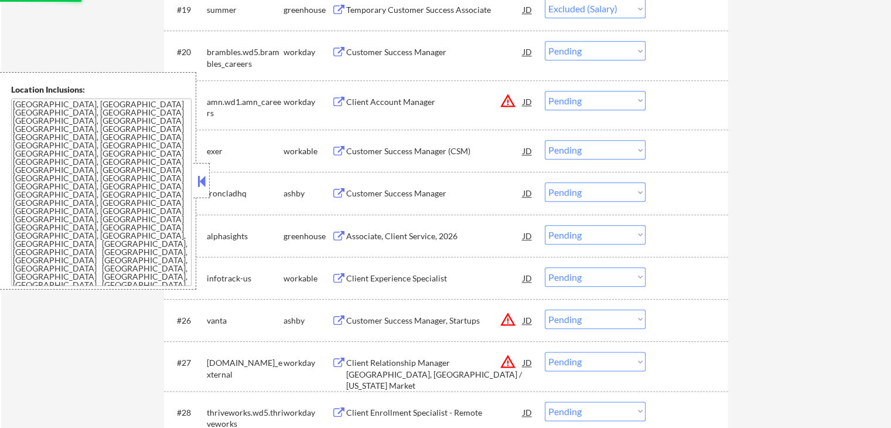
scroll to position [1347, 0]
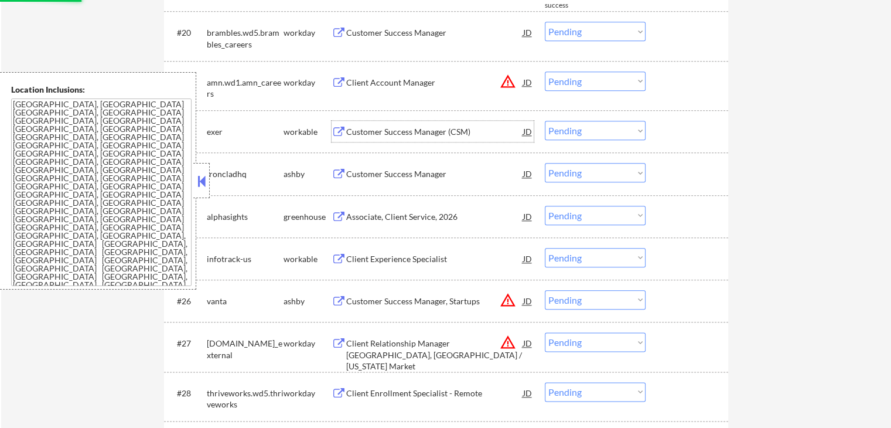
click at [364, 132] on div "Customer Success Manager (CSM)" at bounding box center [434, 132] width 177 height 12
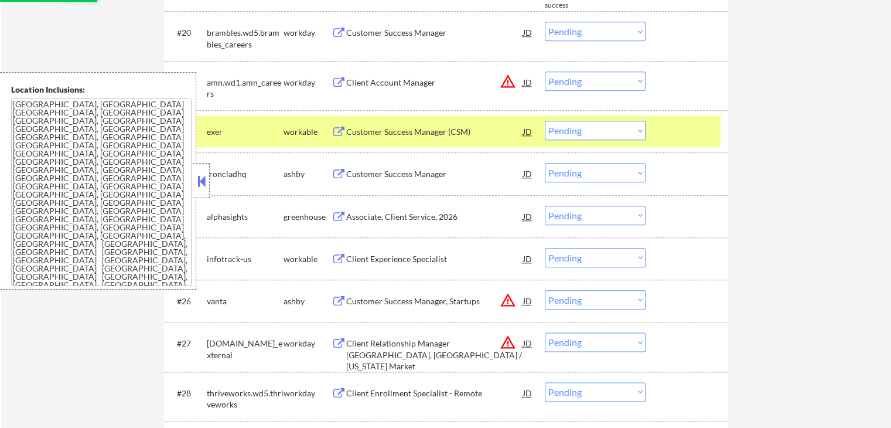
select select ""pending""
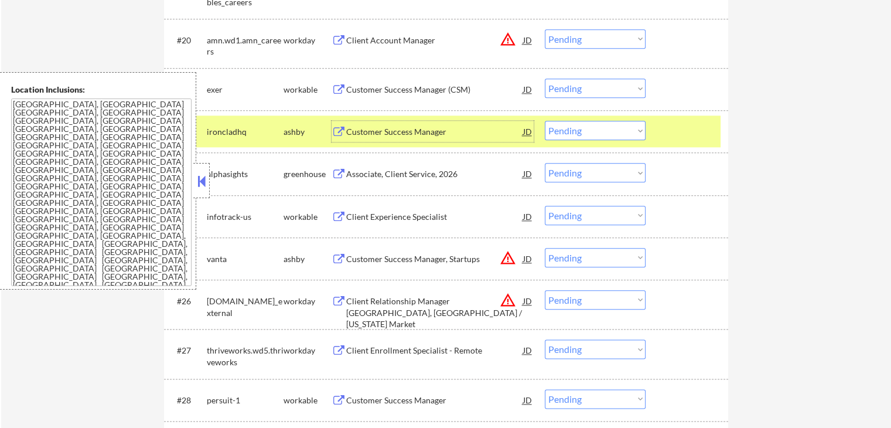
click at [379, 132] on div "Customer Success Manager" at bounding box center [434, 132] width 177 height 12
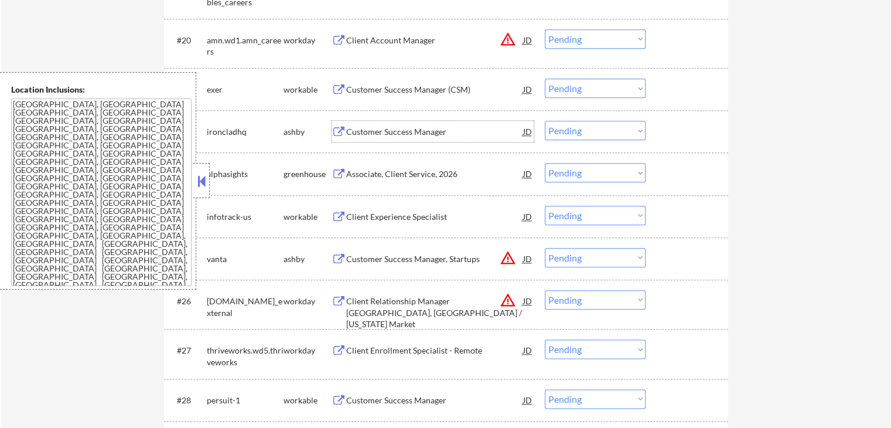
drag, startPoint x: 587, startPoint y: 127, endPoint x: 589, endPoint y: 137, distance: 10.0
click at [587, 127] on select "Choose an option... Pending Applied Excluded (Questions) Excluded (Expired) Exc…" at bounding box center [595, 130] width 101 height 19
click at [545, 121] on select "Choose an option... Pending Applied Excluded (Questions) Excluded (Expired) Exc…" at bounding box center [595, 130] width 101 height 19
drag, startPoint x: 572, startPoint y: 129, endPoint x: 577, endPoint y: 139, distance: 10.8
click at [572, 129] on select "Choose an option... Pending Applied Excluded (Questions) Excluded (Expired) Exc…" at bounding box center [595, 130] width 101 height 19
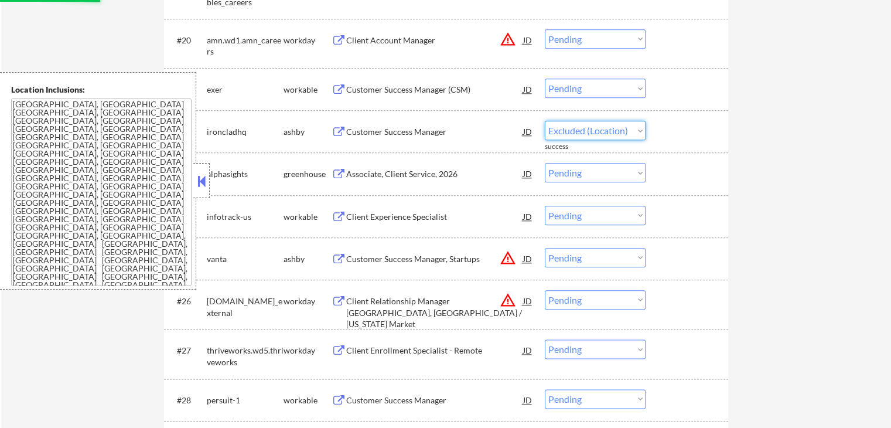
click at [545, 121] on select "Choose an option... Pending Applied Excluded (Questions) Excluded (Expired) Exc…" at bounding box center [595, 130] width 101 height 19
select select ""pending""
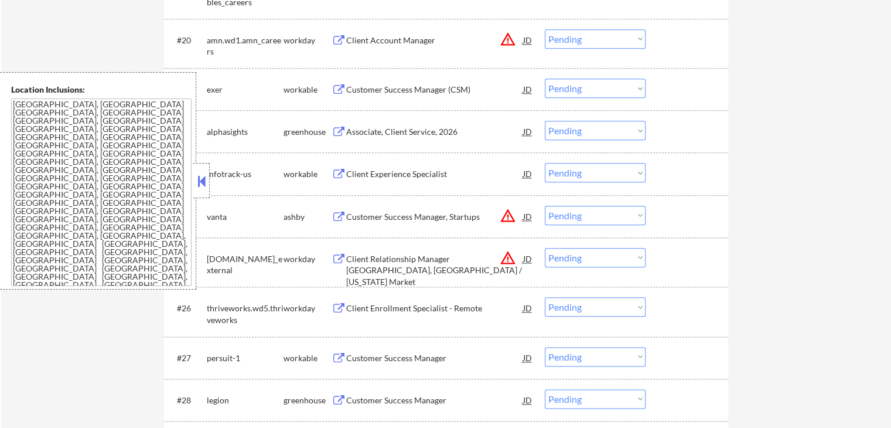
click at [344, 131] on button at bounding box center [338, 131] width 15 height 11
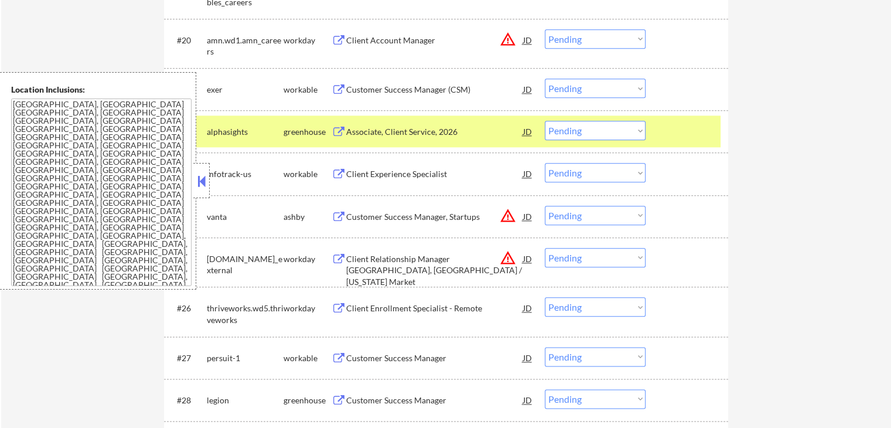
drag, startPoint x: 583, startPoint y: 83, endPoint x: 584, endPoint y: 97, distance: 13.5
click at [583, 83] on select "Choose an option... Pending Applied Excluded (Questions) Excluded (Expired) Exc…" at bounding box center [595, 87] width 101 height 19
click at [545, 78] on select "Choose an option... Pending Applied Excluded (Questions) Excluded (Expired) Exc…" at bounding box center [595, 87] width 101 height 19
select select ""pending""
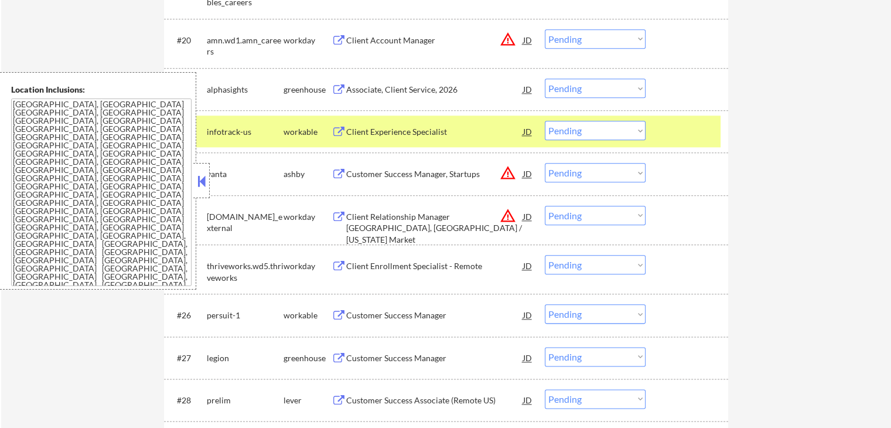
click at [365, 134] on div "Client Experience Specialist" at bounding box center [434, 132] width 177 height 12
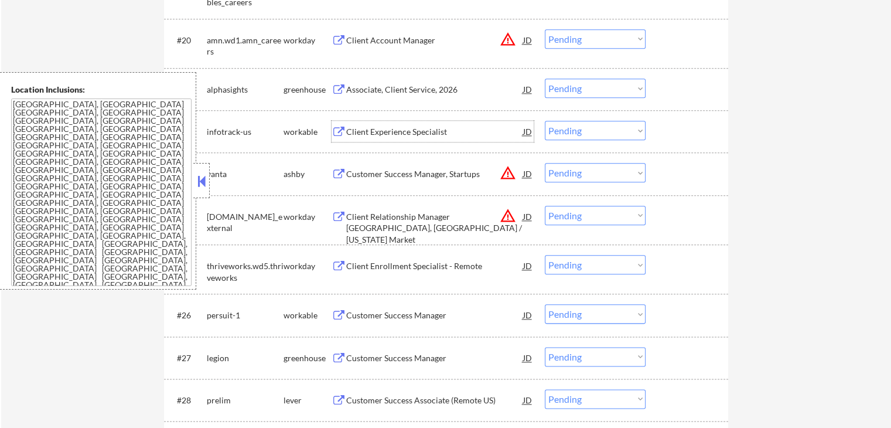
click at [383, 95] on div "Associate, Client Service, 2026" at bounding box center [434, 88] width 177 height 21
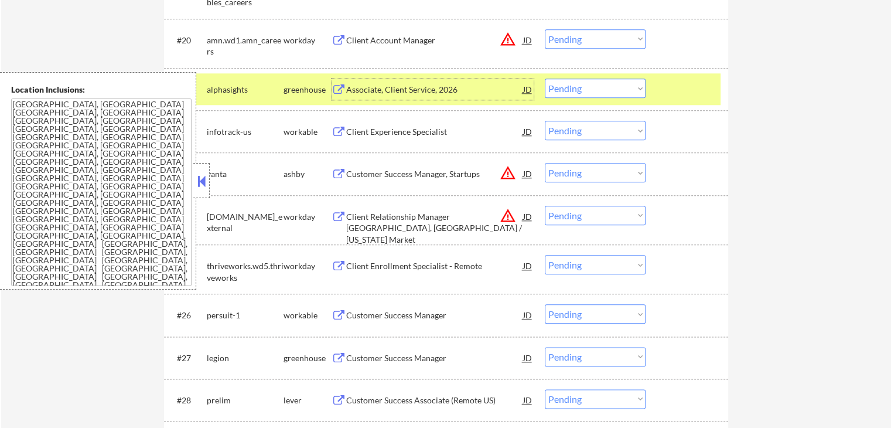
scroll to position [1464, 0]
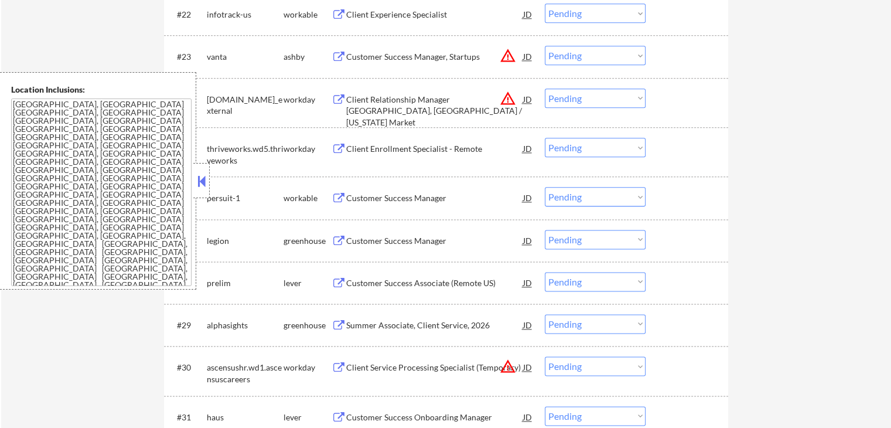
click at [433, 61] on div "Customer Success Manager, Startups" at bounding box center [434, 57] width 177 height 12
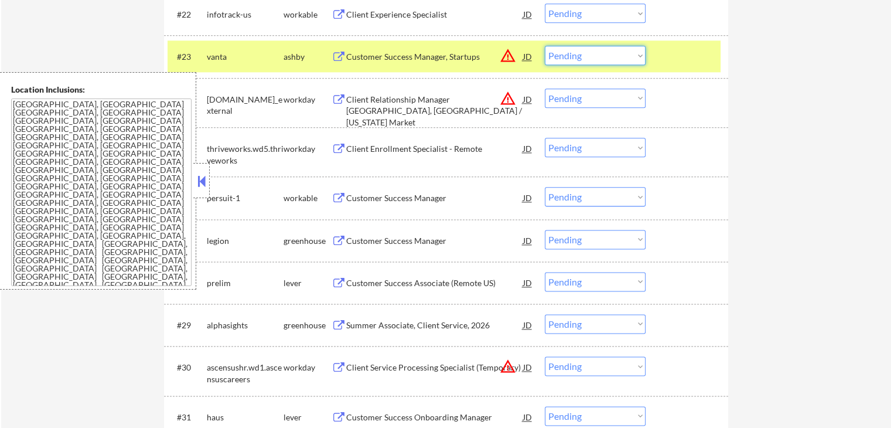
click at [576, 52] on select "Choose an option... Pending Applied Excluded (Questions) Excluded (Expired) Exc…" at bounding box center [595, 55] width 101 height 19
click at [545, 46] on select "Choose an option... Pending Applied Excluded (Questions) Excluded (Expired) Exc…" at bounding box center [595, 55] width 101 height 19
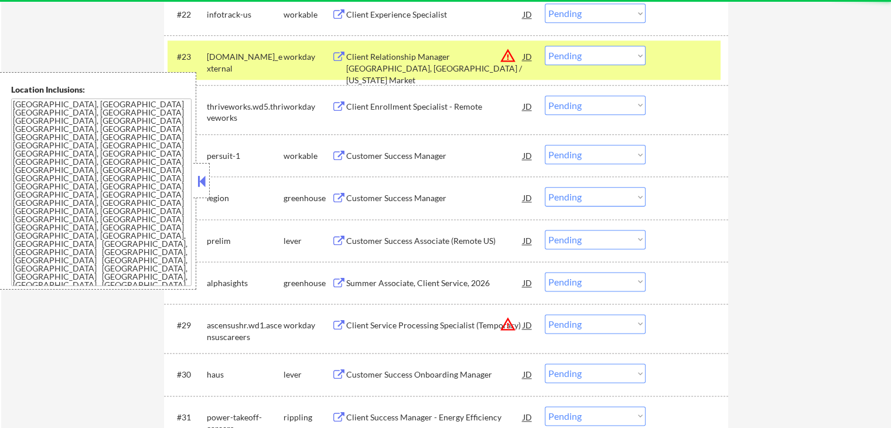
click at [574, 52] on select "Choose an option... Pending Applied Excluded (Questions) Excluded (Expired) Exc…" at bounding box center [595, 55] width 101 height 19
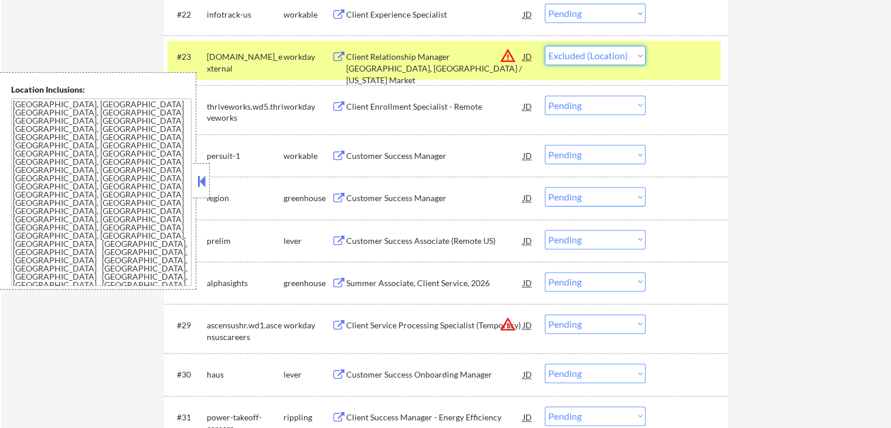
click at [545, 46] on select "Choose an option... Pending Applied Excluded (Questions) Excluded (Expired) Exc…" at bounding box center [595, 55] width 101 height 19
click at [426, 152] on div "Customer Success Manager" at bounding box center [434, 156] width 177 height 12
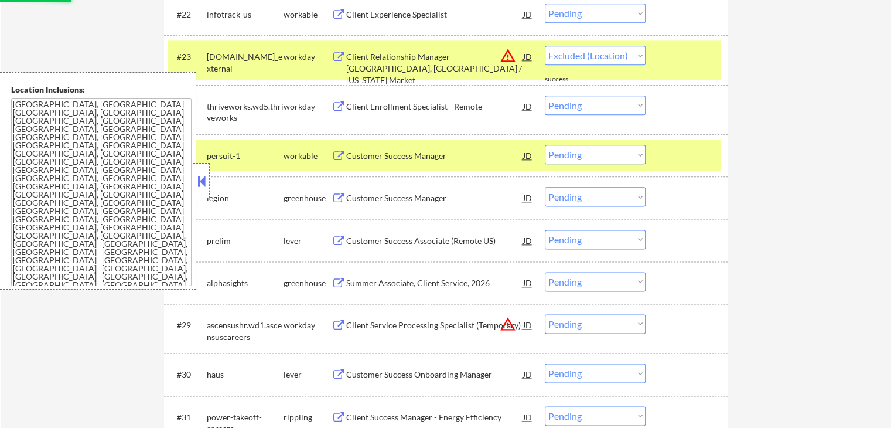
select select ""pending""
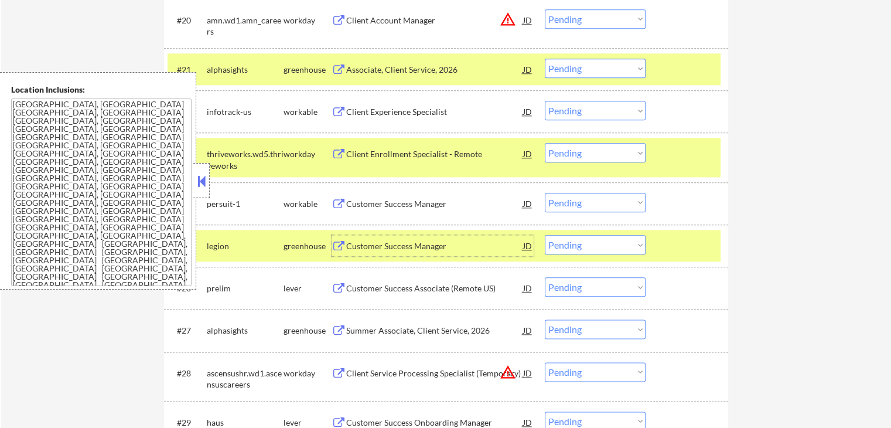
scroll to position [1347, 0]
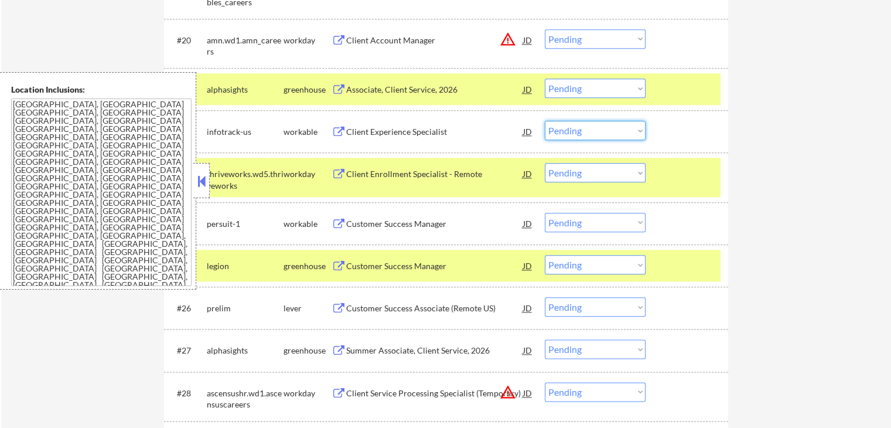
click at [582, 128] on select "Choose an option... Pending Applied Excluded (Questions) Excluded (Expired) Exc…" at bounding box center [595, 130] width 101 height 19
click at [545, 121] on select "Choose an option... Pending Applied Excluded (Questions) Excluded (Expired) Exc…" at bounding box center [595, 130] width 101 height 19
select select ""pending""
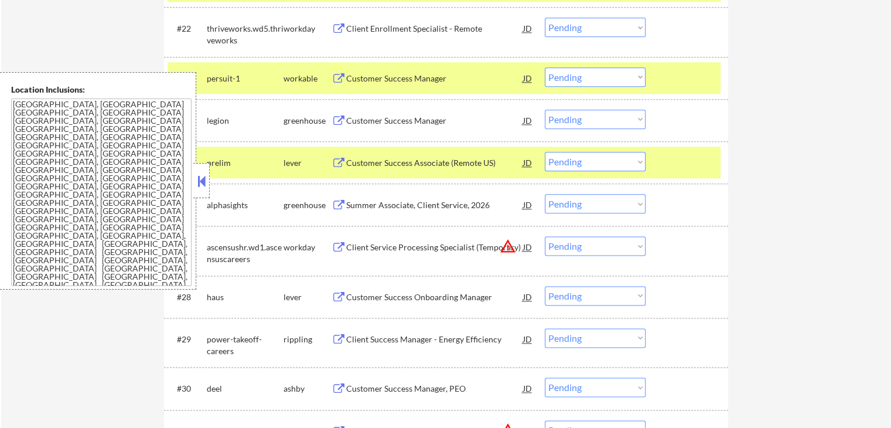
scroll to position [1464, 0]
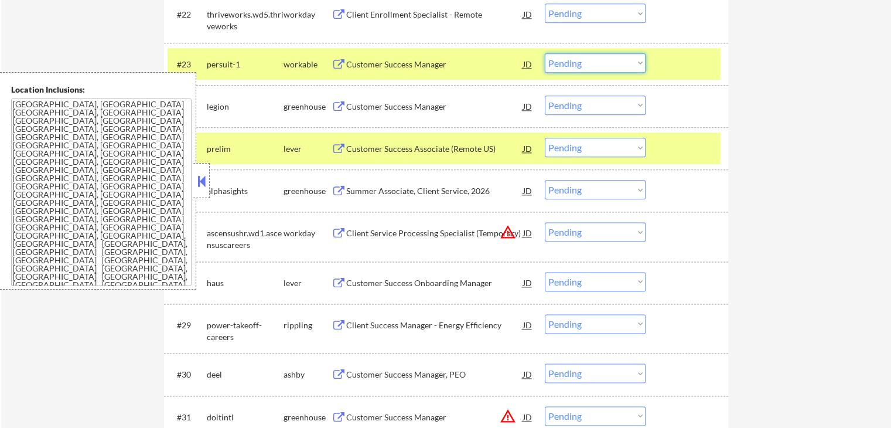
click at [595, 59] on select "Choose an option... Pending Applied Excluded (Questions) Excluded (Expired) Exc…" at bounding box center [595, 62] width 101 height 19
click at [545, 53] on select "Choose an option... Pending Applied Excluded (Questions) Excluded (Expired) Exc…" at bounding box center [595, 62] width 101 height 19
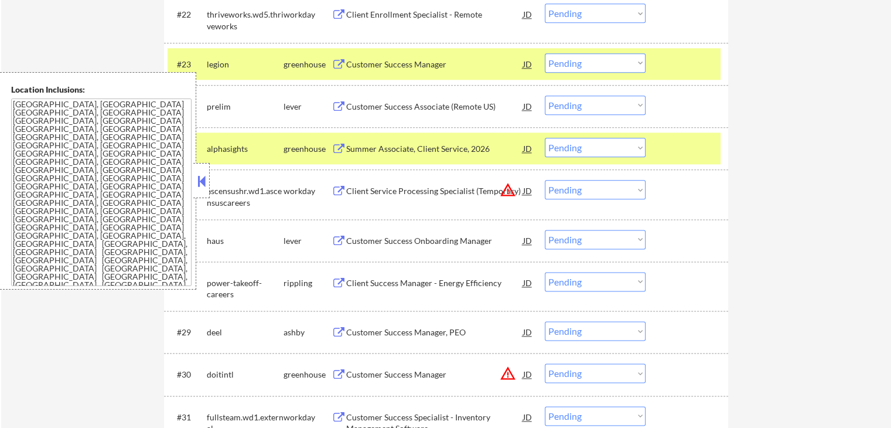
click at [371, 68] on div "Customer Success Manager" at bounding box center [434, 65] width 177 height 12
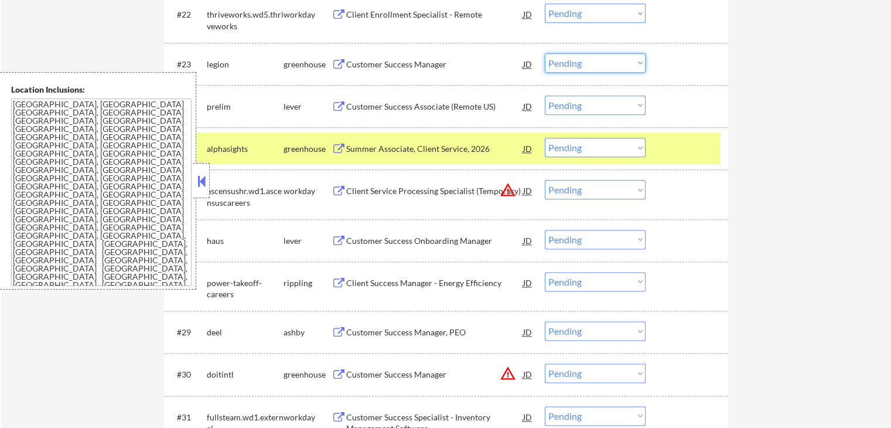
drag, startPoint x: 560, startPoint y: 64, endPoint x: 565, endPoint y: 71, distance: 8.1
click at [560, 64] on select "Choose an option... Pending Applied Excluded (Questions) Excluded (Expired) Exc…" at bounding box center [595, 62] width 101 height 19
click at [545, 53] on select "Choose an option... Pending Applied Excluded (Questions) Excluded (Expired) Exc…" at bounding box center [595, 62] width 101 height 19
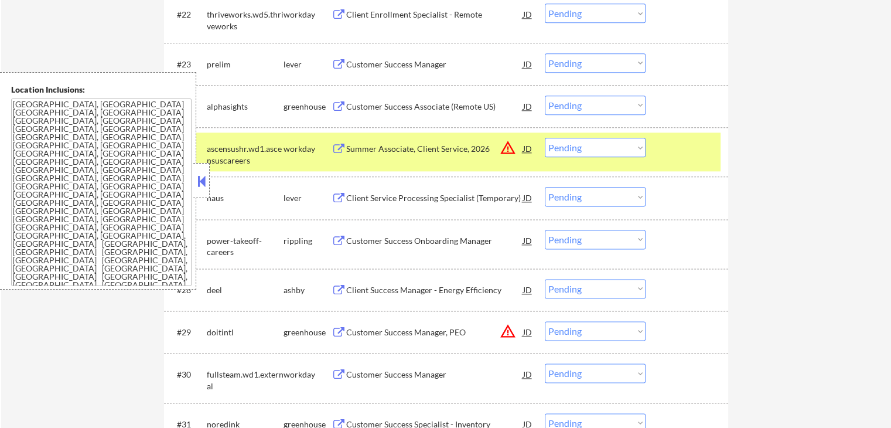
click at [368, 67] on div "Customer Success Manager" at bounding box center [434, 65] width 177 height 12
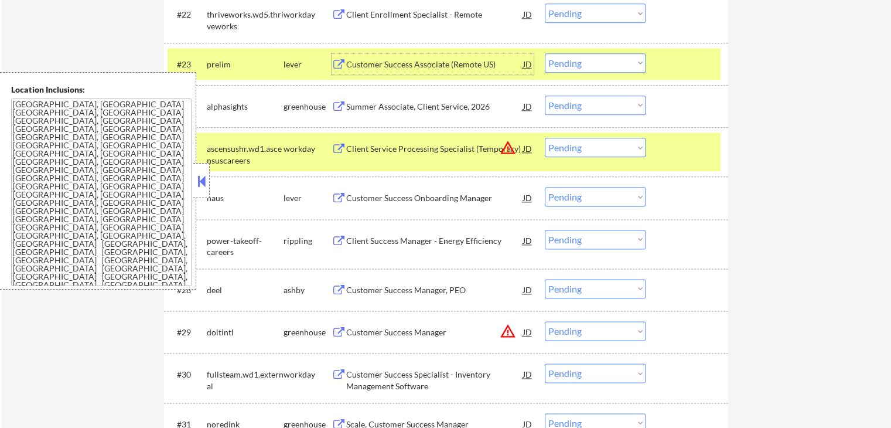
click at [599, 70] on select "Choose an option... Pending Applied Excluded (Questions) Excluded (Expired) Exc…" at bounding box center [595, 62] width 101 height 19
click at [545, 53] on select "Choose an option... Pending Applied Excluded (Questions) Excluded (Expired) Exc…" at bounding box center [595, 62] width 101 height 19
click at [354, 111] on div "Summer Associate, Client Service, 2026" at bounding box center [434, 107] width 177 height 12
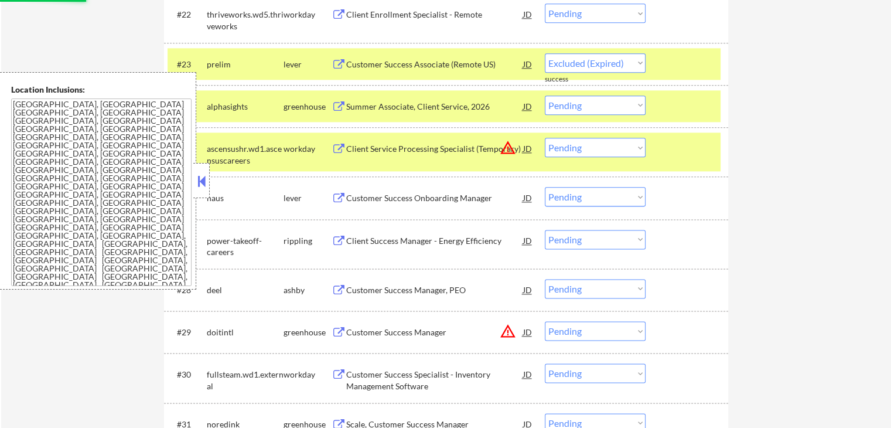
select select ""pending""
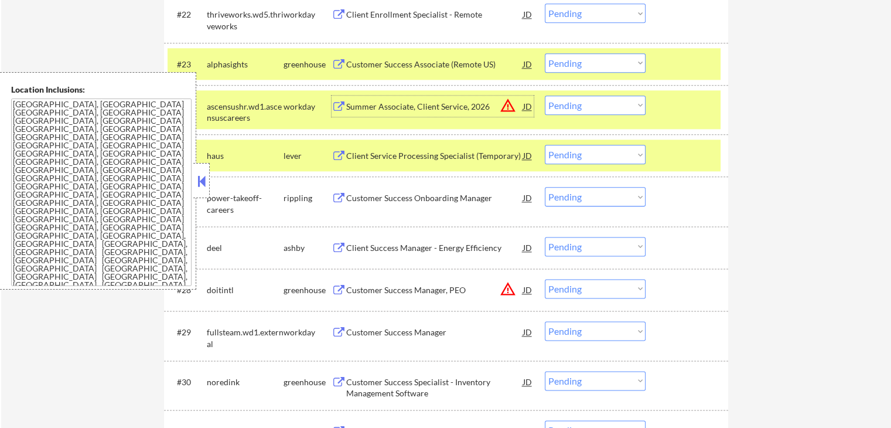
scroll to position [1523, 0]
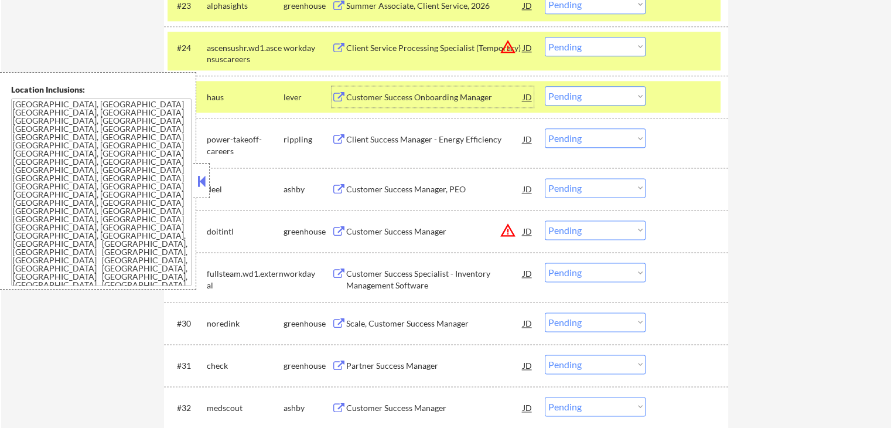
click at [378, 91] on div "Customer Success Onboarding Manager" at bounding box center [434, 97] width 177 height 12
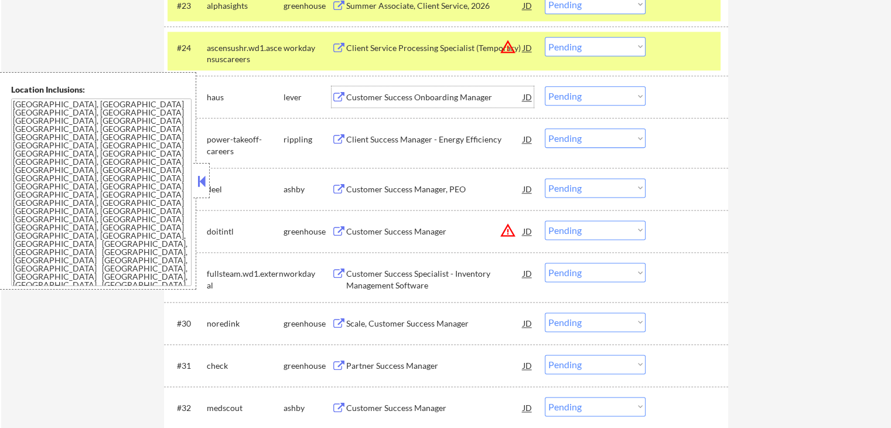
drag, startPoint x: 580, startPoint y: 99, endPoint x: 586, endPoint y: 104, distance: 7.5
click at [583, 100] on select "Choose an option... Pending Applied Excluded (Questions) Excluded (Expired) Exc…" at bounding box center [595, 95] width 101 height 19
click at [545, 86] on select "Choose an option... Pending Applied Excluded (Questions) Excluded (Expired) Exc…" at bounding box center [595, 95] width 101 height 19
click at [397, 136] on div "Client Success Manager - Energy Efficiency" at bounding box center [434, 140] width 177 height 12
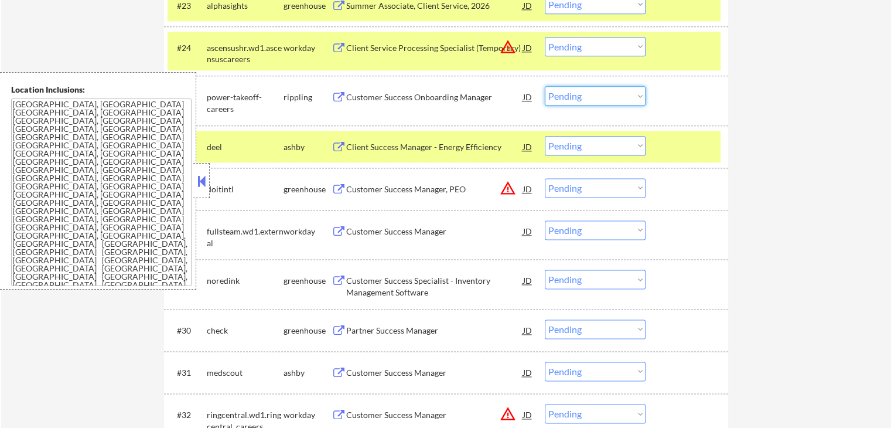
click at [572, 92] on select "Choose an option... Pending Applied Excluded (Questions) Excluded (Expired) Exc…" at bounding box center [595, 95] width 101 height 19
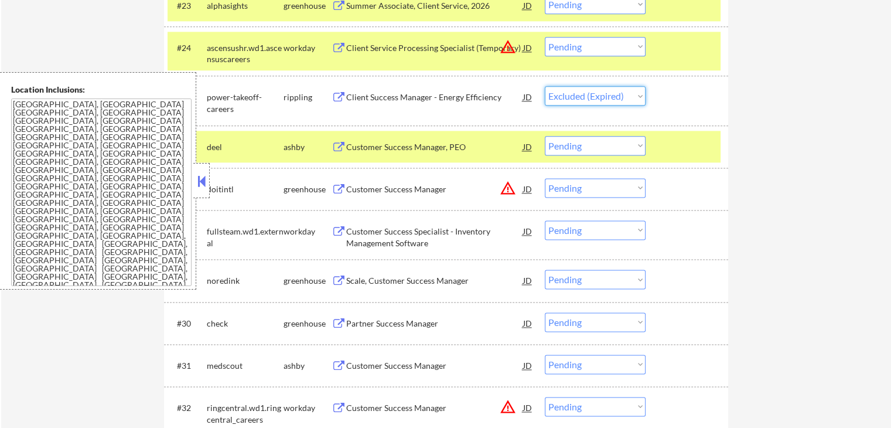
click at [545, 86] on select "Choose an option... Pending Applied Excluded (Questions) Excluded (Expired) Exc…" at bounding box center [595, 95] width 101 height 19
click at [392, 143] on div "Customer Success Manager, PEO" at bounding box center [434, 147] width 177 height 12
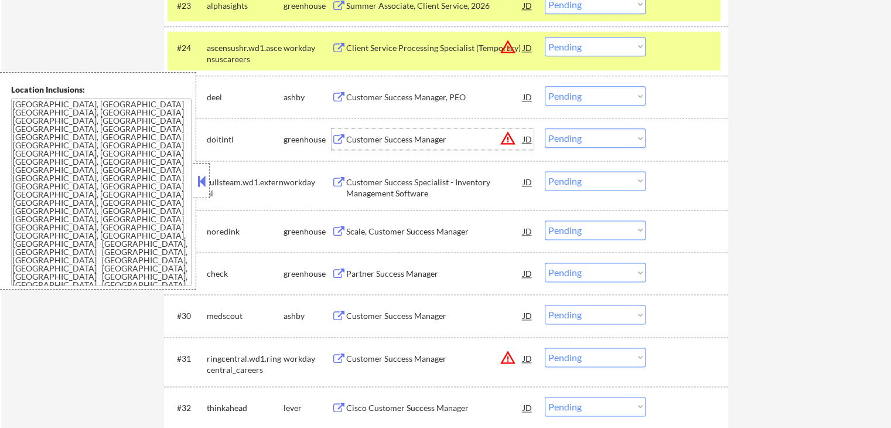
drag, startPoint x: 577, startPoint y: 93, endPoint x: 584, endPoint y: 95, distance: 7.4
click at [577, 93] on select "Choose an option... Pending Applied Excluded (Questions) Excluded (Expired) Exc…" at bounding box center [595, 95] width 101 height 19
click at [545, 86] on select "Choose an option... Pending Applied Excluded (Questions) Excluded (Expired) Exc…" at bounding box center [595, 95] width 101 height 19
click at [379, 143] on div "Customer Success Manager" at bounding box center [434, 140] width 177 height 12
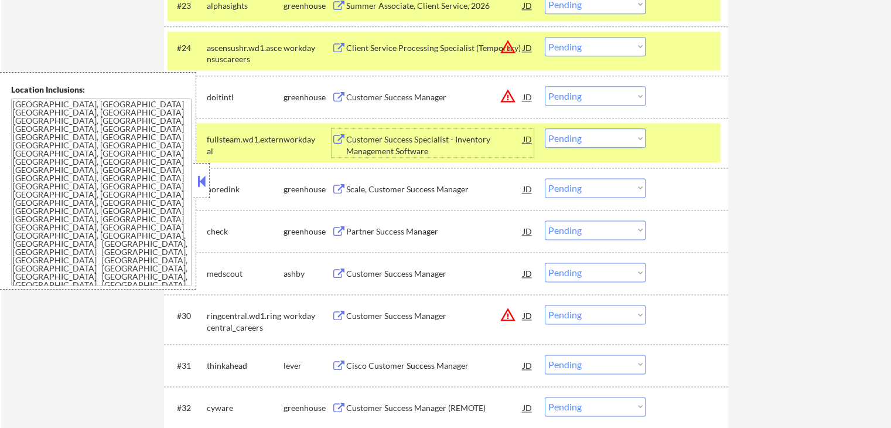
drag, startPoint x: 585, startPoint y: 90, endPoint x: 594, endPoint y: 101, distance: 15.0
click at [586, 90] on select "Choose an option... Pending Applied Excluded (Questions) Excluded (Expired) Exc…" at bounding box center [595, 95] width 101 height 19
click at [545, 86] on select "Choose an option... Pending Applied Excluded (Questions) Excluded (Expired) Exc…" at bounding box center [595, 95] width 101 height 19
click at [362, 199] on div "Scale, Customer Success Manager" at bounding box center [434, 188] width 177 height 21
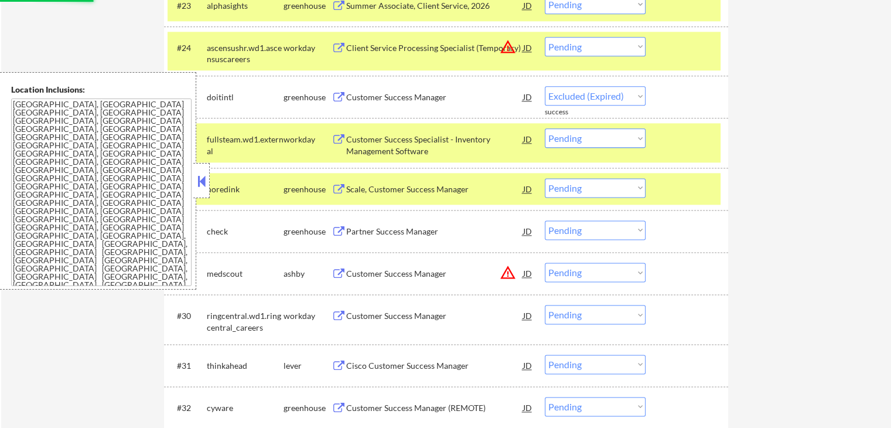
select select ""pending""
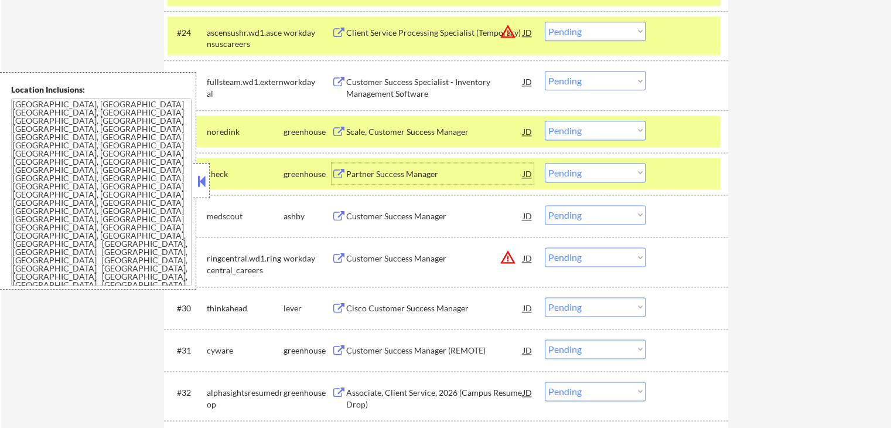
scroll to position [1581, 0]
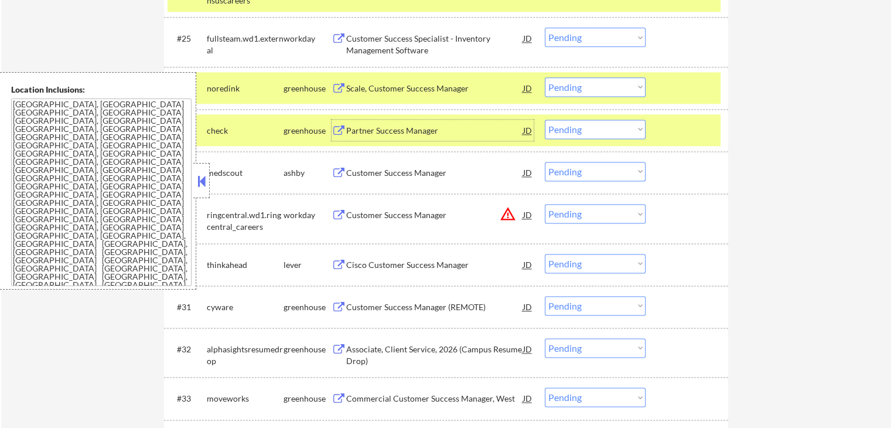
click at [590, 87] on select "Choose an option... Pending Applied Excluded (Questions) Excluded (Expired) Exc…" at bounding box center [595, 86] width 101 height 19
click at [545, 77] on select "Choose an option... Pending Applied Excluded (Questions) Excluded (Expired) Exc…" at bounding box center [595, 86] width 101 height 19
click at [333, 126] on button at bounding box center [338, 130] width 15 height 11
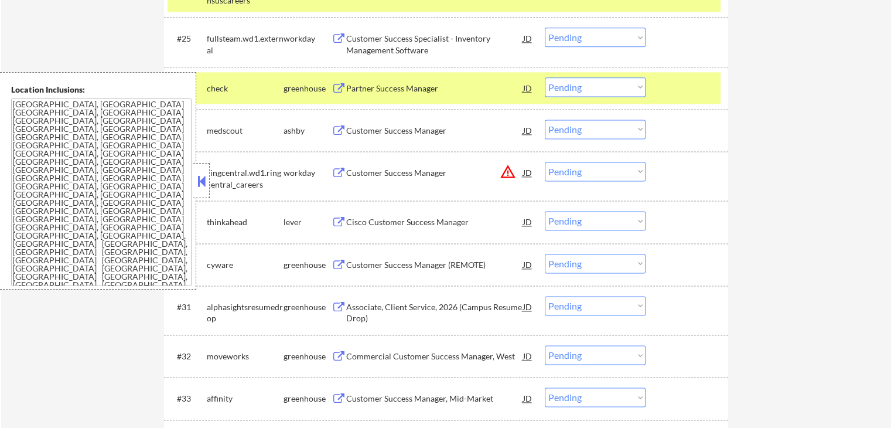
click at [588, 88] on select "Choose an option... Pending Applied Excluded (Questions) Excluded (Expired) Exc…" at bounding box center [595, 86] width 101 height 19
click at [545, 77] on select "Choose an option... Pending Applied Excluded (Questions) Excluded (Expired) Exc…" at bounding box center [595, 86] width 101 height 19
click at [335, 132] on button at bounding box center [338, 130] width 15 height 11
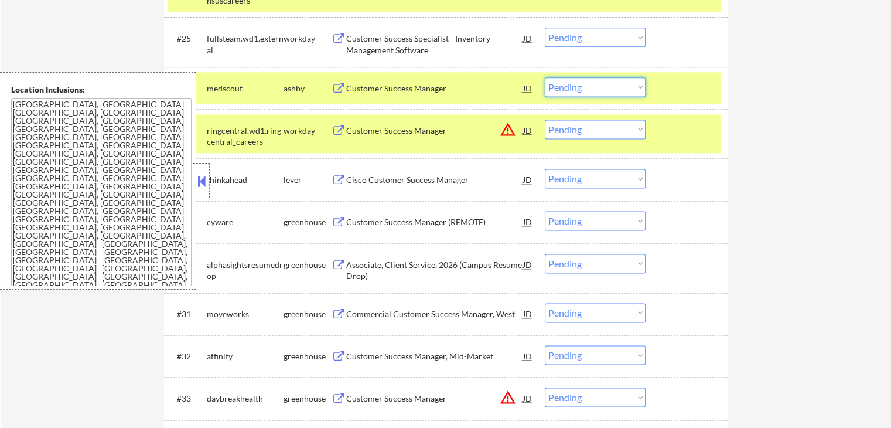
drag, startPoint x: 604, startPoint y: 85, endPoint x: 603, endPoint y: 93, distance: 8.4
click at [604, 85] on select "Choose an option... Pending Applied Excluded (Questions) Excluded (Expired) Exc…" at bounding box center [595, 86] width 101 height 19
click at [545, 77] on select "Choose an option... Pending Applied Excluded (Questions) Excluded (Expired) Exc…" at bounding box center [595, 86] width 101 height 19
select select ""pending""
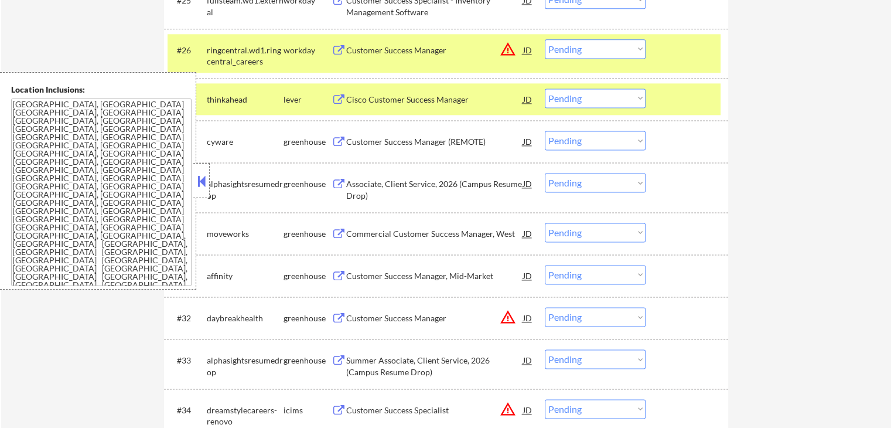
scroll to position [1640, 0]
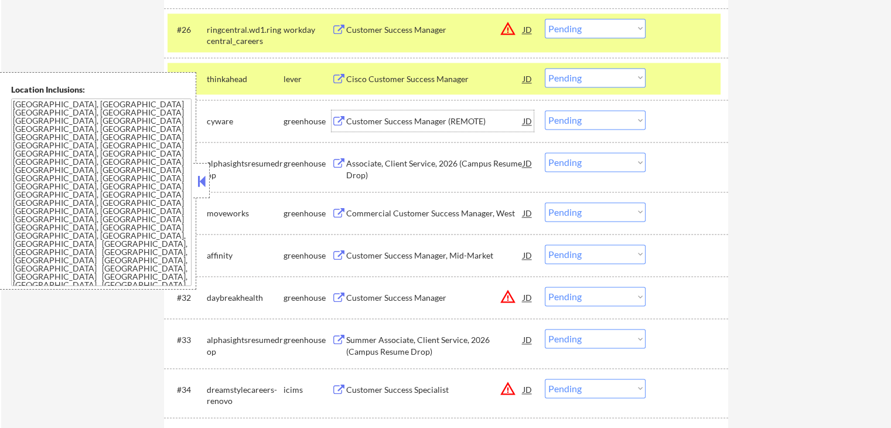
click at [357, 118] on div "Customer Success Manager (REMOTE)" at bounding box center [434, 121] width 177 height 12
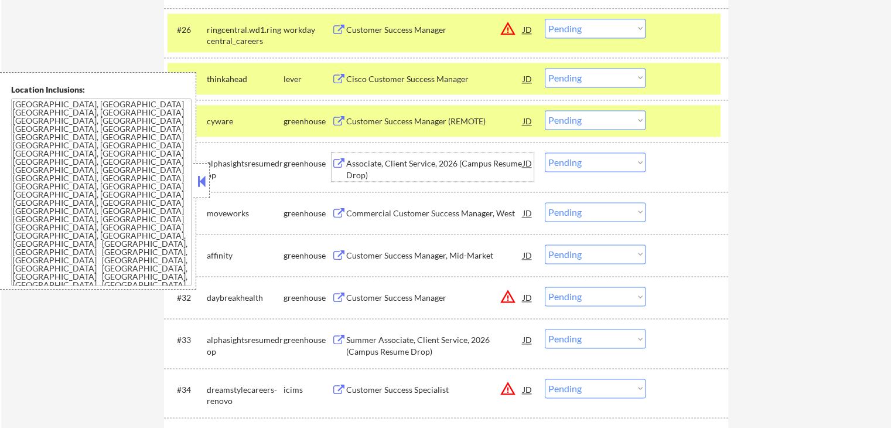
click at [353, 165] on div "Associate, Client Service, 2026 (Campus Resume Drop)" at bounding box center [434, 169] width 177 height 23
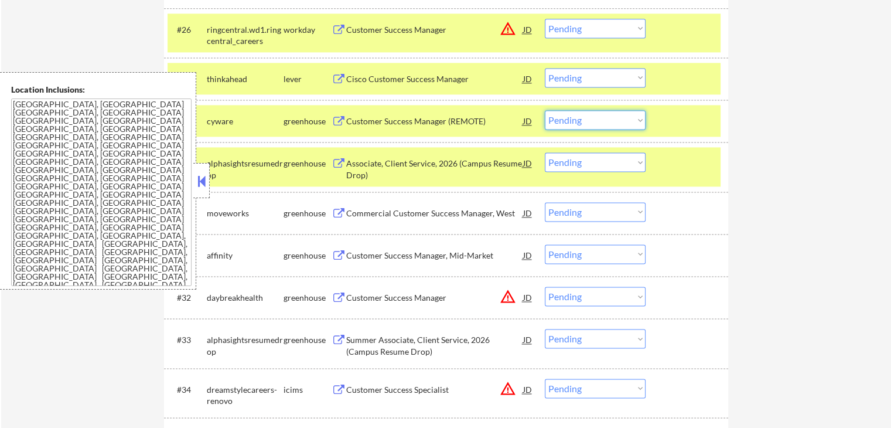
drag, startPoint x: 603, startPoint y: 120, endPoint x: 604, endPoint y: 126, distance: 6.7
click at [603, 121] on select "Choose an option... Pending Applied Excluded (Questions) Excluded (Expired) Exc…" at bounding box center [595, 119] width 101 height 19
click at [545, 110] on select "Choose an option... Pending Applied Excluded (Questions) Excluded (Expired) Exc…" at bounding box center [595, 119] width 101 height 19
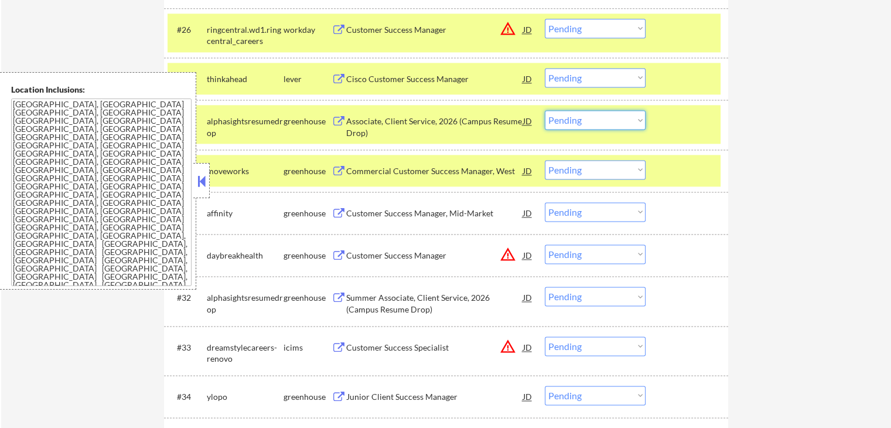
click at [578, 118] on select "Choose an option... Pending Applied Excluded (Questions) Excluded (Expired) Exc…" at bounding box center [595, 119] width 101 height 19
click at [545, 110] on select "Choose an option... Pending Applied Excluded (Questions) Excluded (Expired) Exc…" at bounding box center [595, 119] width 101 height 19
click at [422, 167] on div "Commercial Customer Success Manager, West" at bounding box center [434, 171] width 177 height 12
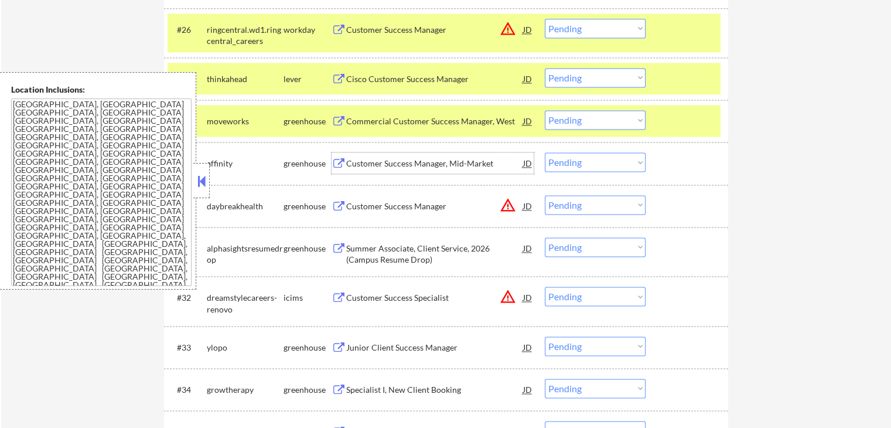
click at [590, 119] on select "Choose an option... Pending Applied Excluded (Questions) Excluded (Expired) Exc…" at bounding box center [595, 119] width 101 height 19
click at [545, 110] on select "Choose an option... Pending Applied Excluded (Questions) Excluded (Expired) Exc…" at bounding box center [595, 119] width 101 height 19
click at [378, 161] on div "Customer Success Manager, Mid-Market" at bounding box center [434, 164] width 177 height 12
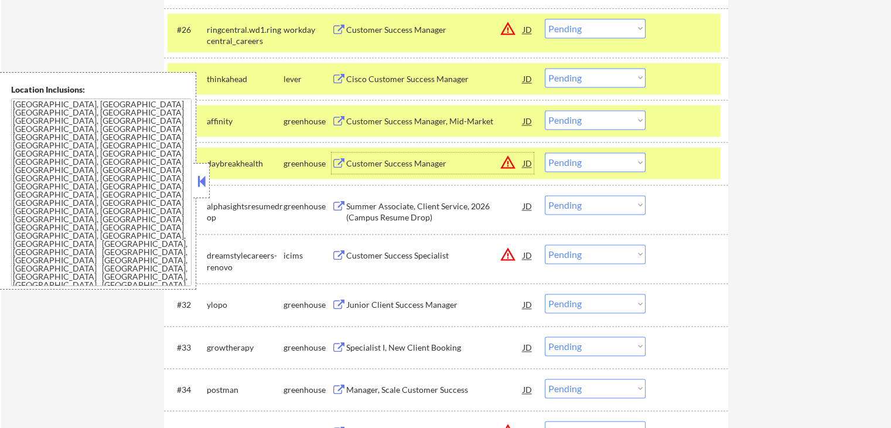
click at [590, 119] on select "Choose an option... Pending Applied Excluded (Questions) Excluded (Expired) Exc…" at bounding box center [595, 119] width 101 height 19
click at [545, 110] on select "Choose an option... Pending Applied Excluded (Questions) Excluded (Expired) Exc…" at bounding box center [595, 119] width 101 height 19
select select ""pending""
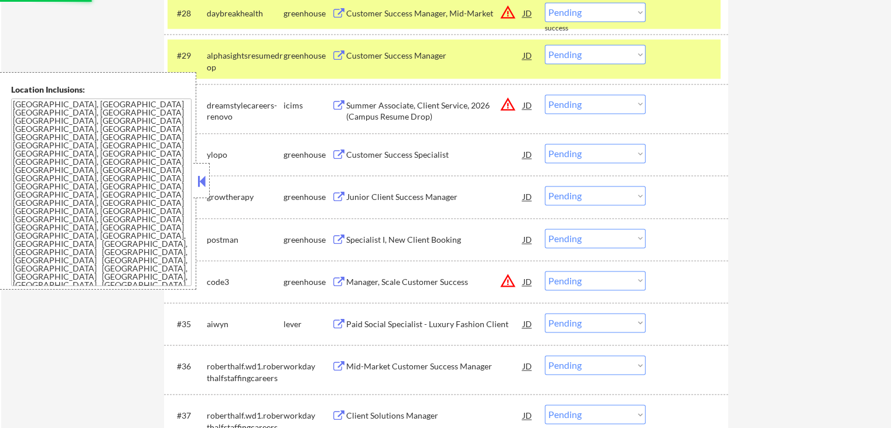
scroll to position [1757, 0]
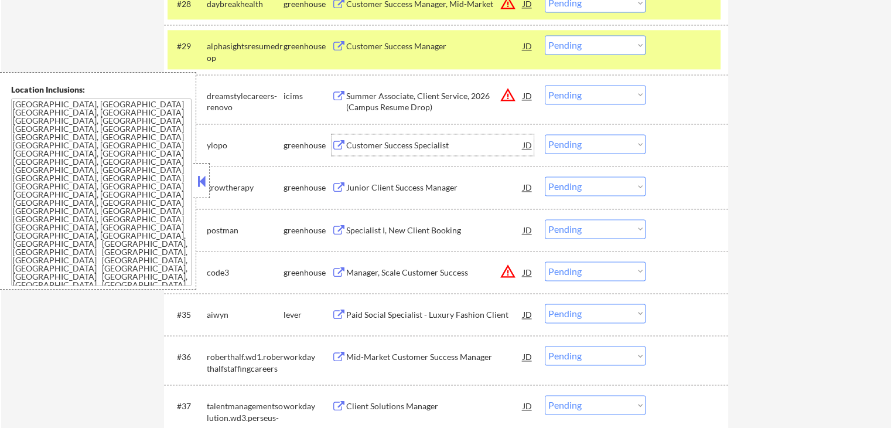
click at [361, 143] on div "Customer Success Specialist" at bounding box center [434, 145] width 177 height 12
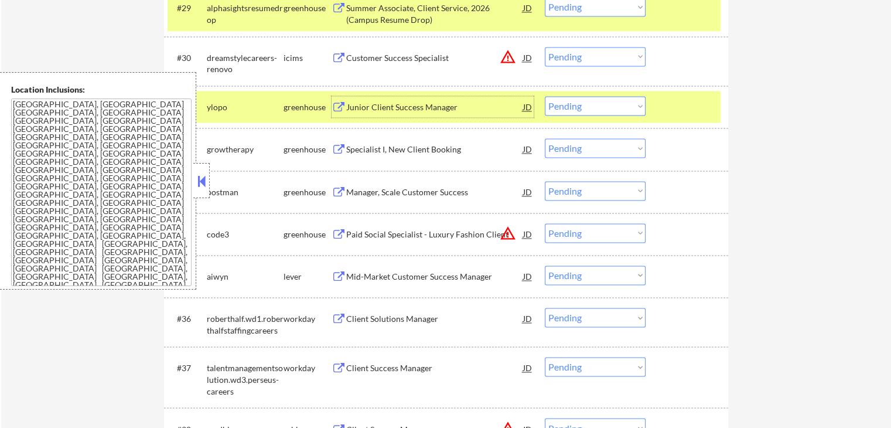
scroll to position [1815, 0]
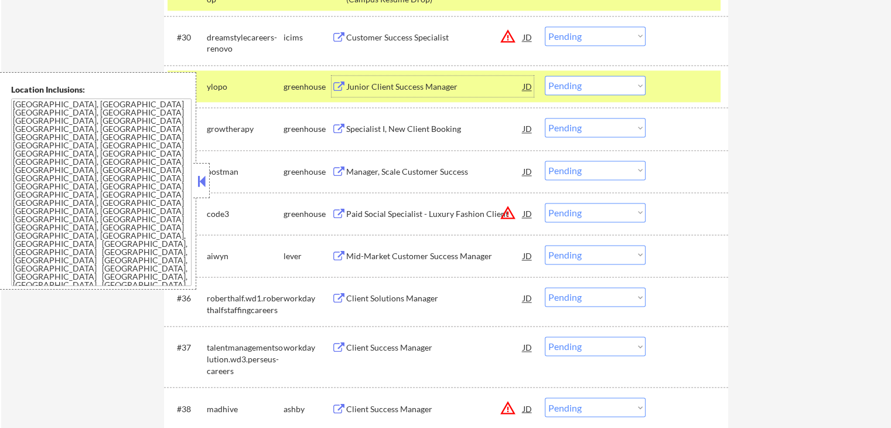
click at [589, 87] on select "Choose an option... Pending Applied Excluded (Questions) Excluded (Expired) Exc…" at bounding box center [595, 85] width 101 height 19
click at [545, 76] on select "Choose an option... Pending Applied Excluded (Questions) Excluded (Expired) Exc…" at bounding box center [595, 85] width 101 height 19
click at [399, 124] on div "Specialist I, New Client Booking" at bounding box center [434, 129] width 177 height 12
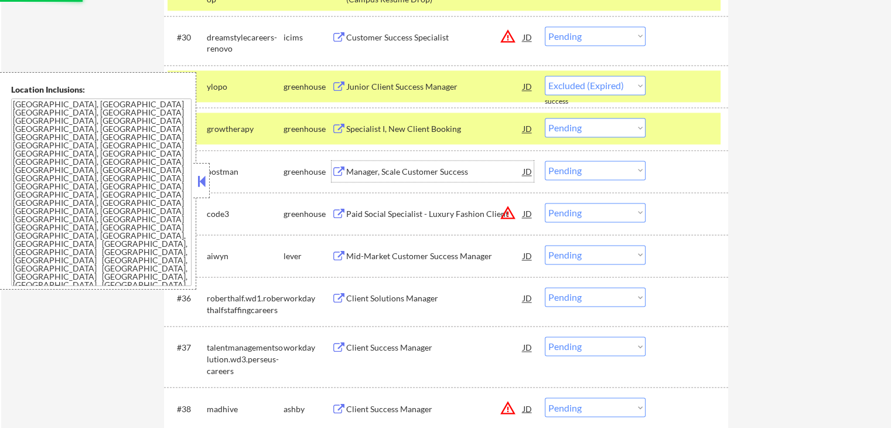
click at [381, 176] on div "Manager, Scale Customer Success" at bounding box center [434, 172] width 177 height 12
select select ""pending""
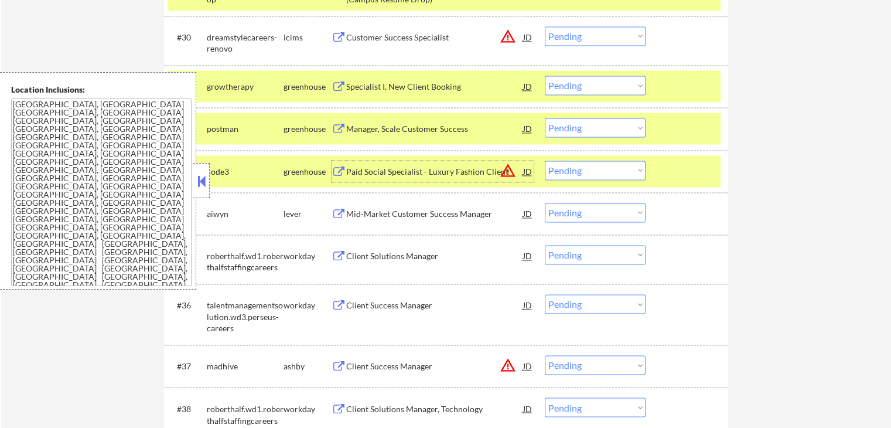
click at [586, 173] on select "Choose an option... Pending Applied Excluded (Questions) Excluded (Expired) Exc…" at bounding box center [595, 169] width 101 height 19
click at [545, 160] on select "Choose an option... Pending Applied Excluded (Questions) Excluded (Expired) Exc…" at bounding box center [595, 169] width 101 height 19
click at [439, 135] on div "Manager, Scale Customer Success" at bounding box center [434, 128] width 177 height 21
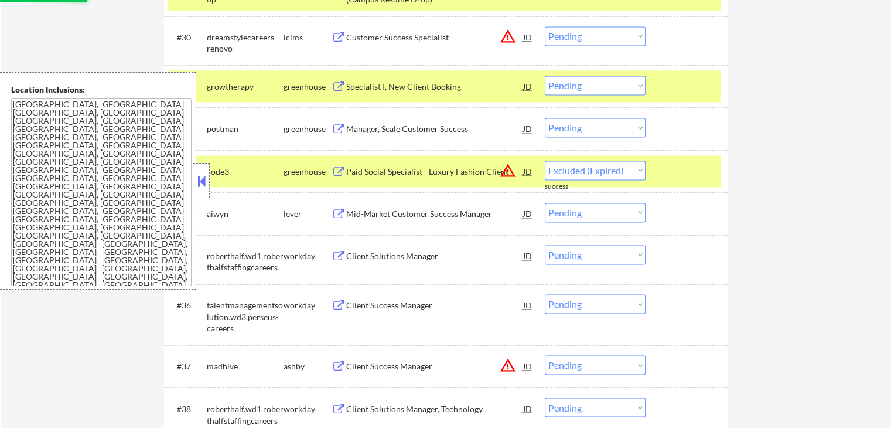
select select ""pending""
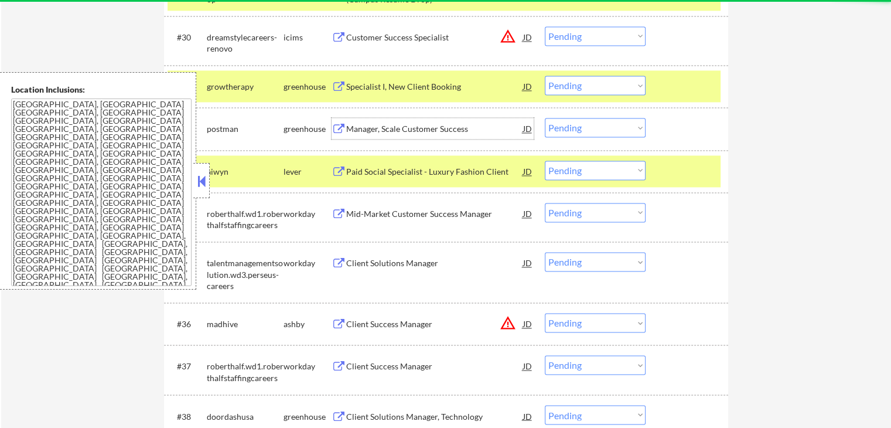
click at [597, 76] on select "Choose an option... Pending Applied Excluded (Questions) Excluded (Expired) Exc…" at bounding box center [595, 85] width 101 height 19
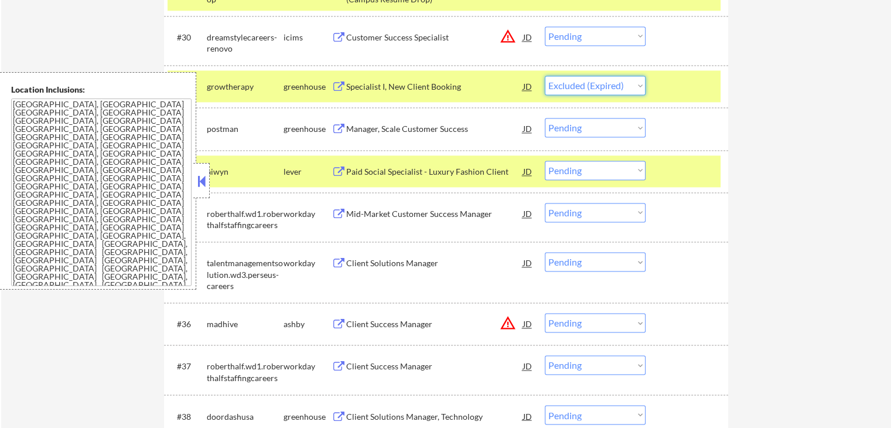
click at [545, 76] on select "Choose an option... Pending Applied Excluded (Questions) Excluded (Expired) Exc…" at bounding box center [595, 85] width 101 height 19
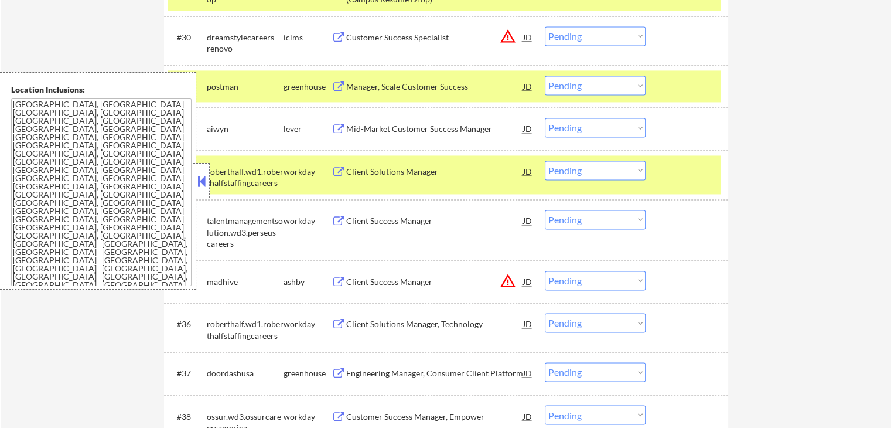
click at [614, 80] on select "Choose an option... Pending Applied Excluded (Questions) Excluded (Expired) Exc…" at bounding box center [595, 85] width 101 height 19
click at [545, 76] on select "Choose an option... Pending Applied Excluded (Questions) Excluded (Expired) Exc…" at bounding box center [595, 85] width 101 height 19
click at [375, 134] on div "Mid-Market Customer Success Manager" at bounding box center [434, 129] width 177 height 12
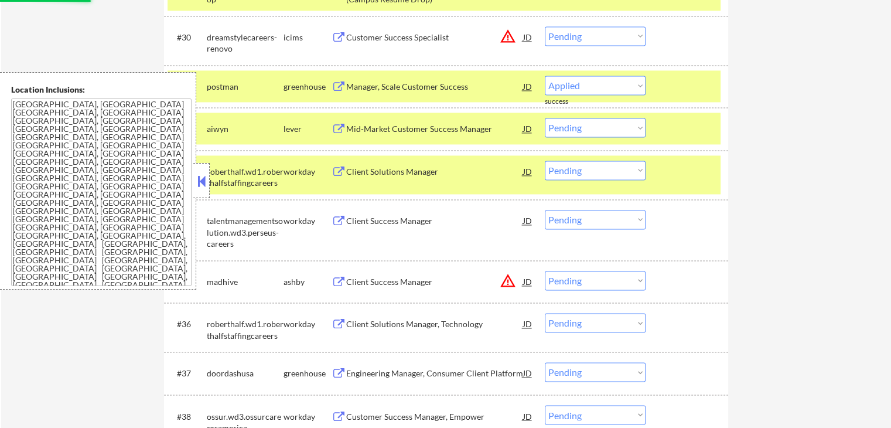
select select ""pending""
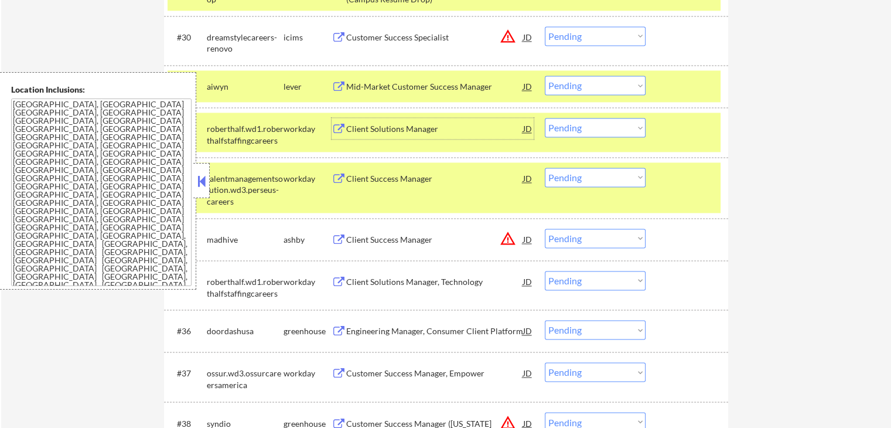
click at [374, 239] on div "Client Success Manager" at bounding box center [434, 240] width 177 height 12
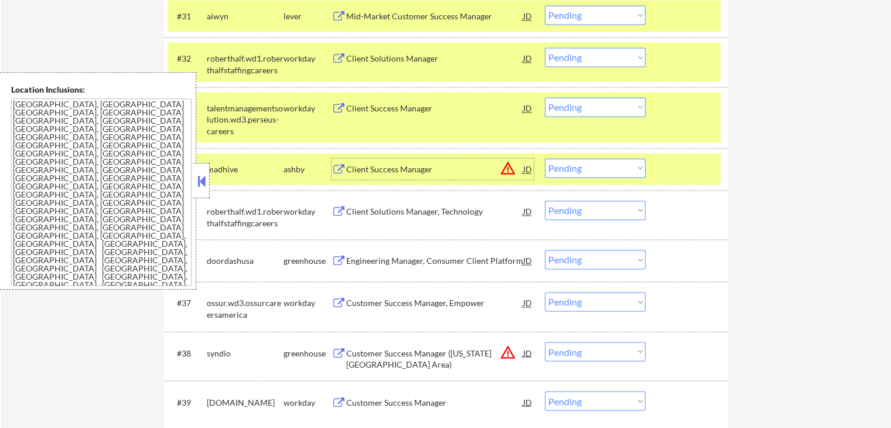
scroll to position [1933, 0]
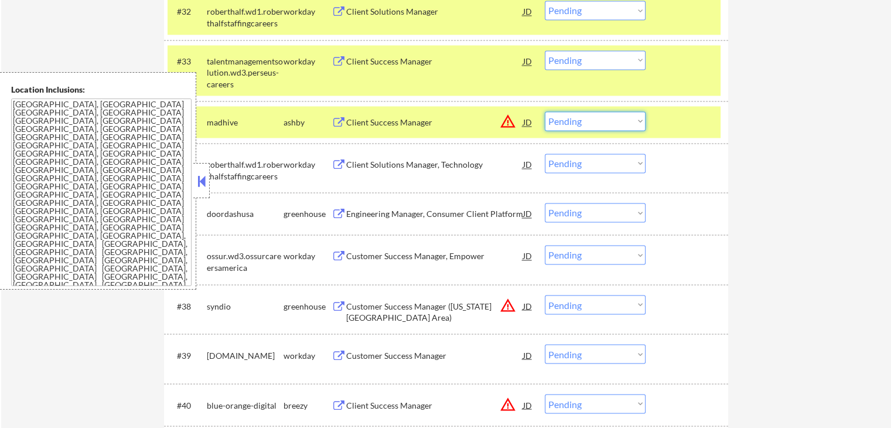
drag, startPoint x: 589, startPoint y: 119, endPoint x: 589, endPoint y: 125, distance: 5.9
click at [589, 119] on select "Choose an option... Pending Applied Excluded (Questions) Excluded (Expired) Exc…" at bounding box center [595, 120] width 101 height 19
click at [545, 111] on select "Choose an option... Pending Applied Excluded (Questions) Excluded (Expired) Exc…" at bounding box center [595, 120] width 101 height 19
select select ""pending""
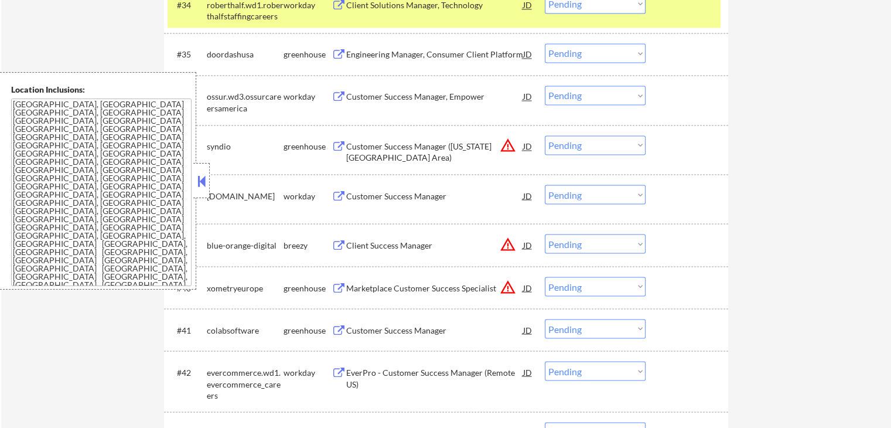
scroll to position [1991, 0]
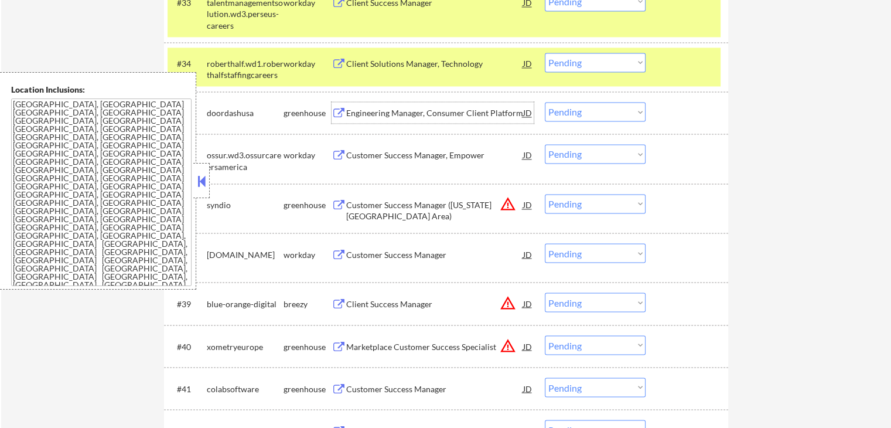
click at [429, 114] on div "Engineering Manager, Consumer Client Platform" at bounding box center [434, 113] width 177 height 12
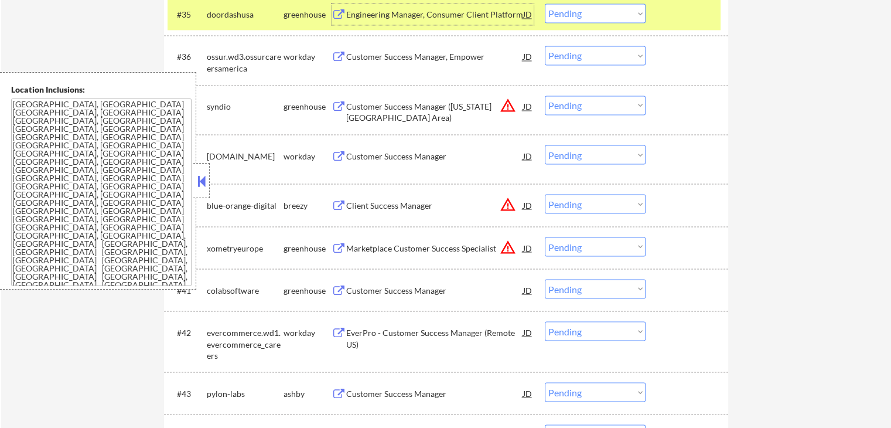
scroll to position [2108, 0]
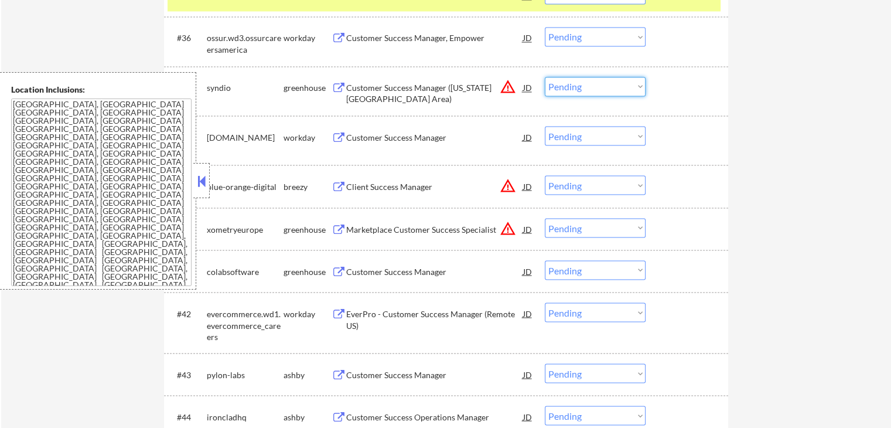
click at [593, 86] on select "Choose an option... Pending Applied Excluded (Questions) Excluded (Expired) Exc…" at bounding box center [595, 86] width 101 height 19
click at [545, 77] on select "Choose an option... Pending Applied Excluded (Questions) Excluded (Expired) Exc…" at bounding box center [595, 86] width 101 height 19
click at [388, 191] on div "Client Success Manager" at bounding box center [434, 186] width 177 height 12
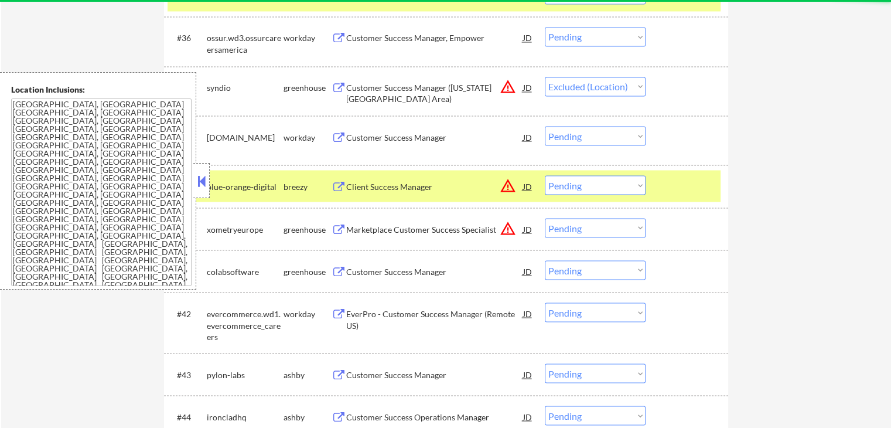
select select ""pending""
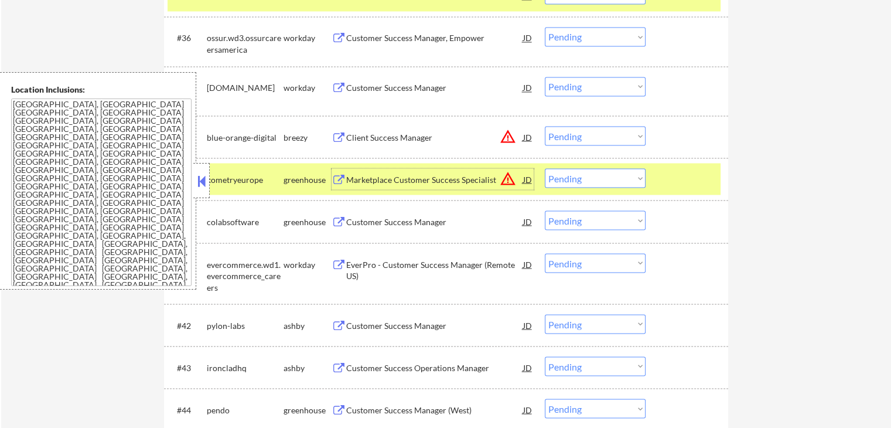
click at [586, 132] on select "Choose an option... Pending Applied Excluded (Questions) Excluded (Expired) Exc…" at bounding box center [595, 135] width 101 height 19
click at [545, 126] on select "Choose an option... Pending Applied Excluded (Questions) Excluded (Expired) Exc…" at bounding box center [595, 135] width 101 height 19
select select ""pending""
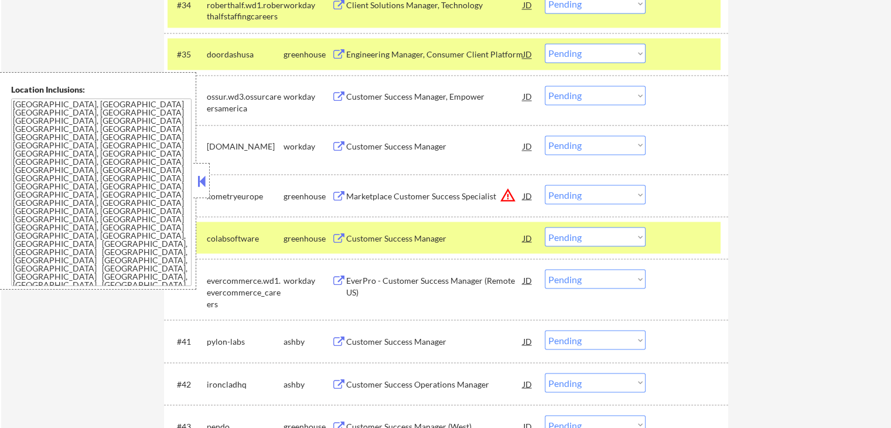
scroll to position [1991, 0]
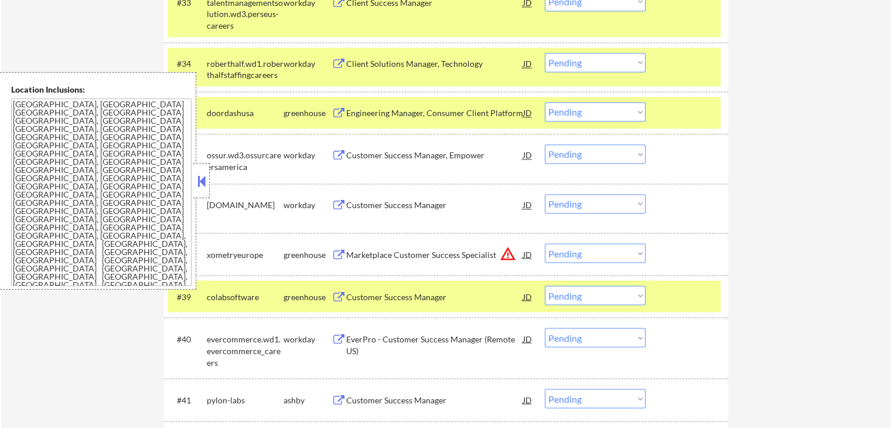
click at [589, 106] on select "Choose an option... Pending Applied Excluded (Questions) Excluded (Expired) Exc…" at bounding box center [595, 111] width 101 height 19
click at [545, 102] on select "Choose an option... Pending Applied Excluded (Questions) Excluded (Expired) Exc…" at bounding box center [595, 111] width 101 height 19
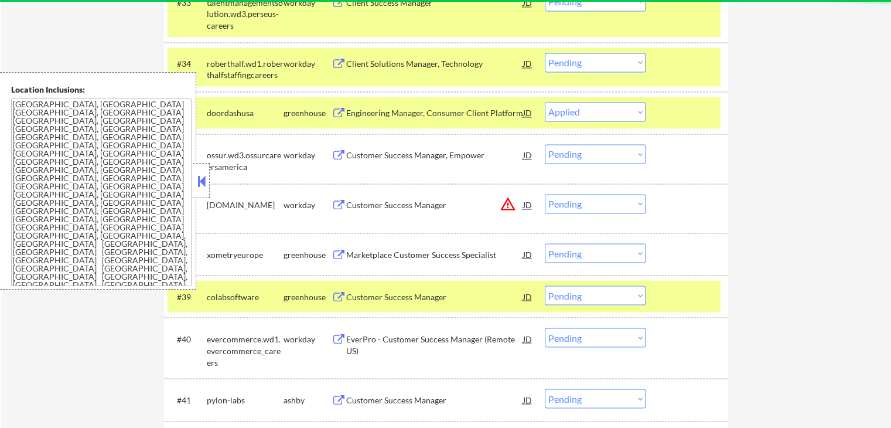
select select ""pending""
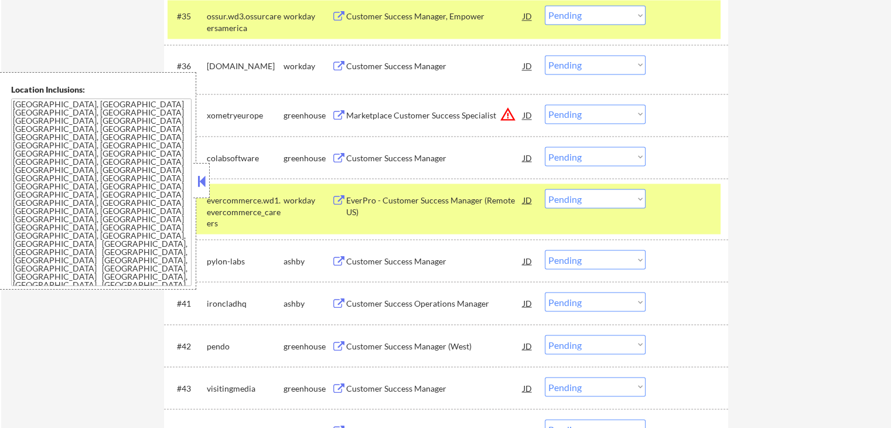
scroll to position [2108, 0]
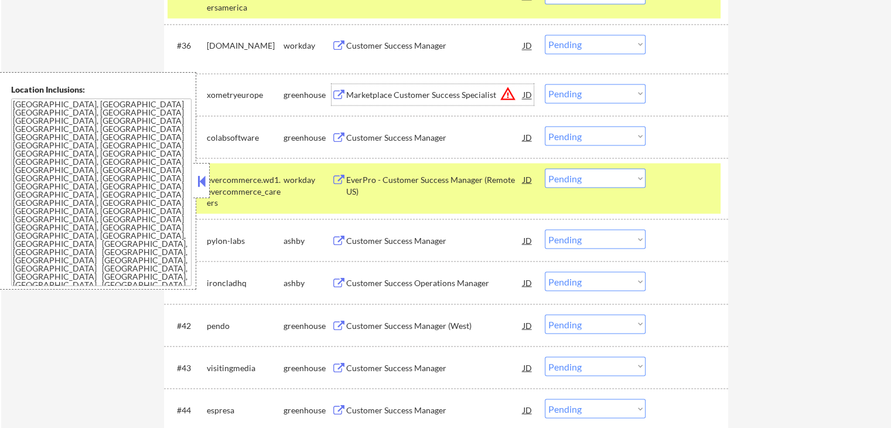
click at [370, 95] on div "Marketplace Customer Success Specialist" at bounding box center [434, 95] width 177 height 12
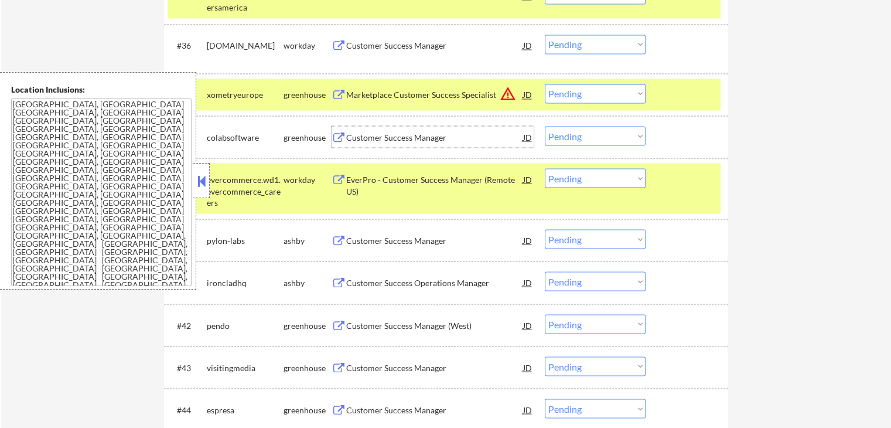
click at [391, 137] on div "Customer Success Manager" at bounding box center [434, 137] width 177 height 12
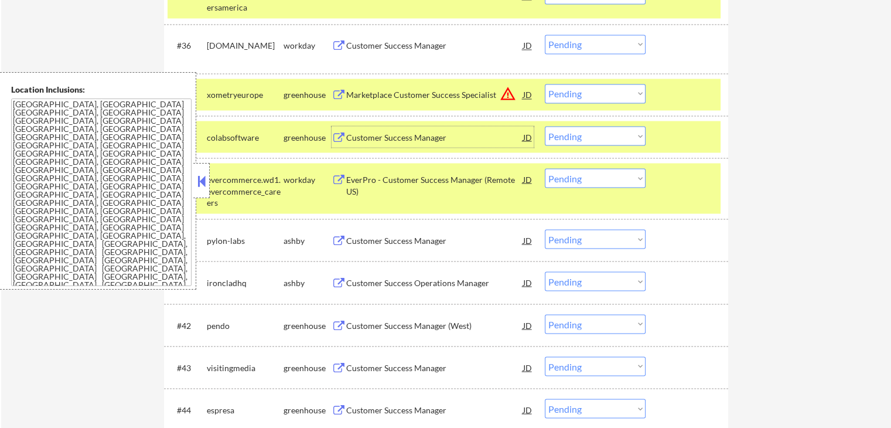
click at [590, 91] on select "Choose an option... Pending Applied Excluded (Questions) Excluded (Expired) Exc…" at bounding box center [595, 93] width 101 height 19
click at [545, 84] on select "Choose an option... Pending Applied Excluded (Questions) Excluded (Expired) Exc…" at bounding box center [595, 93] width 101 height 19
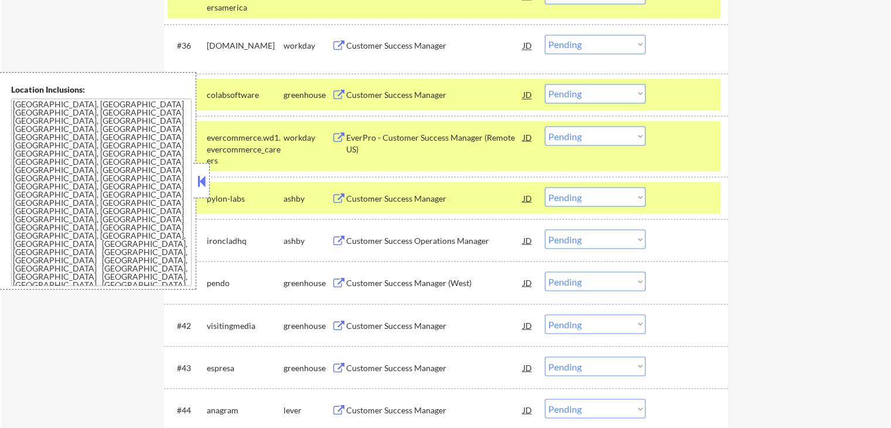
click at [596, 95] on select "Choose an option... Pending Applied Excluded (Questions) Excluded (Expired) Exc…" at bounding box center [595, 93] width 101 height 19
click at [545, 84] on select "Choose an option... Pending Applied Excluded (Questions) Excluded (Expired) Exc…" at bounding box center [595, 93] width 101 height 19
click at [378, 199] on div "Customer Success Manager" at bounding box center [434, 198] width 177 height 12
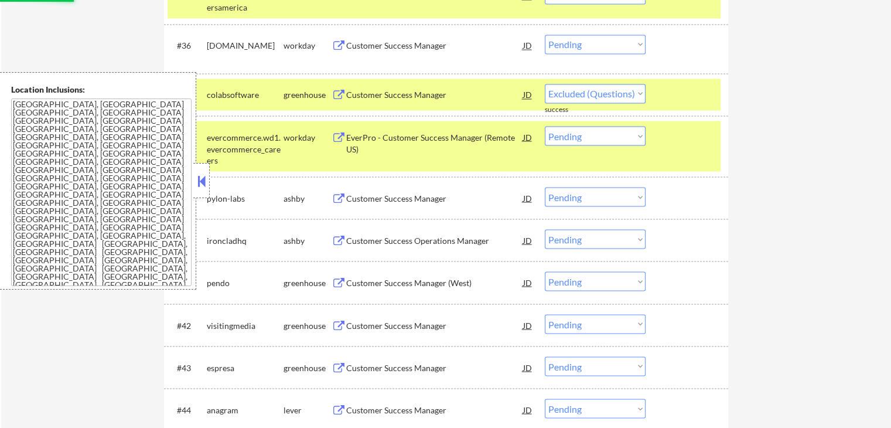
select select ""pending""
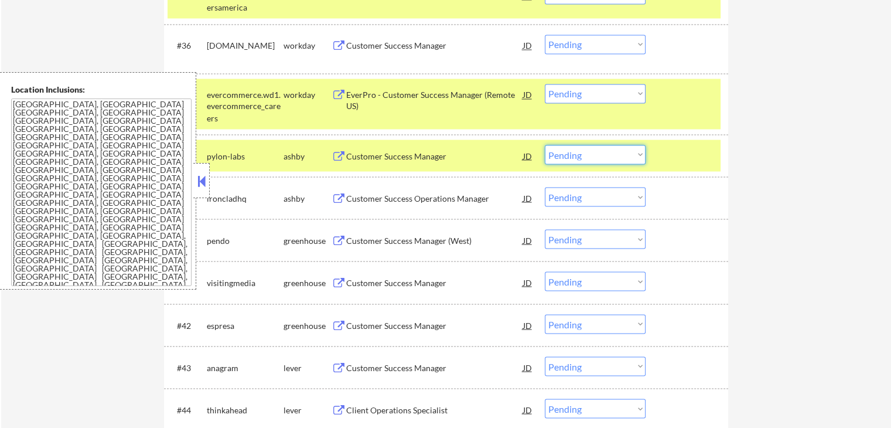
drag, startPoint x: 607, startPoint y: 157, endPoint x: 604, endPoint y: 163, distance: 6.3
click at [607, 157] on select "Choose an option... Pending Applied Excluded (Questions) Excluded (Expired) Exc…" at bounding box center [595, 154] width 101 height 19
click at [545, 145] on select "Choose an option... Pending Applied Excluded (Questions) Excluded (Expired) Exc…" at bounding box center [595, 154] width 101 height 19
click at [387, 156] on div "Customer Success Operations Manager" at bounding box center [434, 156] width 177 height 12
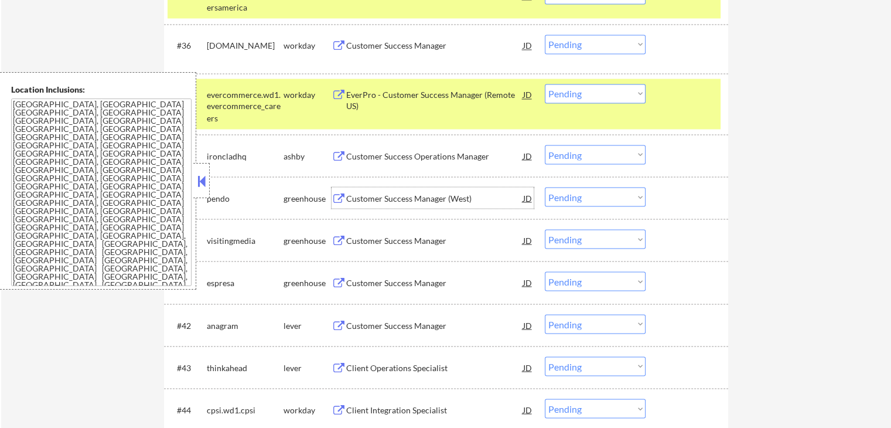
click at [354, 193] on div "Customer Success Manager (West)" at bounding box center [434, 198] width 177 height 12
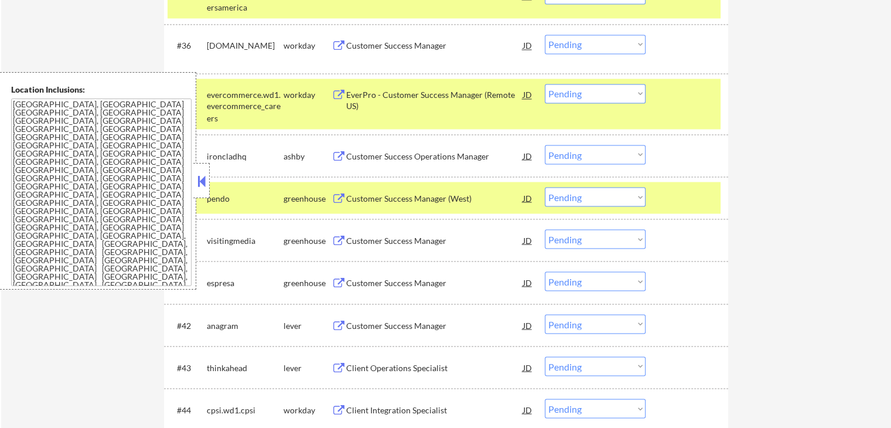
click at [363, 247] on div "Customer Success Manager" at bounding box center [434, 239] width 177 height 21
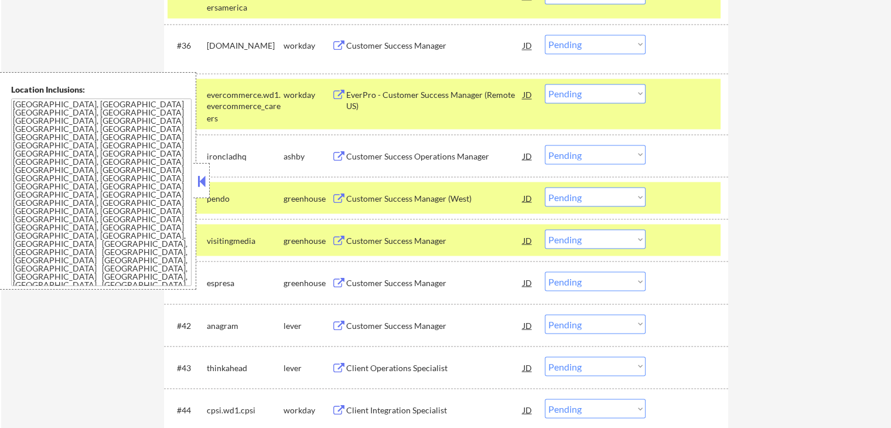
click at [352, 281] on div "Customer Success Manager" at bounding box center [434, 282] width 177 height 12
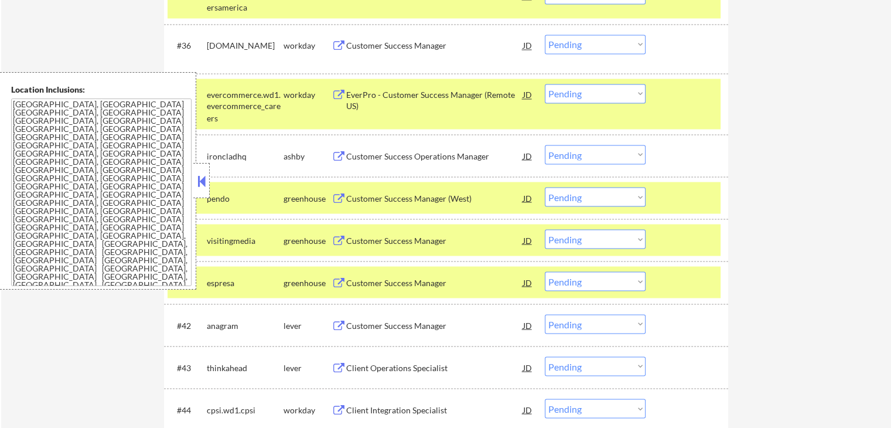
click at [349, 322] on div "Customer Success Manager" at bounding box center [434, 325] width 177 height 12
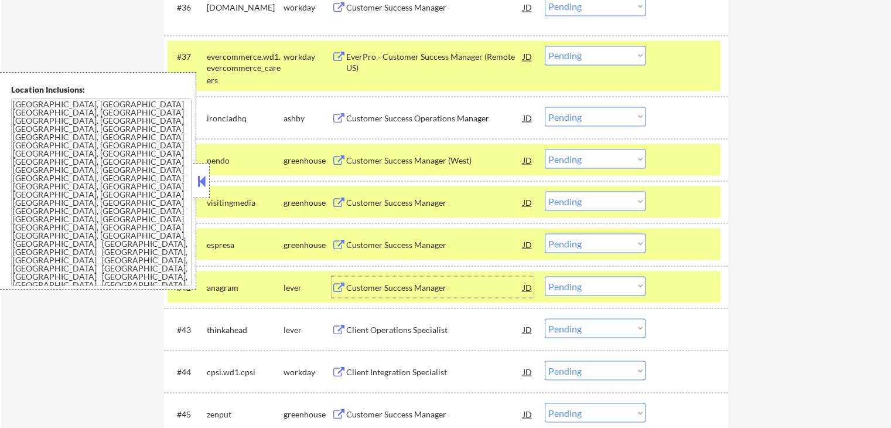
scroll to position [2167, 0]
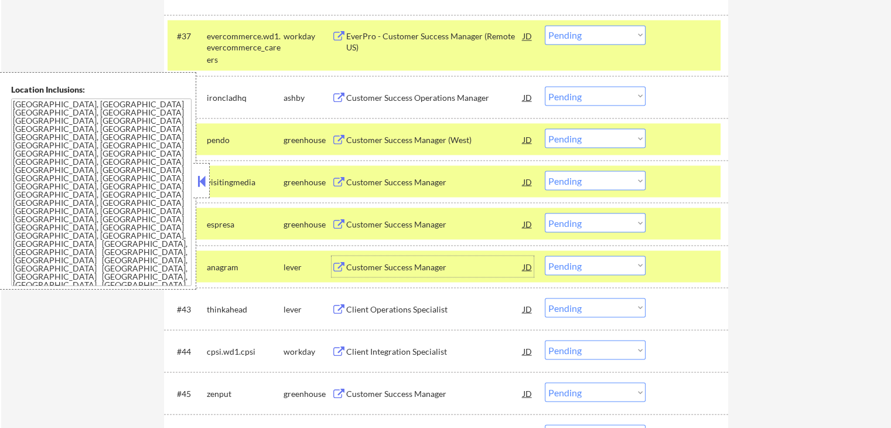
click at [588, 98] on select "Choose an option... Pending Applied Excluded (Questions) Excluded (Expired) Exc…" at bounding box center [595, 95] width 101 height 19
click at [545, 86] on select "Choose an option... Pending Applied Excluded (Questions) Excluded (Expired) Exc…" at bounding box center [595, 95] width 101 height 19
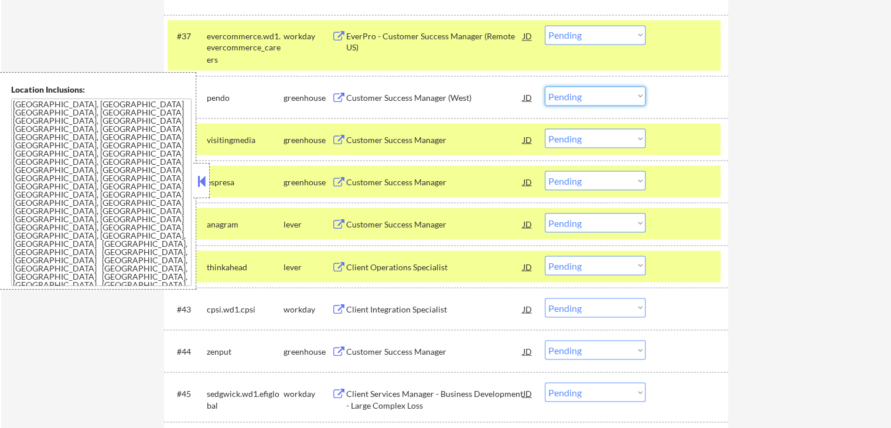
click at [575, 96] on select "Choose an option... Pending Applied Excluded (Questions) Excluded (Expired) Exc…" at bounding box center [595, 95] width 101 height 19
click at [545, 86] on select "Choose an option... Pending Applied Excluded (Questions) Excluded (Expired) Exc…" at bounding box center [595, 95] width 101 height 19
select select ""pending""
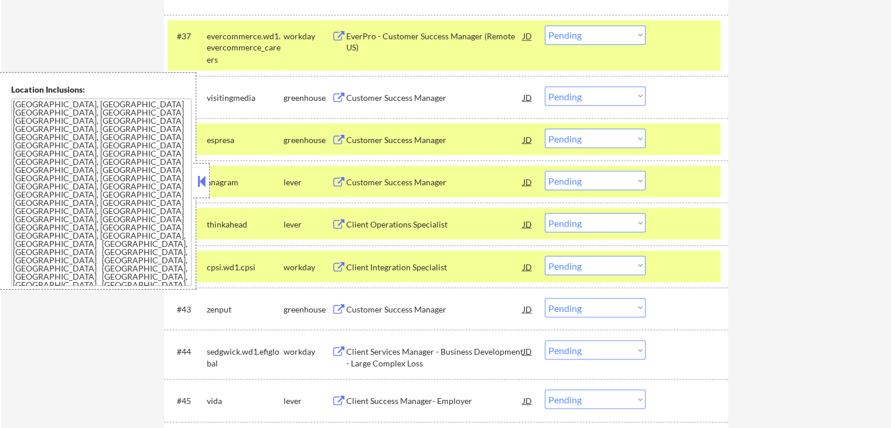
click at [369, 136] on div "Customer Success Manager" at bounding box center [434, 140] width 177 height 12
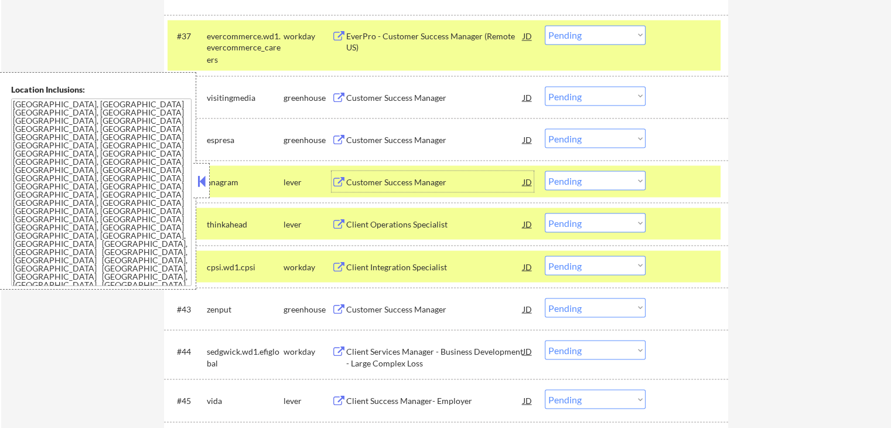
click at [362, 182] on div "Customer Success Manager" at bounding box center [434, 182] width 177 height 12
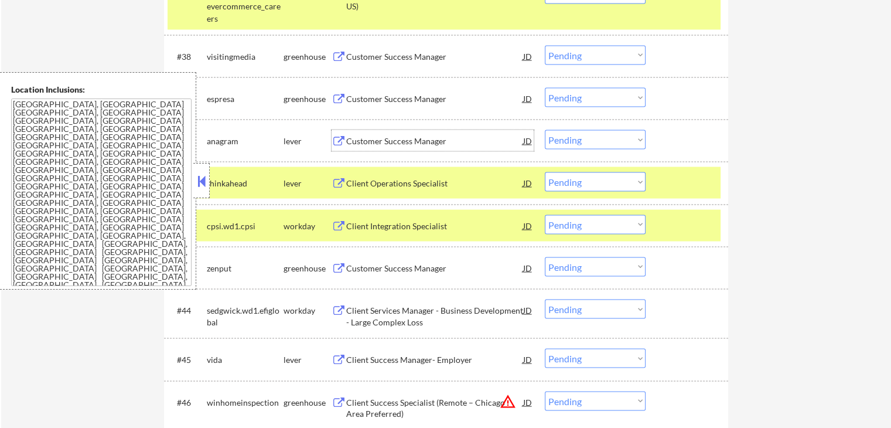
scroll to position [2225, 0]
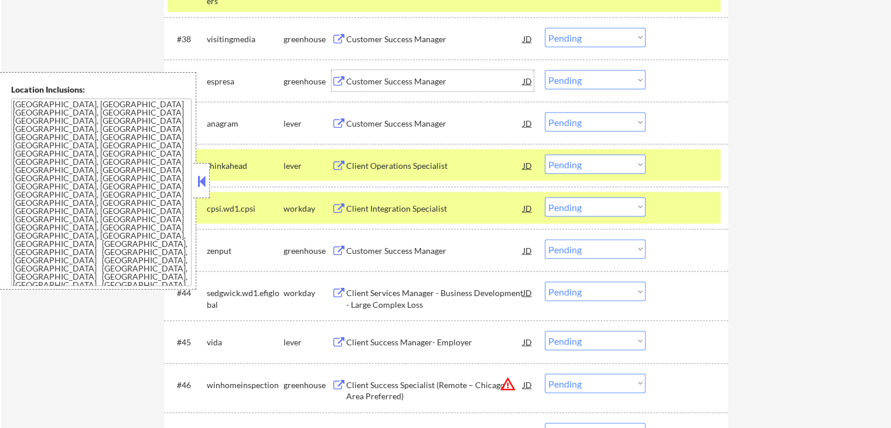
click at [412, 87] on div "Customer Success Manager" at bounding box center [434, 80] width 177 height 21
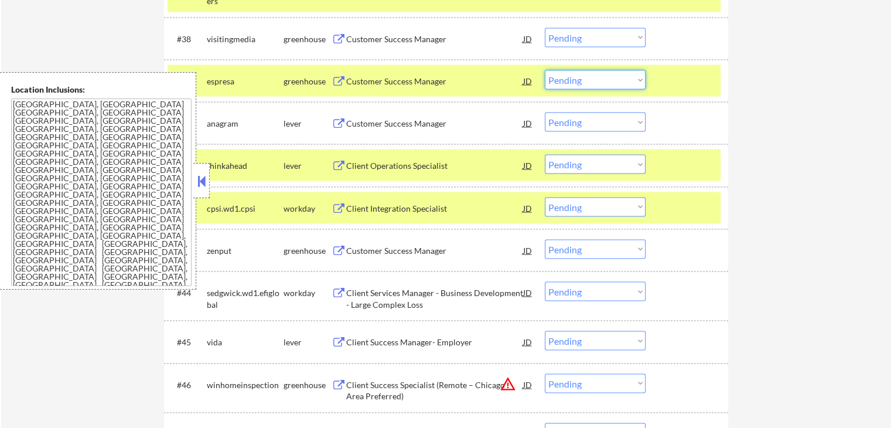
click at [587, 84] on select "Choose an option... Pending Applied Excluded (Questions) Excluded (Expired) Exc…" at bounding box center [595, 79] width 101 height 19
click at [545, 70] on select "Choose an option... Pending Applied Excluded (Questions) Excluded (Expired) Exc…" at bounding box center [595, 79] width 101 height 19
select select ""pending""
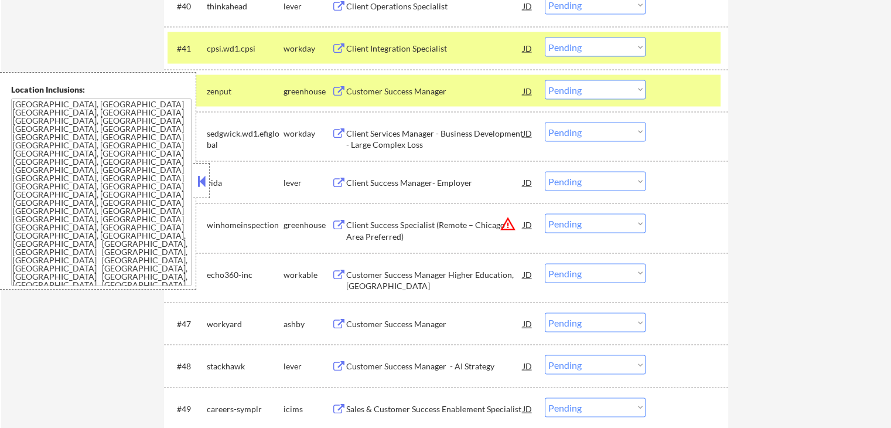
scroll to position [2343, 0]
click at [370, 91] on div "Customer Success Manager" at bounding box center [434, 91] width 177 height 12
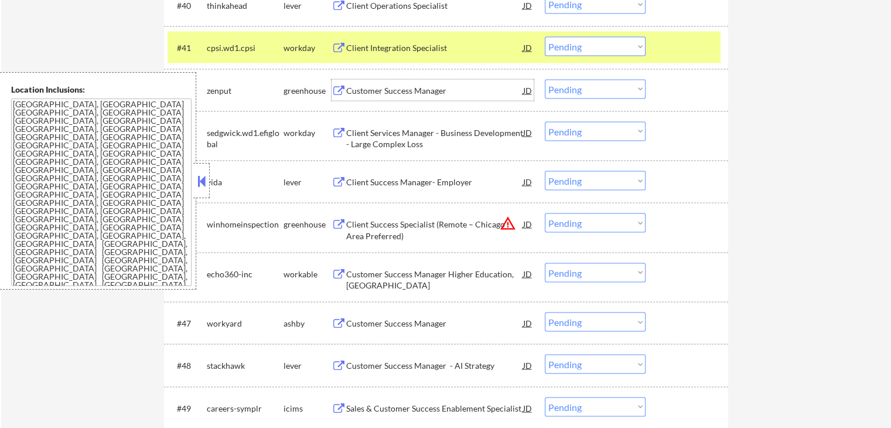
click at [581, 88] on select "Choose an option... Pending Applied Excluded (Questions) Excluded (Expired) Exc…" at bounding box center [595, 89] width 101 height 19
click at [545, 80] on select "Choose an option... Pending Applied Excluded (Questions) Excluded (Expired) Exc…" at bounding box center [595, 89] width 101 height 19
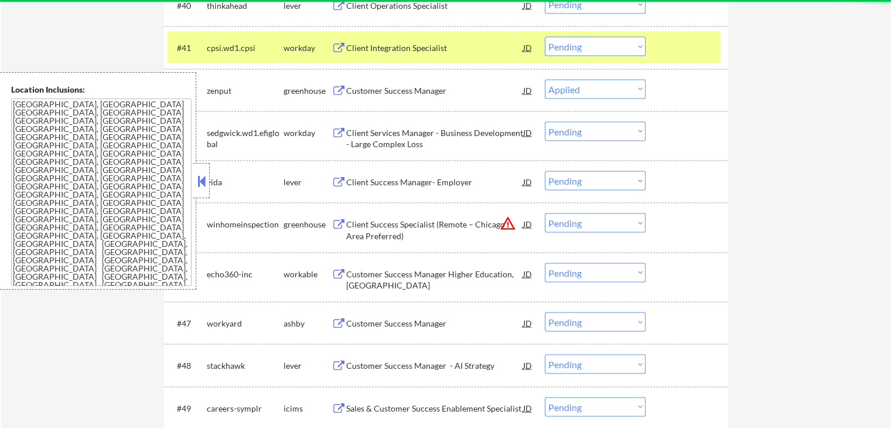
select select ""pending""
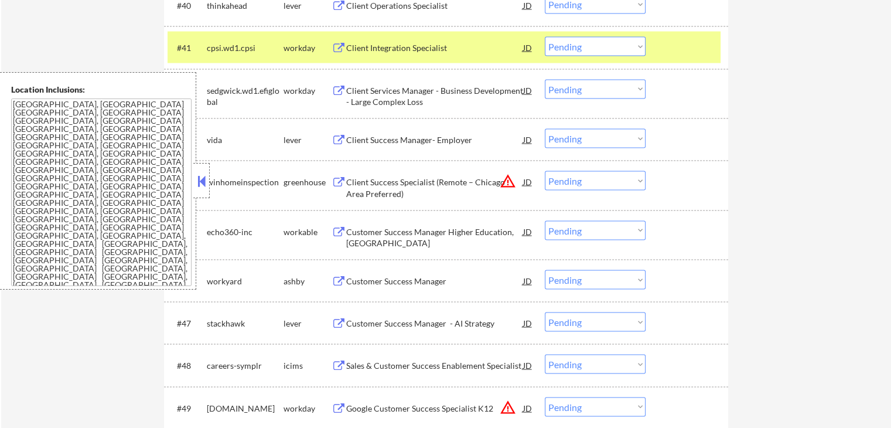
click at [383, 140] on div "Client Success Manager- Employer" at bounding box center [434, 140] width 177 height 12
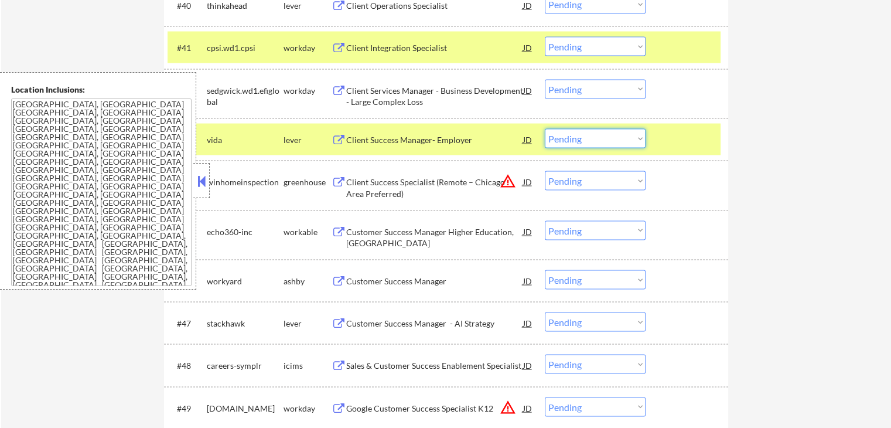
click at [597, 142] on select "Choose an option... Pending Applied Excluded (Questions) Excluded (Expired) Exc…" at bounding box center [595, 138] width 101 height 19
click at [545, 129] on select "Choose an option... Pending Applied Excluded (Questions) Excluded (Expired) Exc…" at bounding box center [595, 138] width 101 height 19
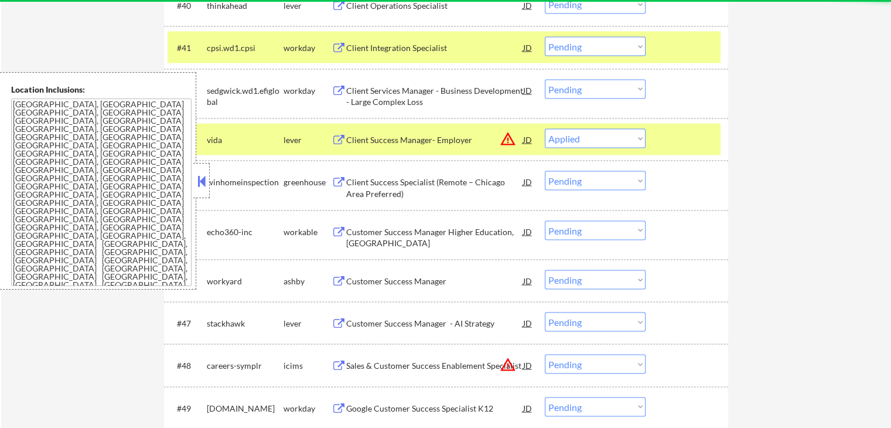
select select ""pending""
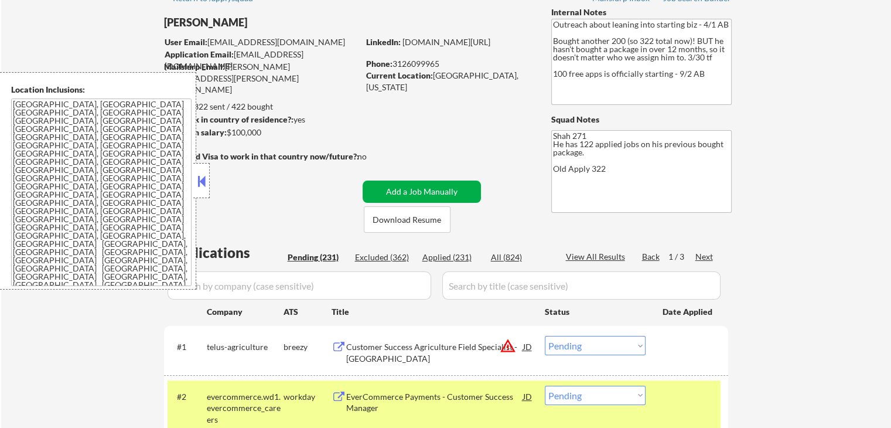
scroll to position [0, 0]
